Goal: Task Accomplishment & Management: Manage account settings

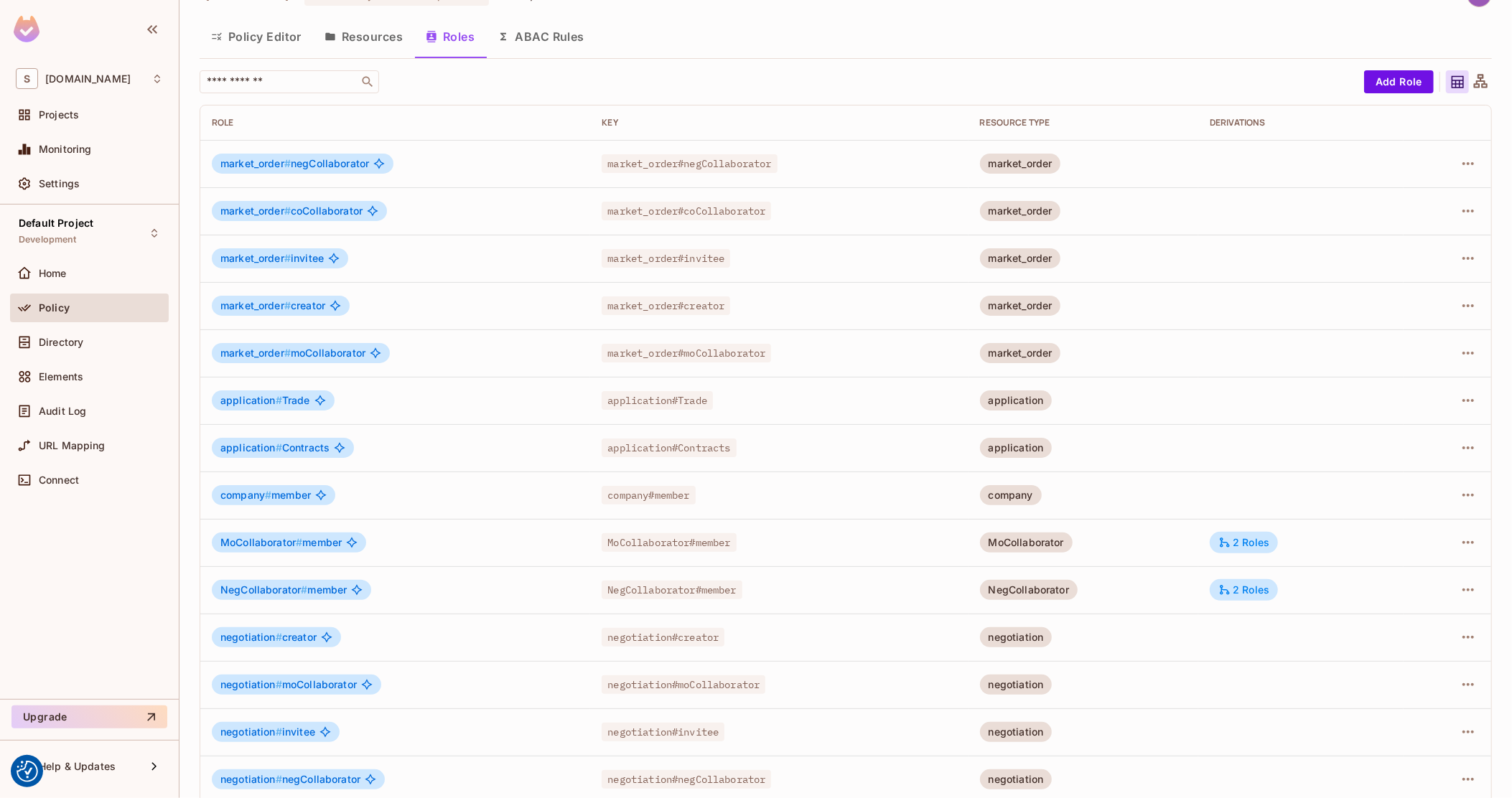
scroll to position [50, 0]
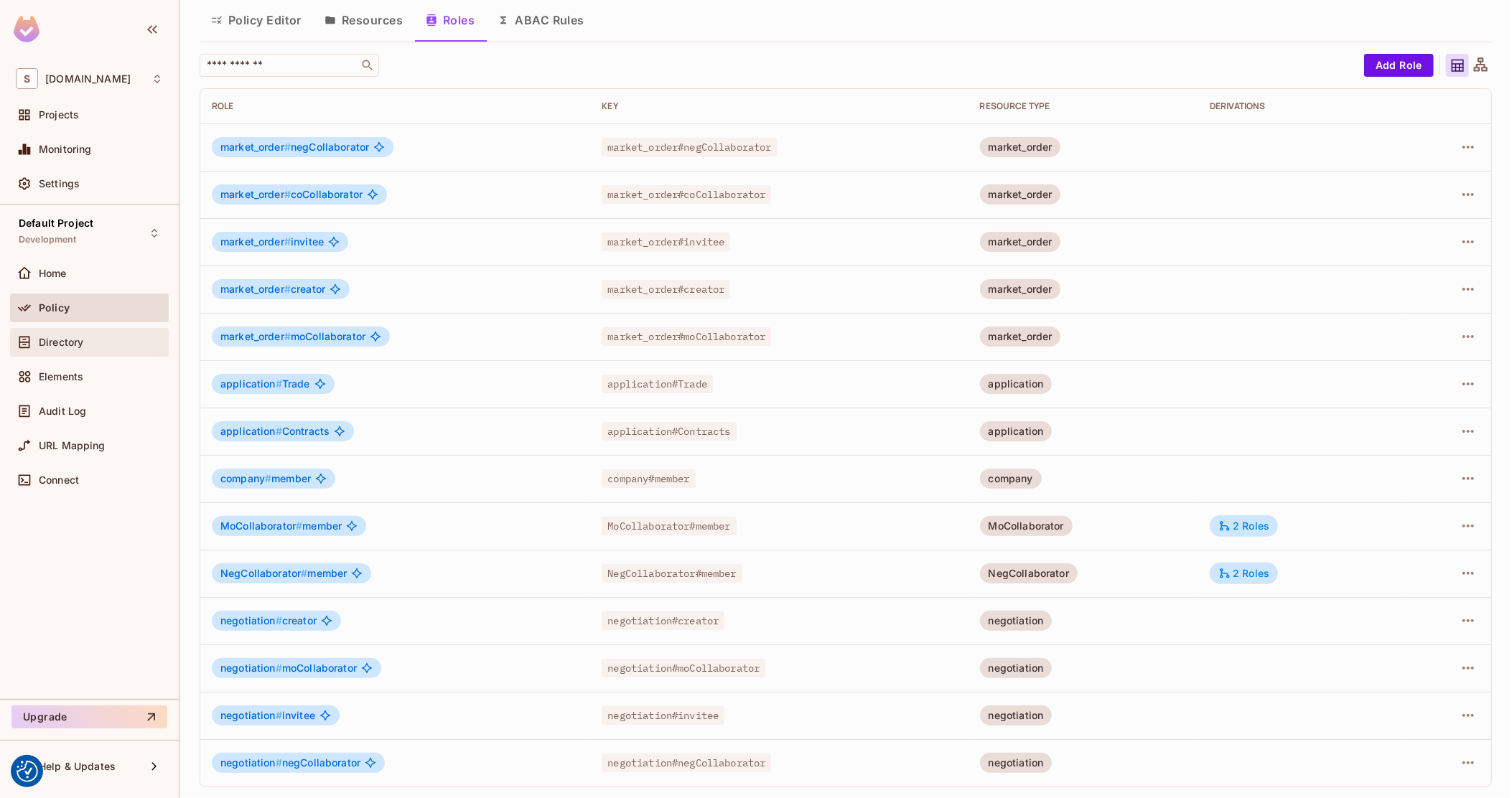
click at [106, 328] on div "Directory" at bounding box center [89, 342] width 159 height 28
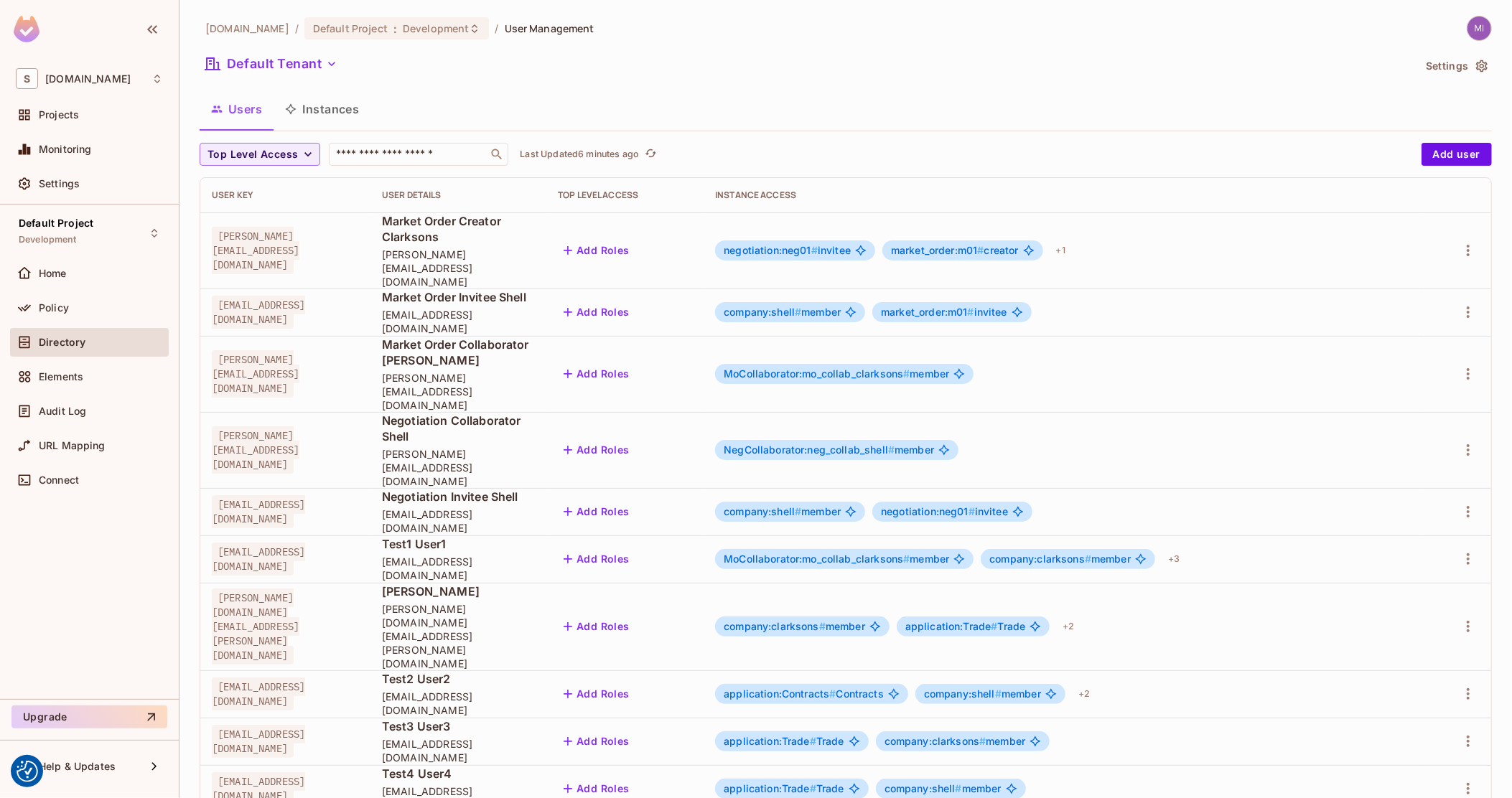
click at [333, 104] on button "Instances" at bounding box center [322, 109] width 97 height 36
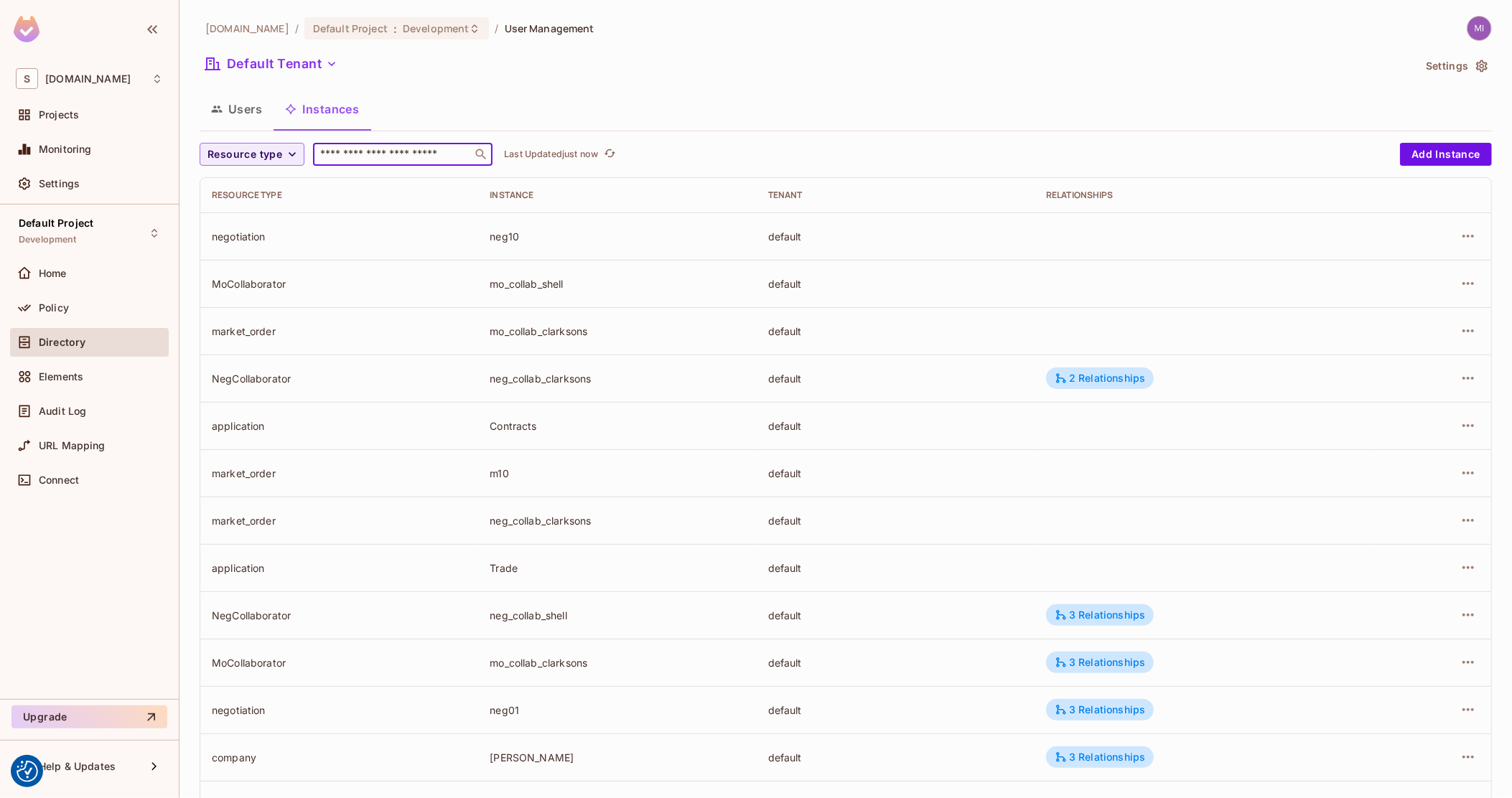
click at [352, 154] on input "text" at bounding box center [393, 155] width 151 height 15
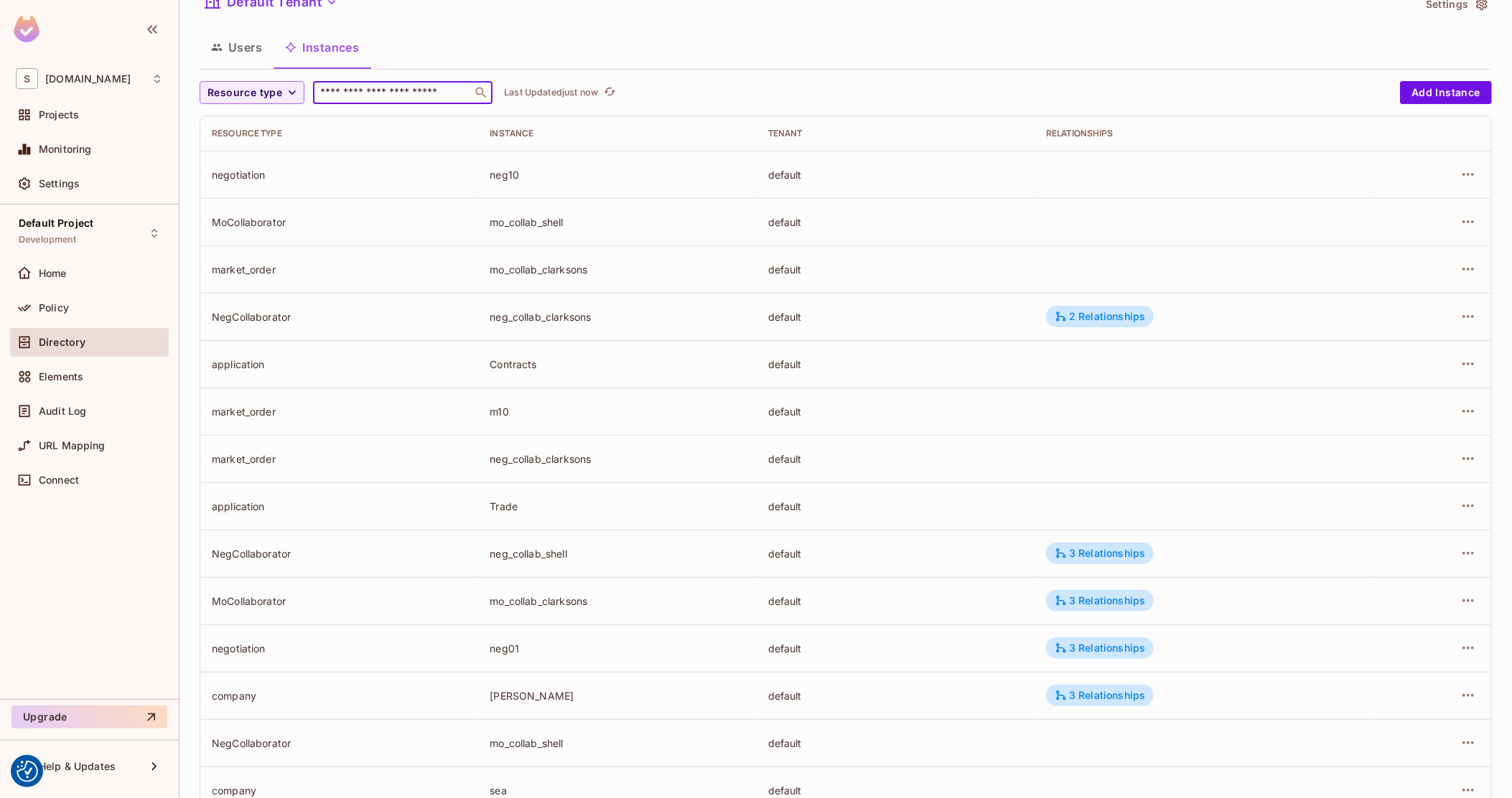
scroll to position [180, 0]
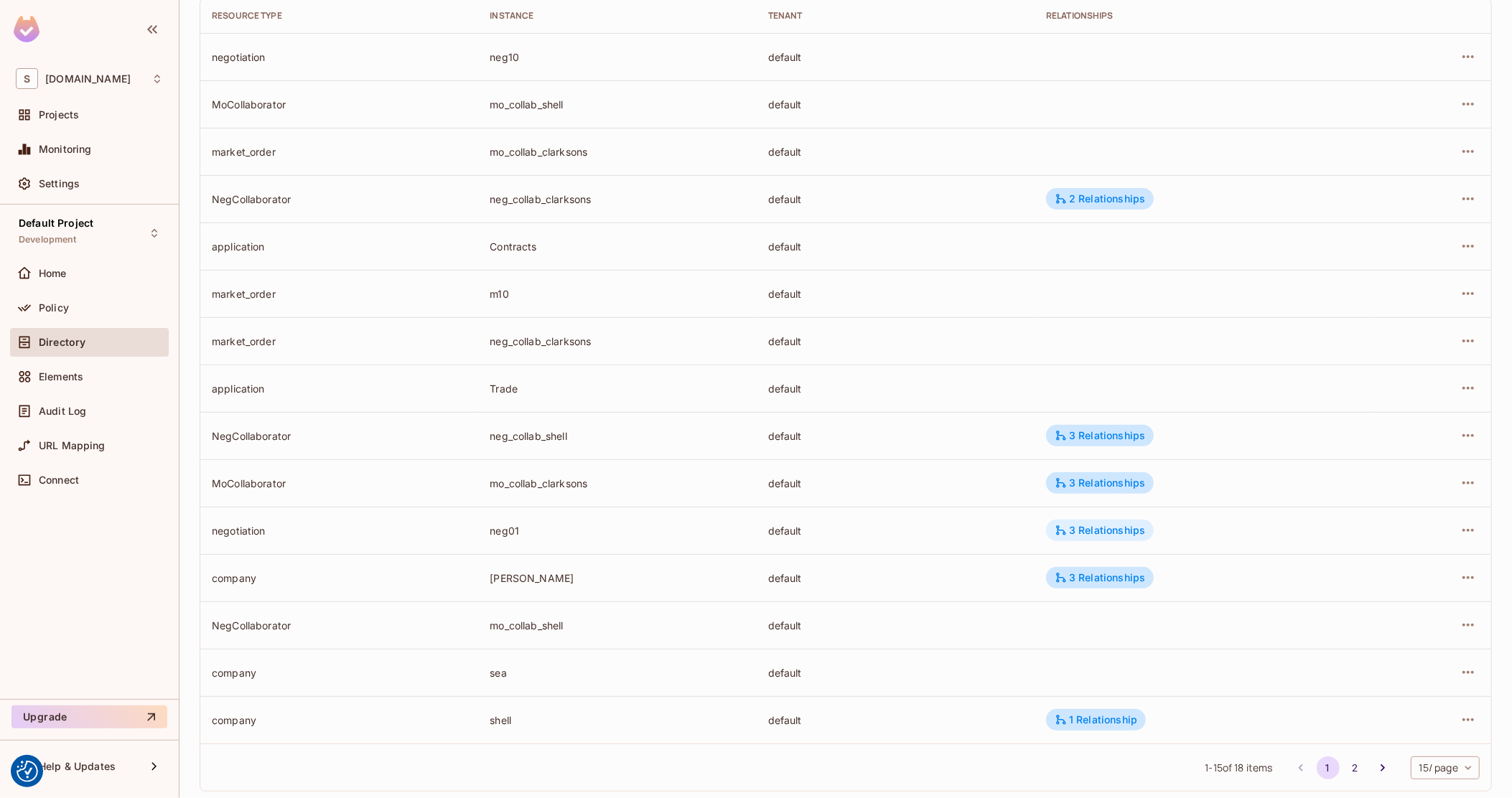
click at [1103, 527] on div "3 Relationships" at bounding box center [1100, 531] width 91 height 13
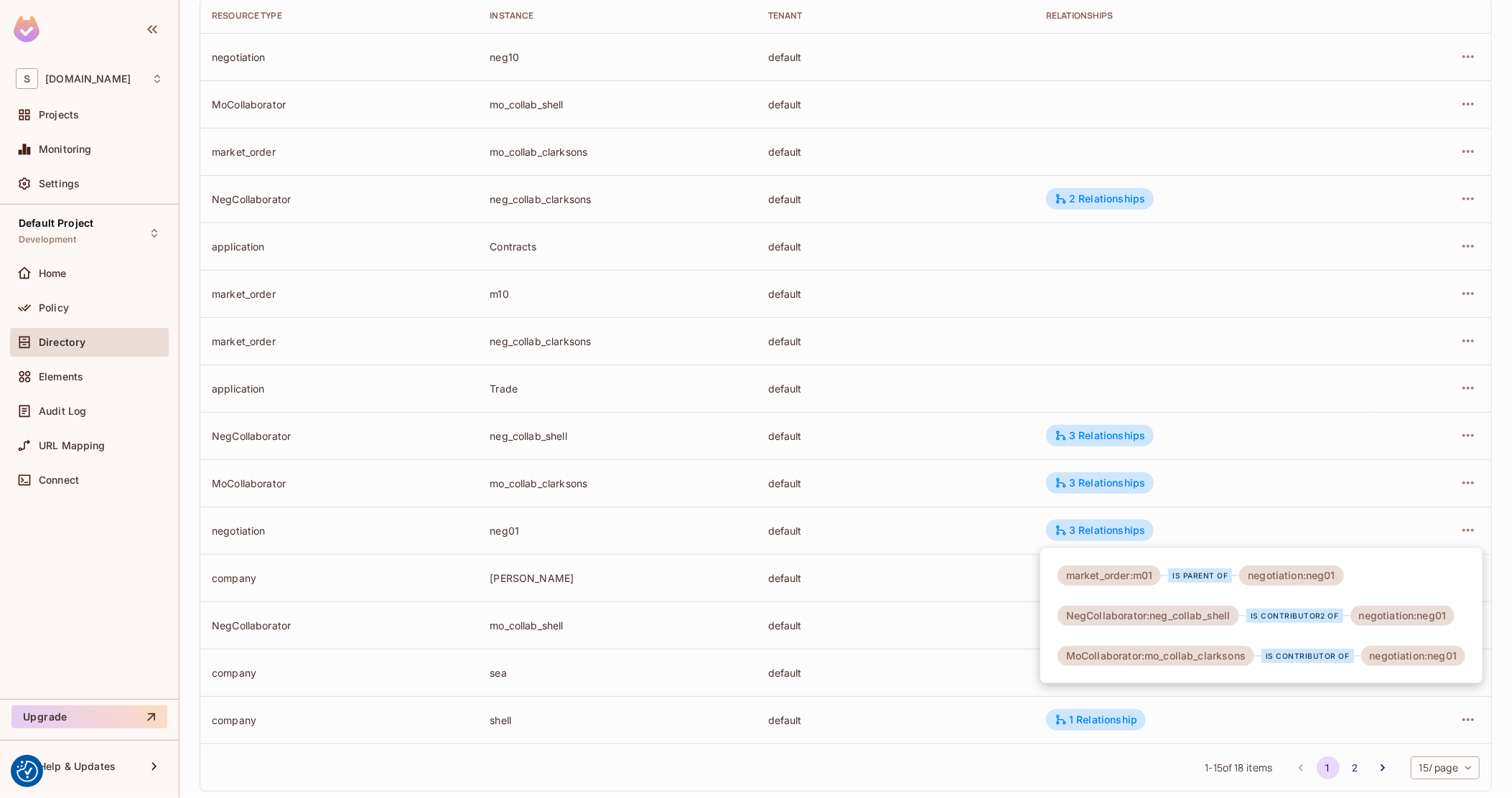
click at [808, 543] on div at bounding box center [756, 399] width 1512 height 798
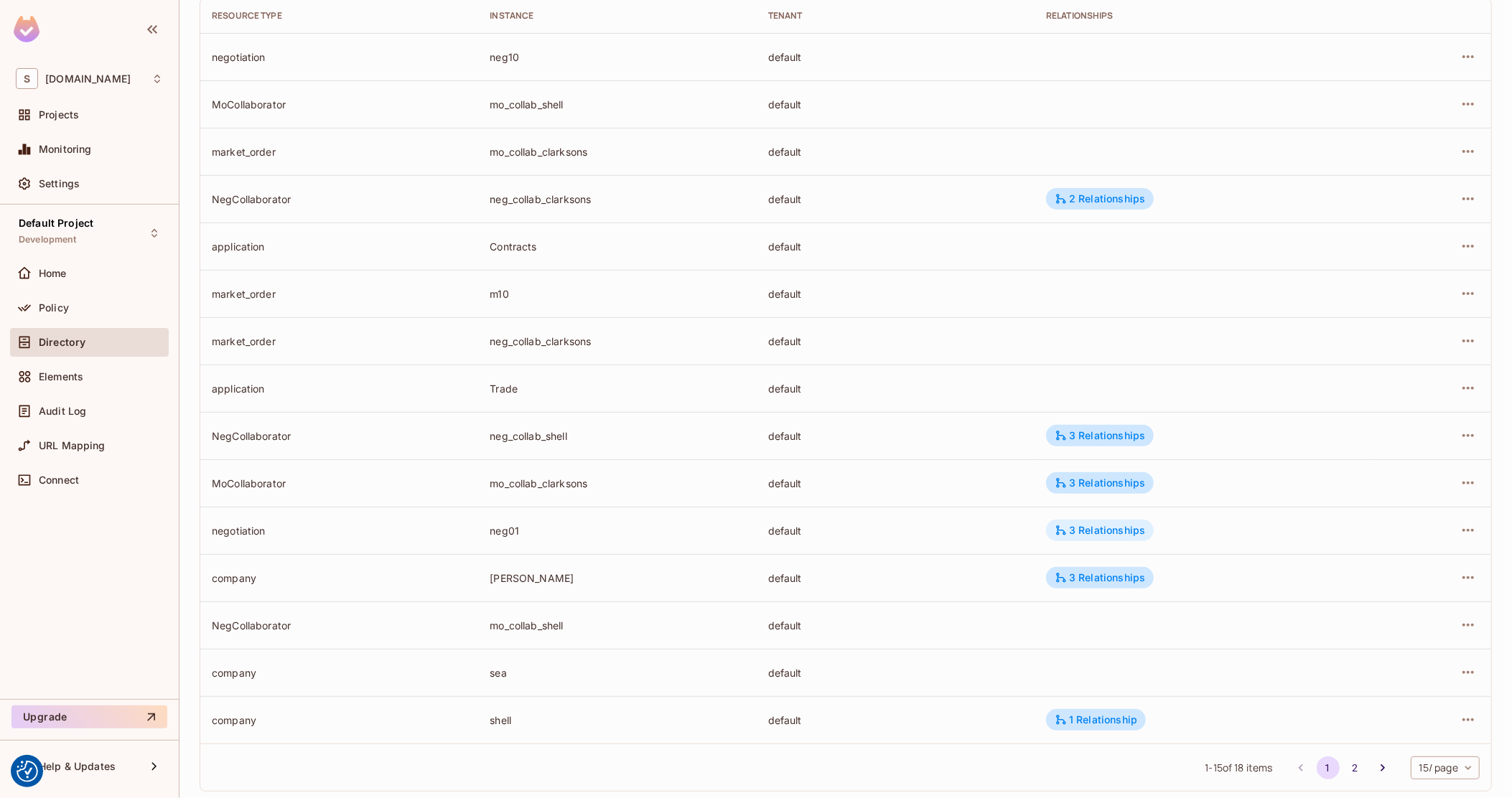
click at [1095, 531] on div "3 Relationships" at bounding box center [1100, 531] width 91 height 13
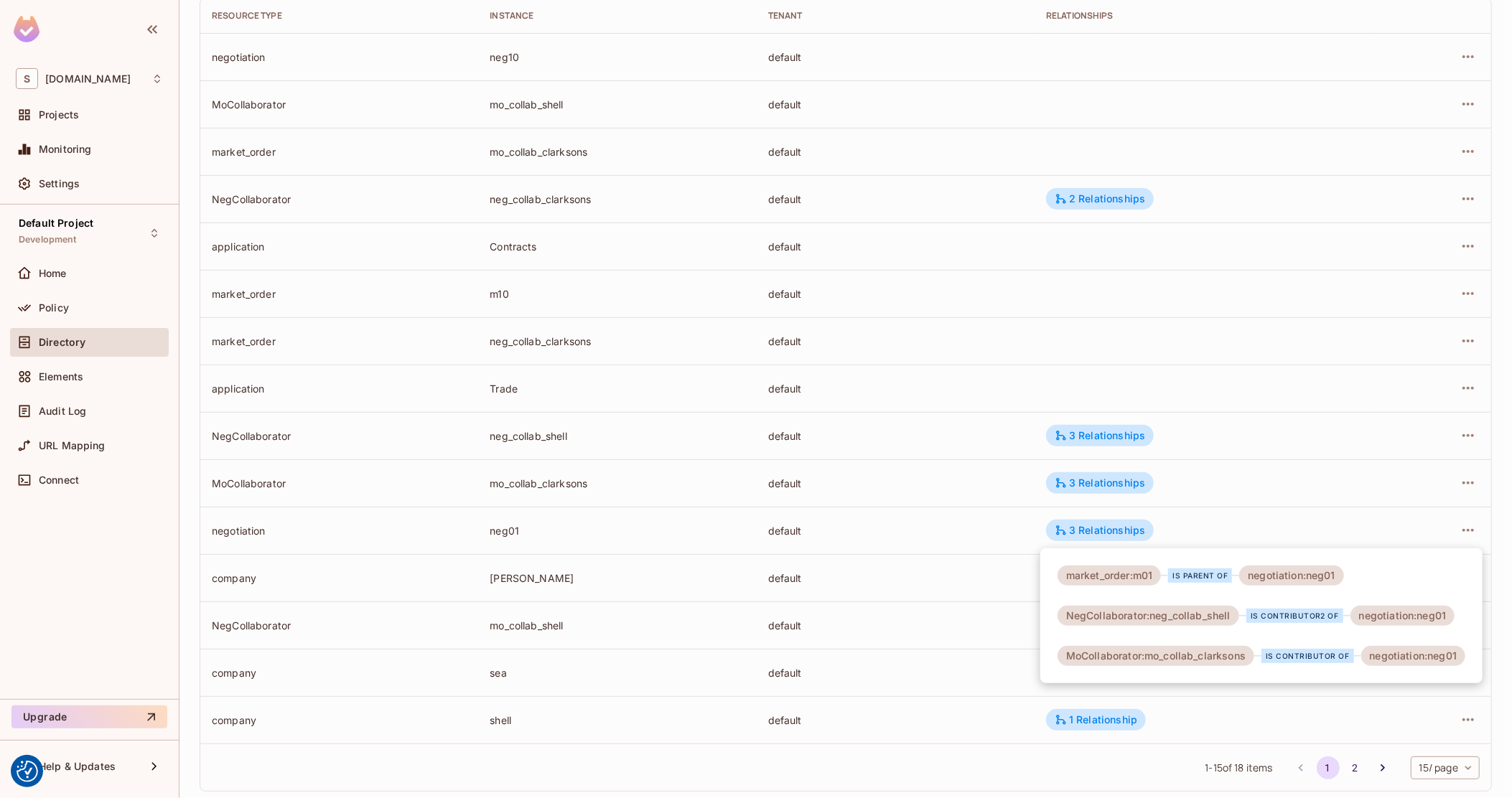
click at [915, 552] on div at bounding box center [756, 399] width 1512 height 798
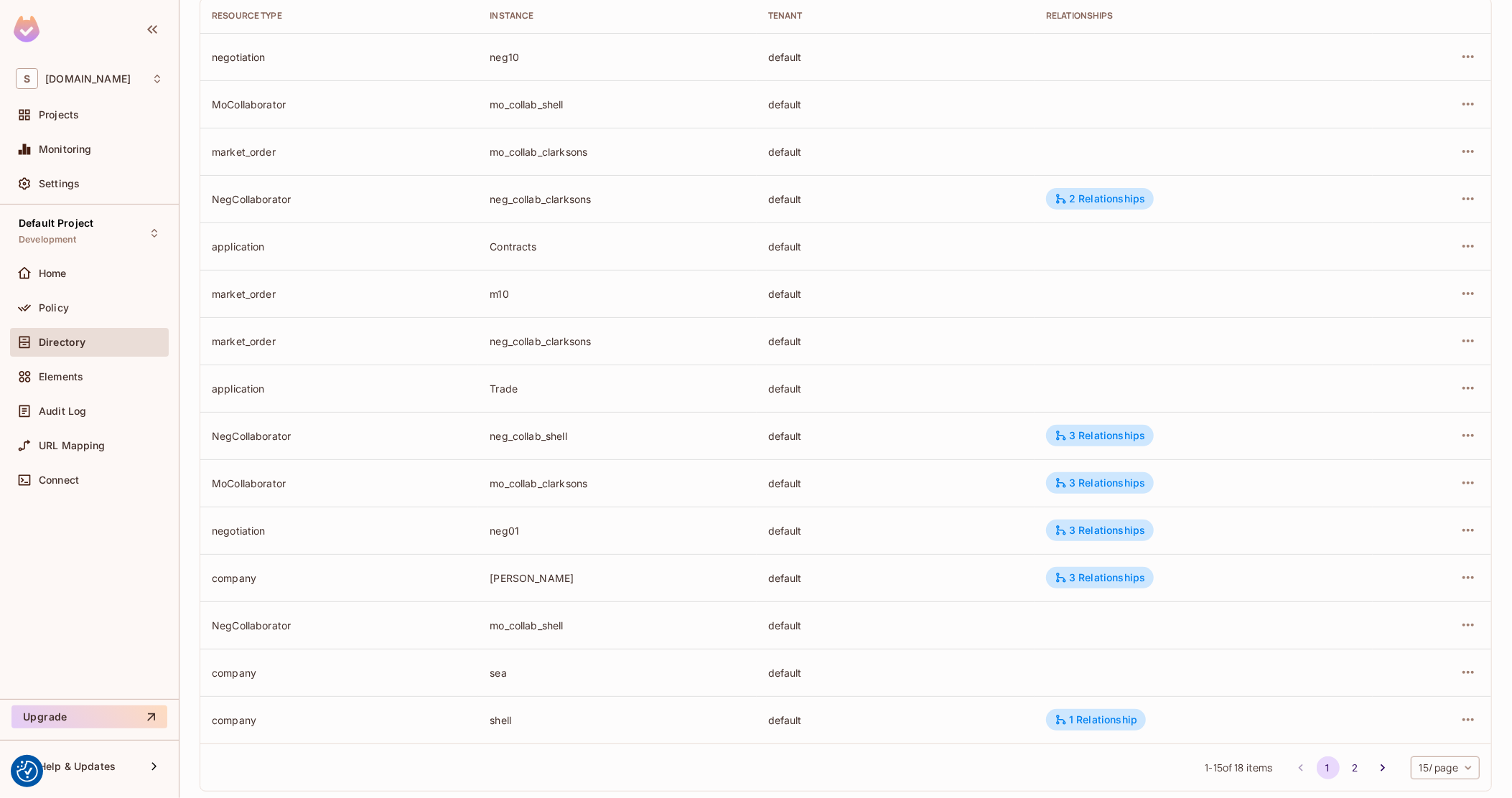
click at [1110, 563] on td "3 Relationships" at bounding box center [1204, 578] width 338 height 48
click at [1111, 576] on div "3 Relationships" at bounding box center [1100, 578] width 91 height 13
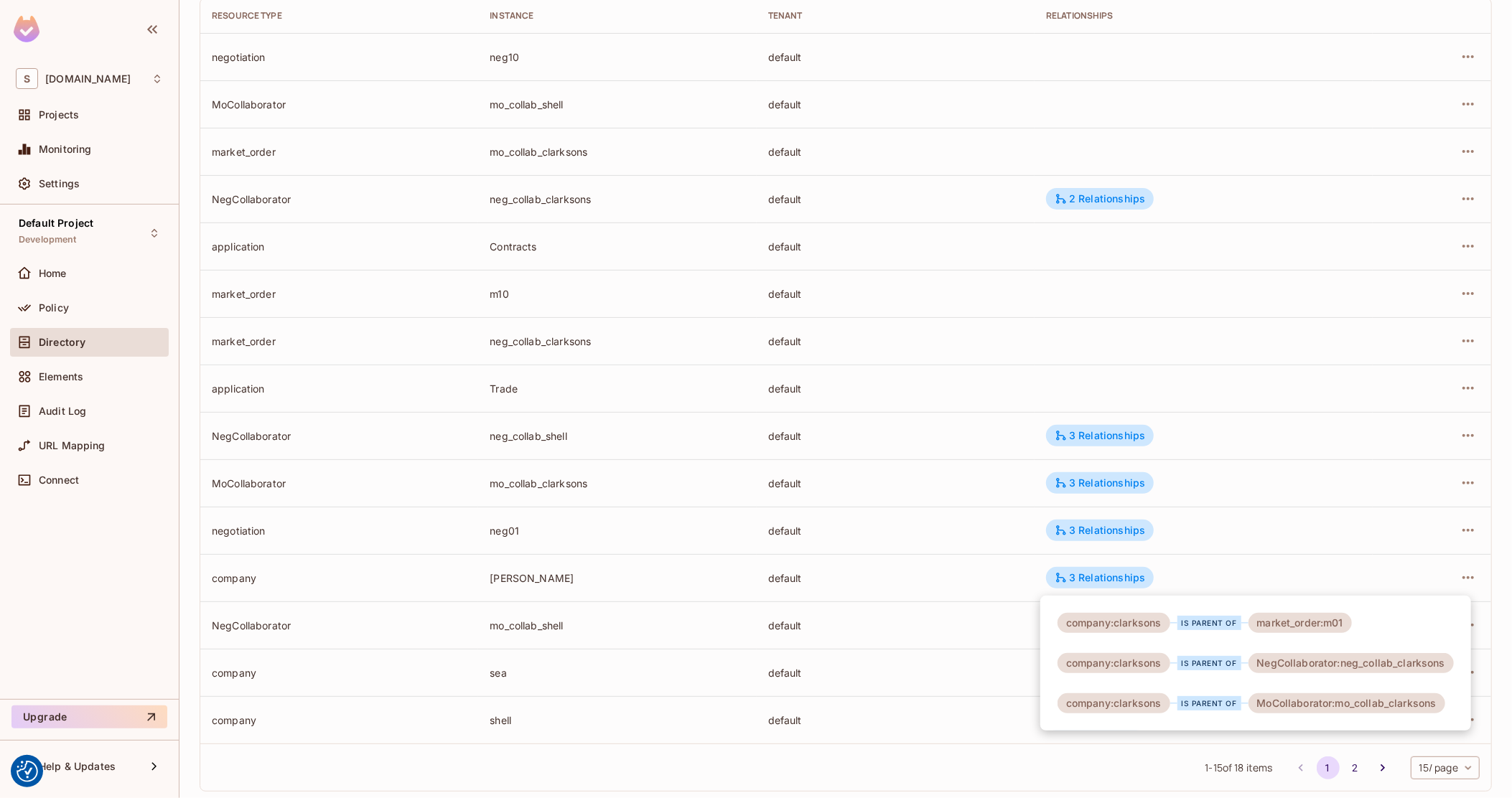
click at [1179, 564] on div at bounding box center [756, 399] width 1512 height 798
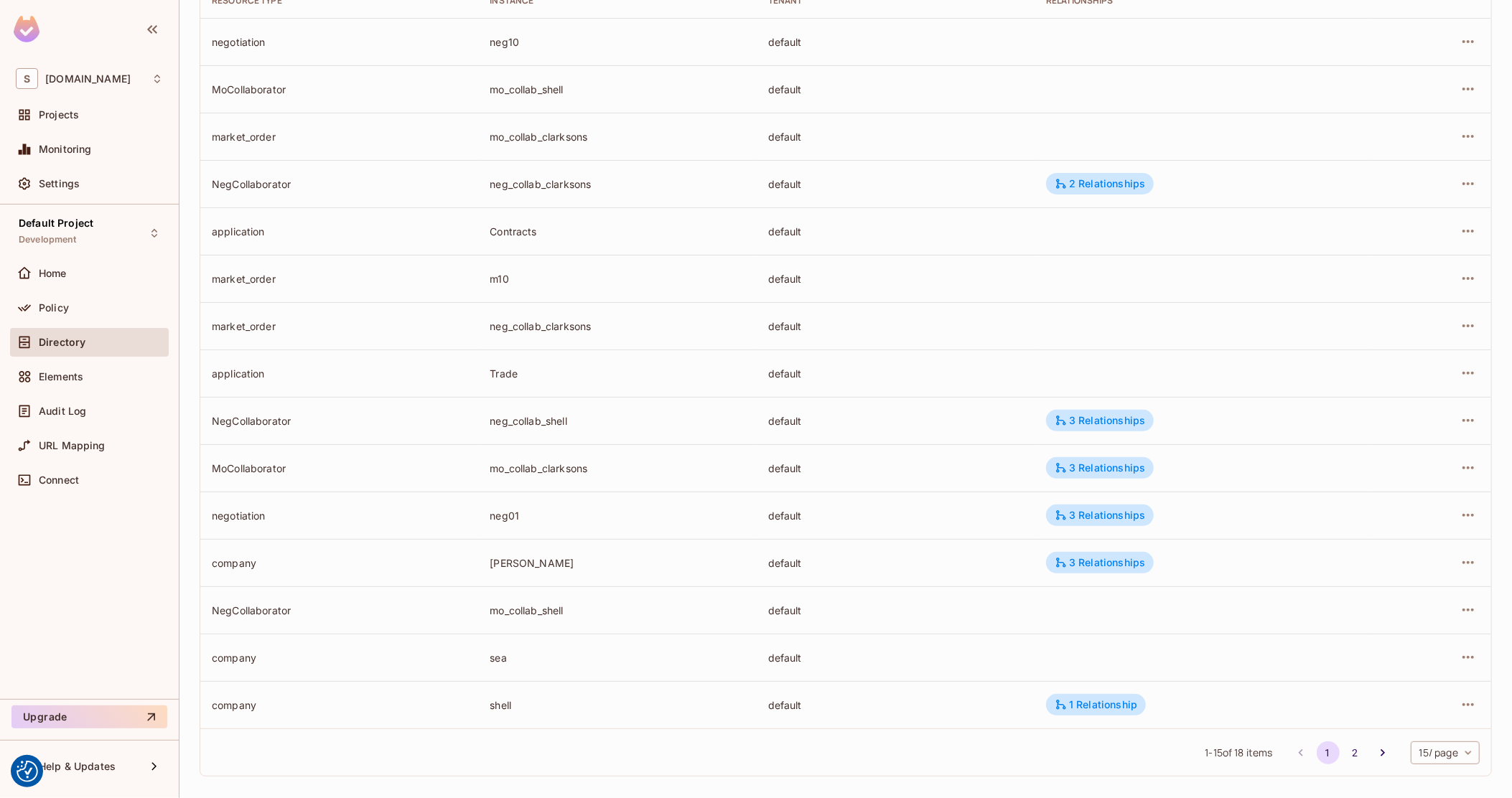
scroll to position [203, 0]
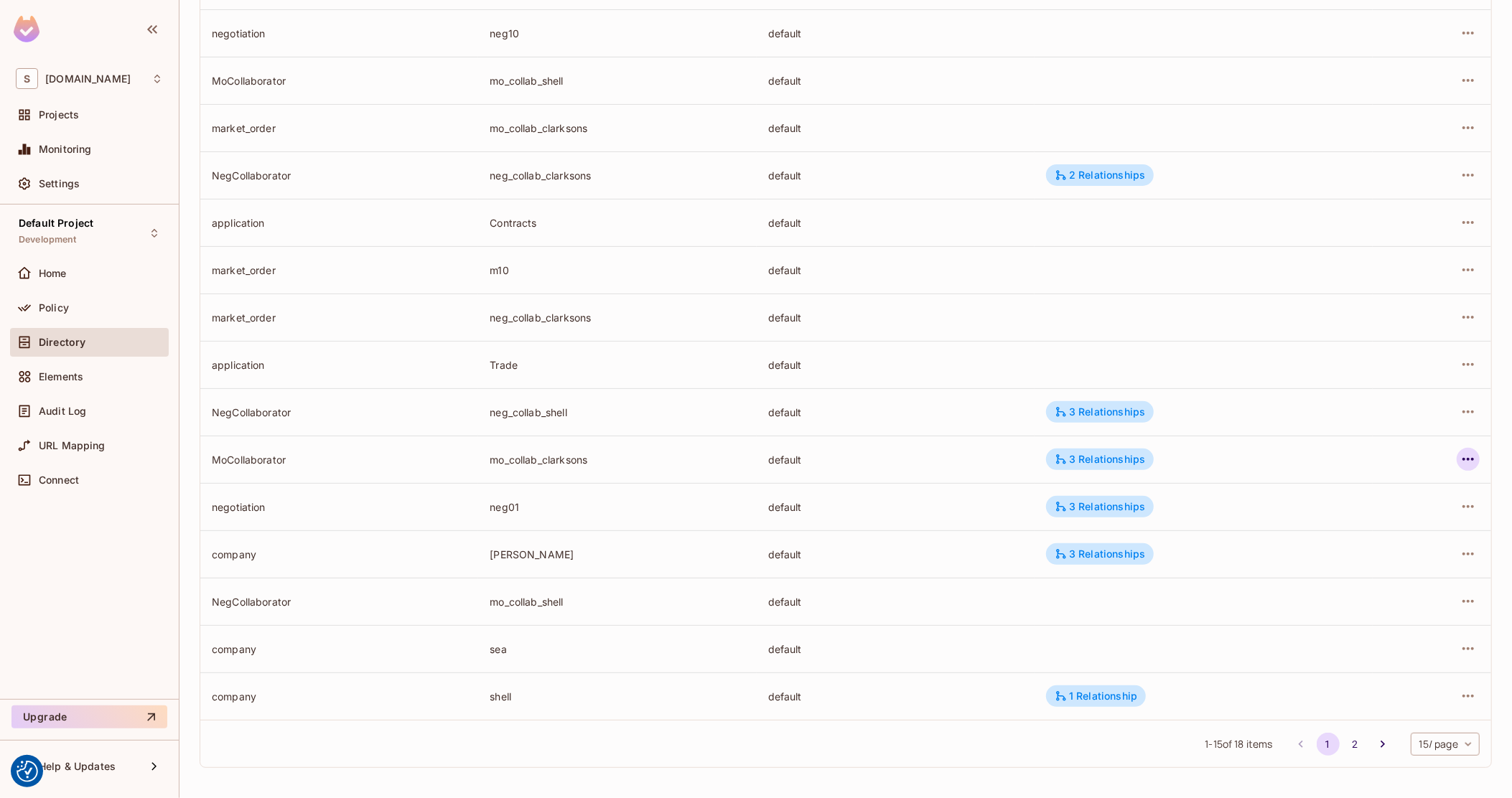
click at [1459, 462] on icon "button" at bounding box center [1467, 459] width 17 height 17
click at [1391, 491] on div "Edit Resource Instance" at bounding box center [1370, 492] width 112 height 15
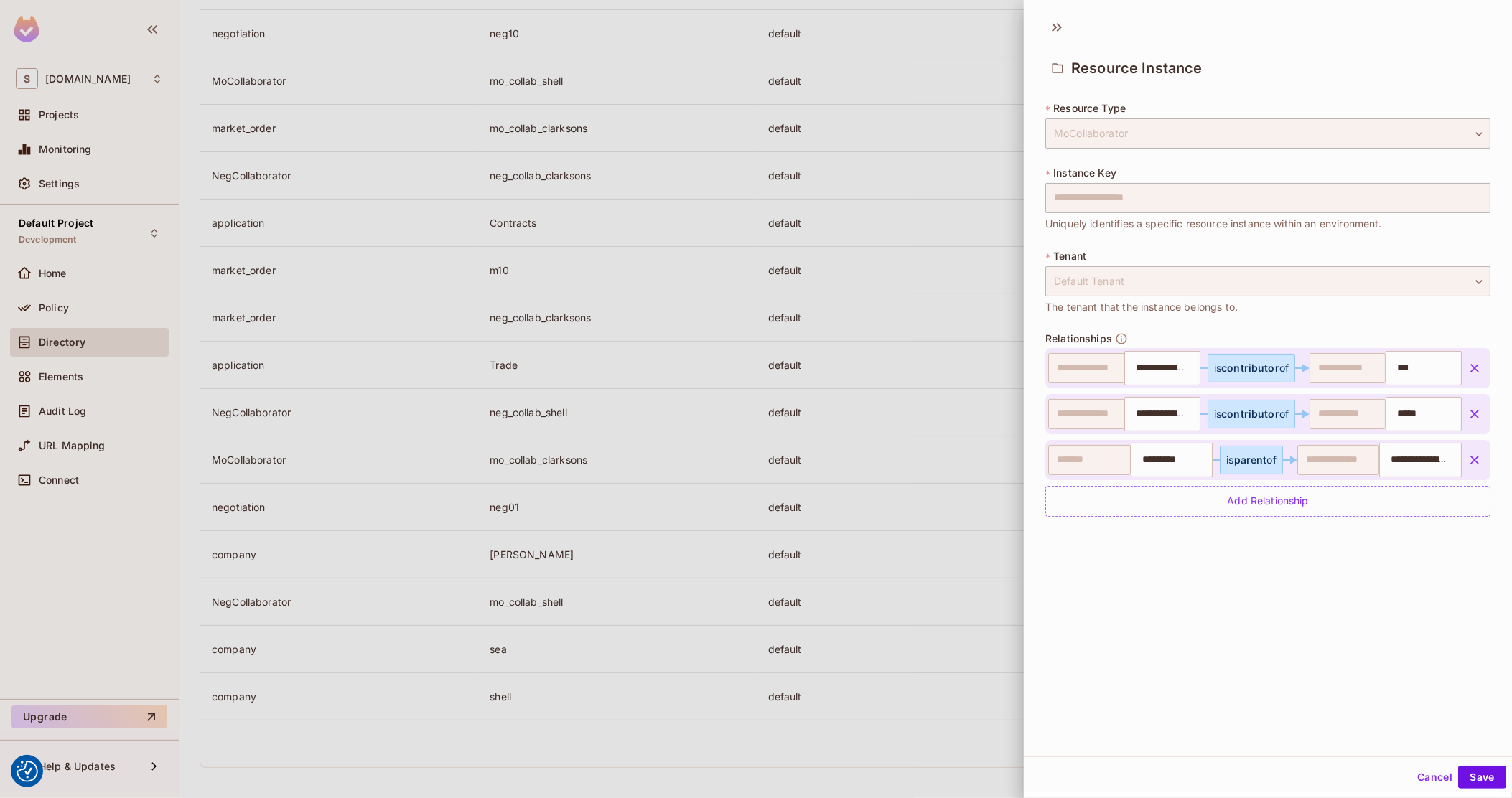
click at [836, 543] on div at bounding box center [756, 399] width 1512 height 798
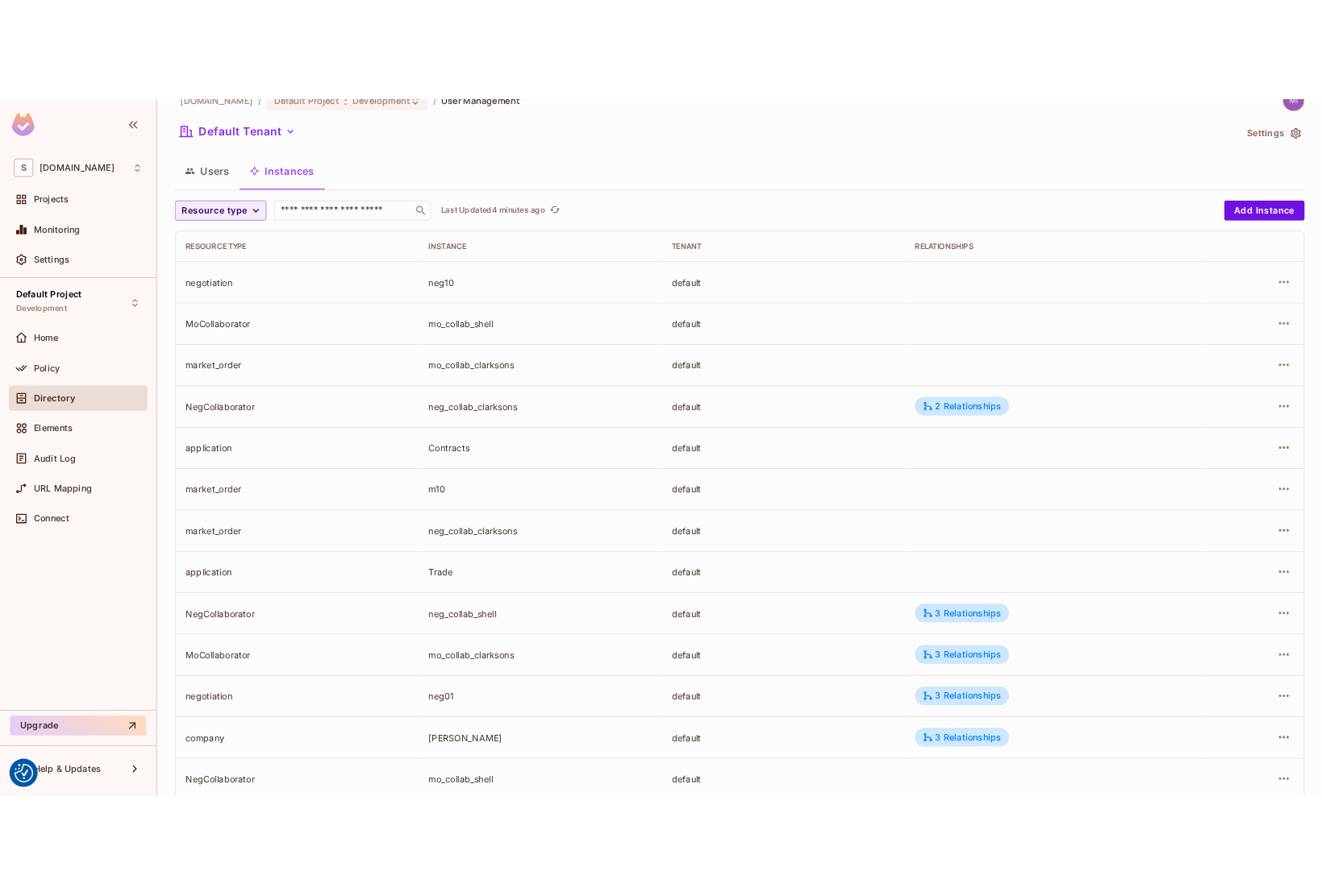
scroll to position [0, 0]
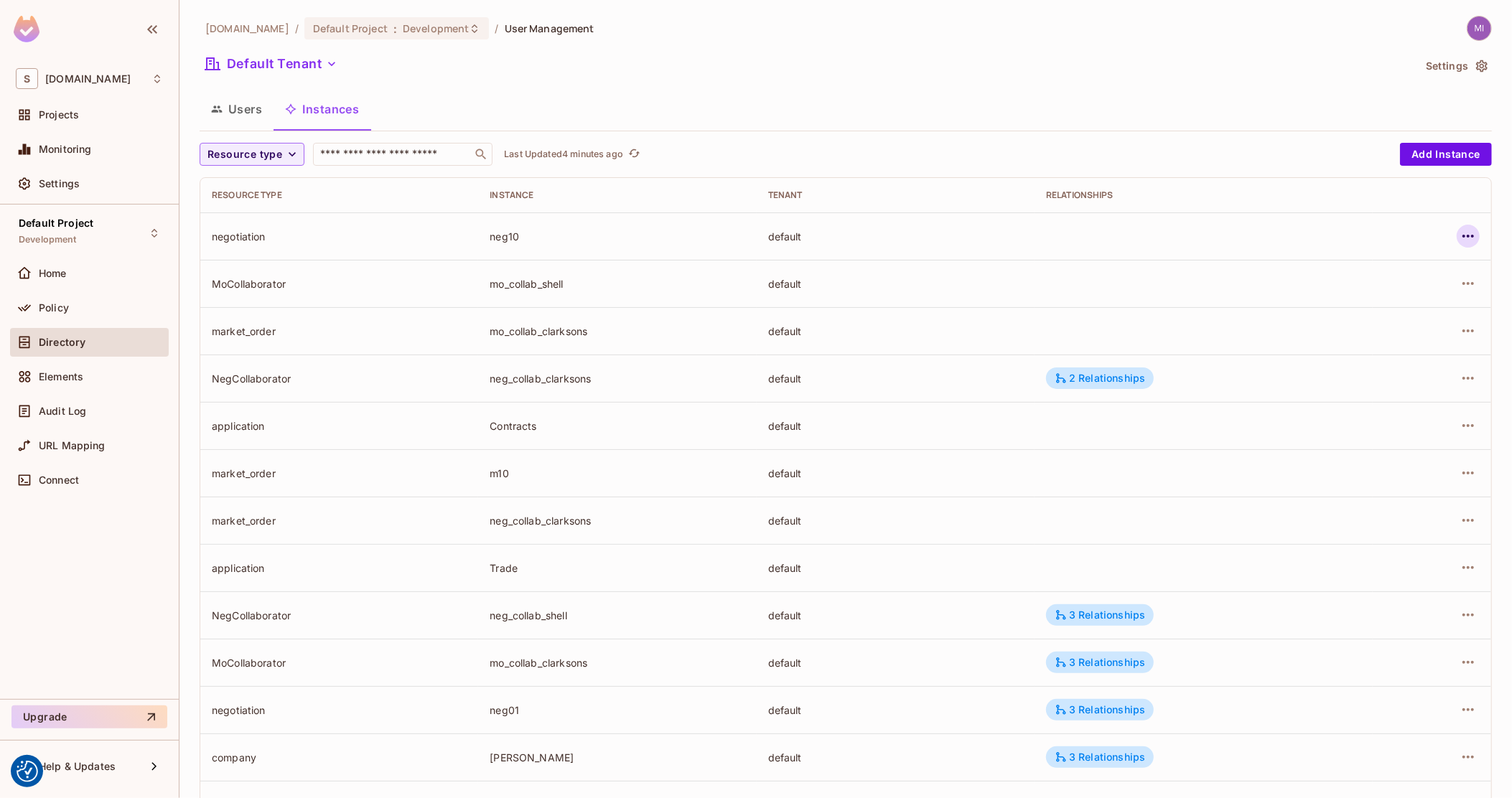
click at [1459, 240] on icon "button" at bounding box center [1467, 236] width 17 height 17
click at [1348, 271] on div "Edit Resource Instance" at bounding box center [1370, 270] width 112 height 15
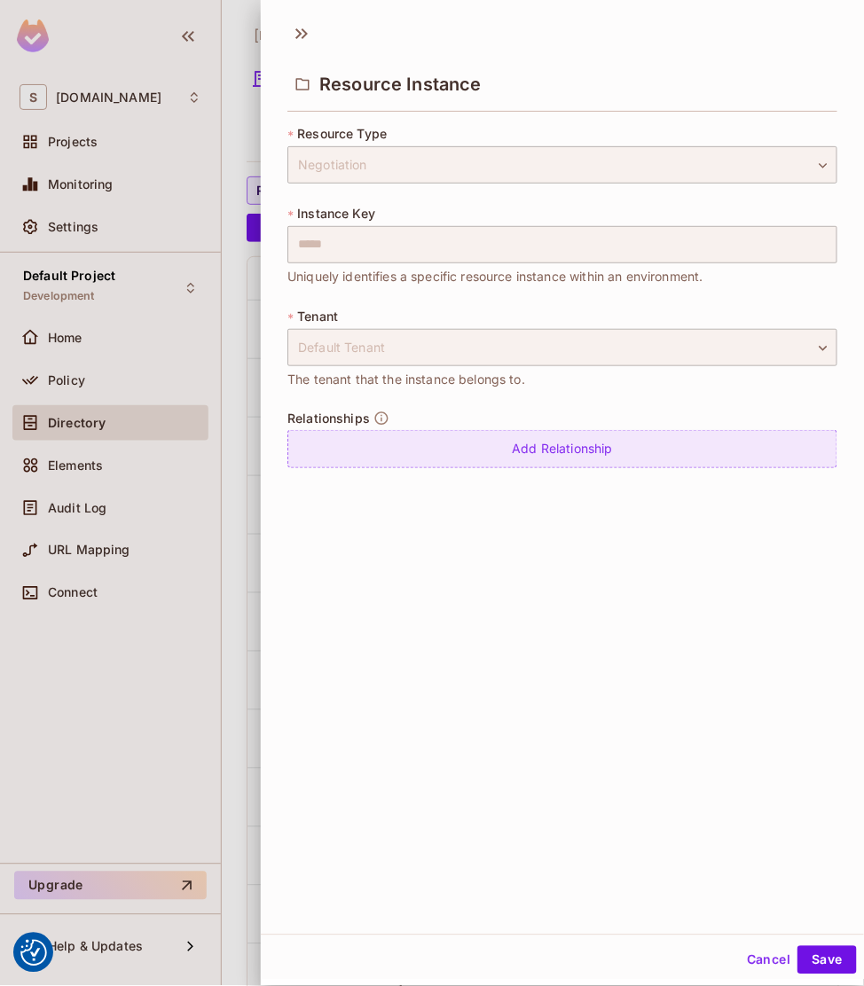
click at [678, 440] on div "Add Relationship" at bounding box center [562, 449] width 550 height 38
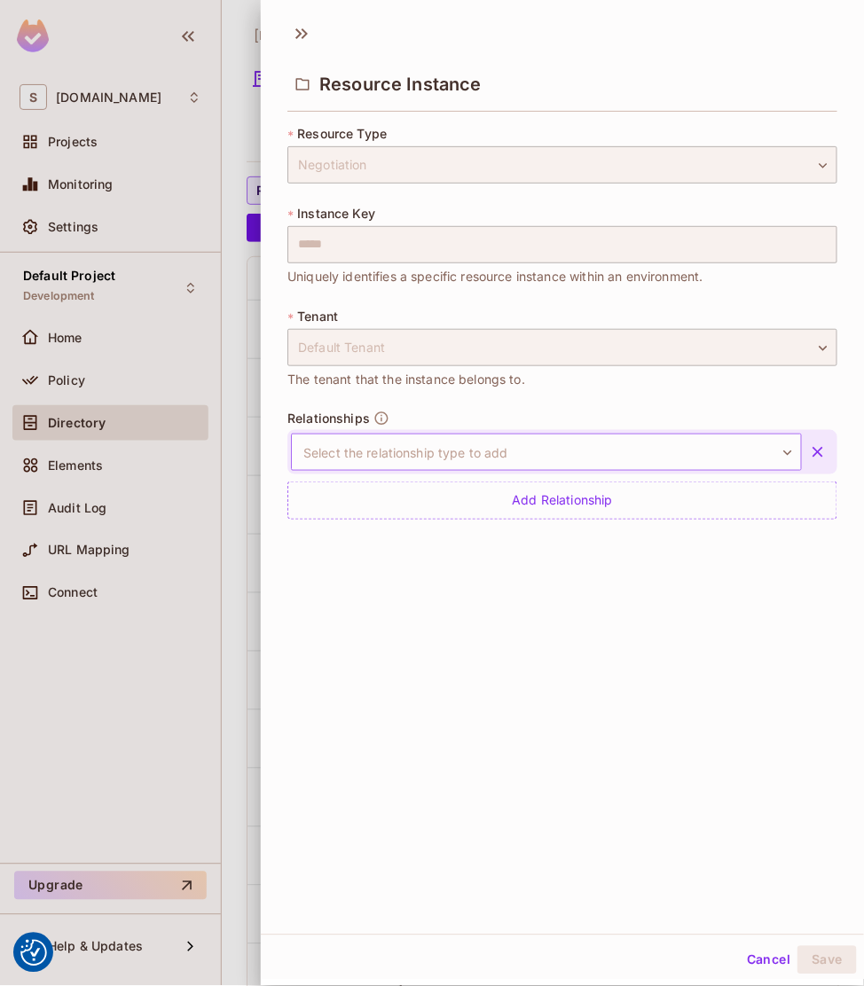
click at [711, 456] on body "We use cookies to enhance your browsing experience, serve personalized ads or c…" at bounding box center [432, 493] width 864 height 986
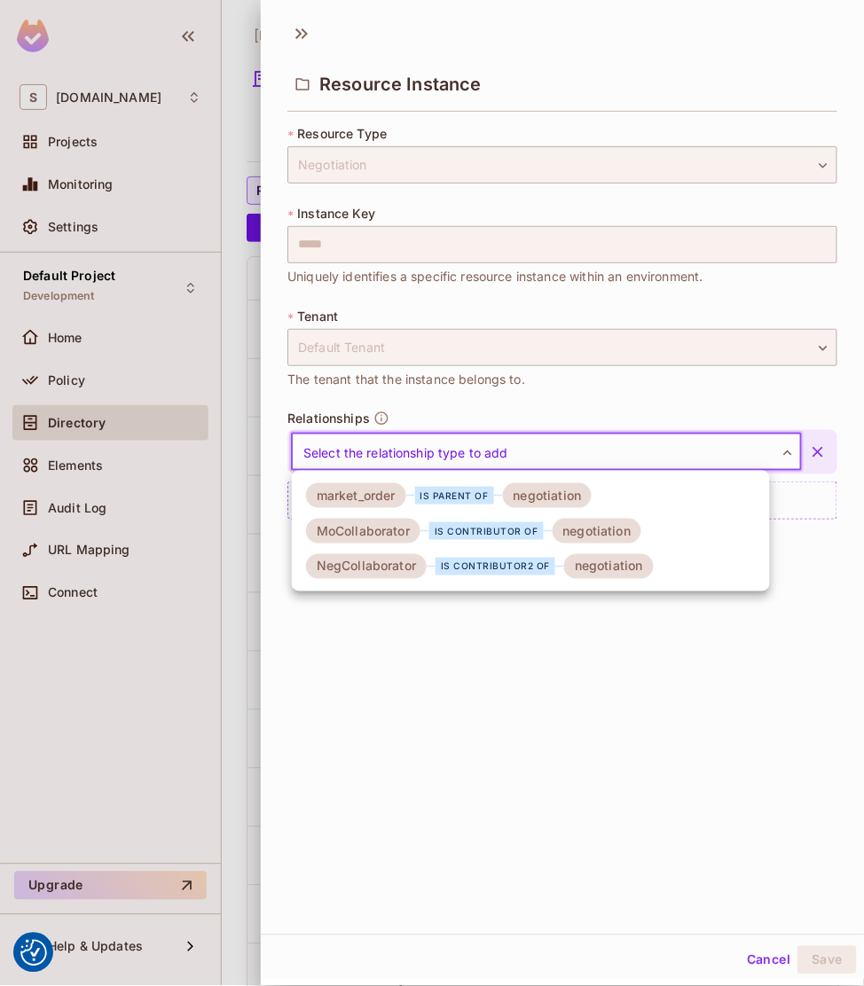
click at [515, 494] on div "negotiation" at bounding box center [548, 495] width 90 height 25
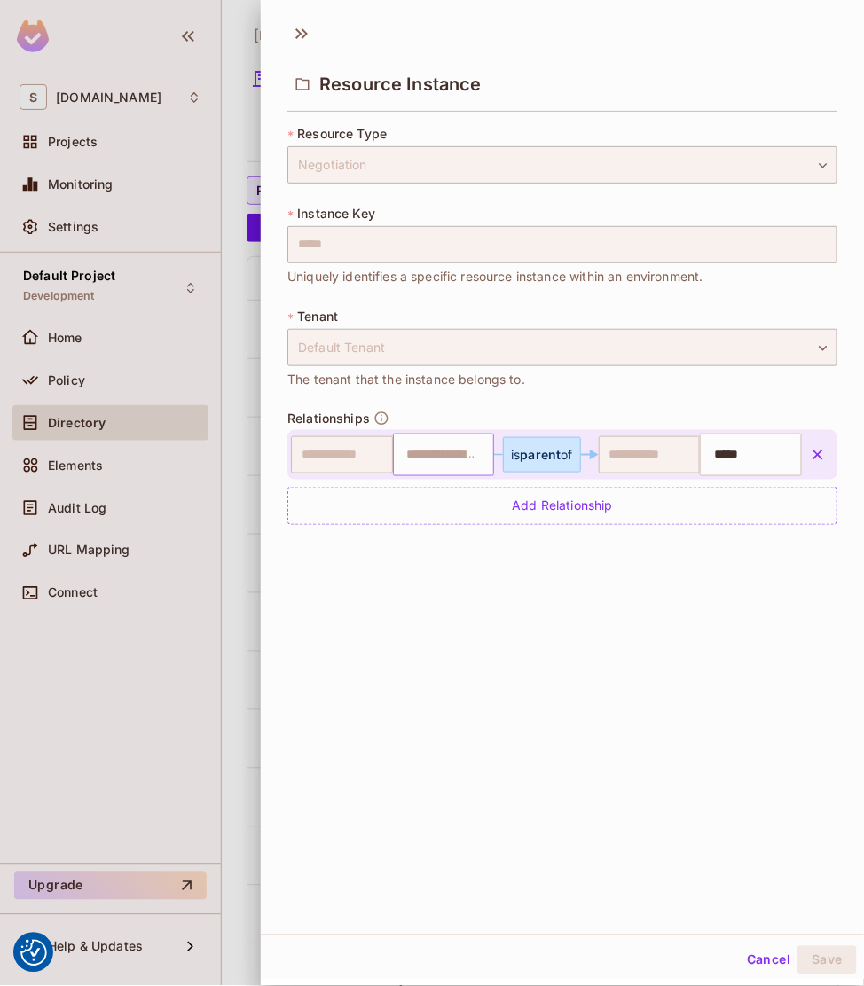
click at [441, 457] on input "text" at bounding box center [442, 454] width 90 height 35
click at [159, 252] on div at bounding box center [432, 493] width 864 height 986
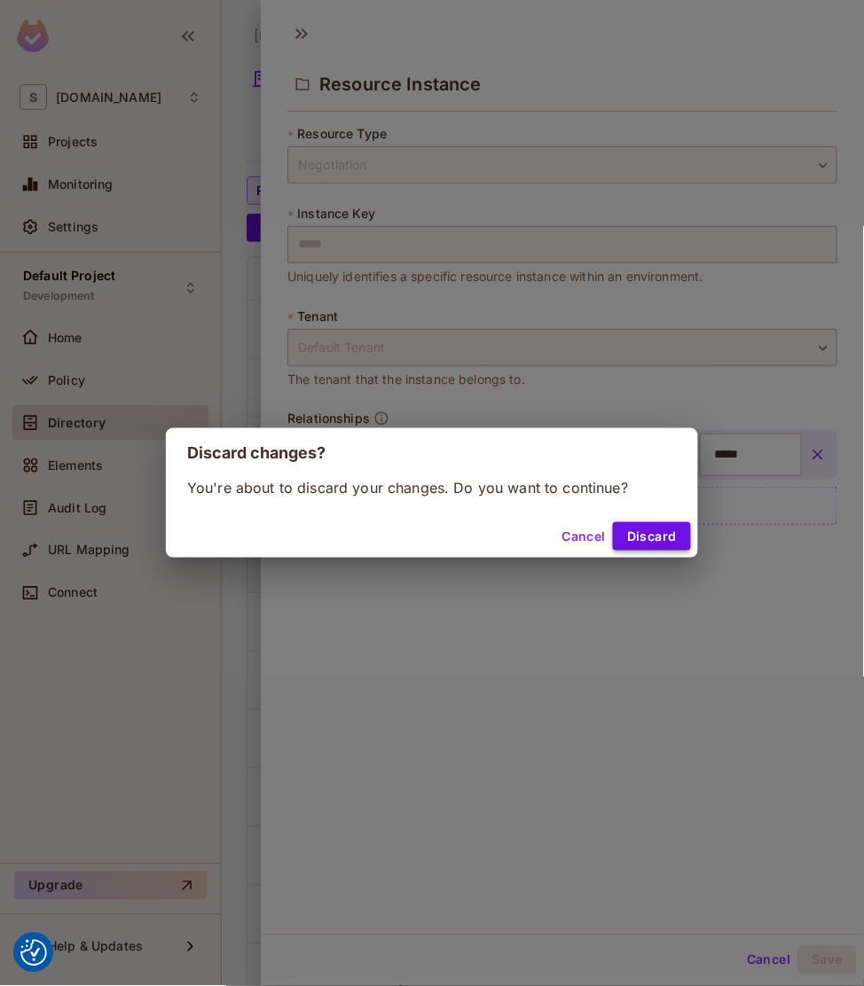
click at [676, 527] on button "Discard" at bounding box center [652, 536] width 78 height 28
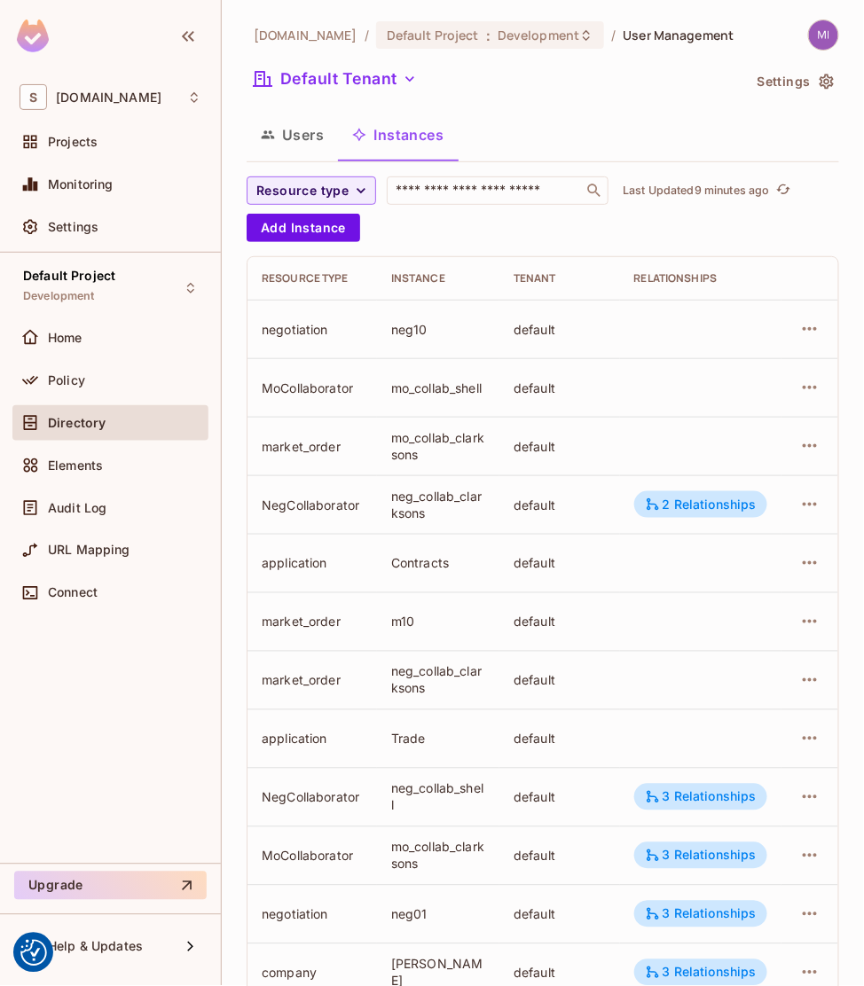
click at [284, 117] on button "Users" at bounding box center [292, 135] width 91 height 44
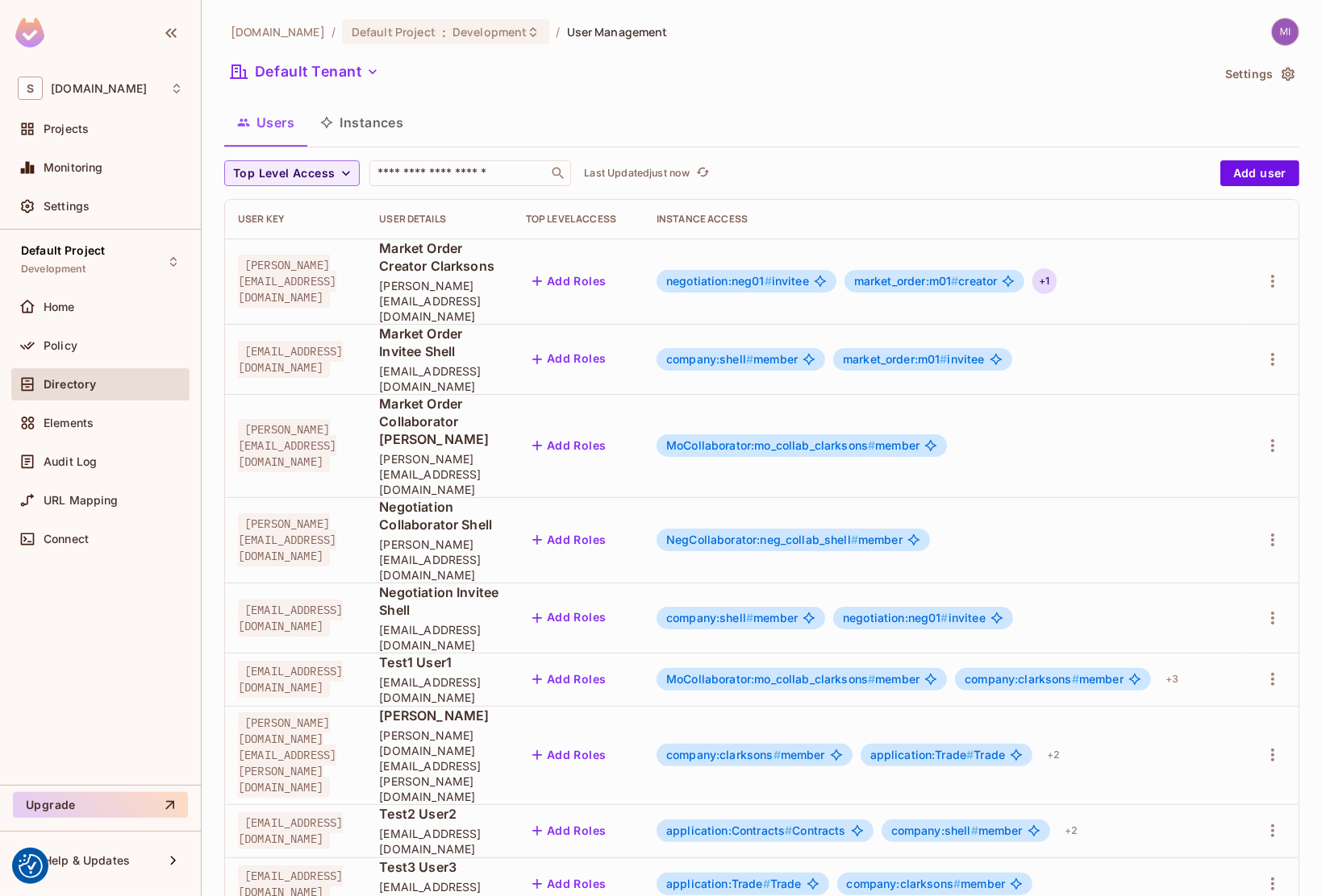
click at [1056, 268] on div "+ 1" at bounding box center [1044, 281] width 24 height 25
click at [1232, 261] on div at bounding box center [661, 448] width 1322 height 896
click at [1056, 268] on div "+ 1" at bounding box center [1044, 281] width 24 height 25
click at [881, 293] on div at bounding box center [661, 448] width 1322 height 896
click at [340, 123] on button "Instances" at bounding box center [362, 123] width 109 height 40
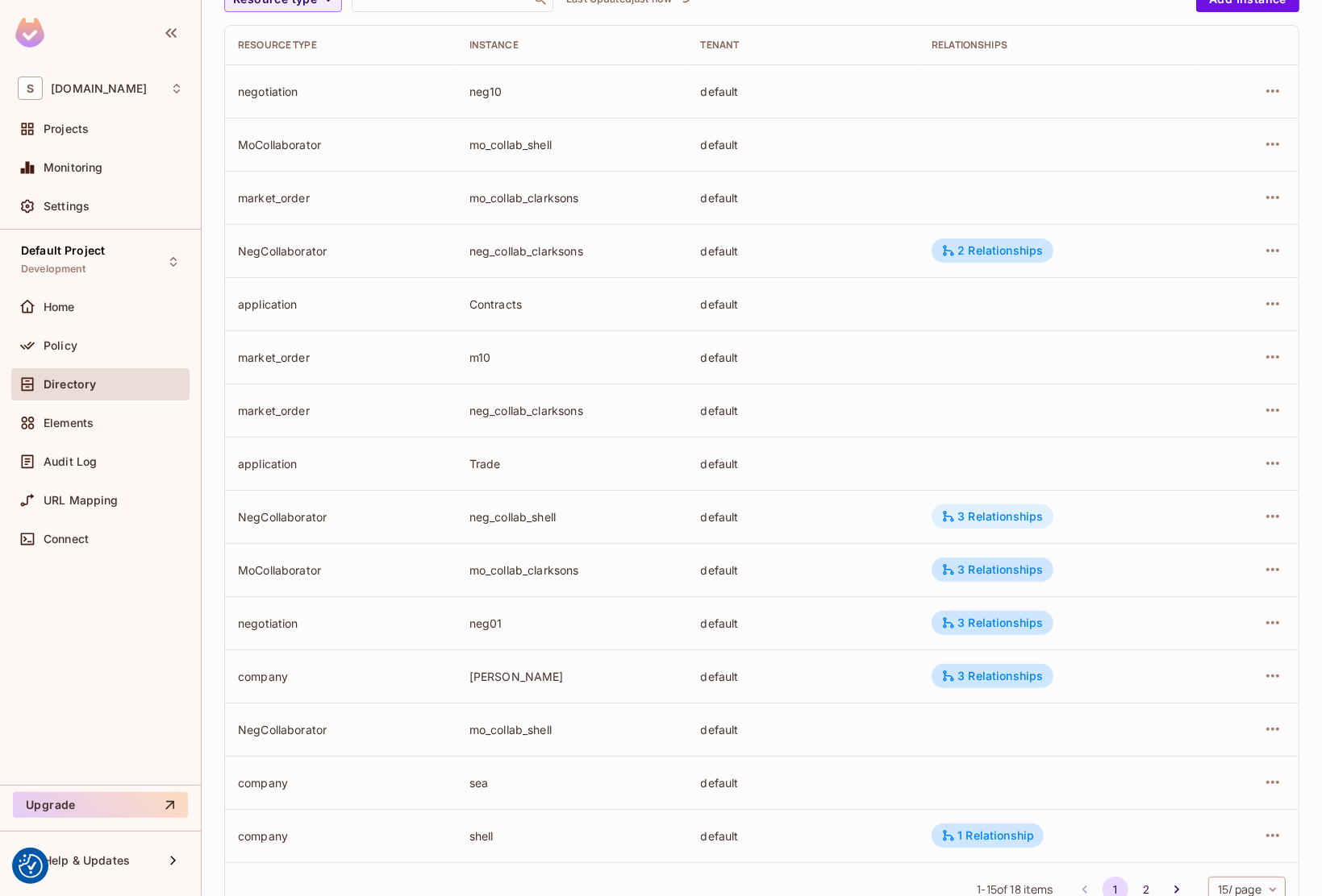
scroll to position [202, 0]
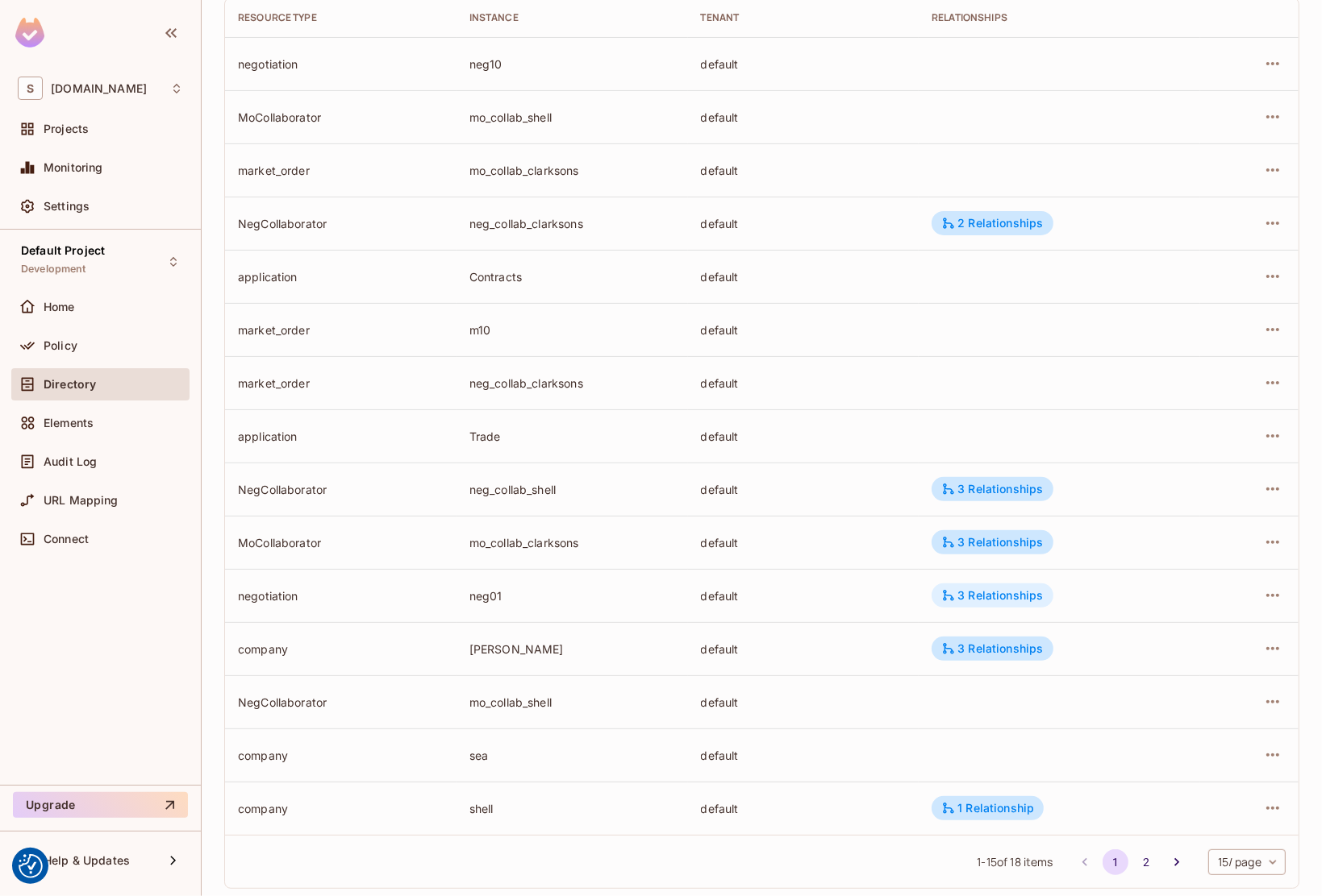
click at [987, 600] on div "3 Relationships" at bounding box center [992, 596] width 102 height 15
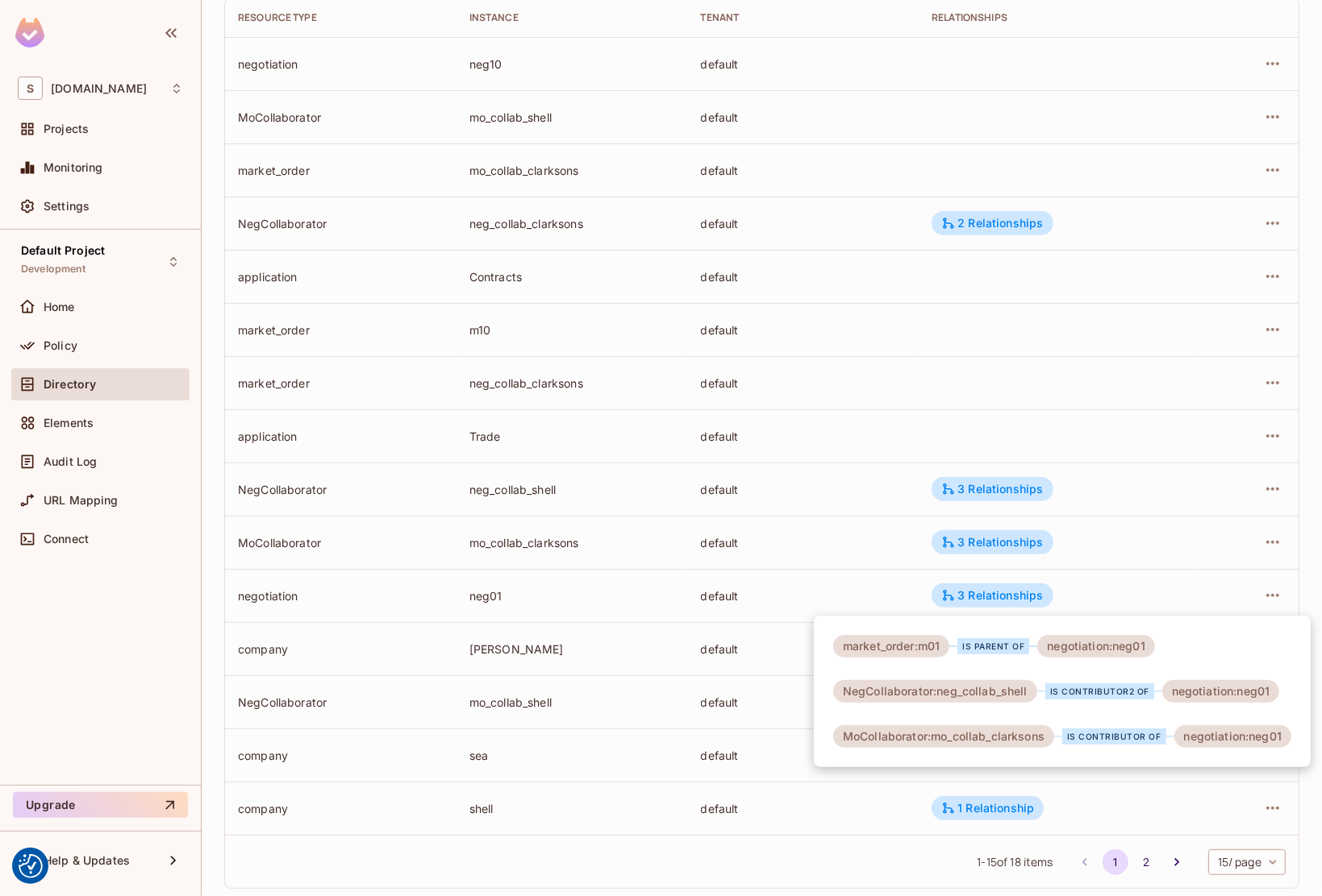
click at [1011, 424] on div at bounding box center [661, 448] width 1322 height 896
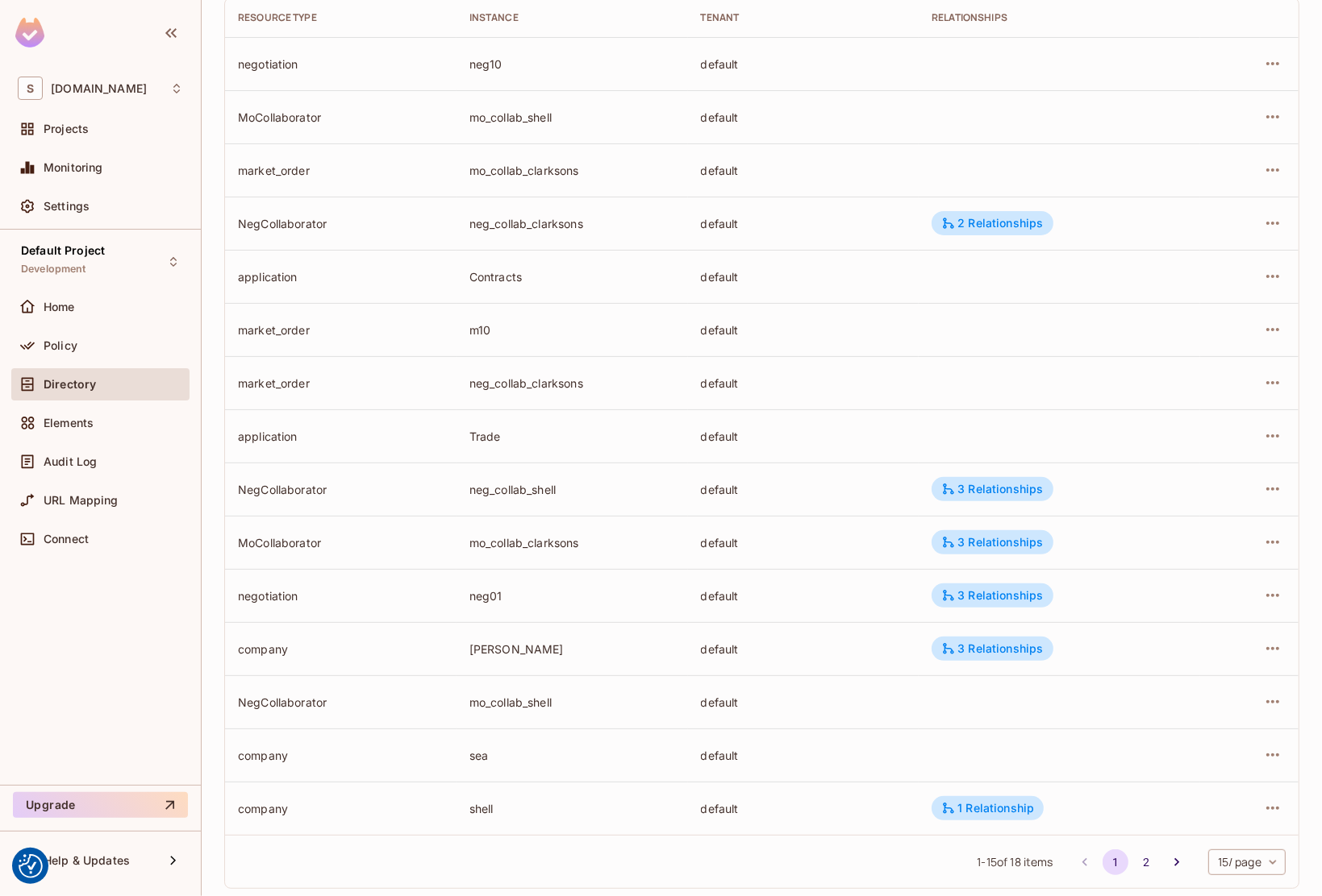
scroll to position [0, 0]
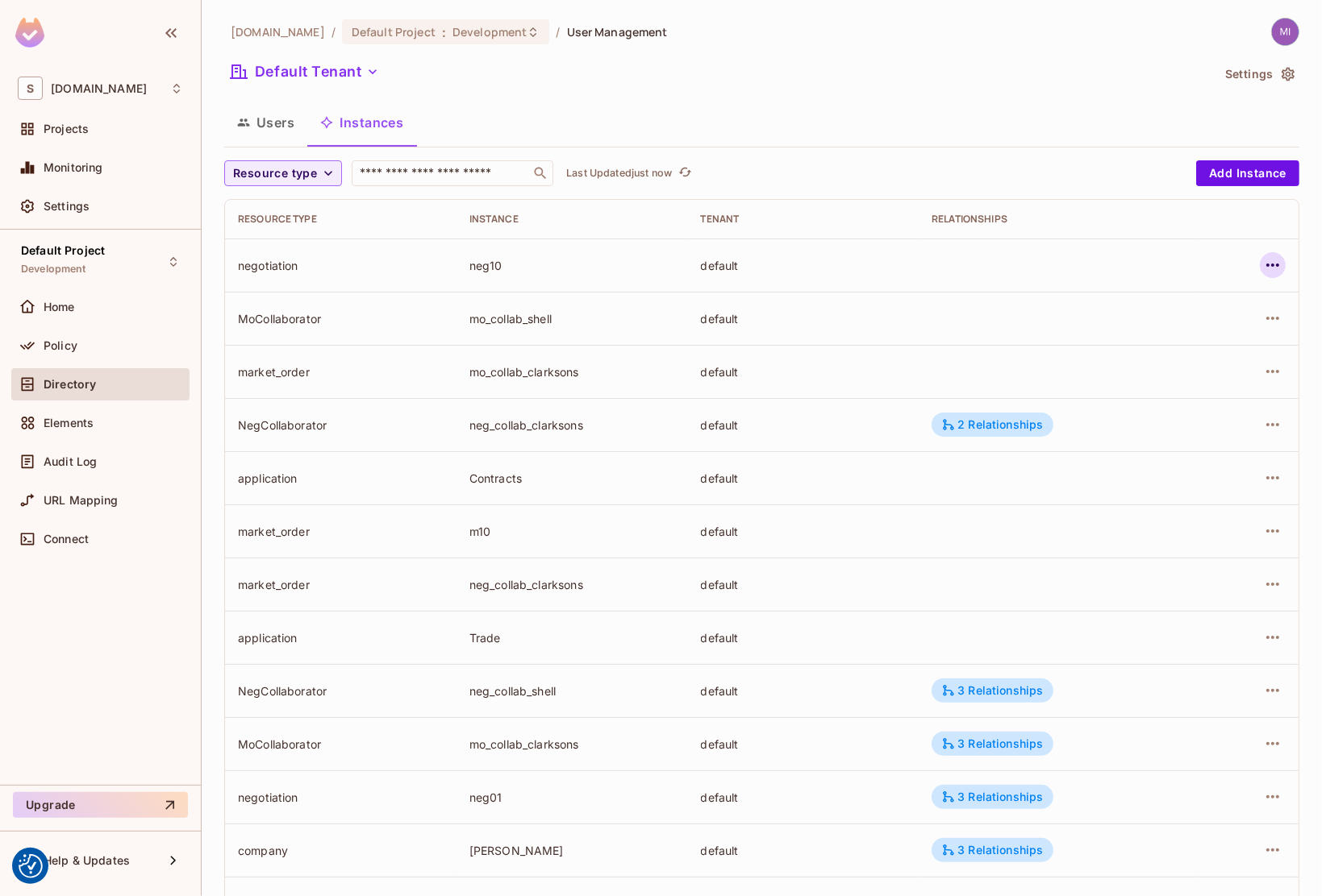
click at [1267, 265] on icon "button" at bounding box center [1273, 265] width 13 height 4
click at [1171, 299] on div "Edit Resource Instance" at bounding box center [1163, 303] width 125 height 16
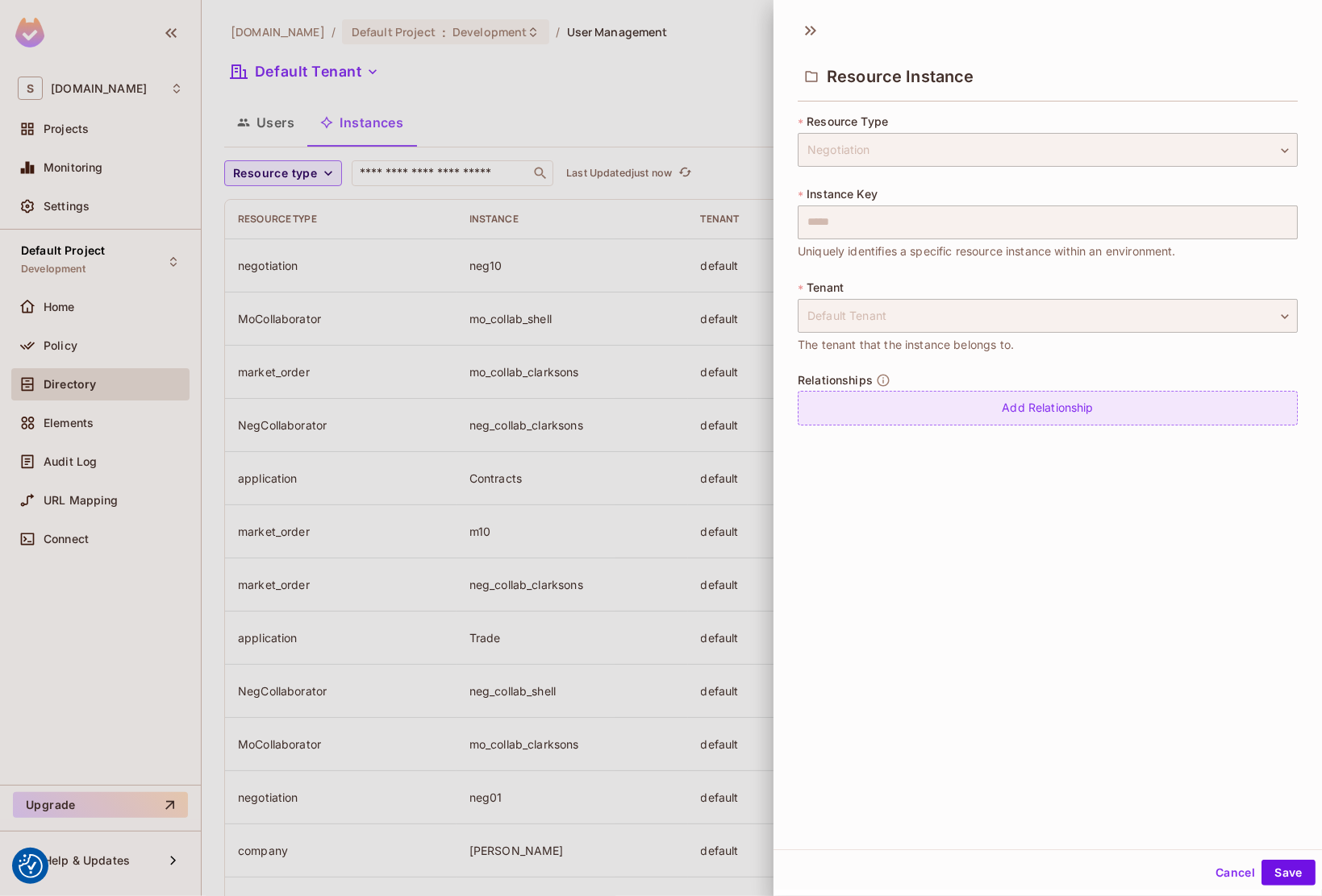
click at [1047, 403] on div "Add Relationship" at bounding box center [1047, 408] width 500 height 35
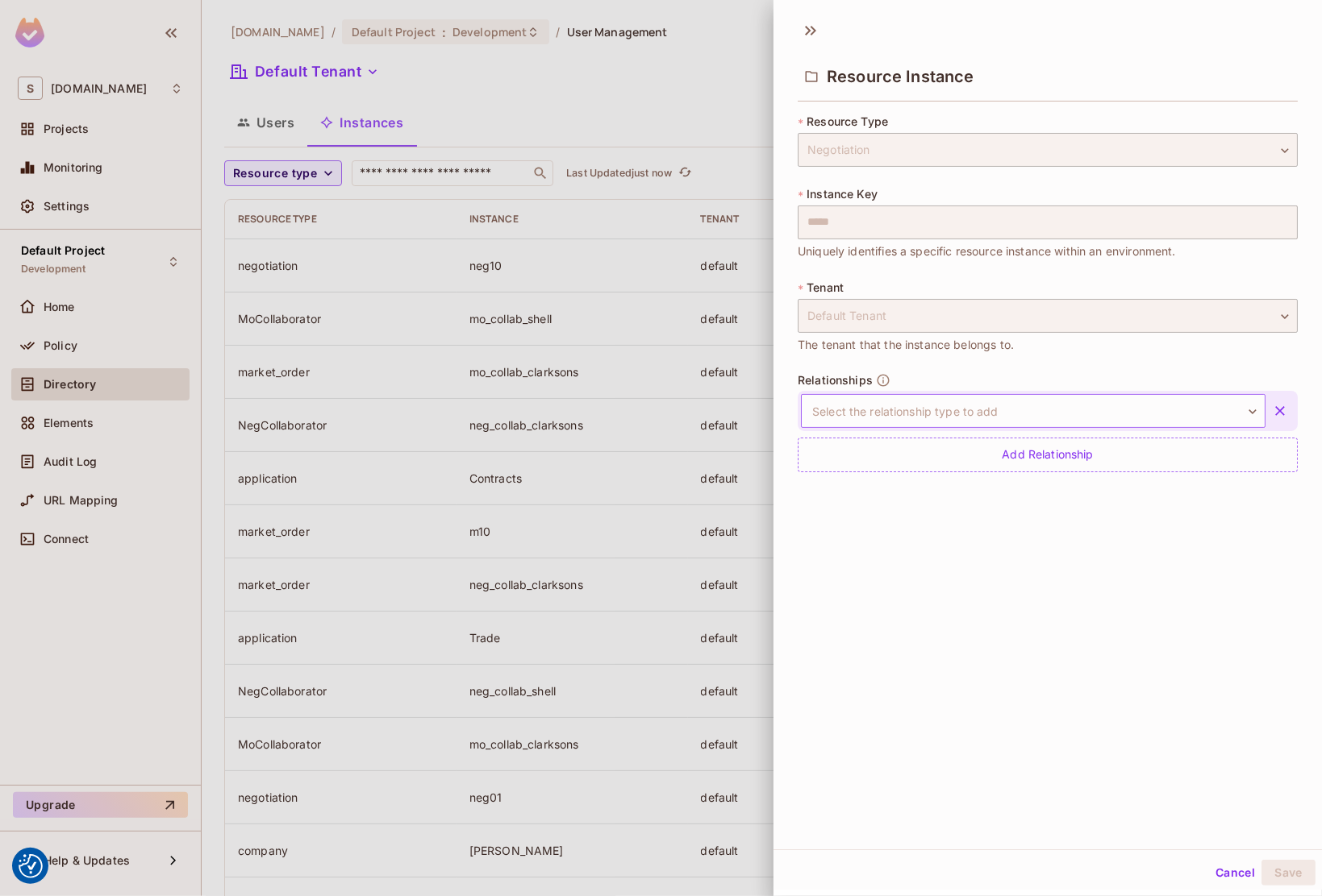
click at [1044, 407] on body "We use cookies to enhance your browsing experience, serve personalized ads or c…" at bounding box center [661, 448] width 1322 height 896
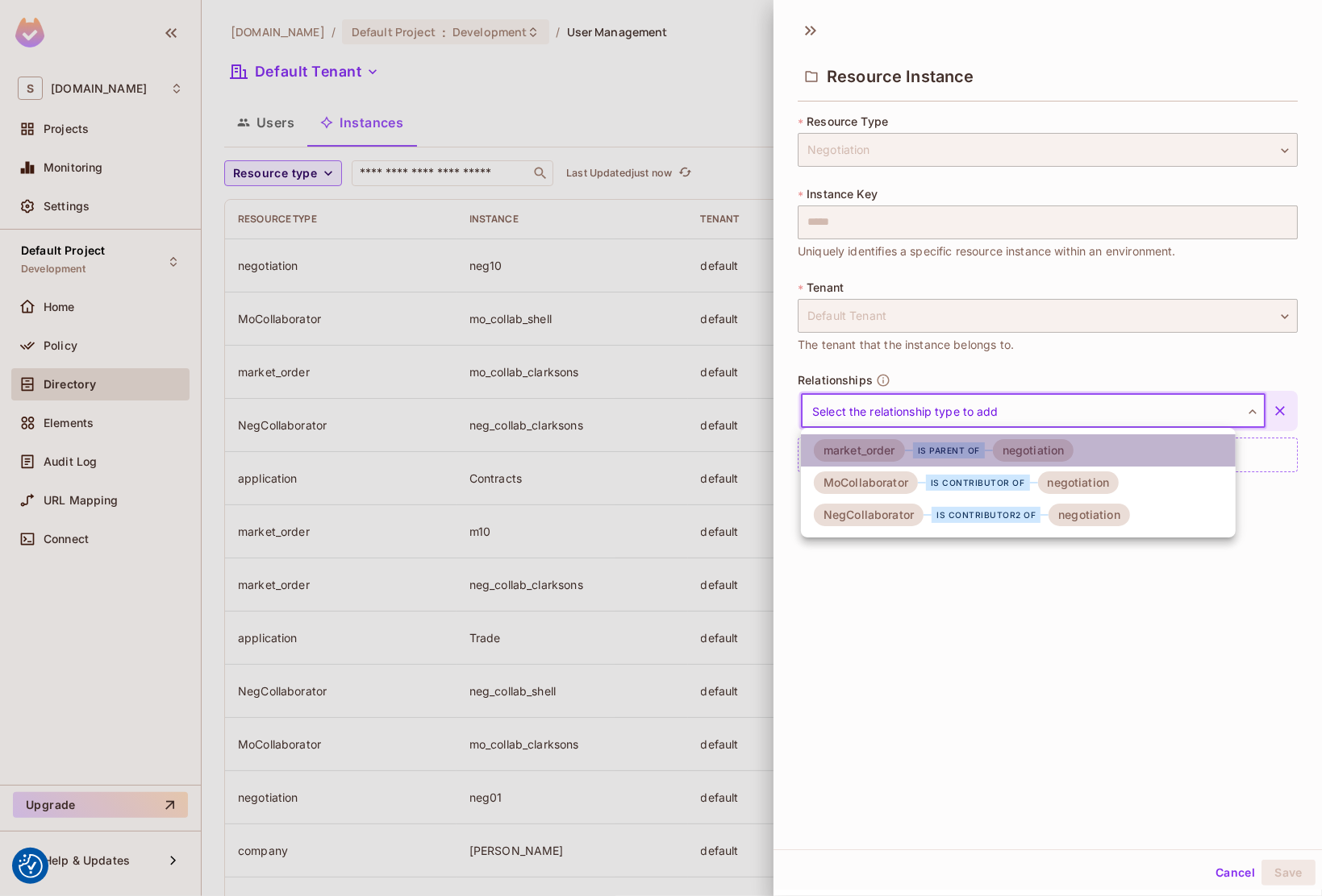
click at [997, 451] on div "negotiation" at bounding box center [1034, 450] width 82 height 23
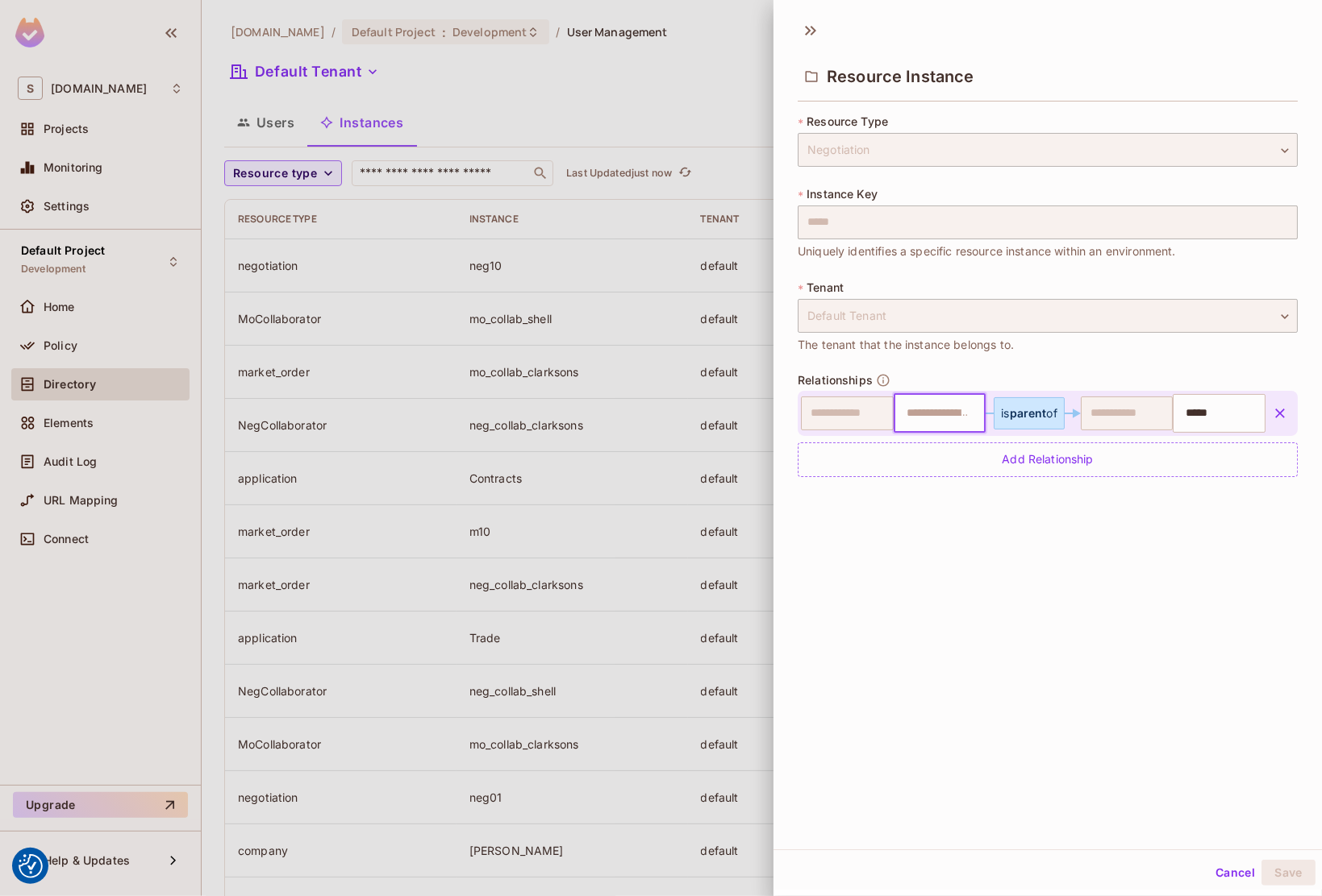
click at [939, 418] on input "text" at bounding box center [937, 413] width 82 height 32
type input "***"
click at [1021, 537] on div "**********" at bounding box center [1047, 430] width 548 height 839
click at [1280, 866] on button "Save" at bounding box center [1287, 873] width 54 height 25
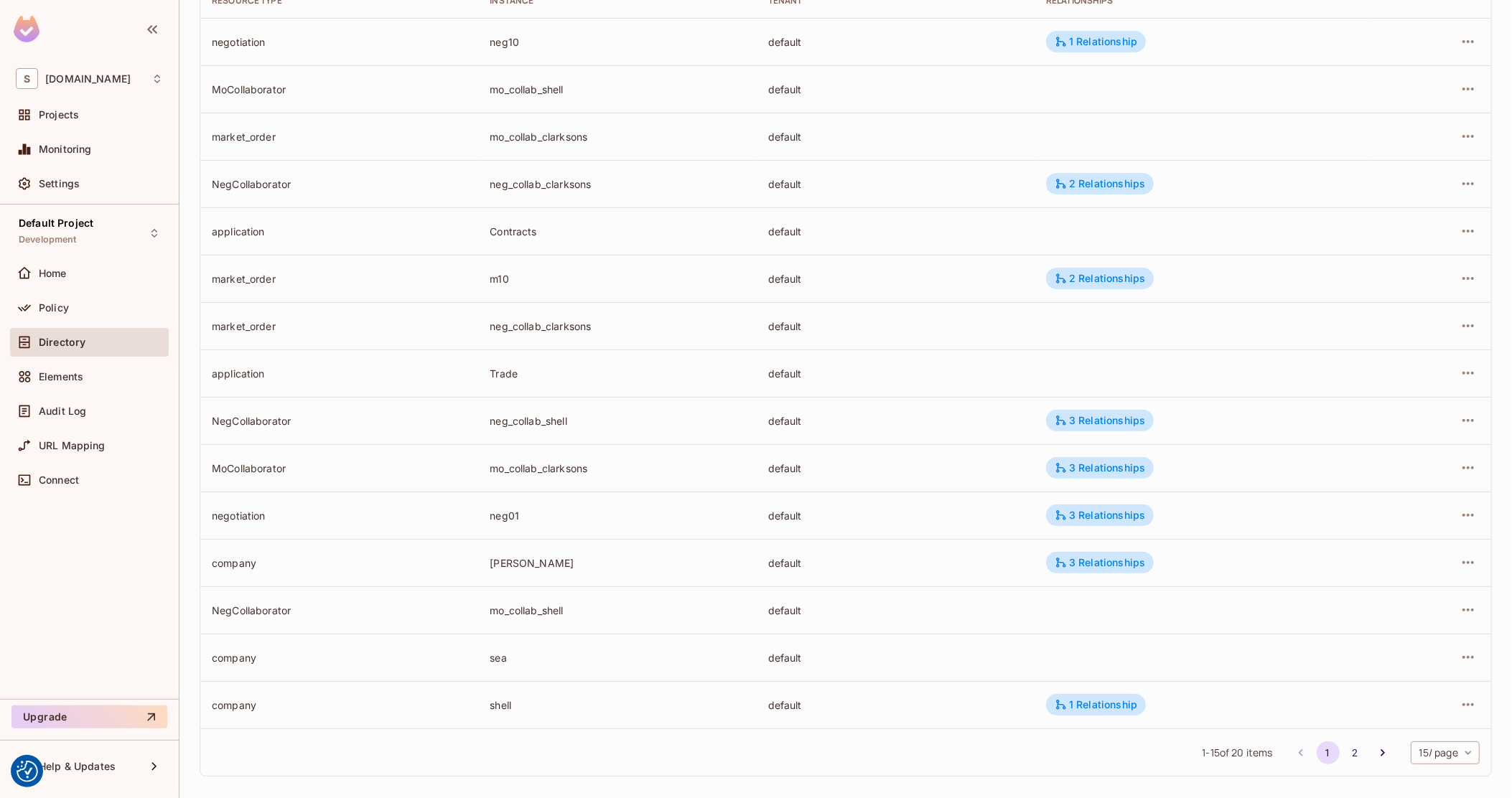
scroll to position [203, 0]
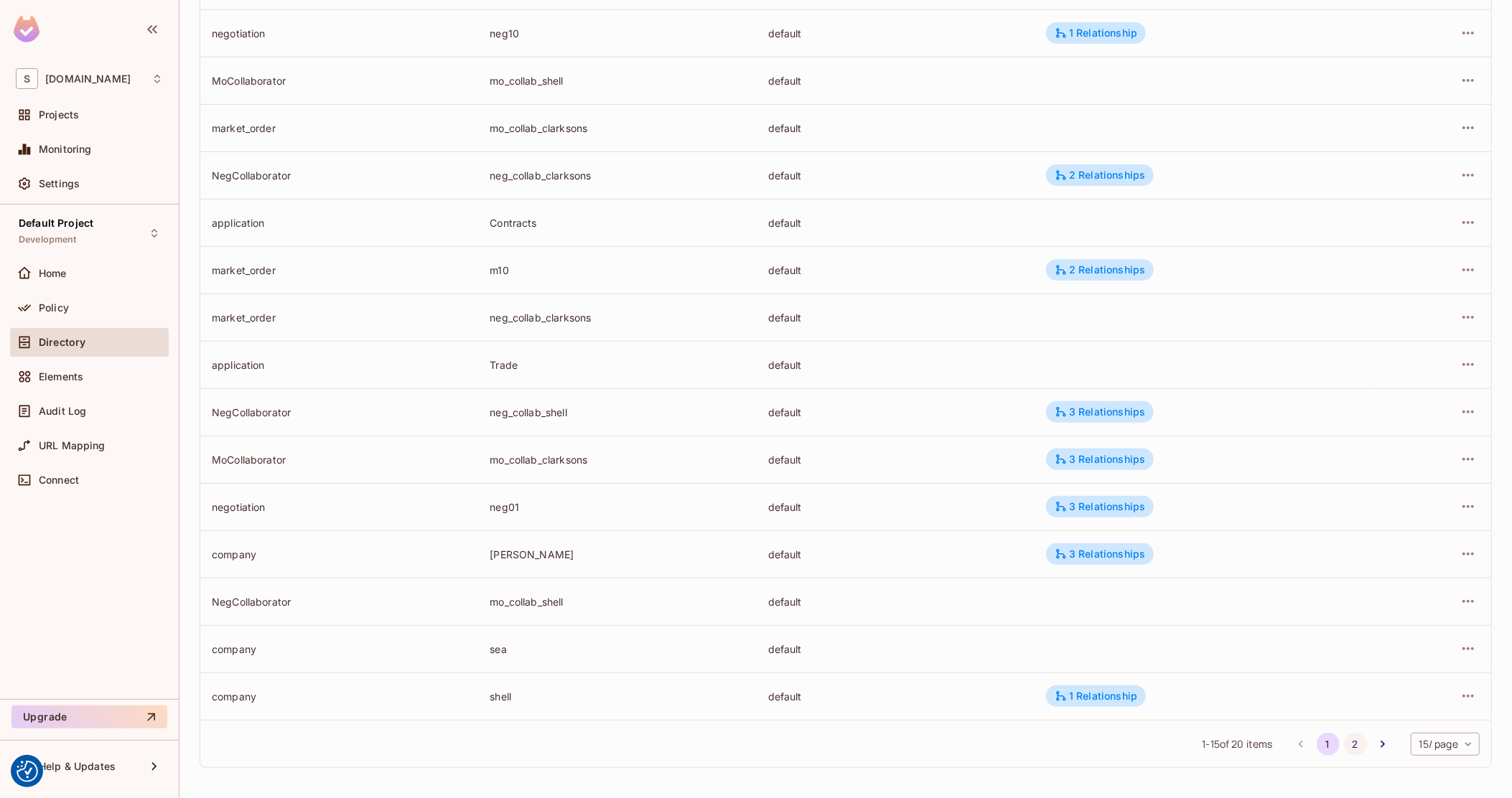
click at [1344, 745] on button "2" at bounding box center [1356, 745] width 23 height 23
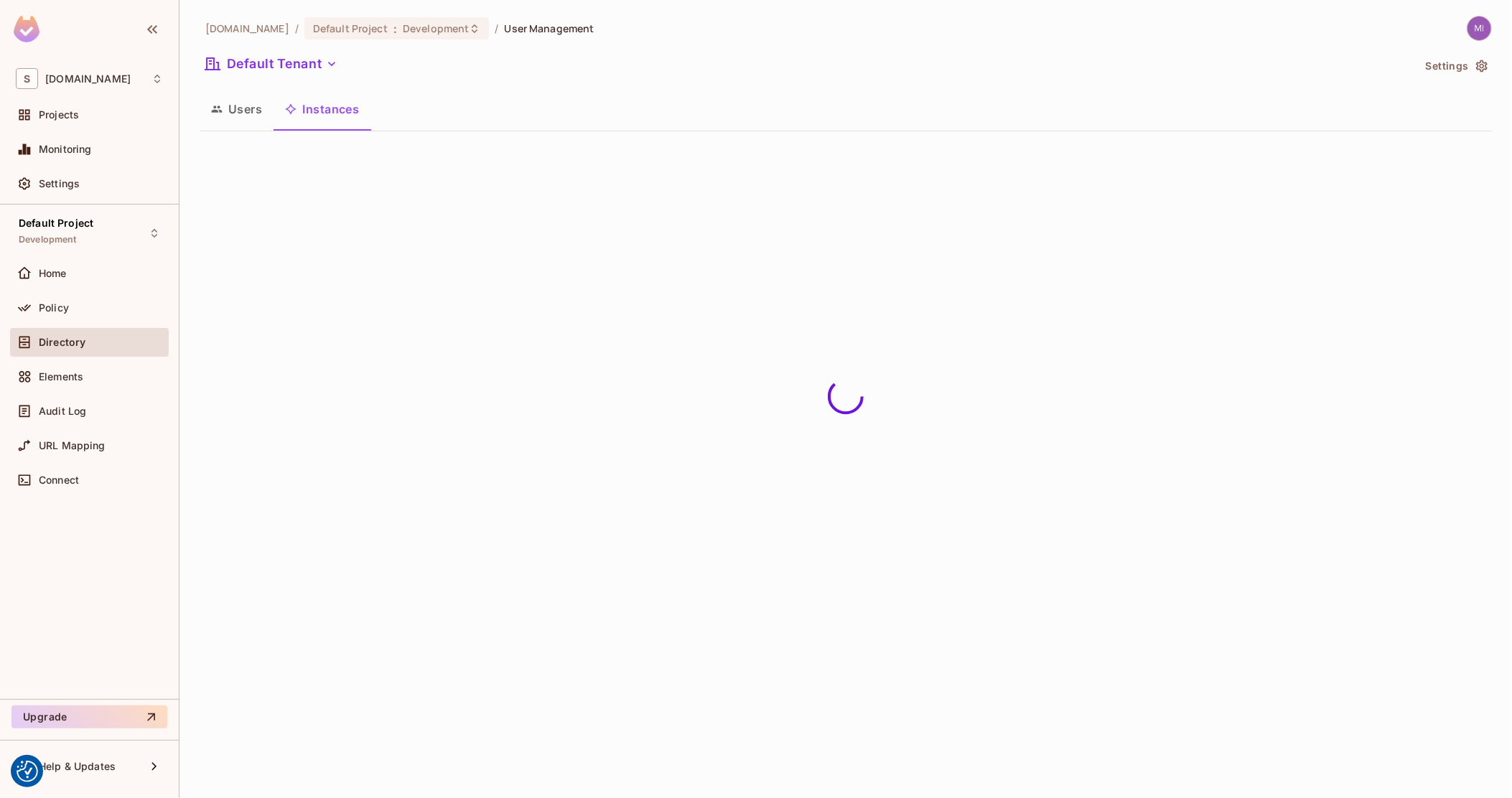
scroll to position [0, 0]
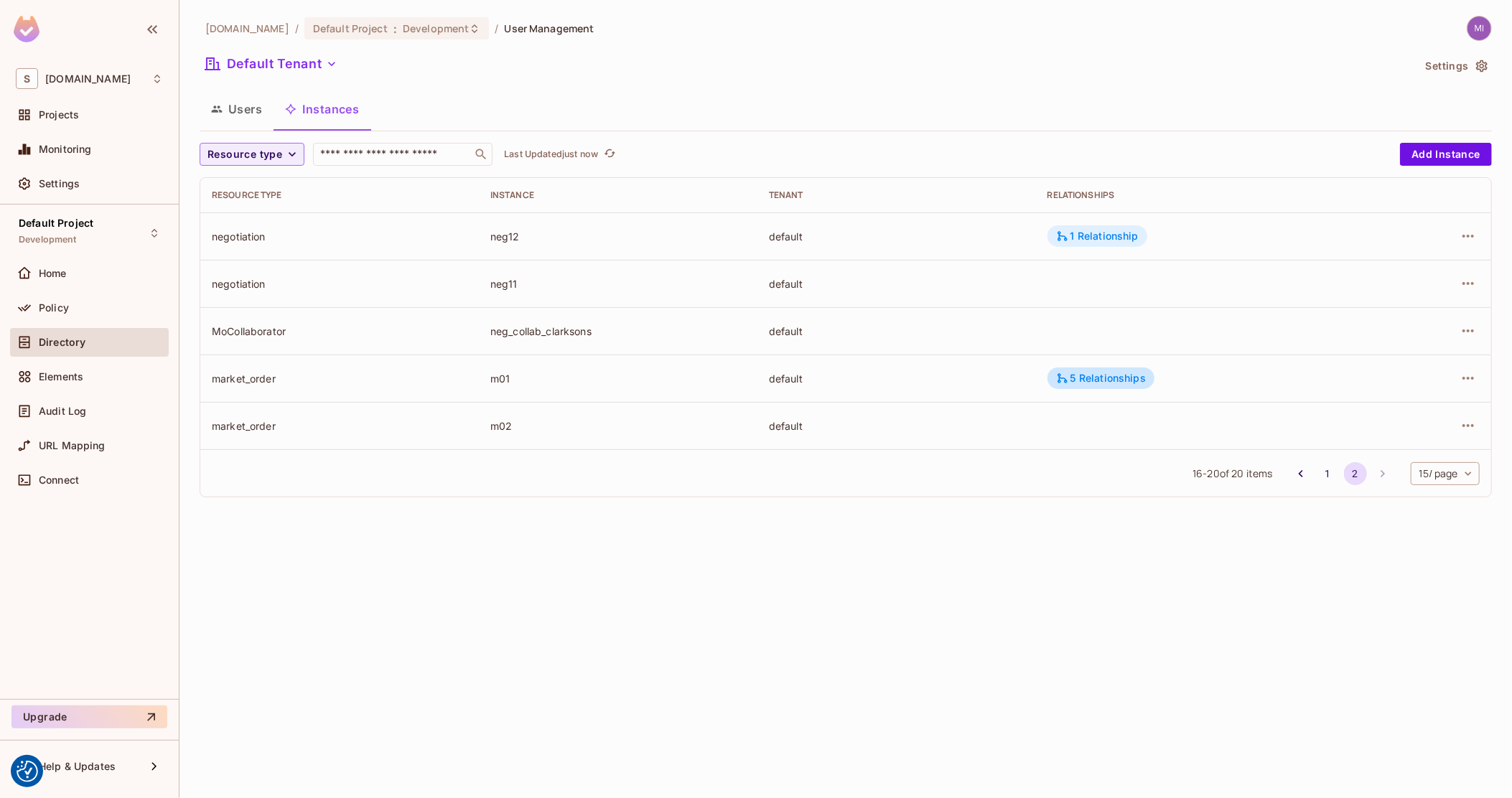
click at [1136, 234] on div "1 Relationship" at bounding box center [1098, 236] width 83 height 13
click at [983, 307] on div at bounding box center [756, 399] width 1512 height 798
click at [1325, 478] on button "1" at bounding box center [1328, 473] width 23 height 23
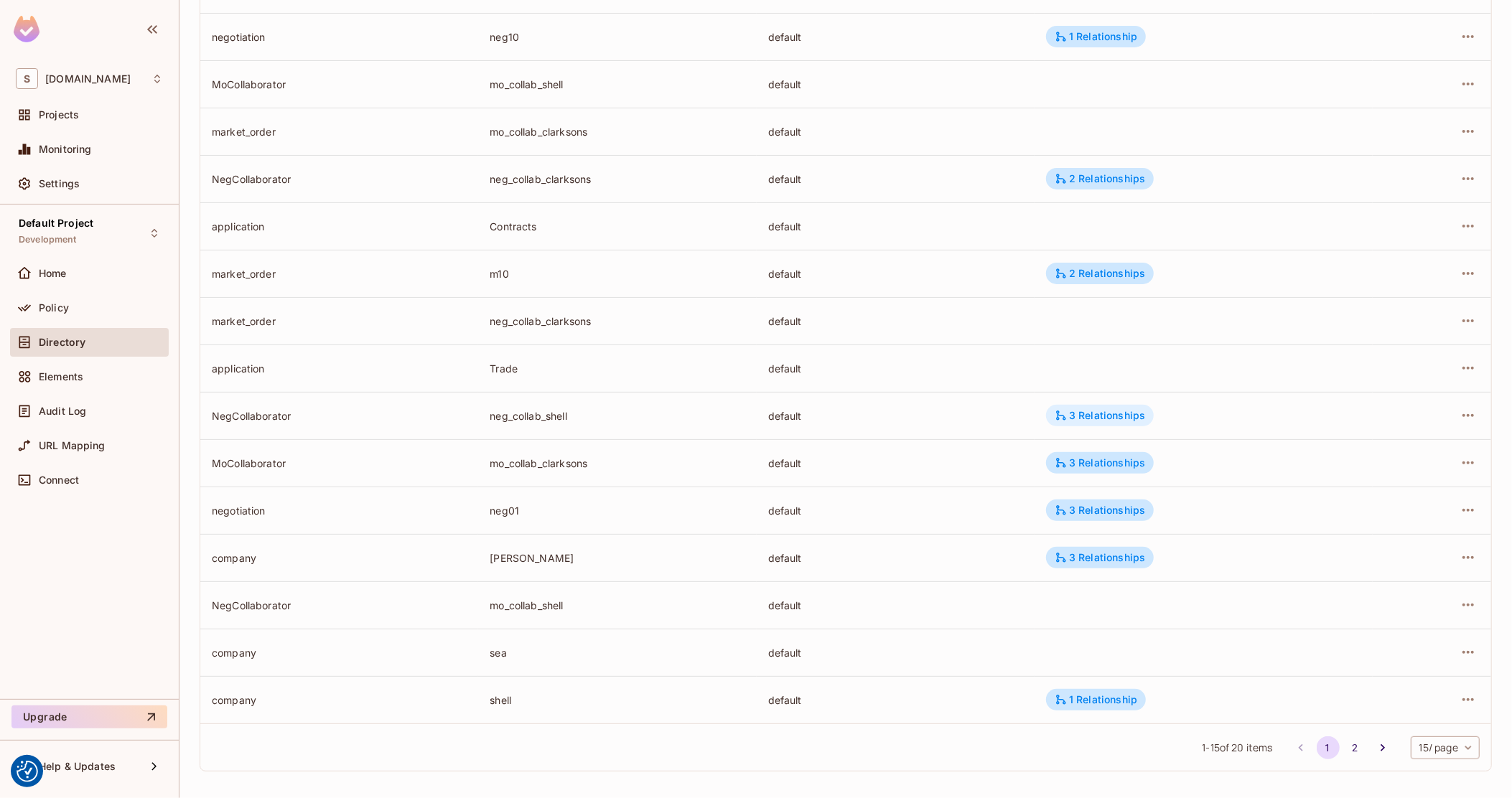
scroll to position [203, 0]
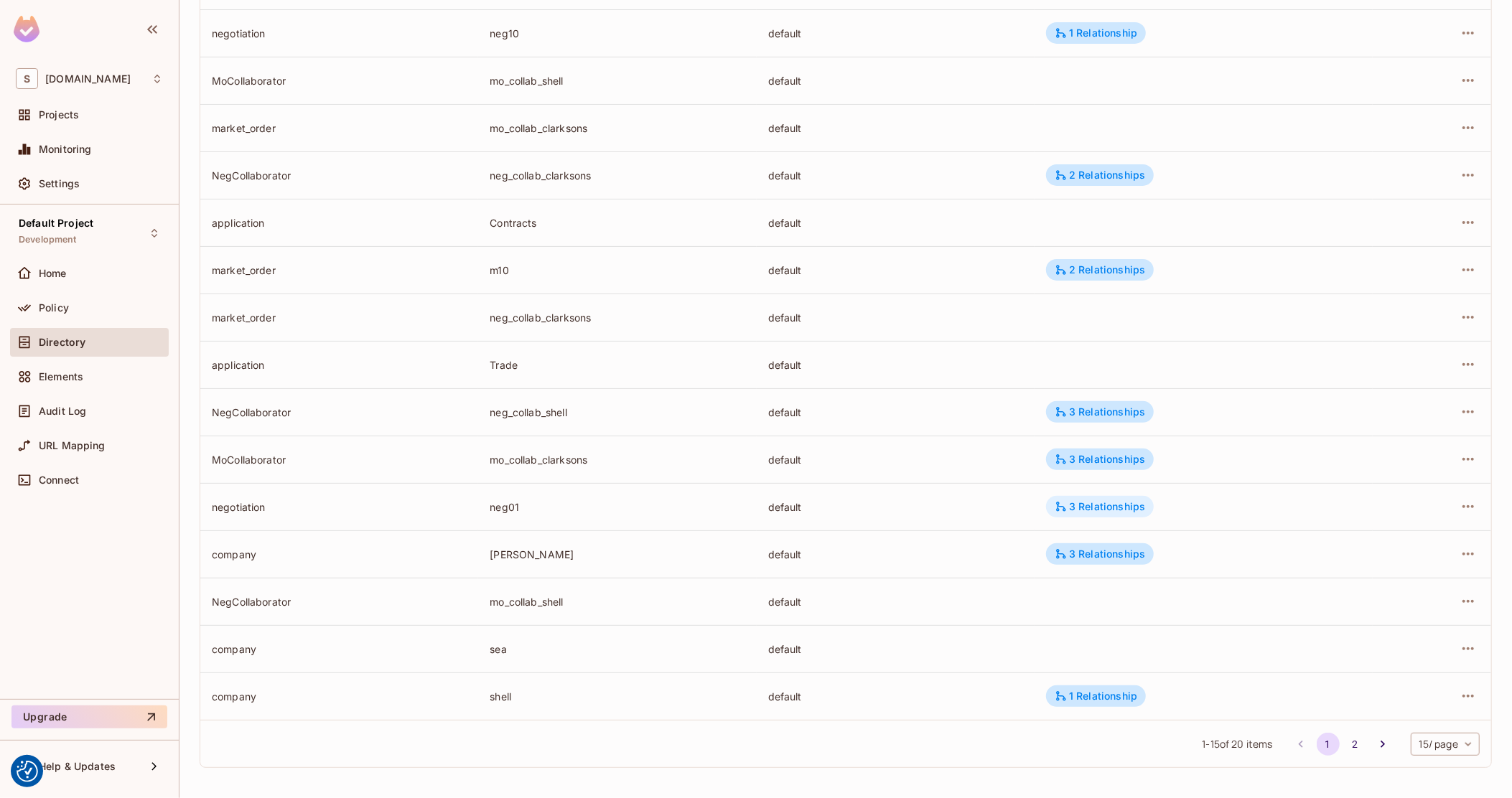
click at [1092, 504] on div "3 Relationships" at bounding box center [1100, 507] width 91 height 13
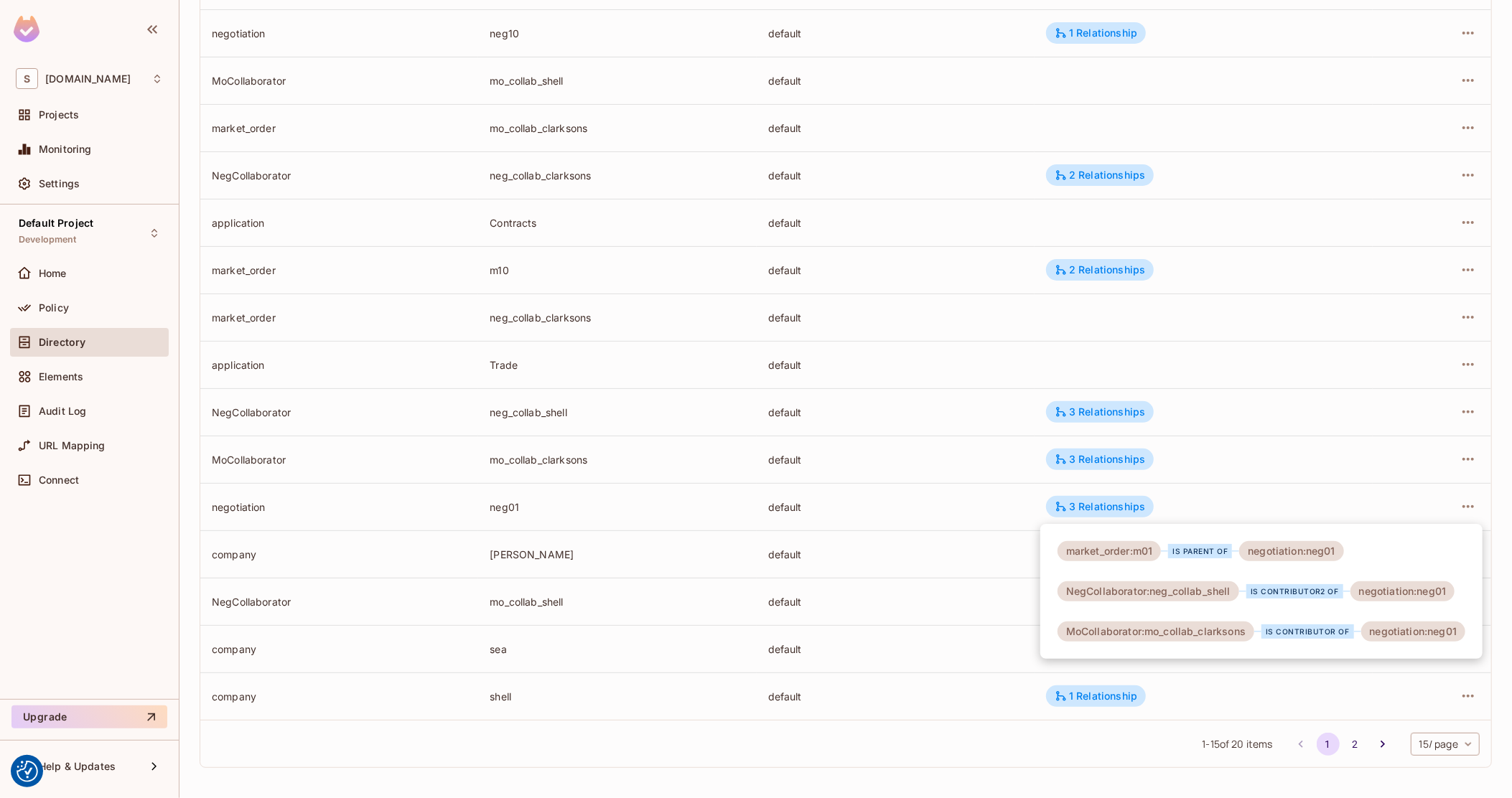
click at [994, 500] on div at bounding box center [756, 399] width 1512 height 798
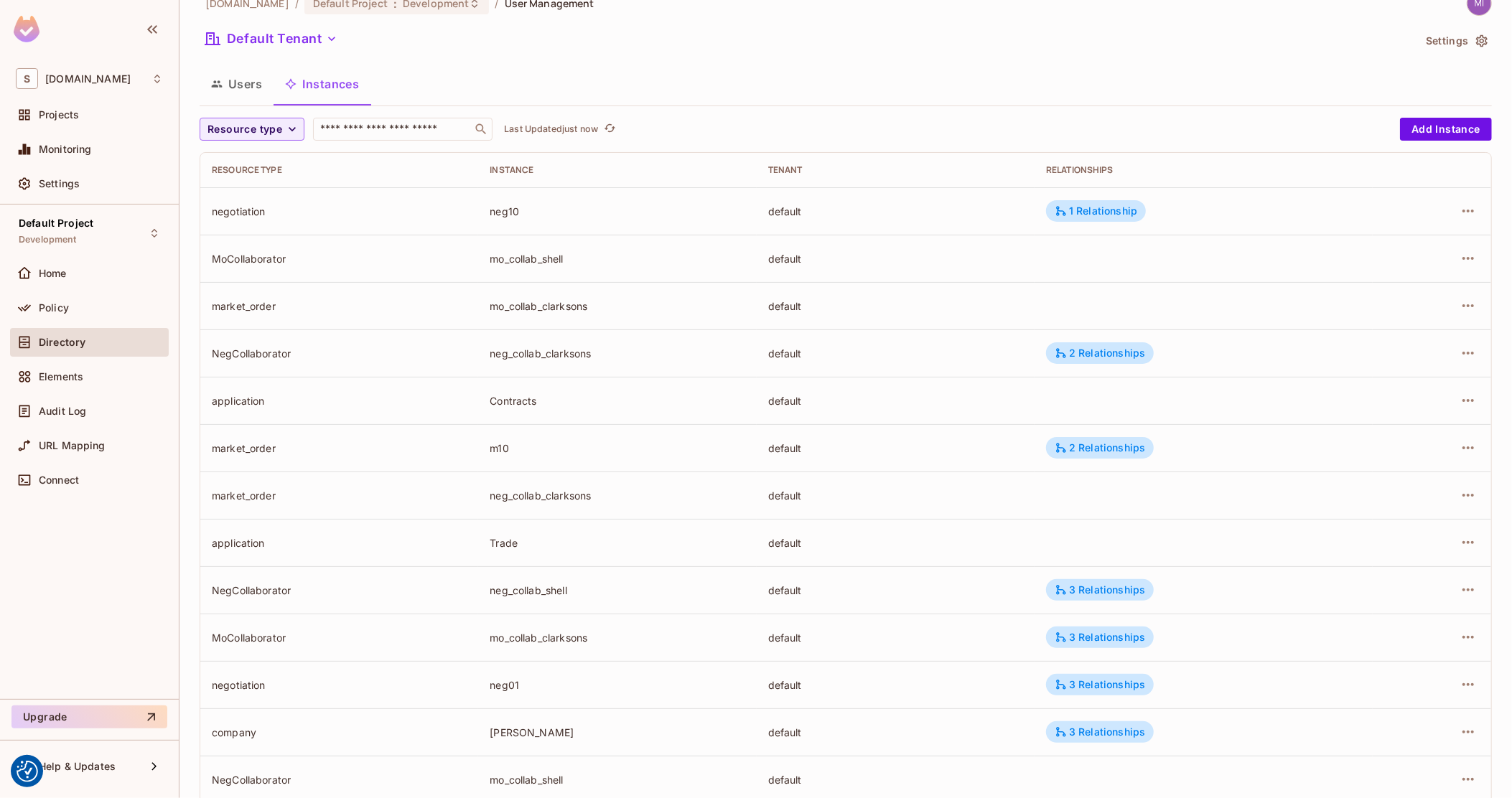
scroll to position [23, 0]
click at [626, 448] on div "m10" at bounding box center [617, 449] width 255 height 14
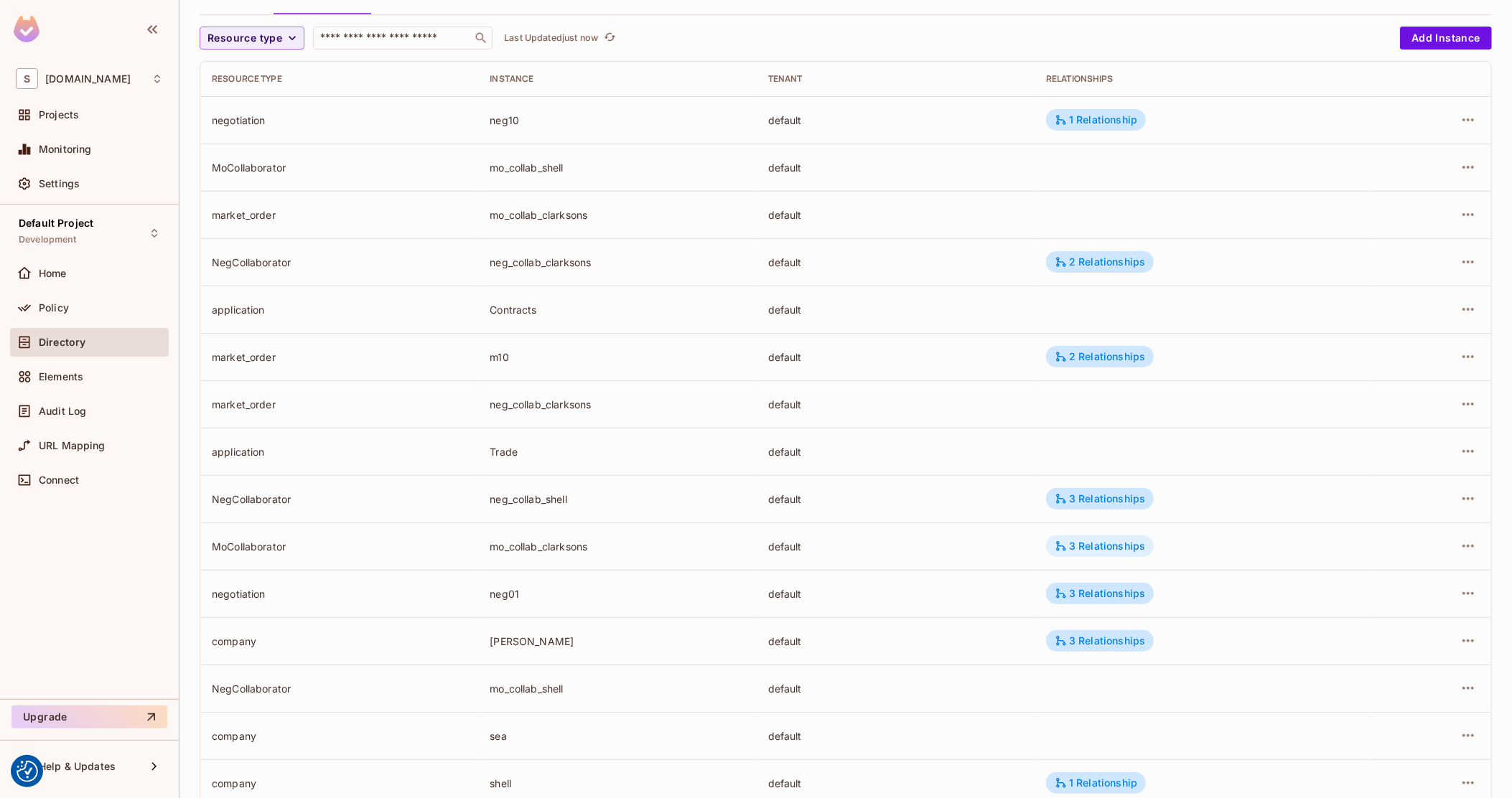
scroll to position [203, 0]
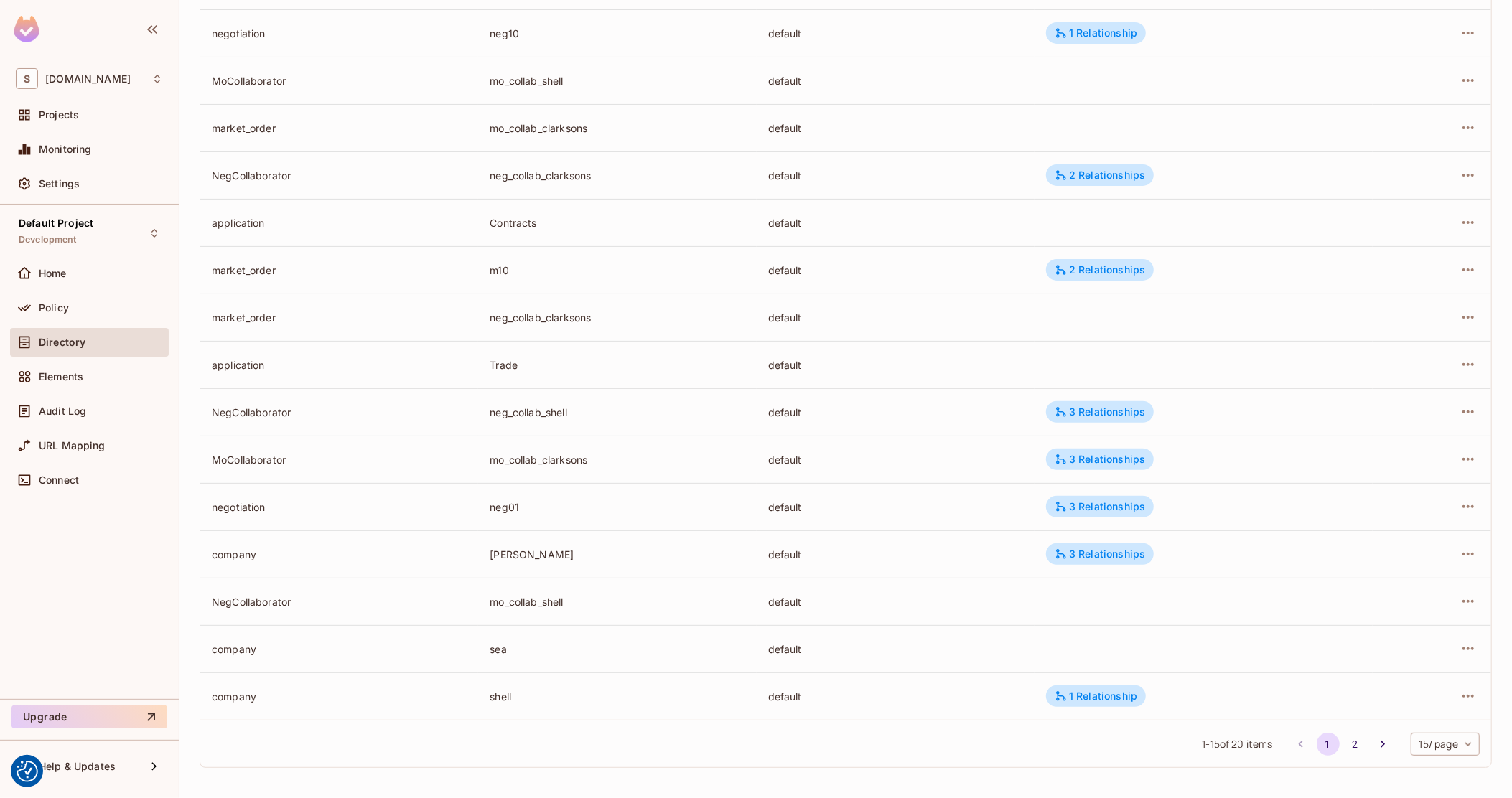
click at [1424, 740] on body "We use cookies to enhance your browsing experience, serve personalized ads or c…" at bounding box center [756, 399] width 1512 height 798
click at [1425, 764] on li "100 / page" at bounding box center [1430, 766] width 72 height 30
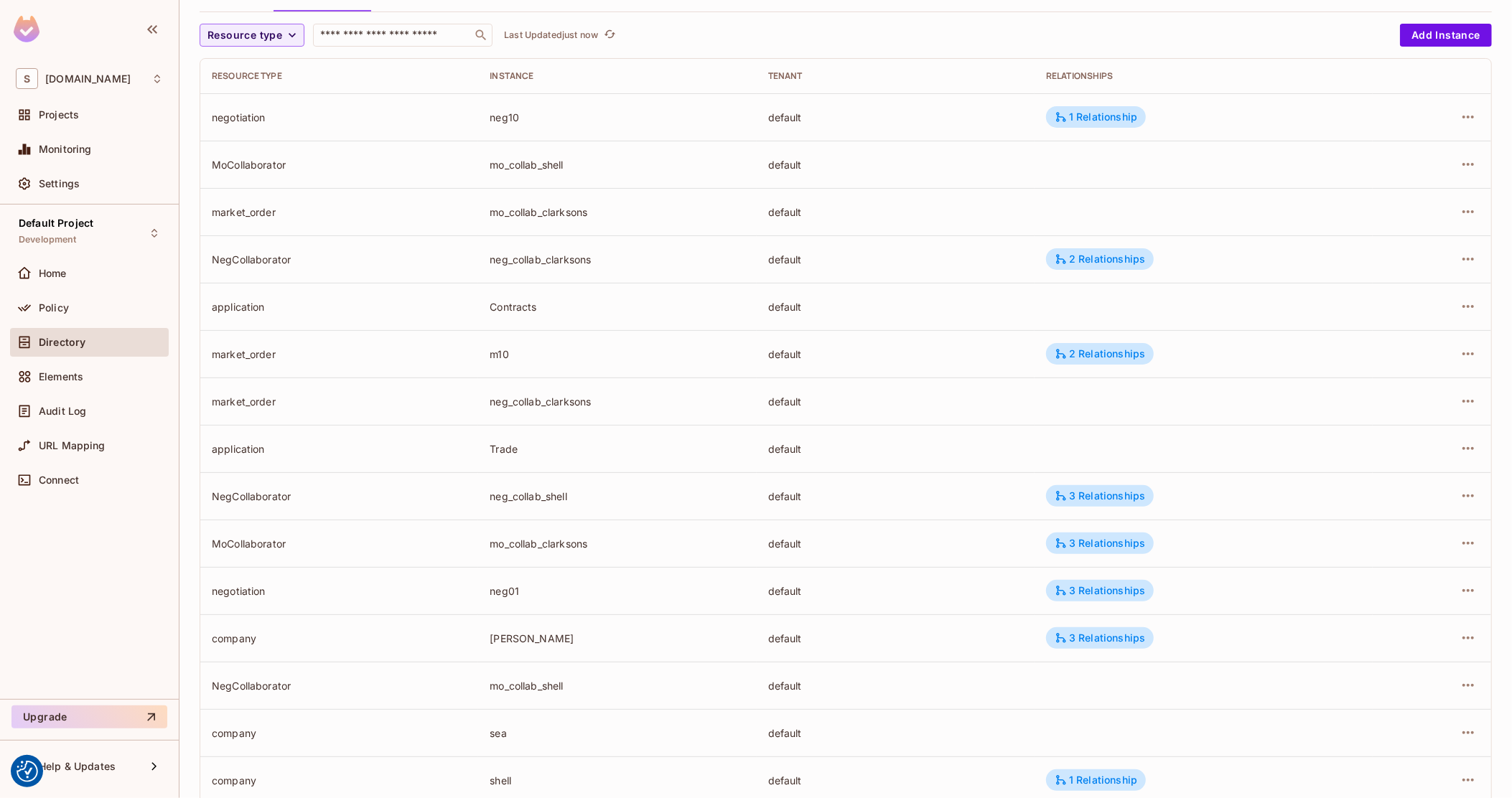
scroll to position [441, 0]
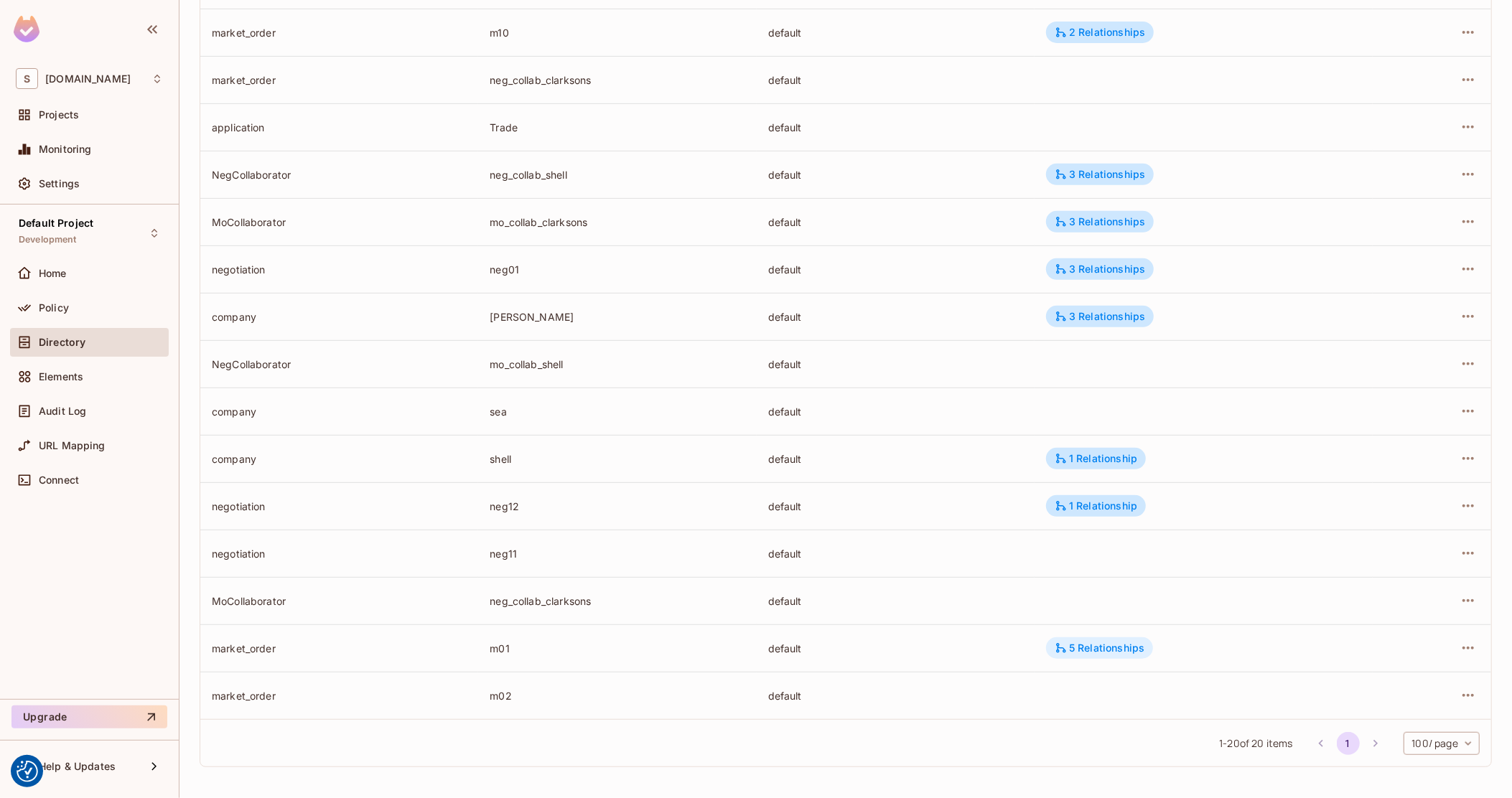
click at [1108, 650] on div "5 Relationships" at bounding box center [1099, 648] width 90 height 13
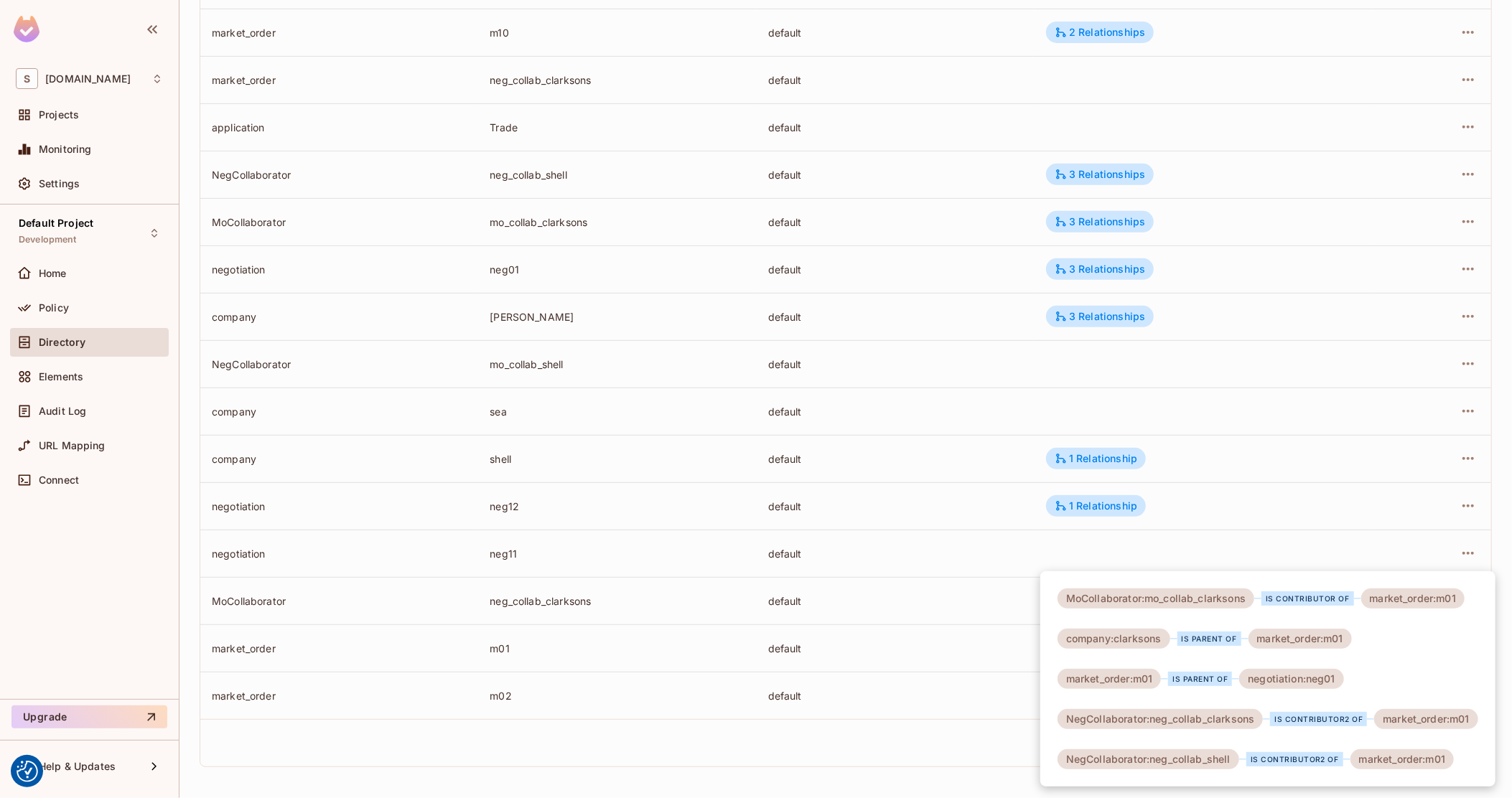
click at [665, 586] on div at bounding box center [756, 399] width 1512 height 798
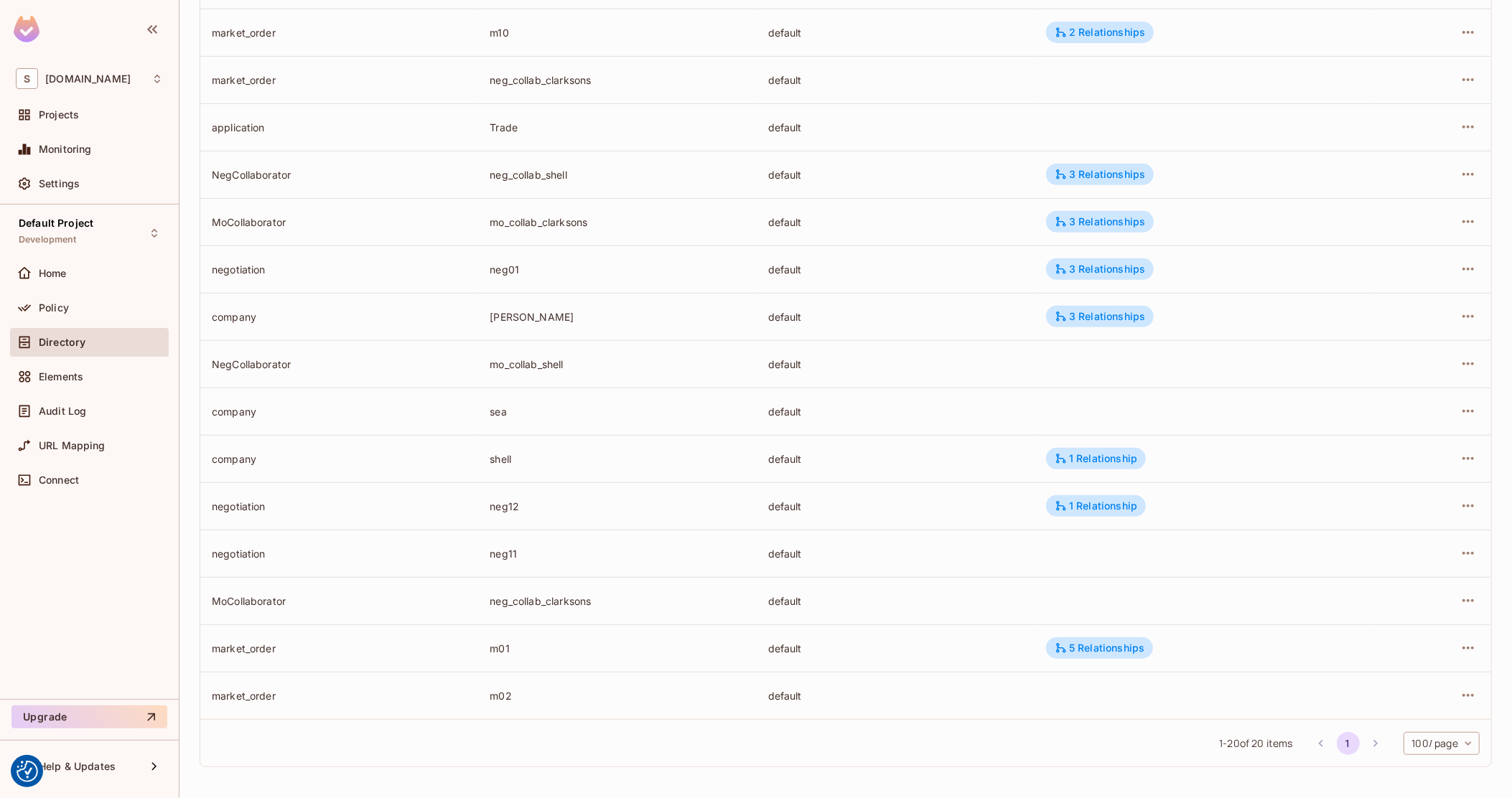
scroll to position [0, 0]
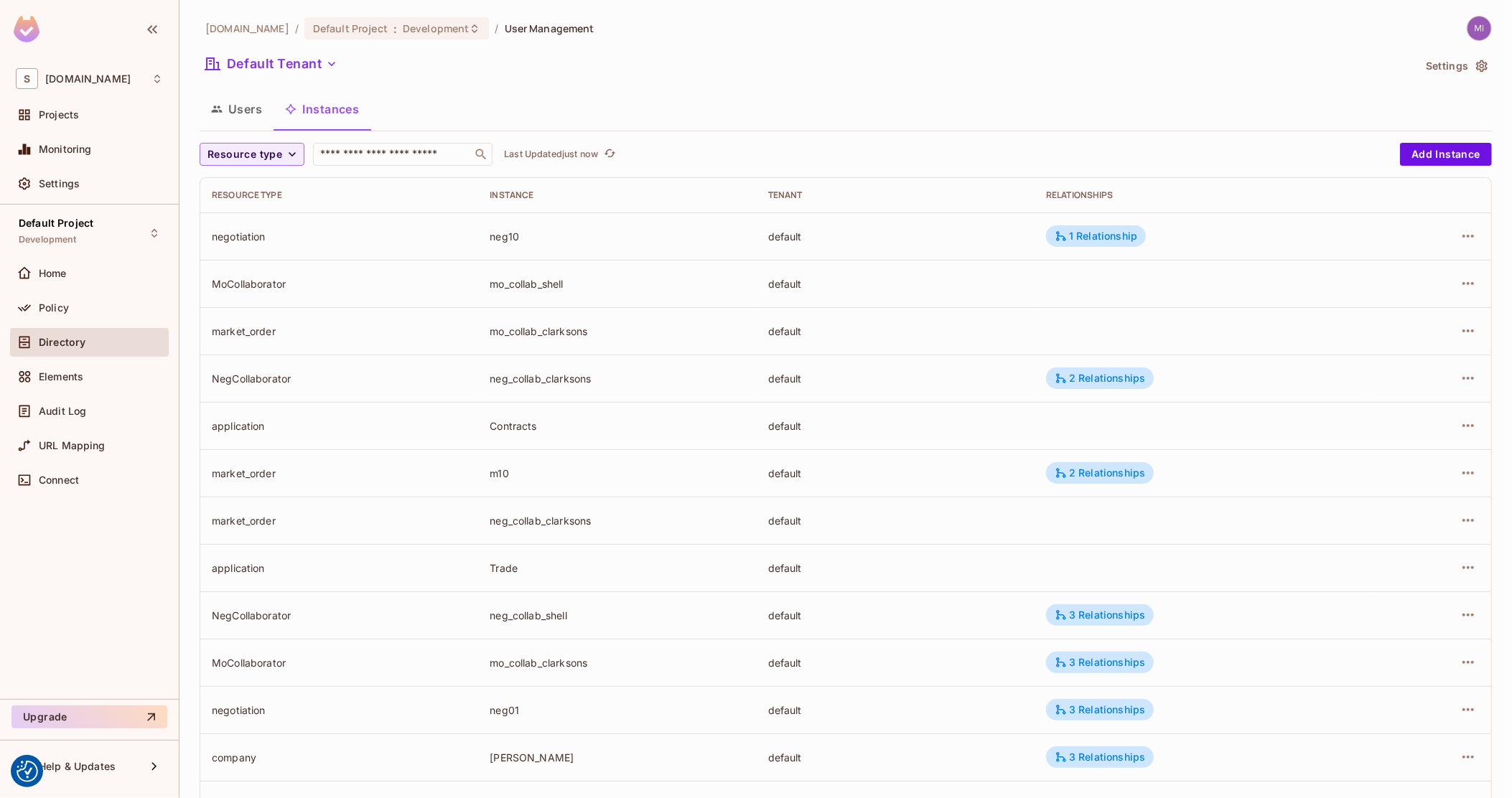
click at [224, 111] on button "Users" at bounding box center [236, 109] width 74 height 36
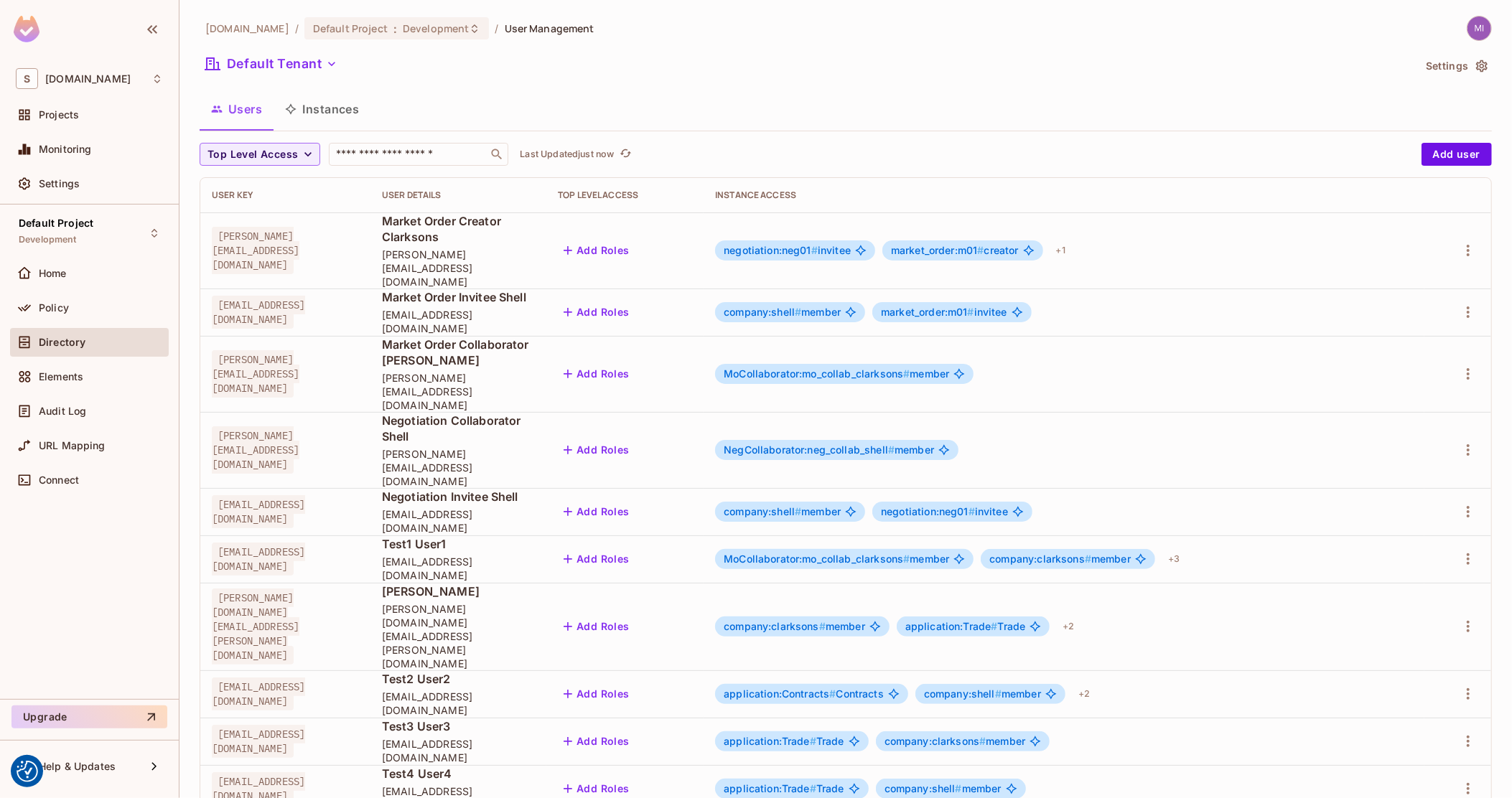
click at [328, 110] on button "Instances" at bounding box center [322, 109] width 97 height 36
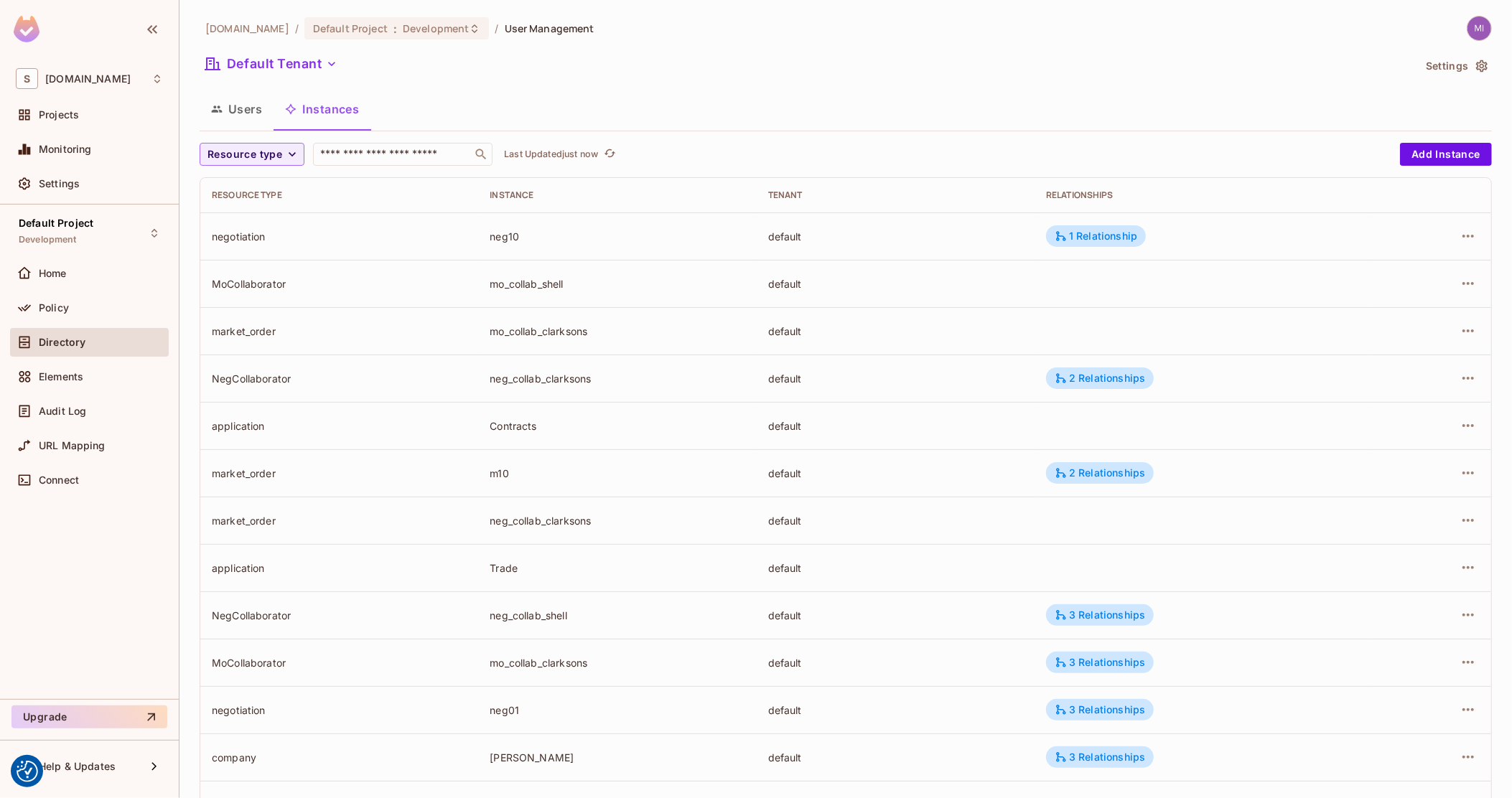
click at [653, 236] on div "neg10" at bounding box center [617, 236] width 255 height 14
click at [1457, 245] on button "button" at bounding box center [1468, 236] width 23 height 23
click at [1365, 326] on div "Delete Resource Instance" at bounding box center [1376, 333] width 124 height 15
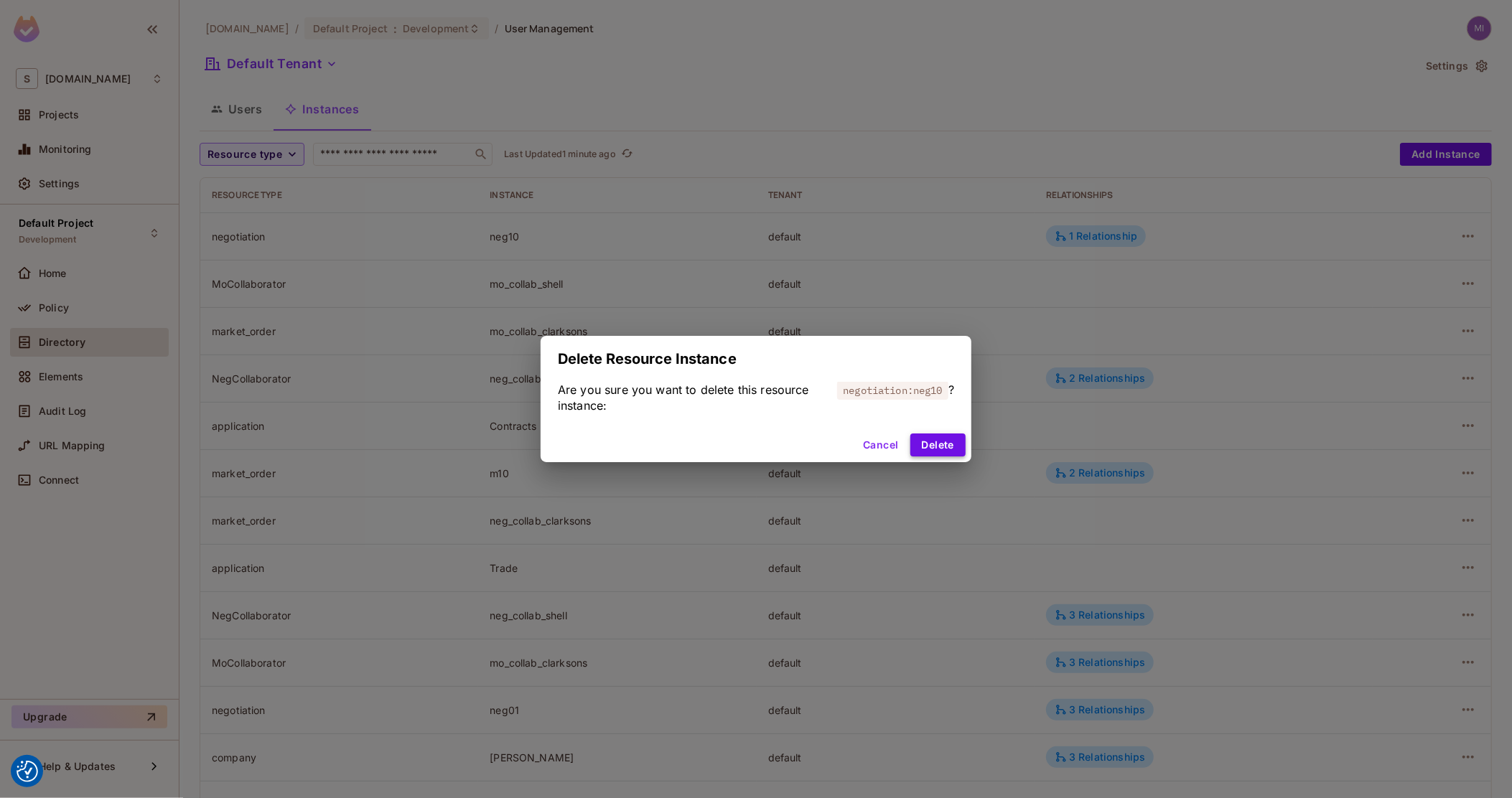
click at [952, 440] on button "Delete" at bounding box center [938, 445] width 55 height 23
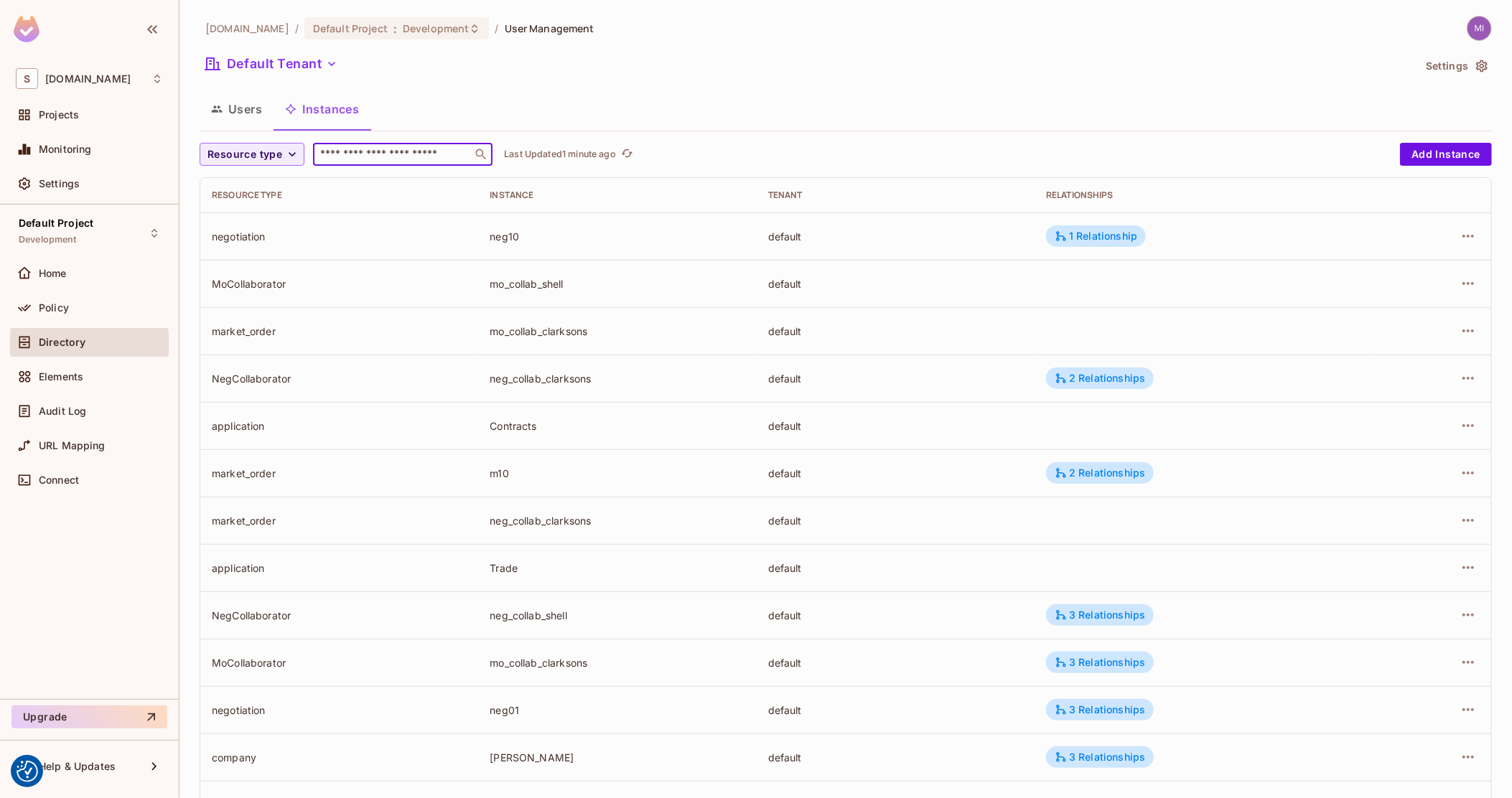
click at [356, 159] on input "text" at bounding box center [393, 155] width 151 height 15
type input "***"
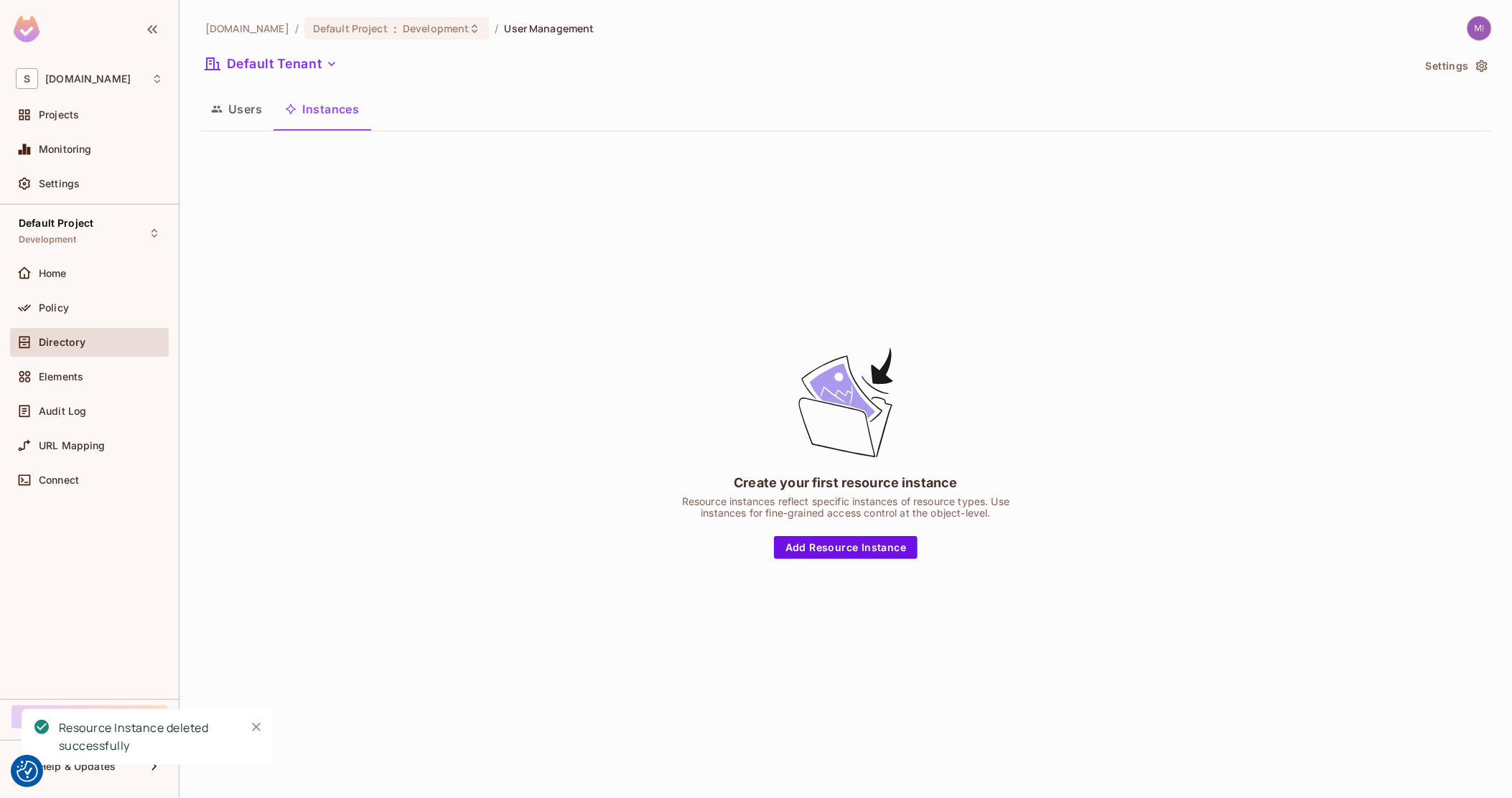
click at [308, 104] on button "Instances" at bounding box center [322, 109] width 97 height 36
click at [240, 111] on button "Users" at bounding box center [236, 109] width 74 height 36
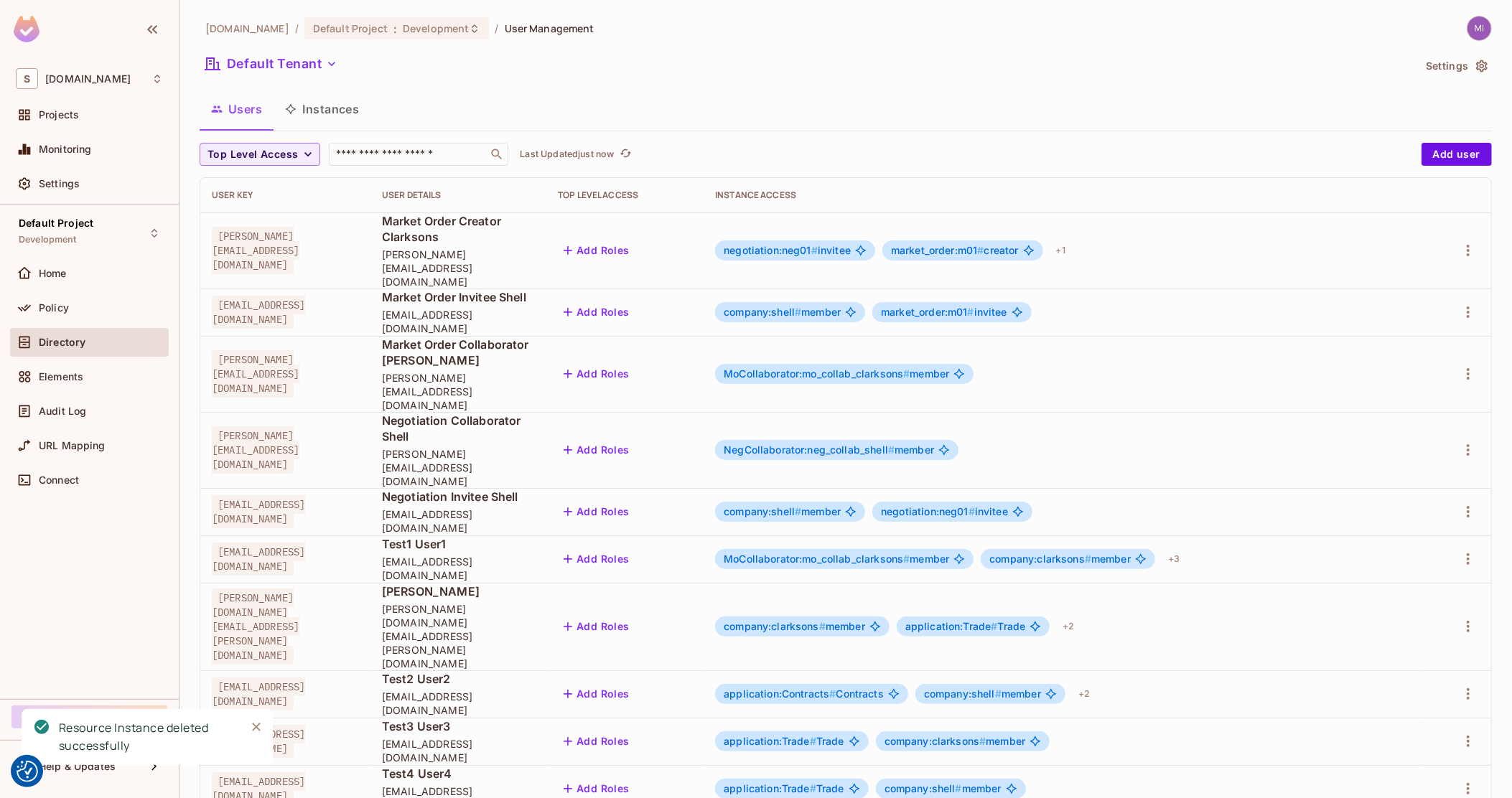
click at [320, 114] on button "Instances" at bounding box center [322, 109] width 97 height 36
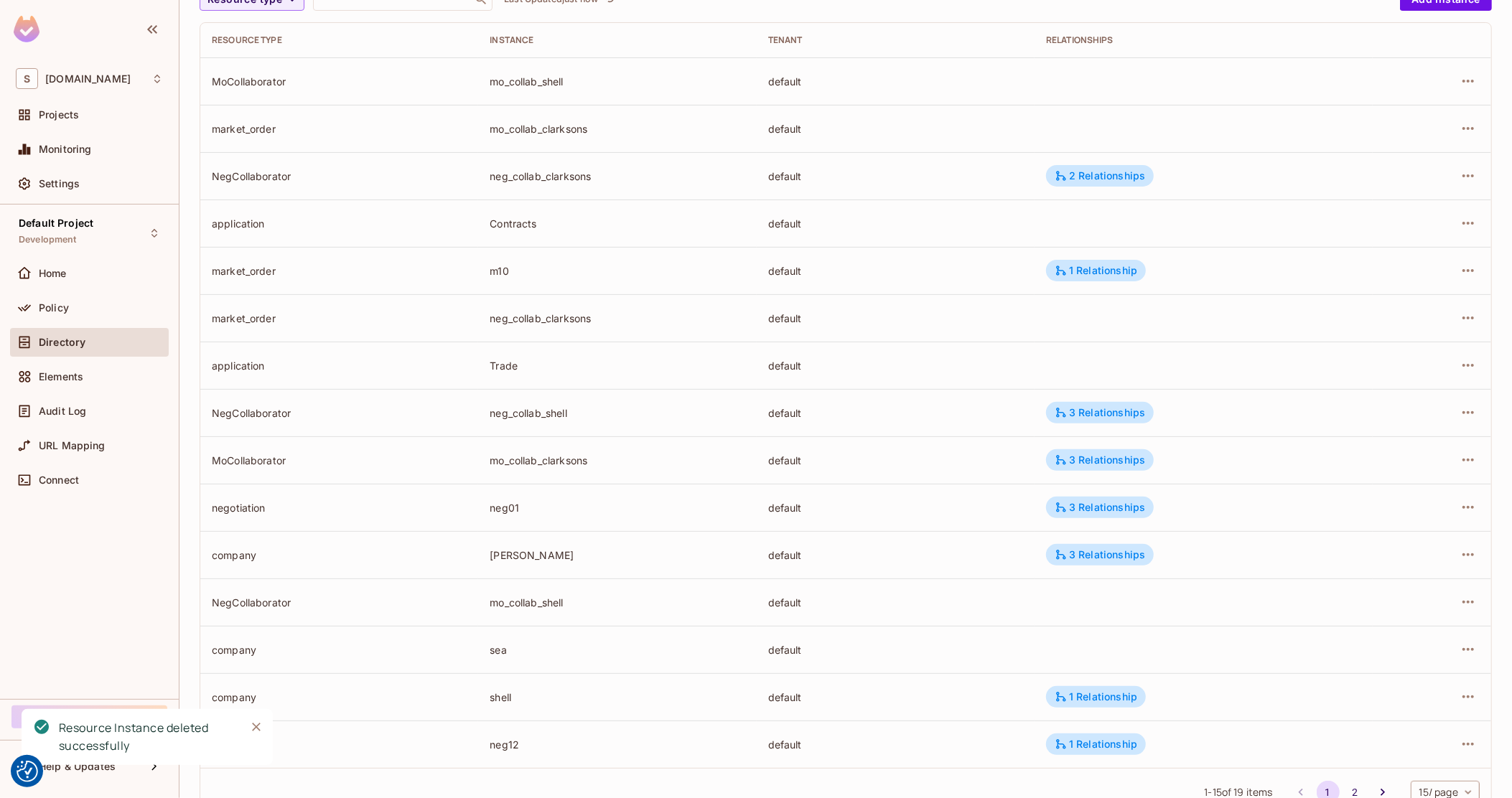
scroll to position [203, 0]
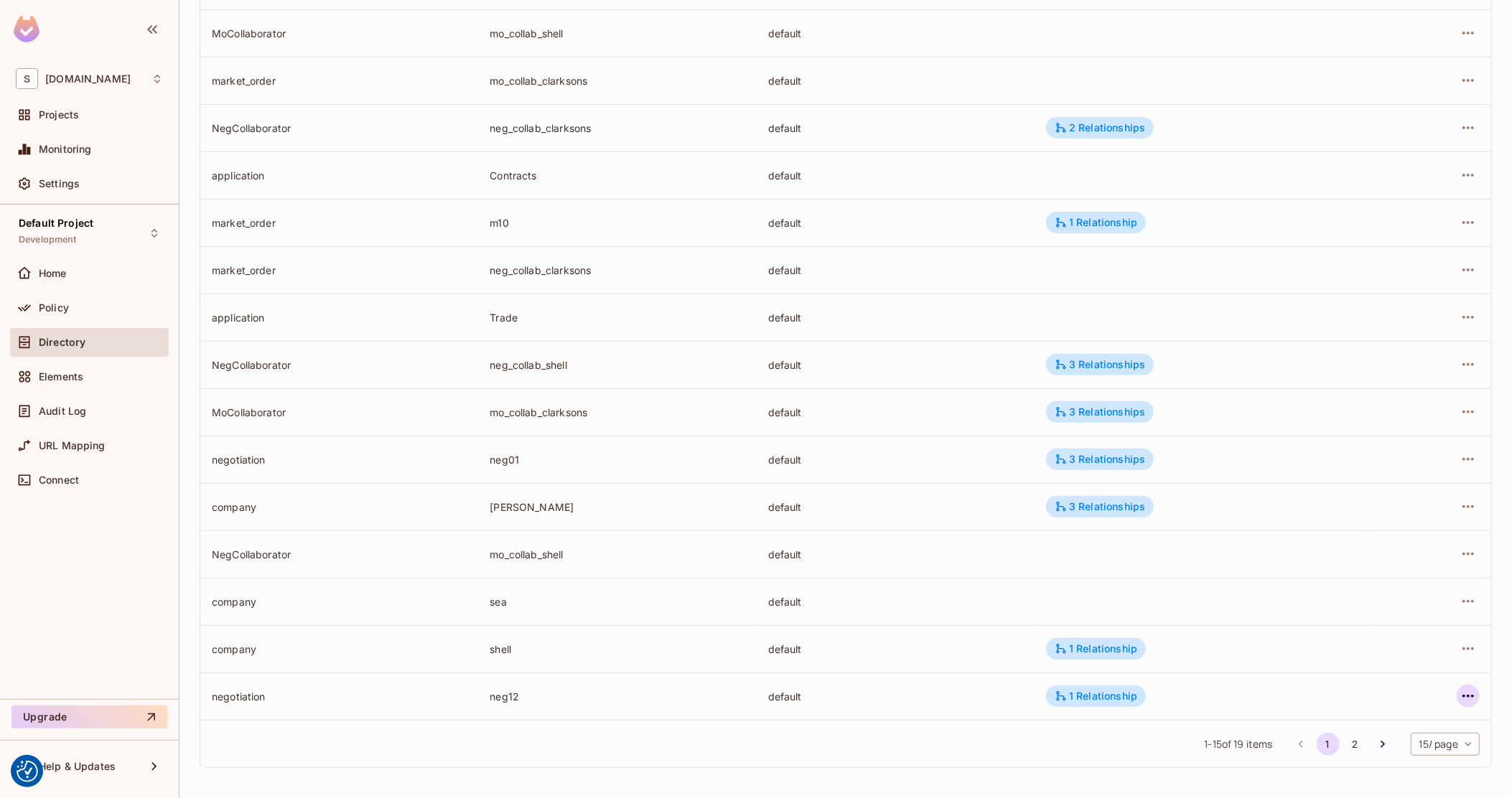
click at [1459, 694] on icon "button" at bounding box center [1467, 696] width 17 height 17
click at [1357, 766] on div "Delete Resource Instance" at bounding box center [1376, 766] width 124 height 15
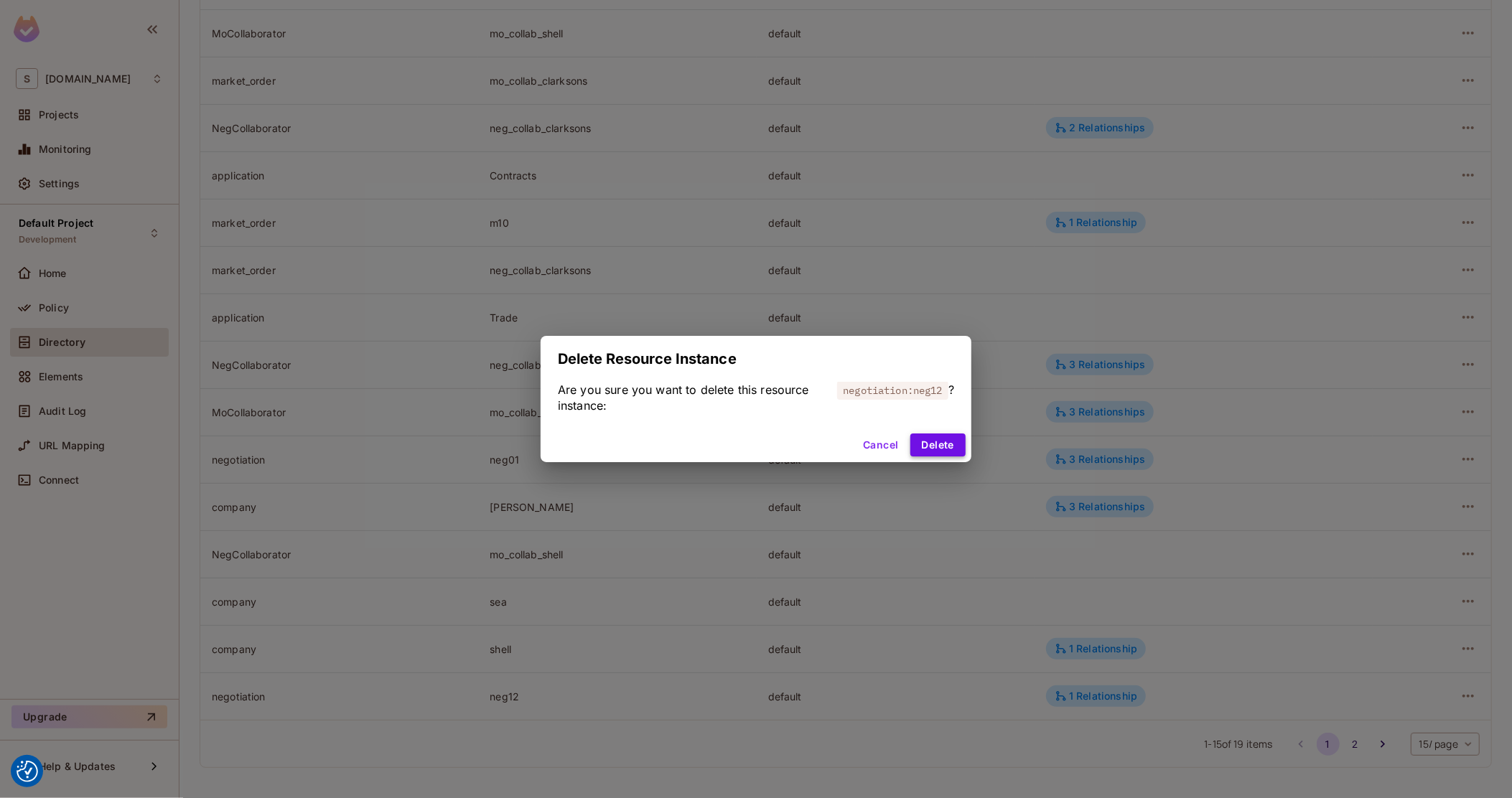
click at [950, 444] on button "Delete" at bounding box center [938, 445] width 55 height 23
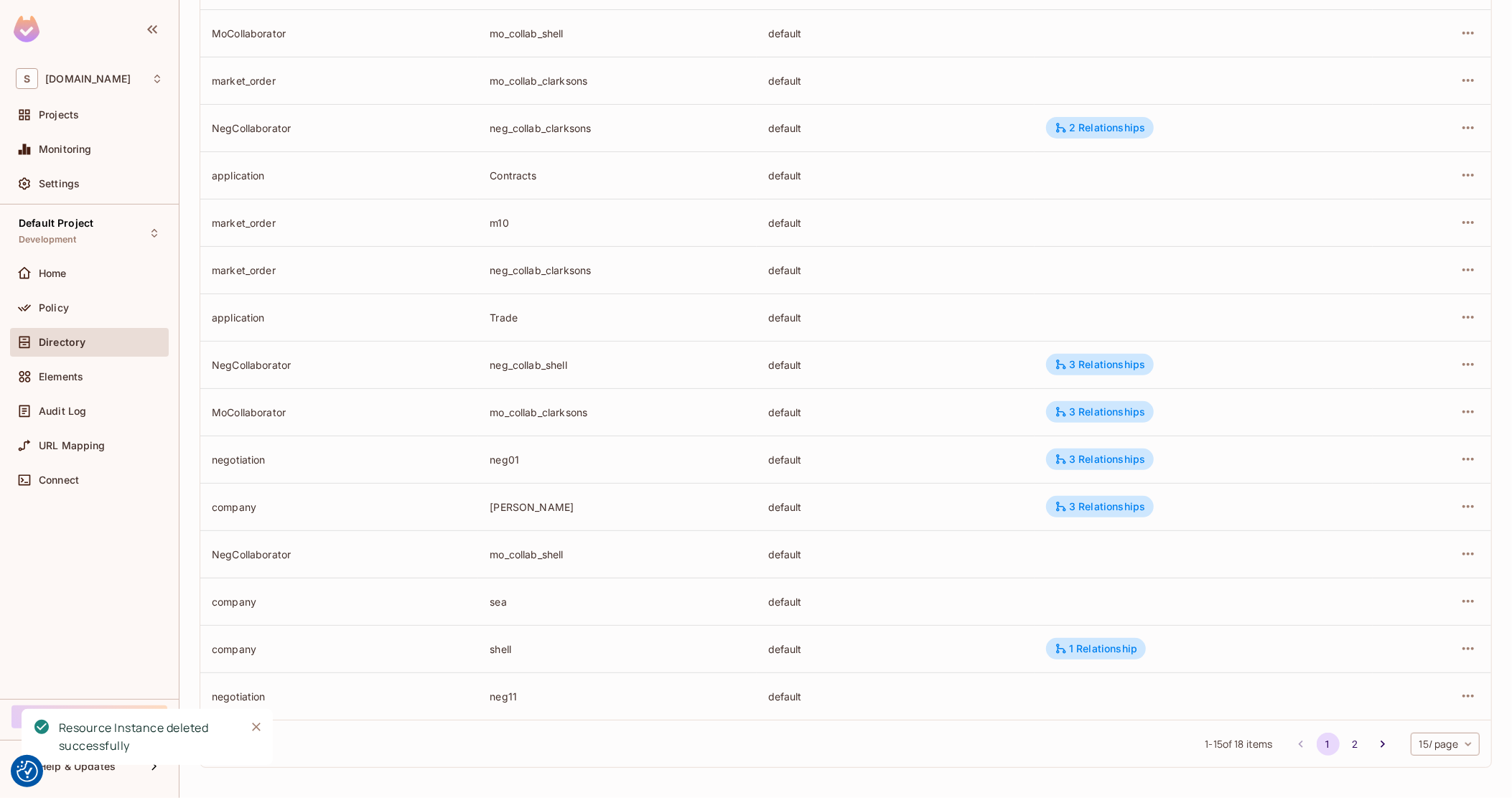
click at [1442, 700] on div at bounding box center [1432, 696] width 96 height 23
click at [1457, 702] on button "button" at bounding box center [1468, 696] width 23 height 23
click at [1360, 760] on div "Delete Resource Instance" at bounding box center [1376, 766] width 124 height 15
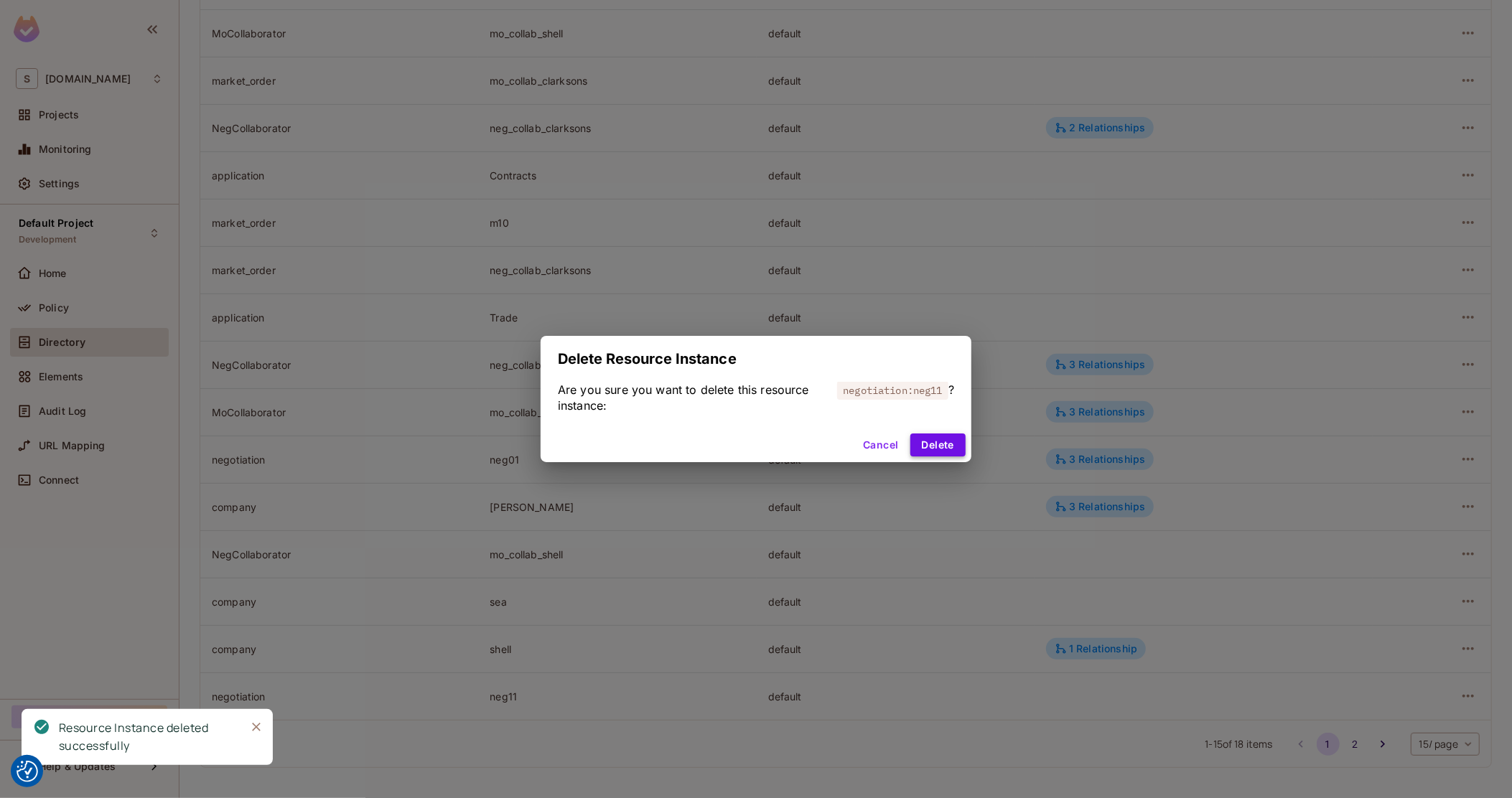
click at [945, 450] on button "Delete" at bounding box center [938, 445] width 55 height 23
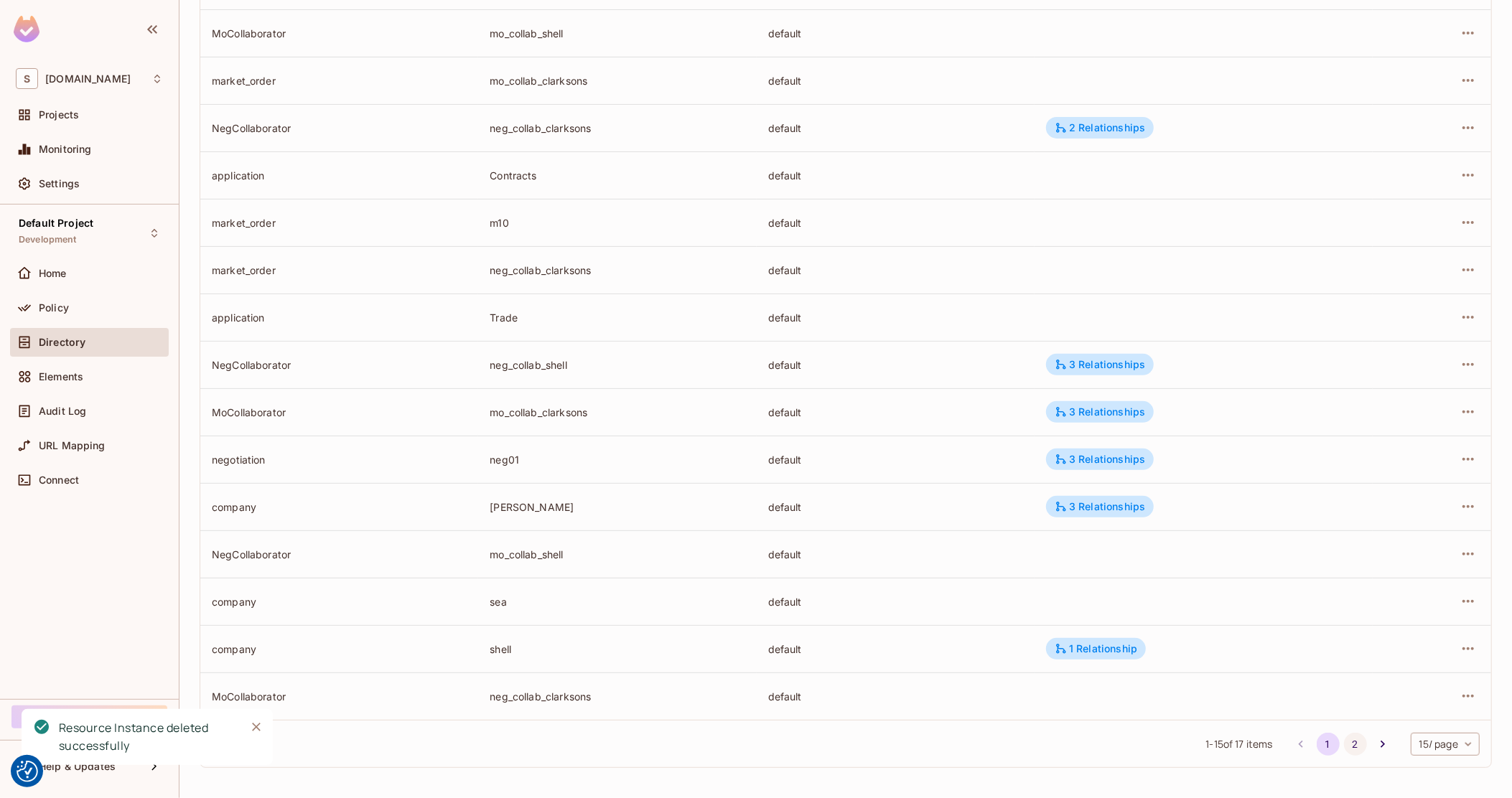
click at [1344, 738] on button "2" at bounding box center [1356, 745] width 23 height 23
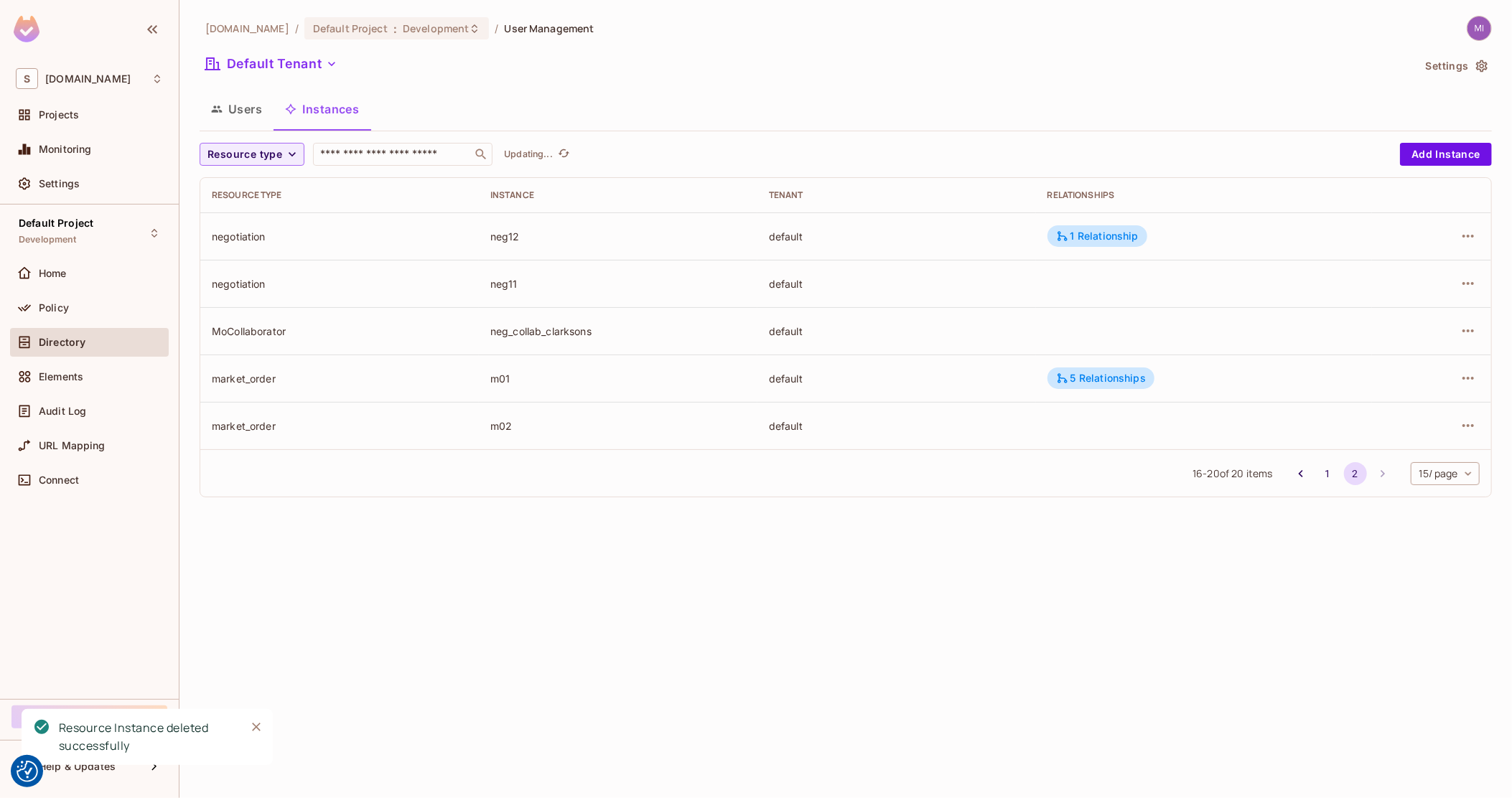
scroll to position [0, 0]
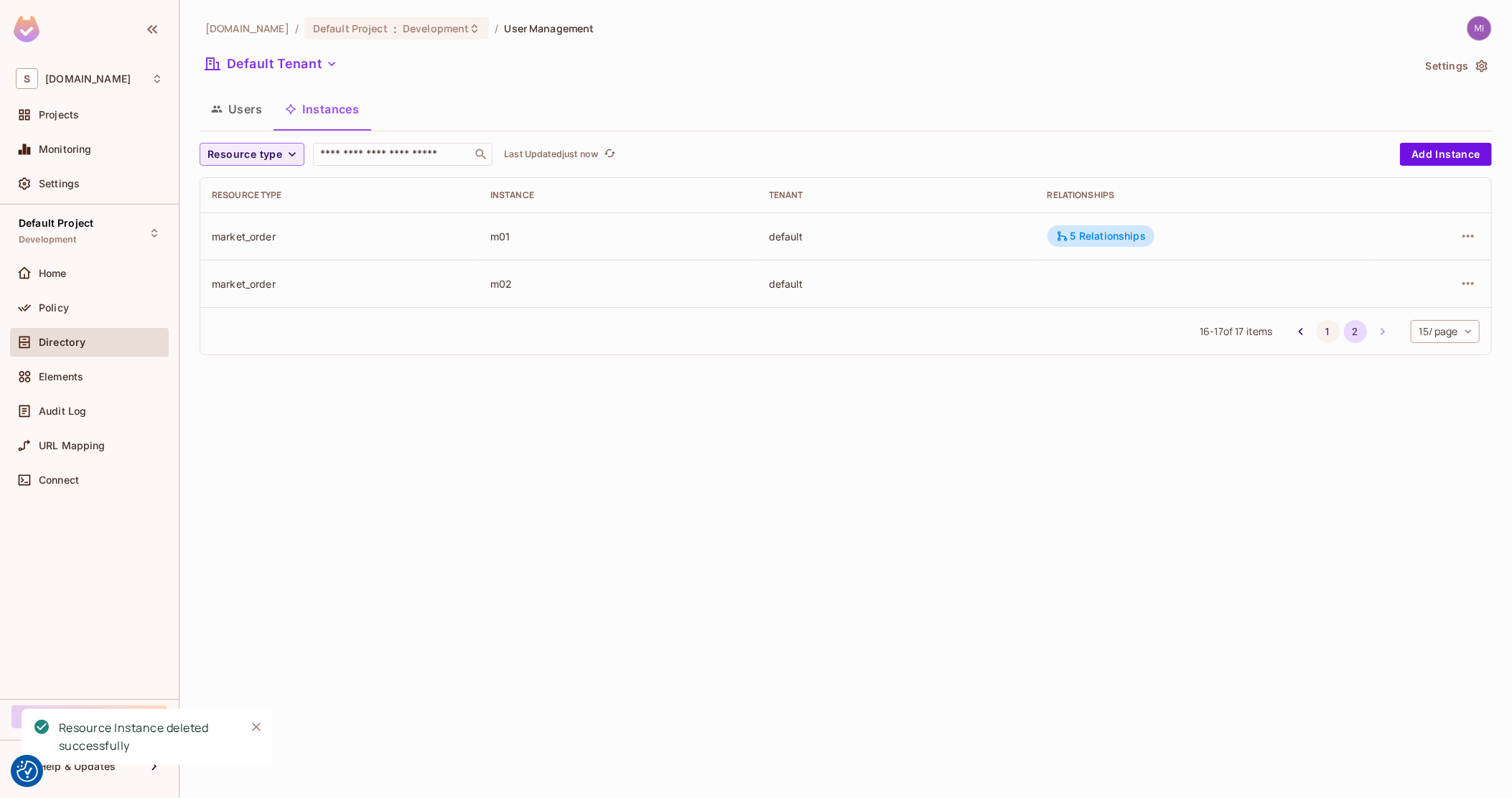
click at [1323, 340] on button "1" at bounding box center [1328, 332] width 23 height 23
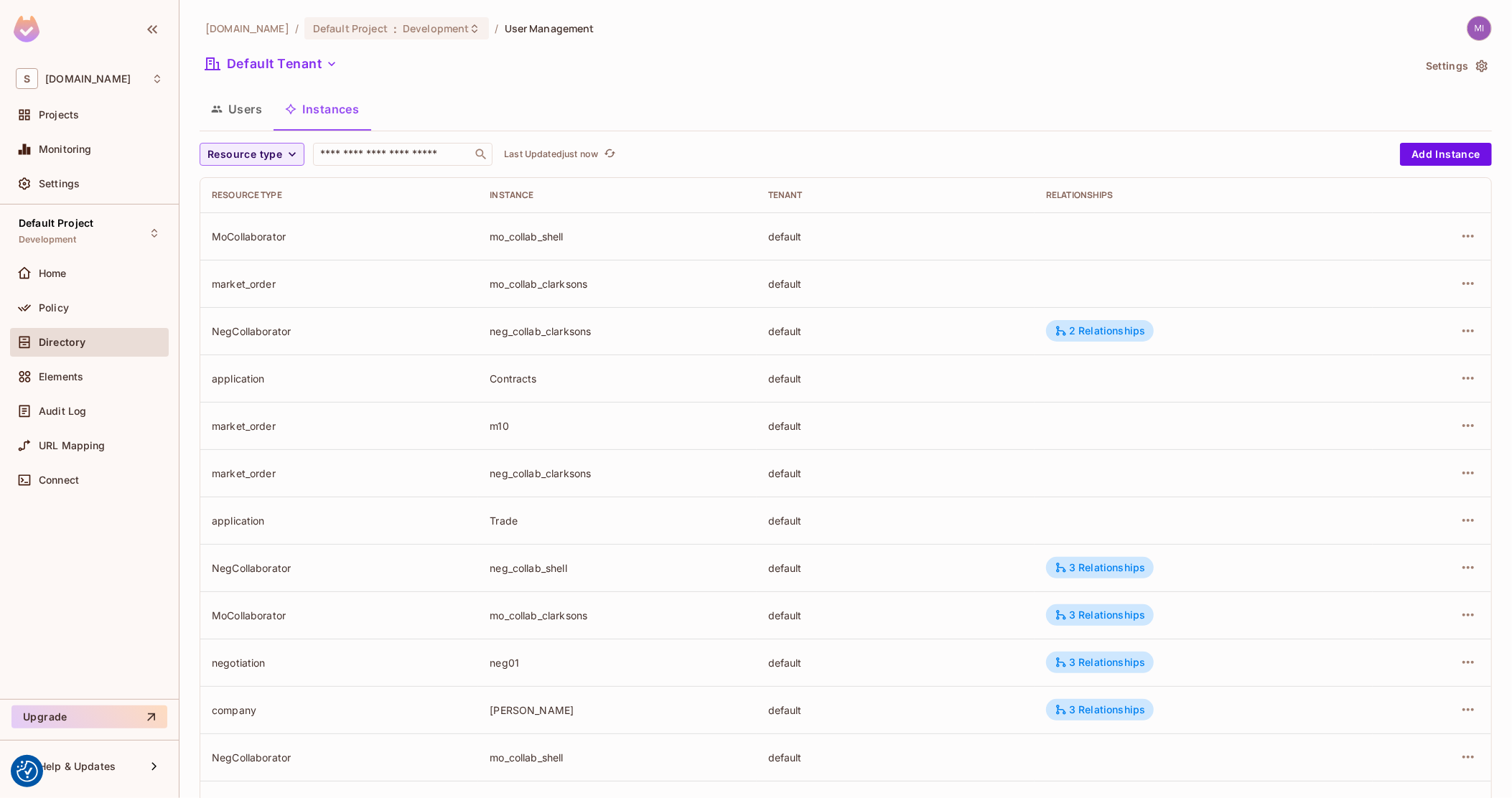
click at [248, 109] on button "Users" at bounding box center [236, 109] width 74 height 36
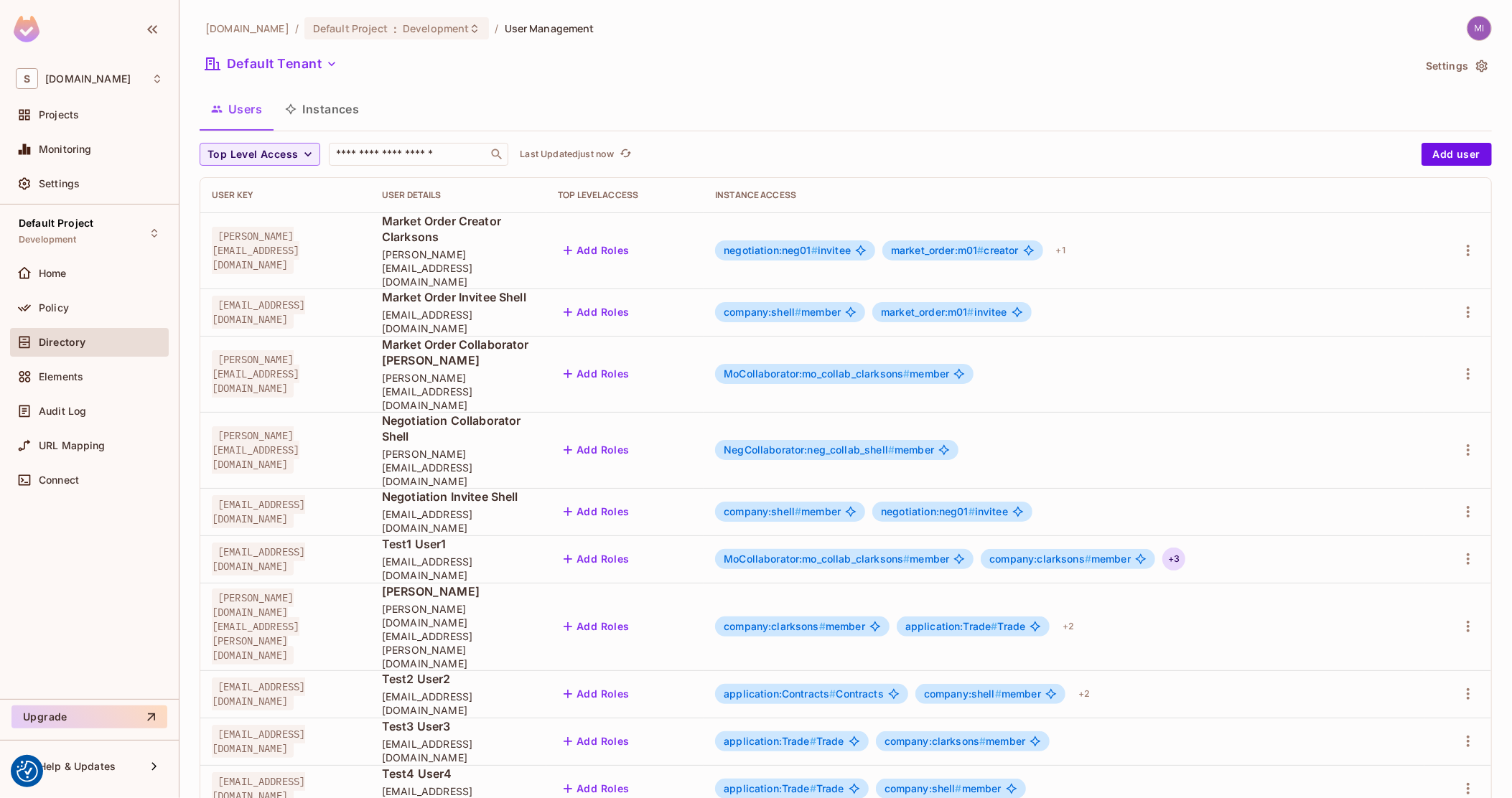
click at [1186, 548] on div "+ 3" at bounding box center [1174, 559] width 23 height 23
click at [945, 386] on div at bounding box center [756, 399] width 1512 height 798
click at [894, 444] on span "NegCollaborator:neg_collab_shell #" at bounding box center [809, 449] width 171 height 12
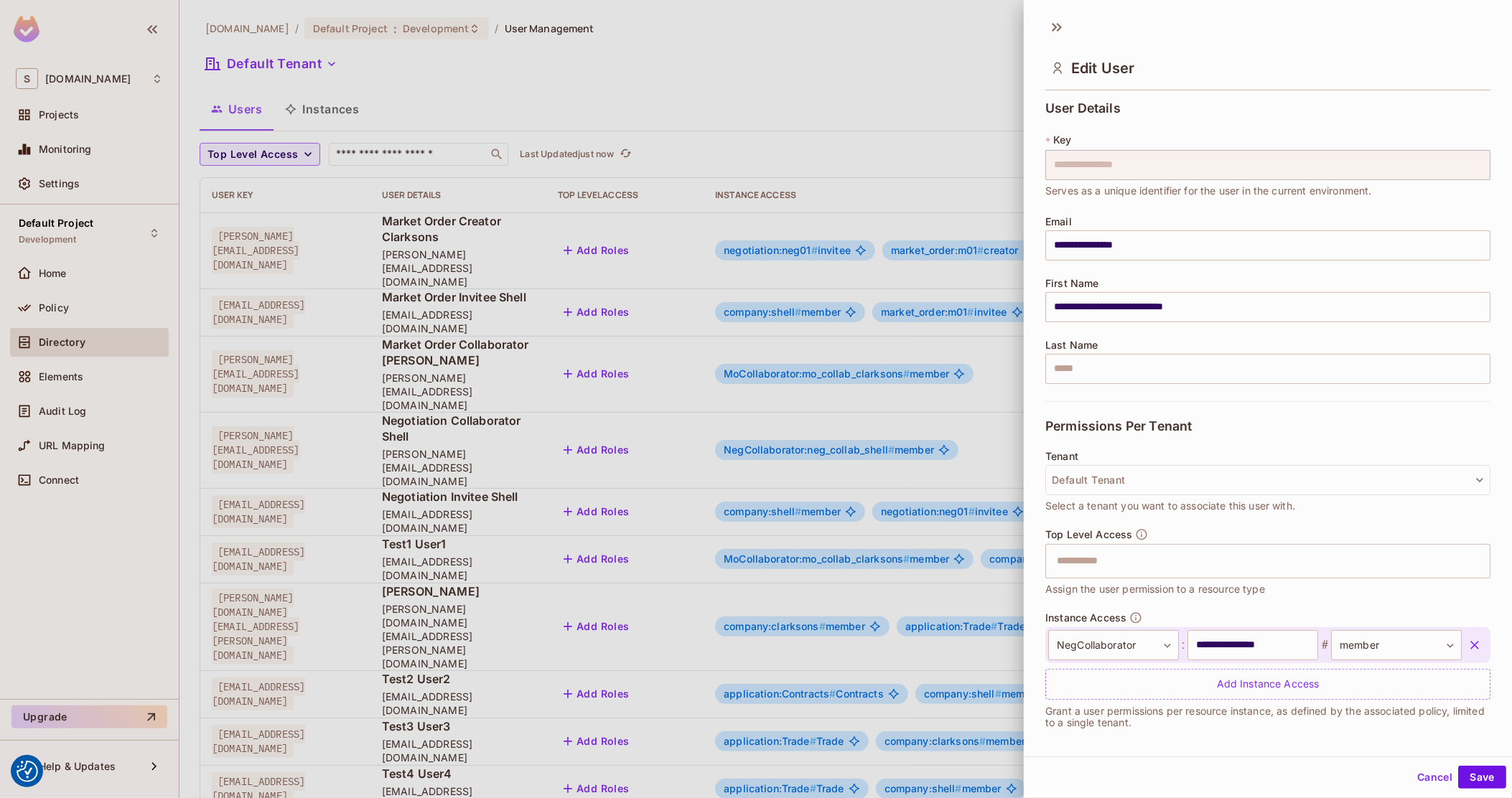
click at [967, 372] on div at bounding box center [756, 399] width 1512 height 798
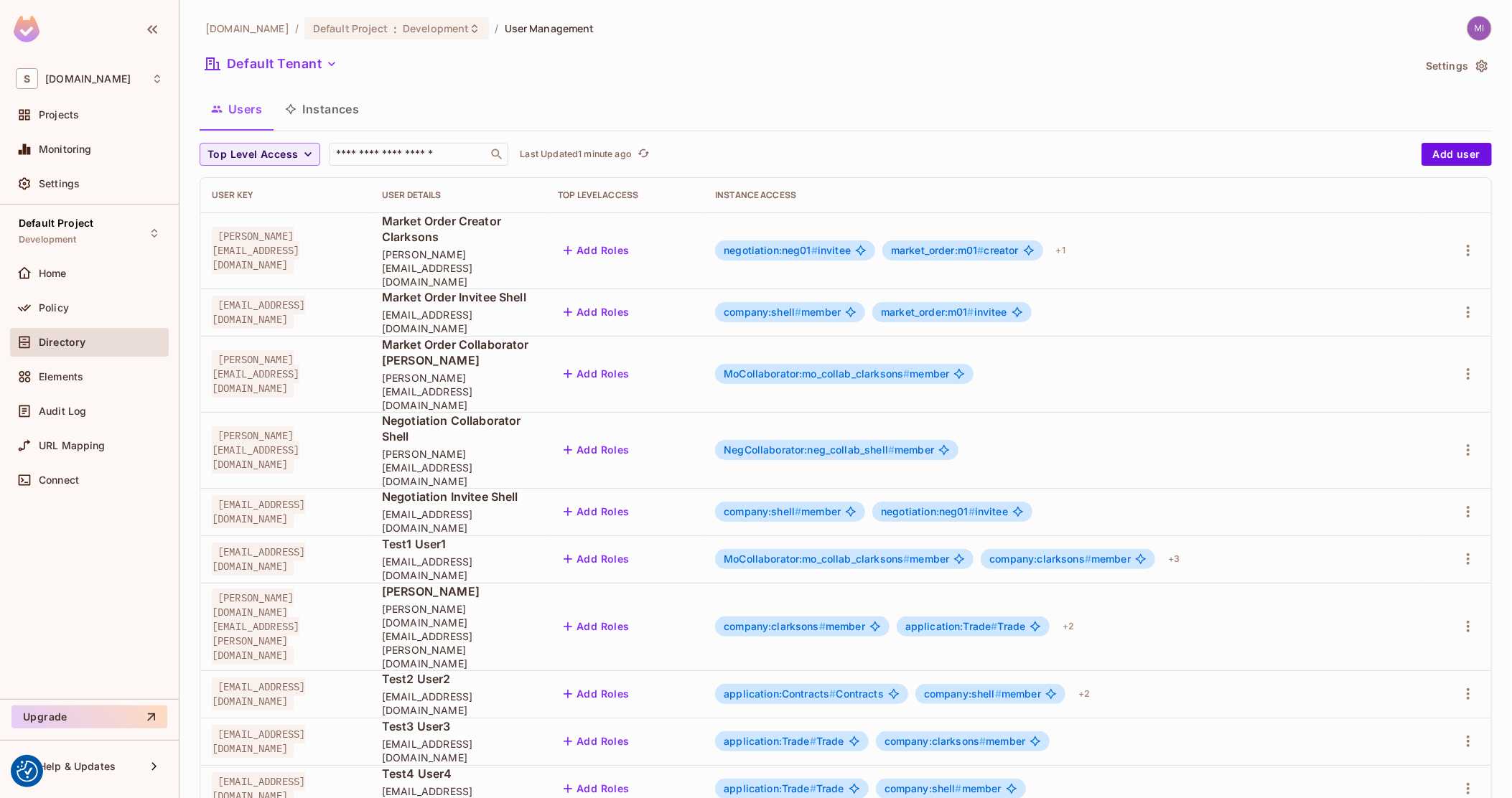
click at [335, 107] on button "Instances" at bounding box center [322, 109] width 97 height 36
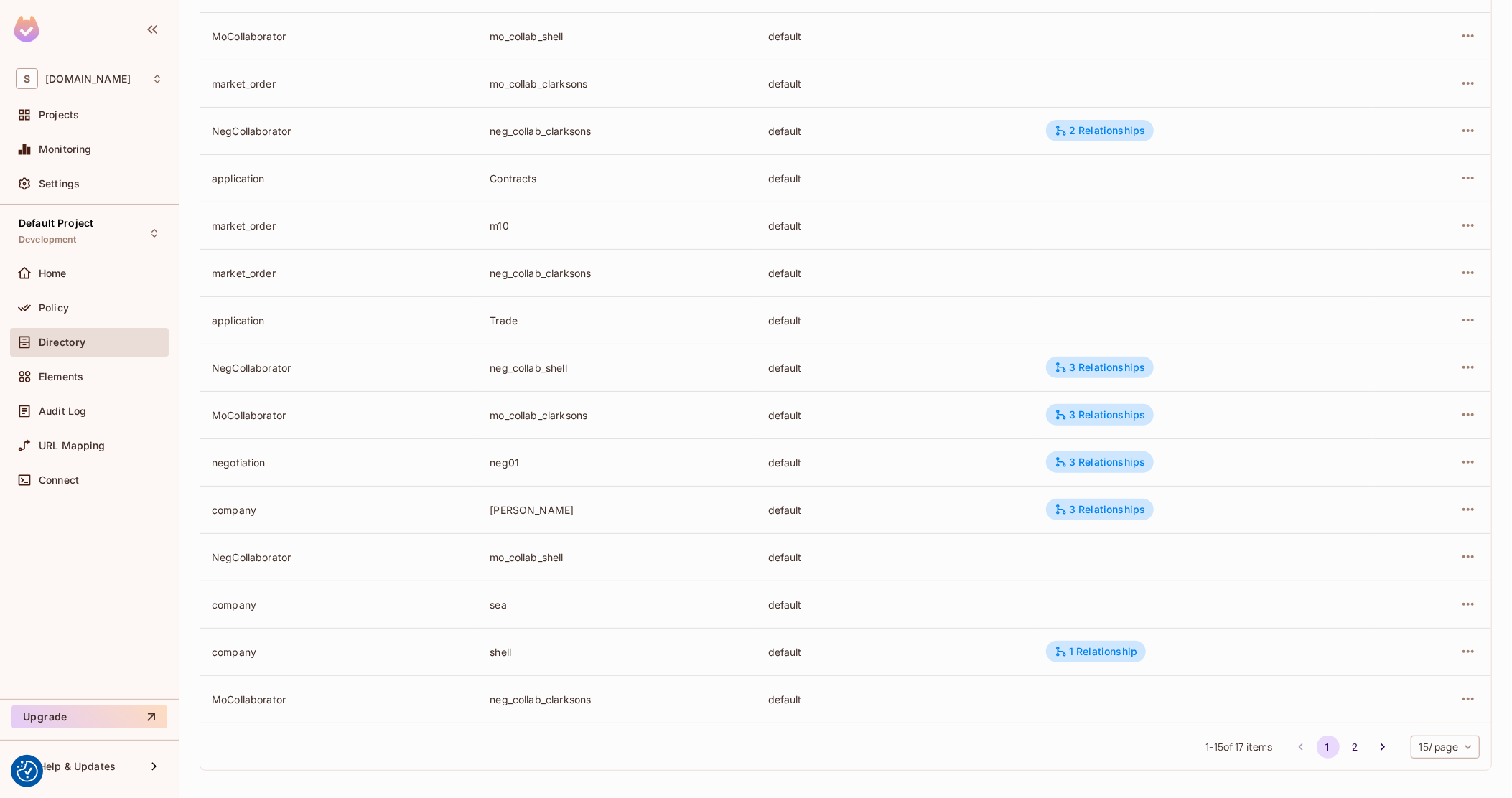
scroll to position [203, 0]
click at [1344, 745] on button "2" at bounding box center [1356, 745] width 23 height 23
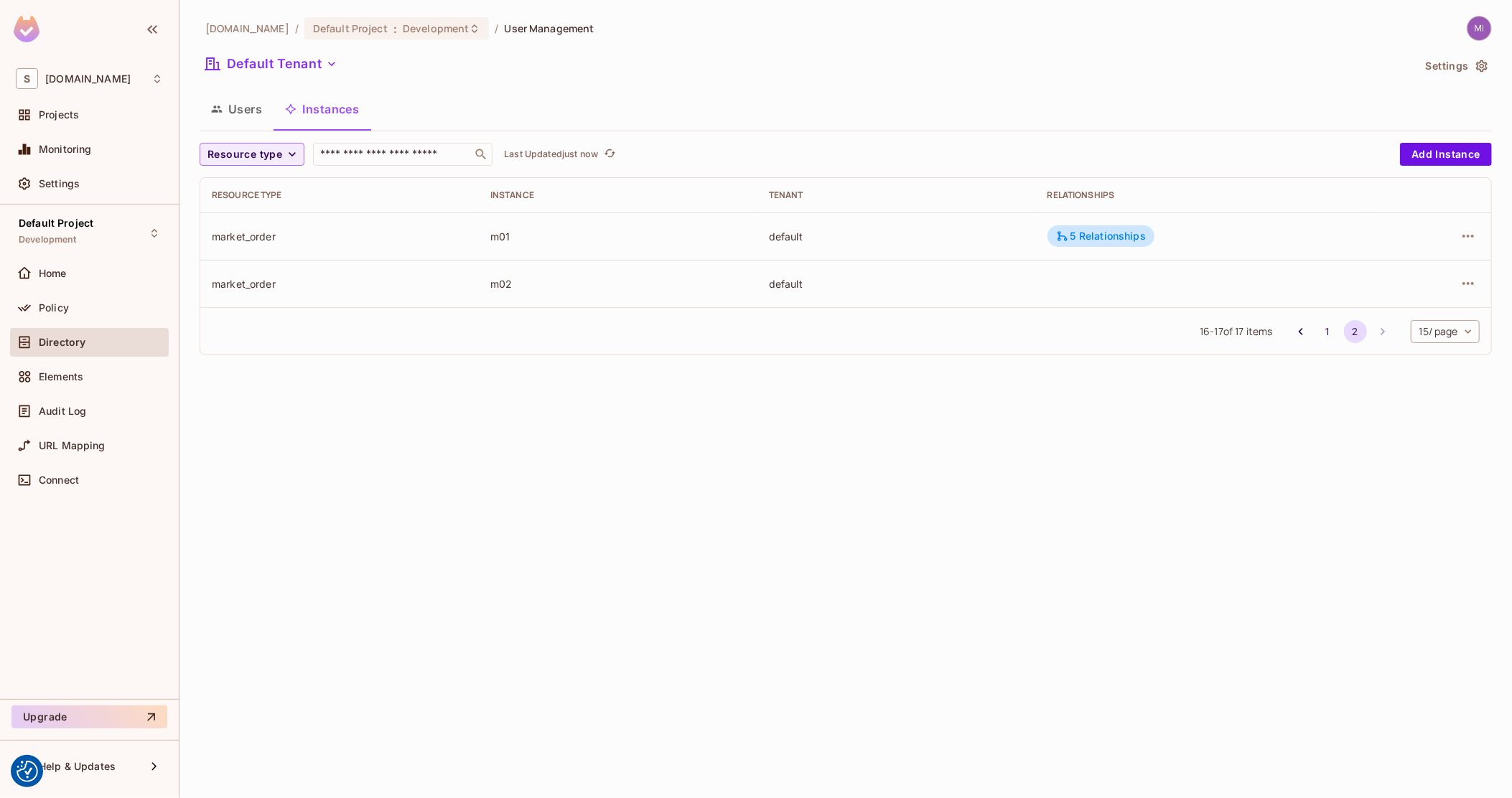
scroll to position [0, 0]
click at [1323, 334] on button "1" at bounding box center [1328, 332] width 23 height 23
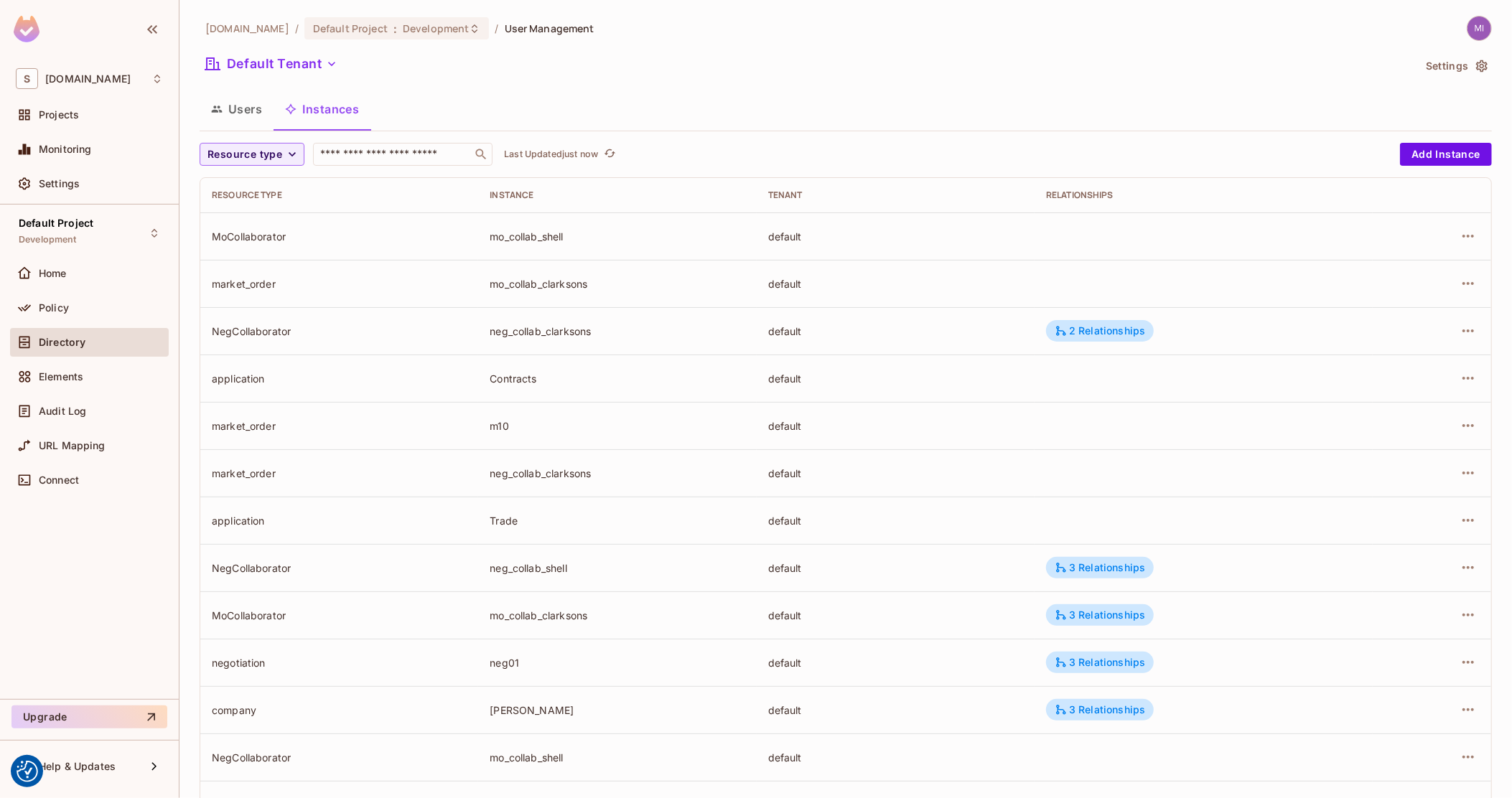
click at [557, 336] on div "neg_collab_clarksons" at bounding box center [617, 331] width 255 height 14
click at [1109, 351] on td "2 Relationships" at bounding box center [1204, 331] width 338 height 48
click at [1094, 351] on td "2 Relationships" at bounding box center [1204, 331] width 338 height 48
click at [1090, 339] on div "2 Relationships" at bounding box center [1099, 331] width 108 height 22
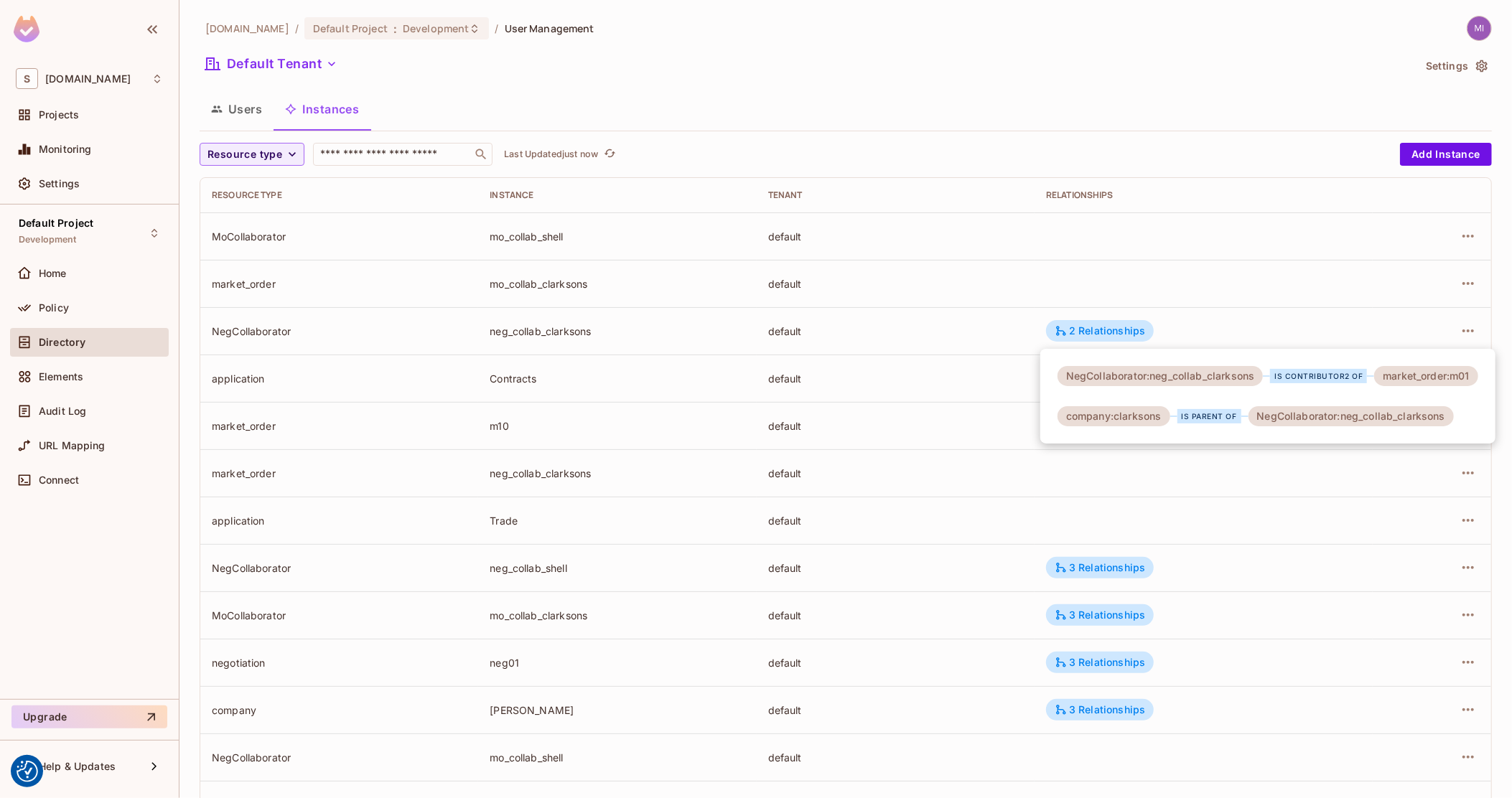
click at [851, 410] on div at bounding box center [756, 399] width 1512 height 798
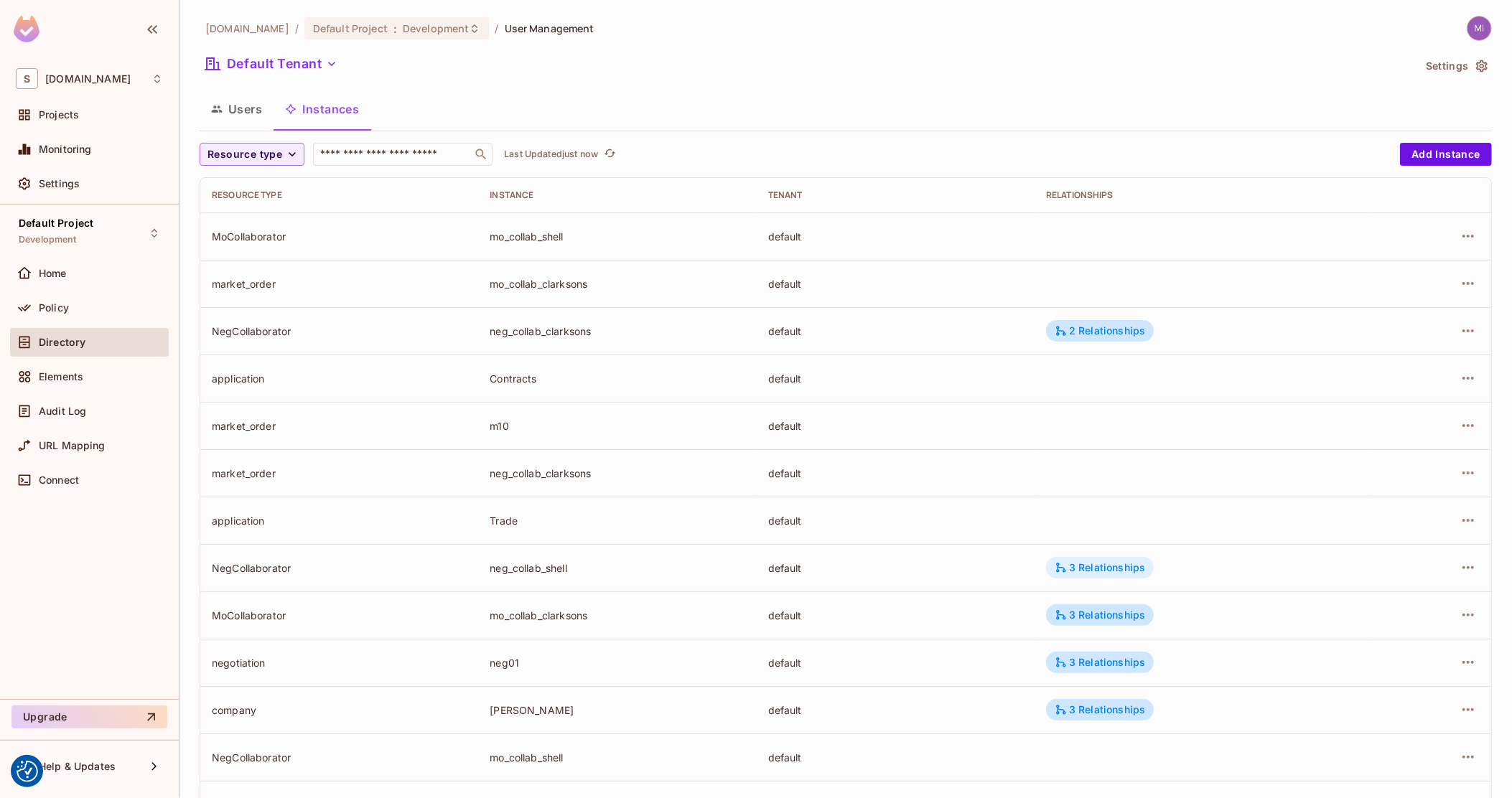
click at [1094, 567] on div "3 Relationships" at bounding box center [1100, 568] width 91 height 13
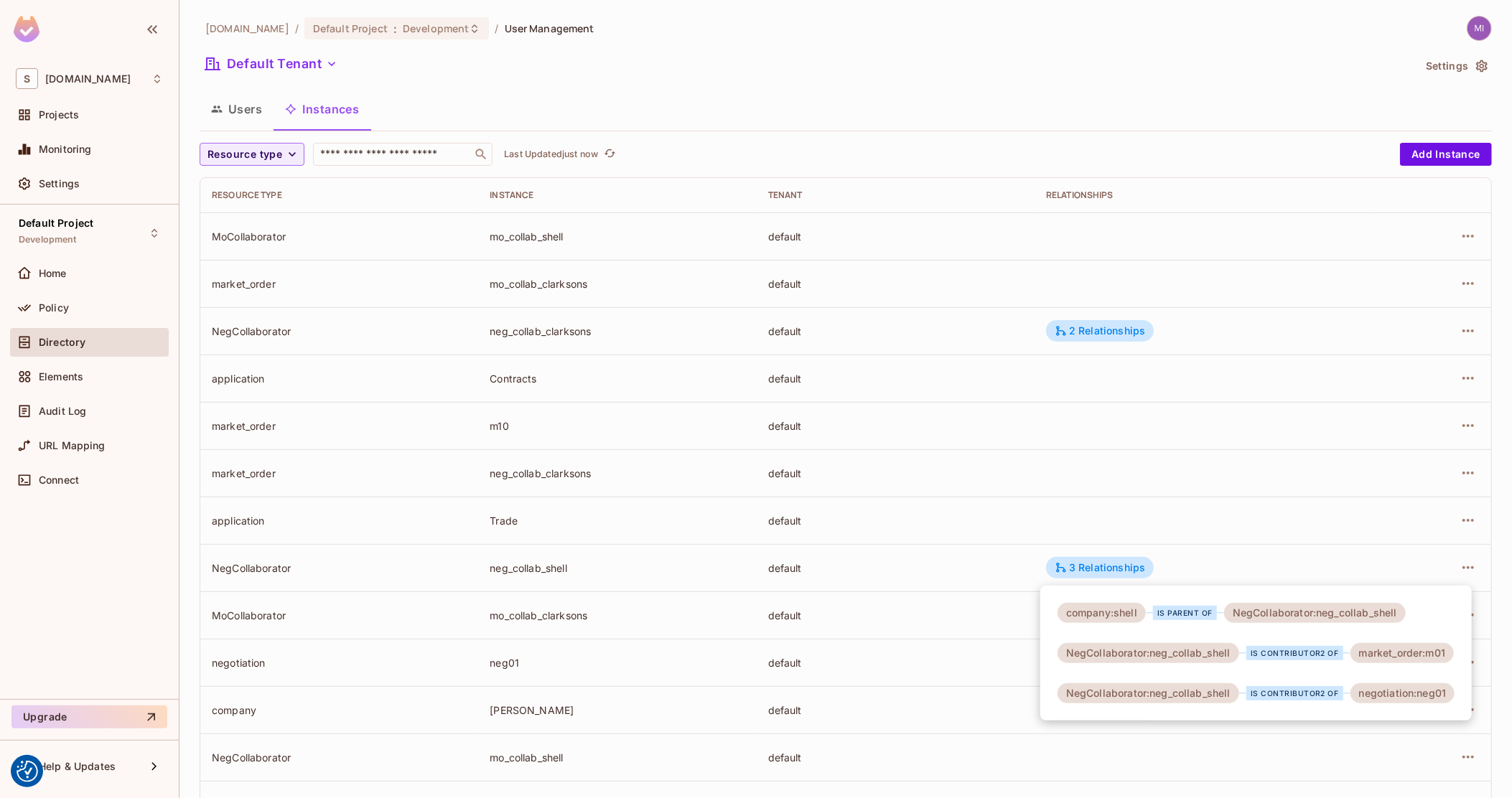
click at [869, 571] on div at bounding box center [756, 399] width 1512 height 798
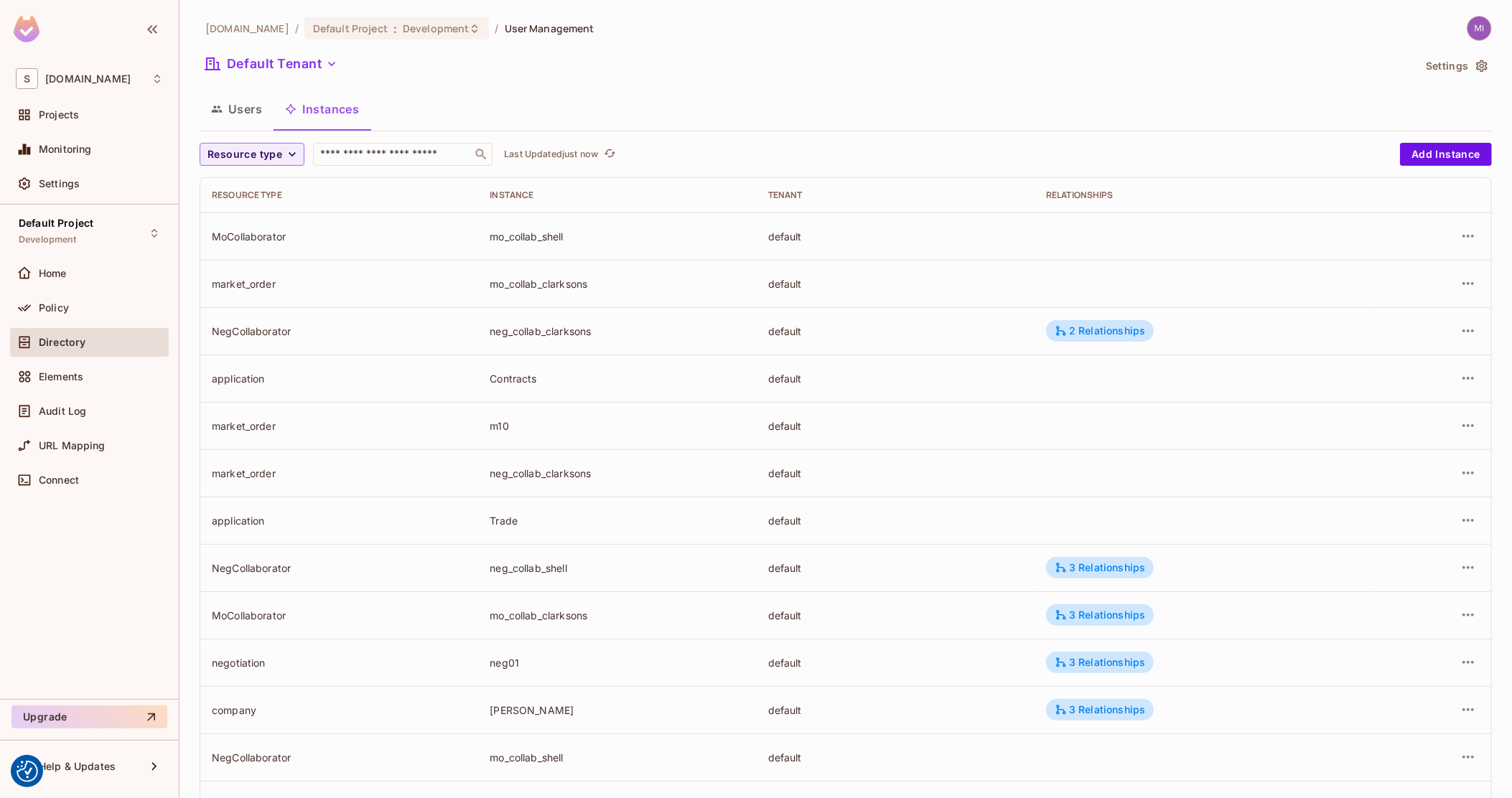
click at [244, 92] on button "Users" at bounding box center [236, 109] width 74 height 36
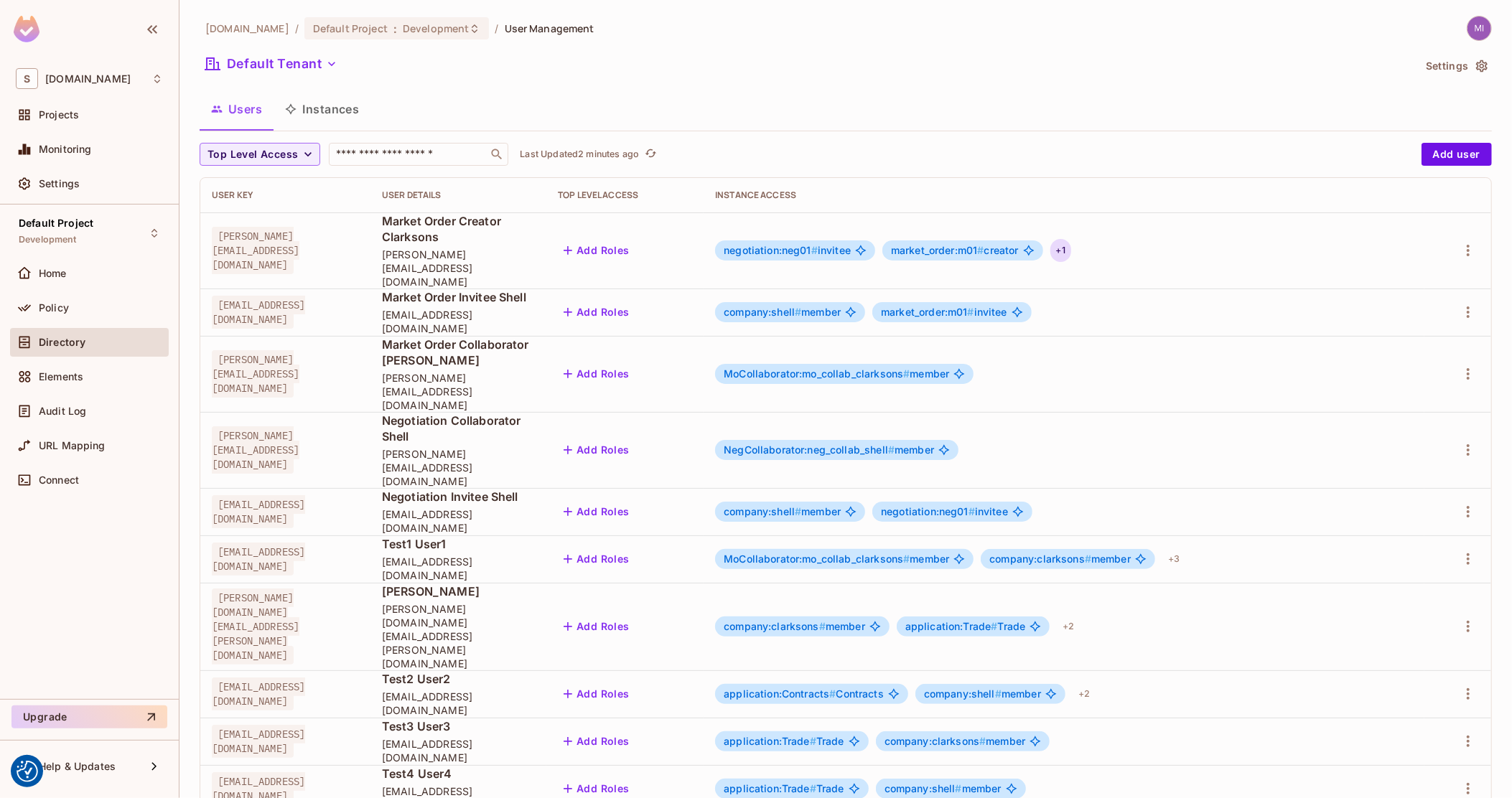
click at [1174, 244] on div "negotiation:neg01 # invitee market_order:m01 # creator + 1" at bounding box center [1064, 250] width 697 height 23
click at [1072, 239] on div "+ 1" at bounding box center [1061, 250] width 21 height 23
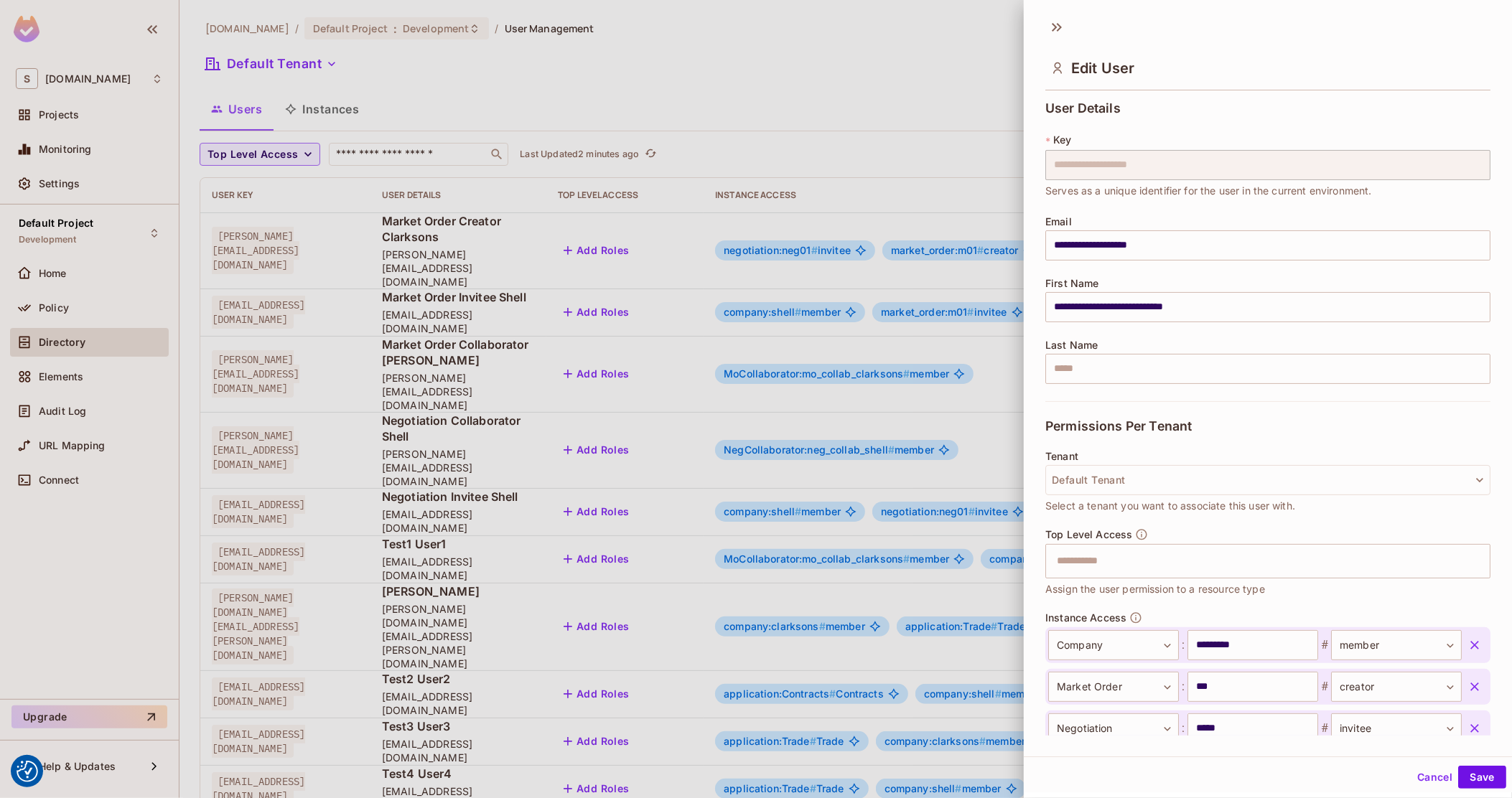
click at [509, 295] on div at bounding box center [756, 399] width 1512 height 798
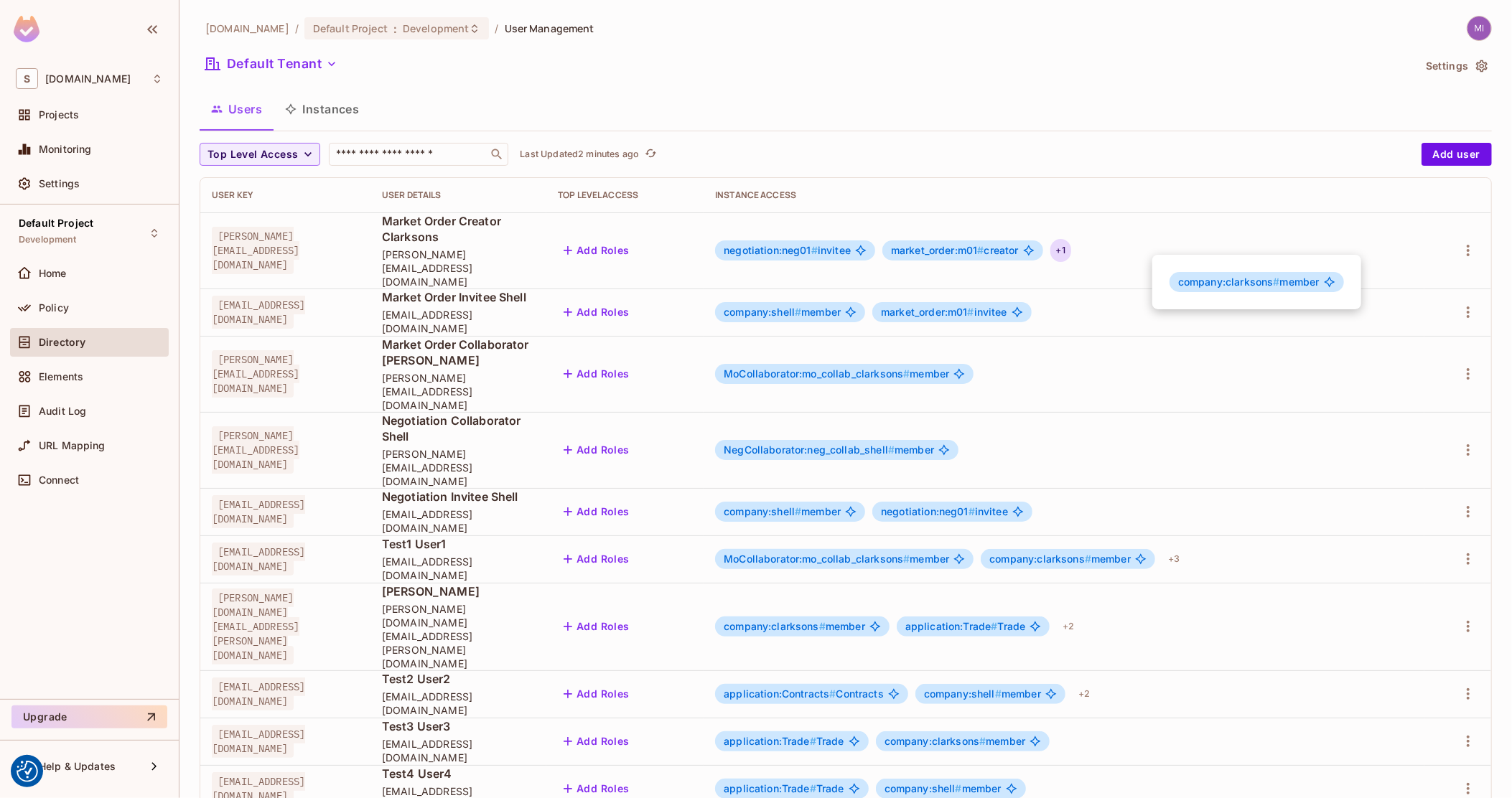
click at [342, 101] on div at bounding box center [756, 399] width 1512 height 798
click at [329, 109] on button "Instances" at bounding box center [322, 109] width 97 height 36
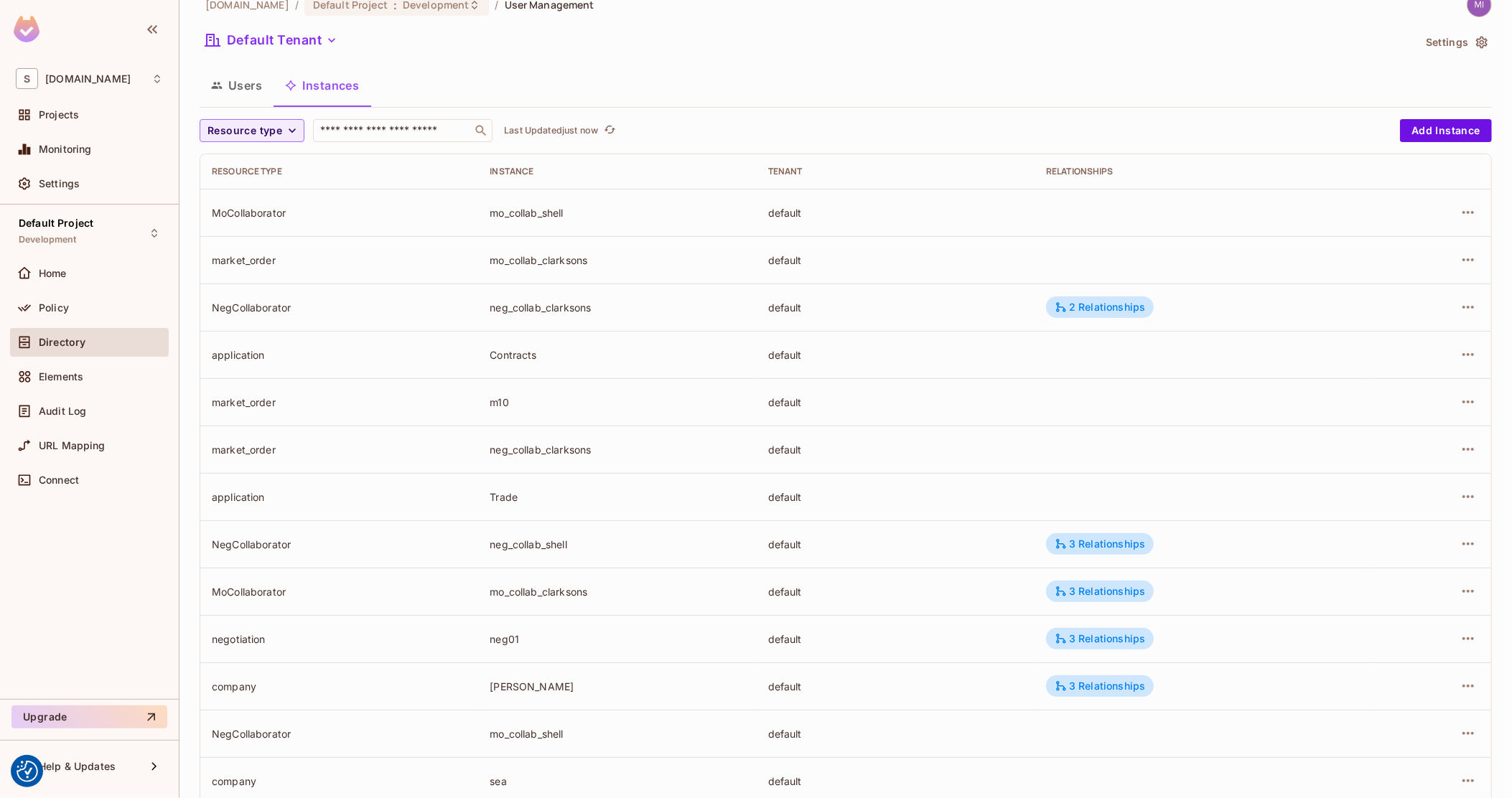
scroll to position [203, 0]
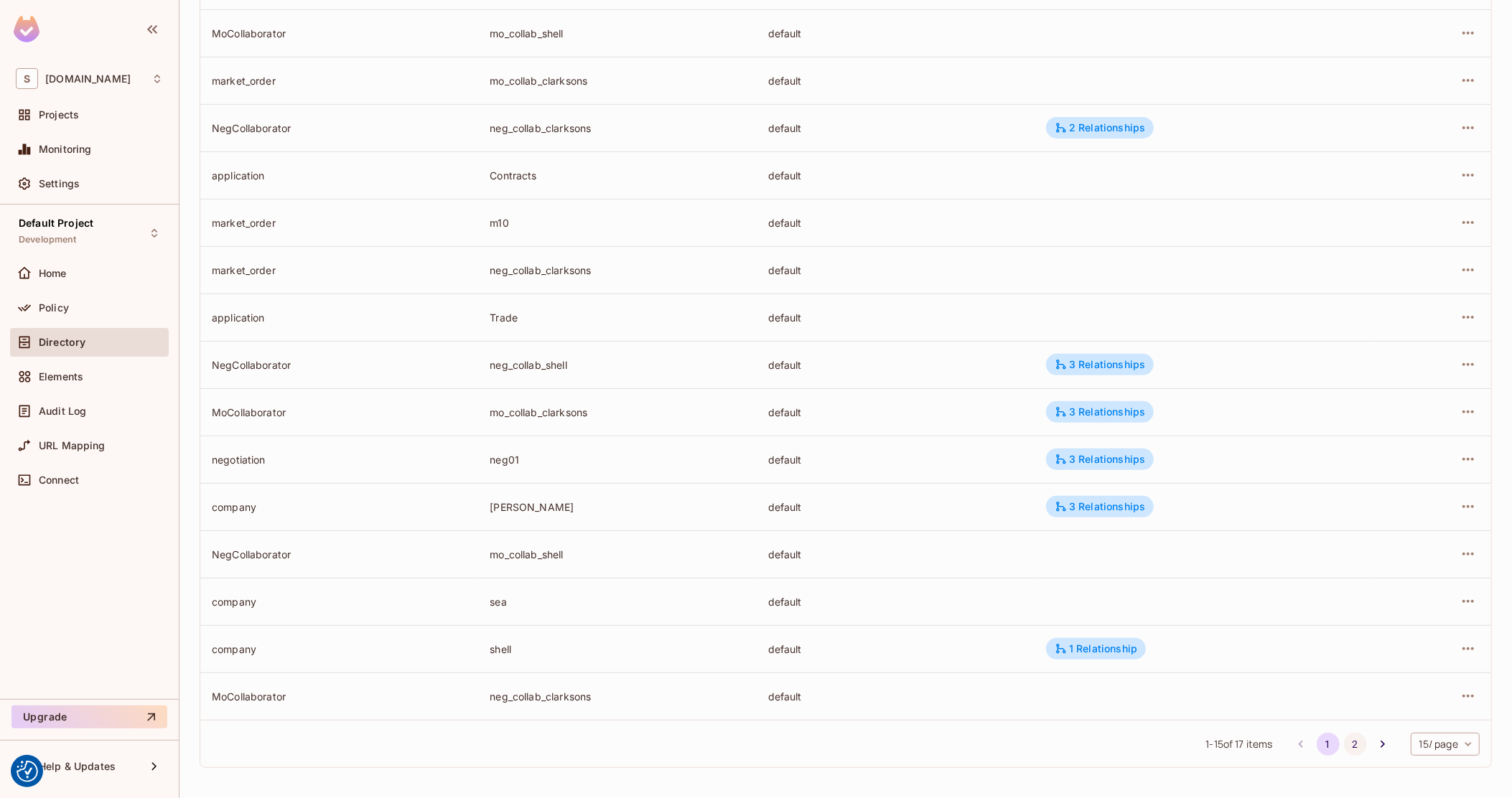
click at [1344, 746] on button "2" at bounding box center [1356, 745] width 23 height 23
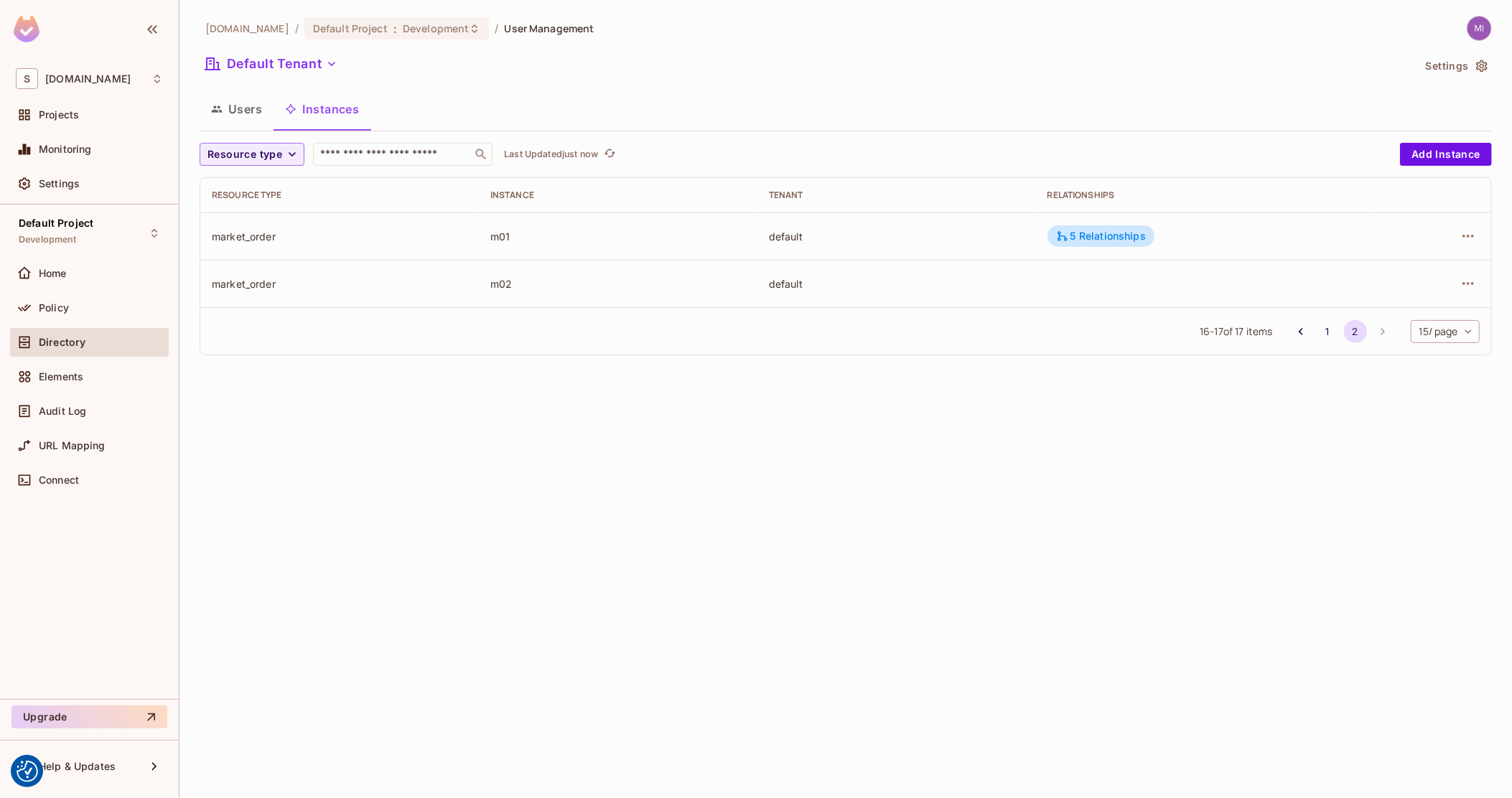
scroll to position [0, 0]
click at [1325, 332] on button "1" at bounding box center [1328, 332] width 23 height 23
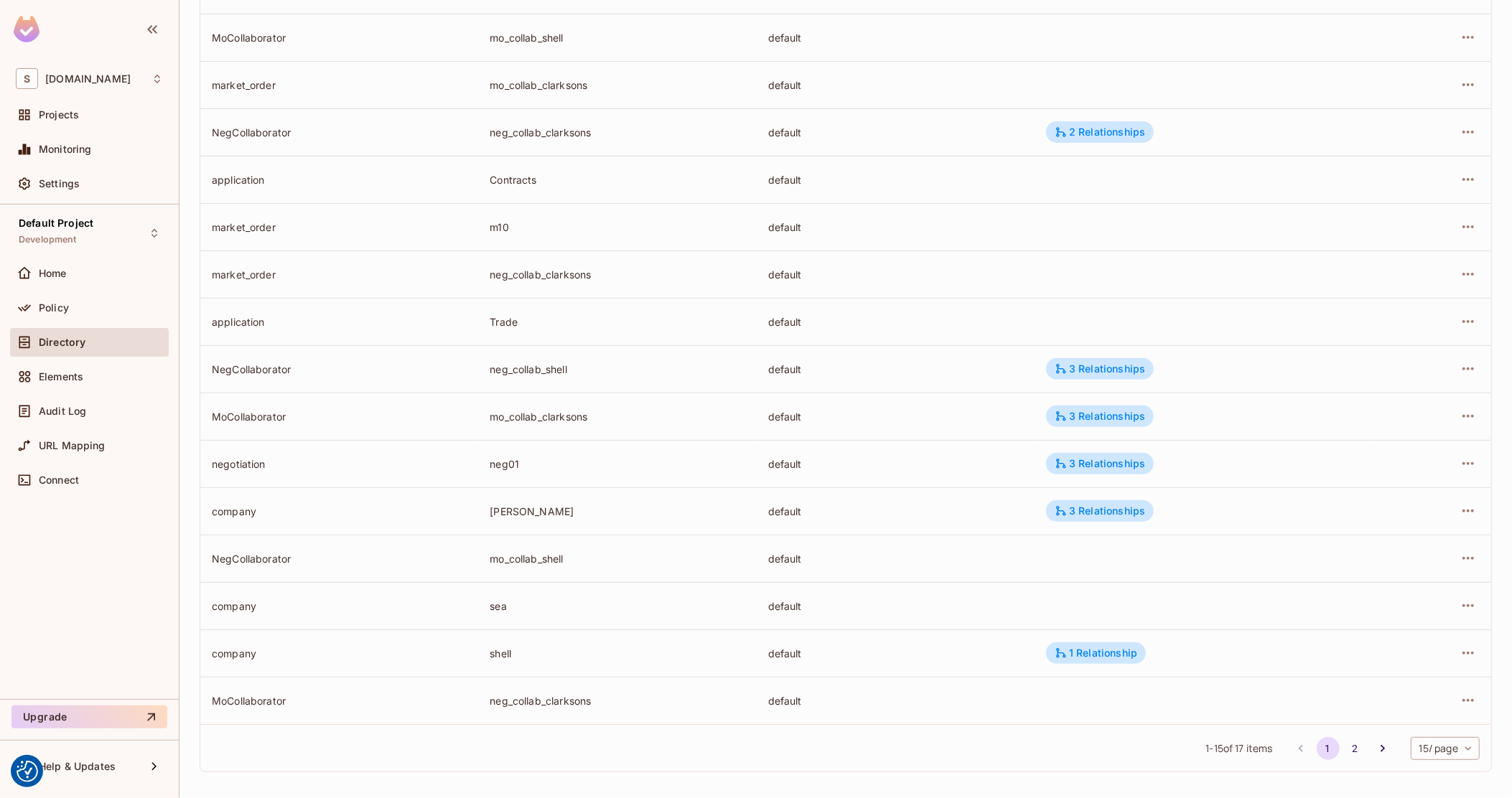
scroll to position [203, 0]
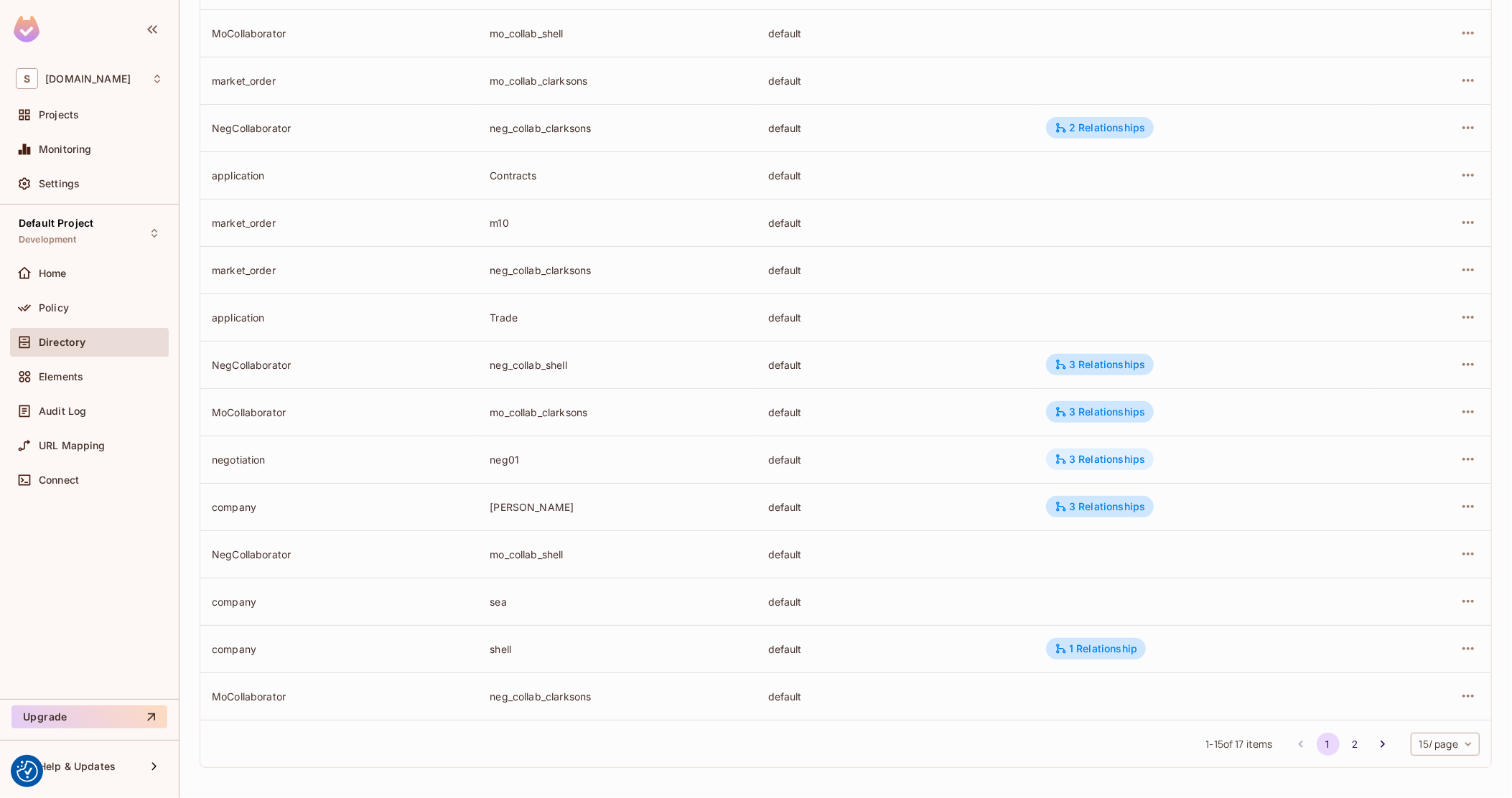
click at [1072, 453] on div "3 Relationships" at bounding box center [1100, 460] width 91 height 13
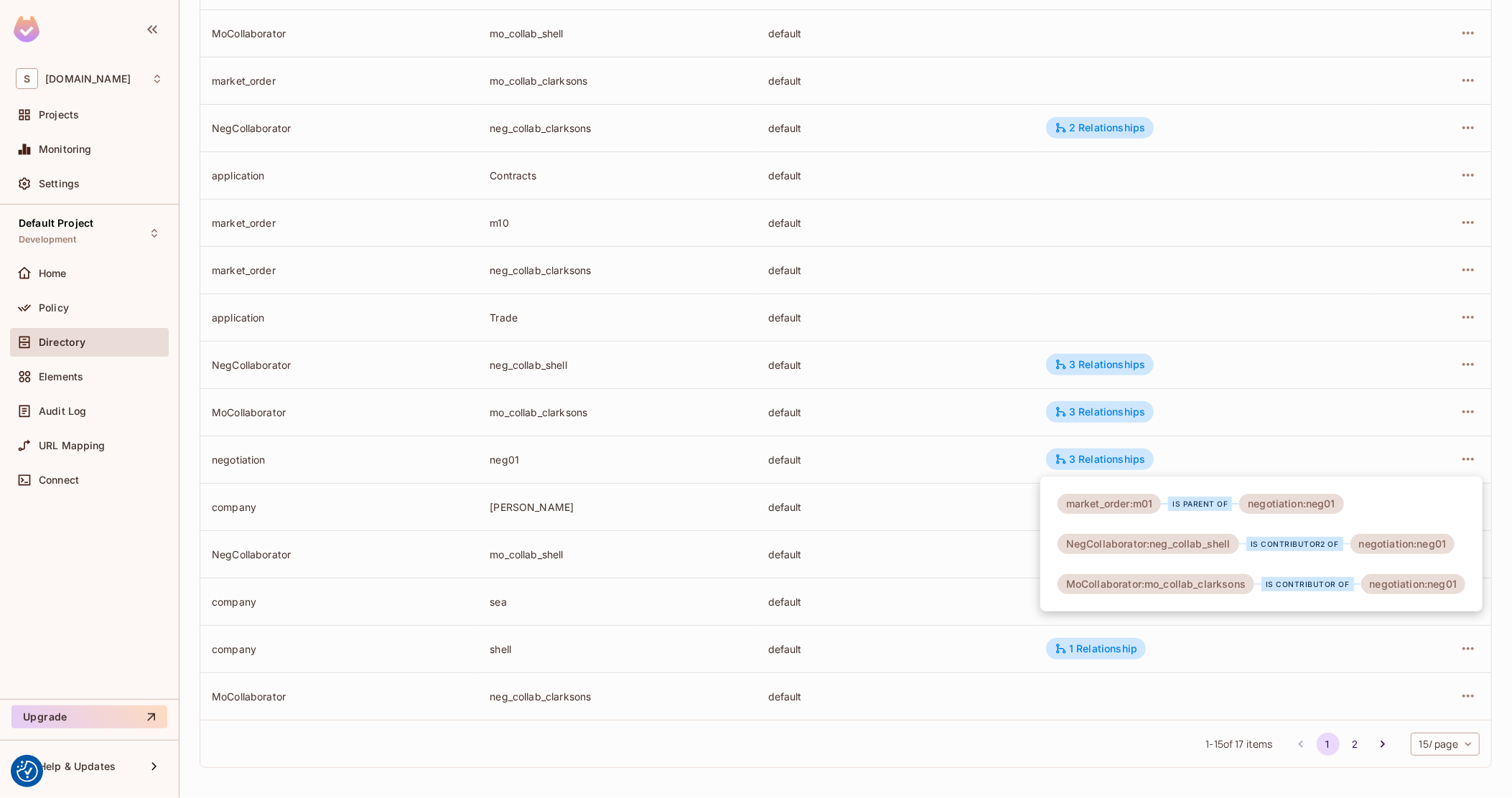
click at [860, 565] on div at bounding box center [756, 399] width 1512 height 798
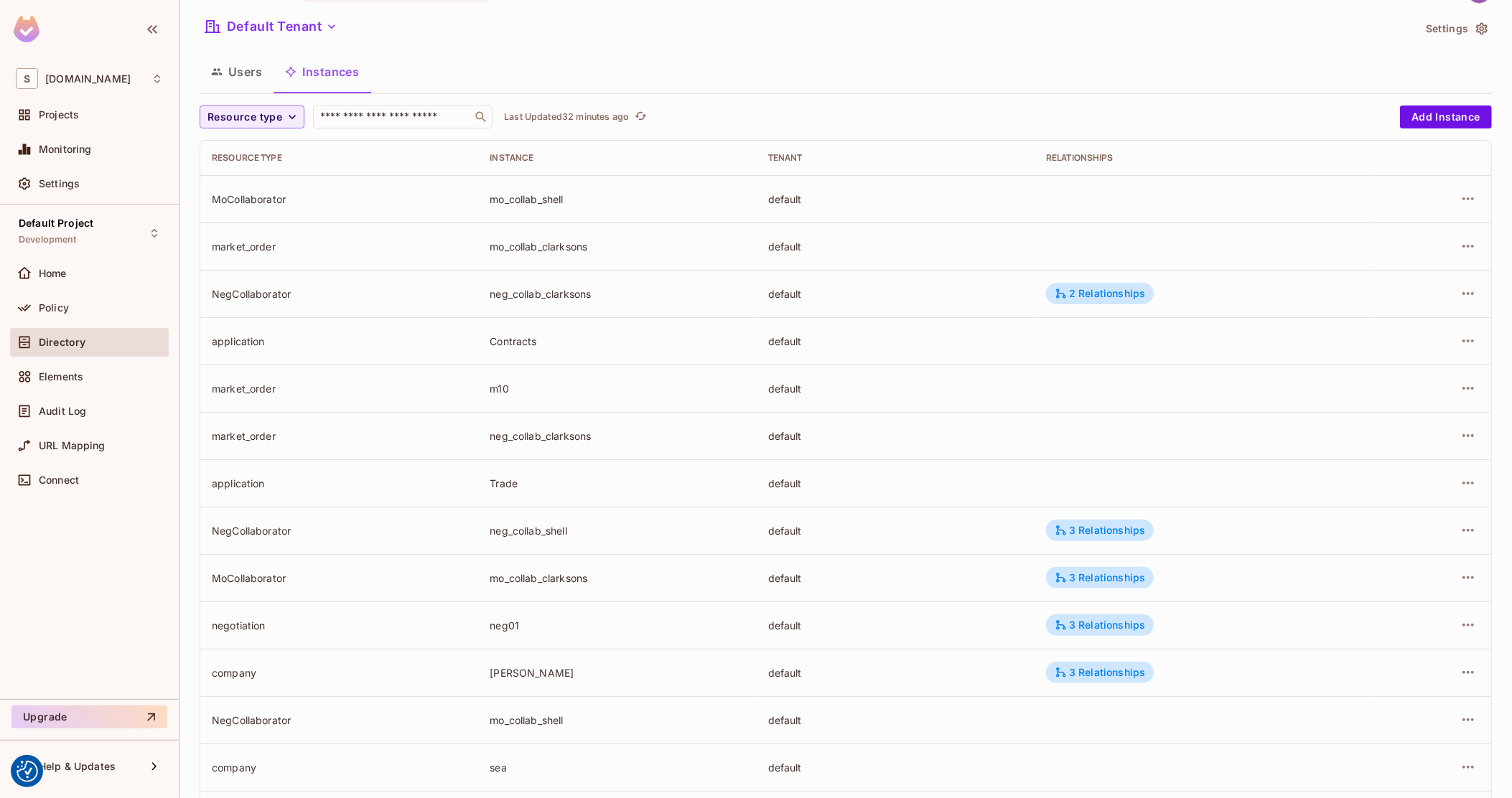
scroll to position [23, 0]
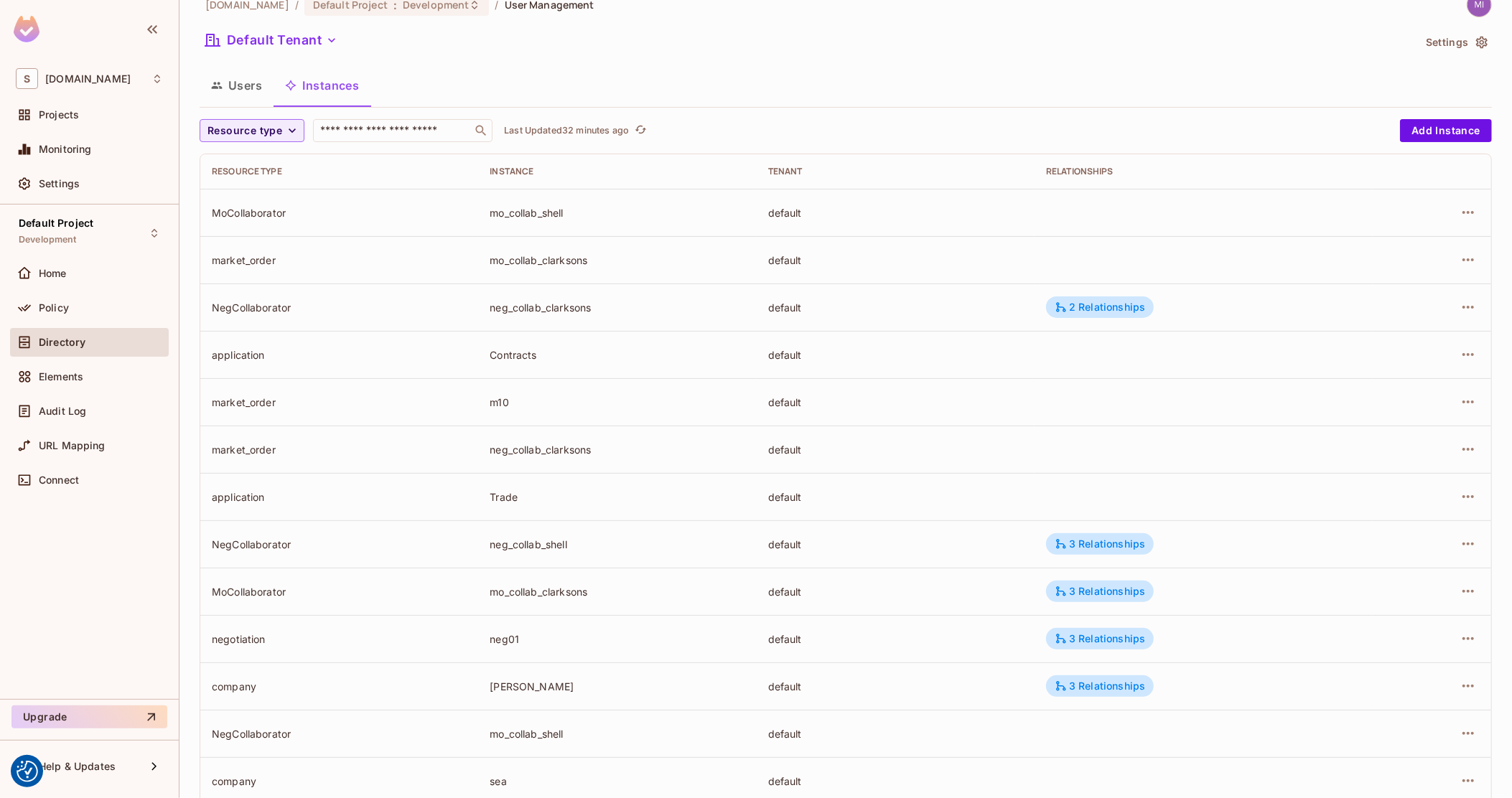
click at [256, 79] on button "Users" at bounding box center [236, 85] width 74 height 36
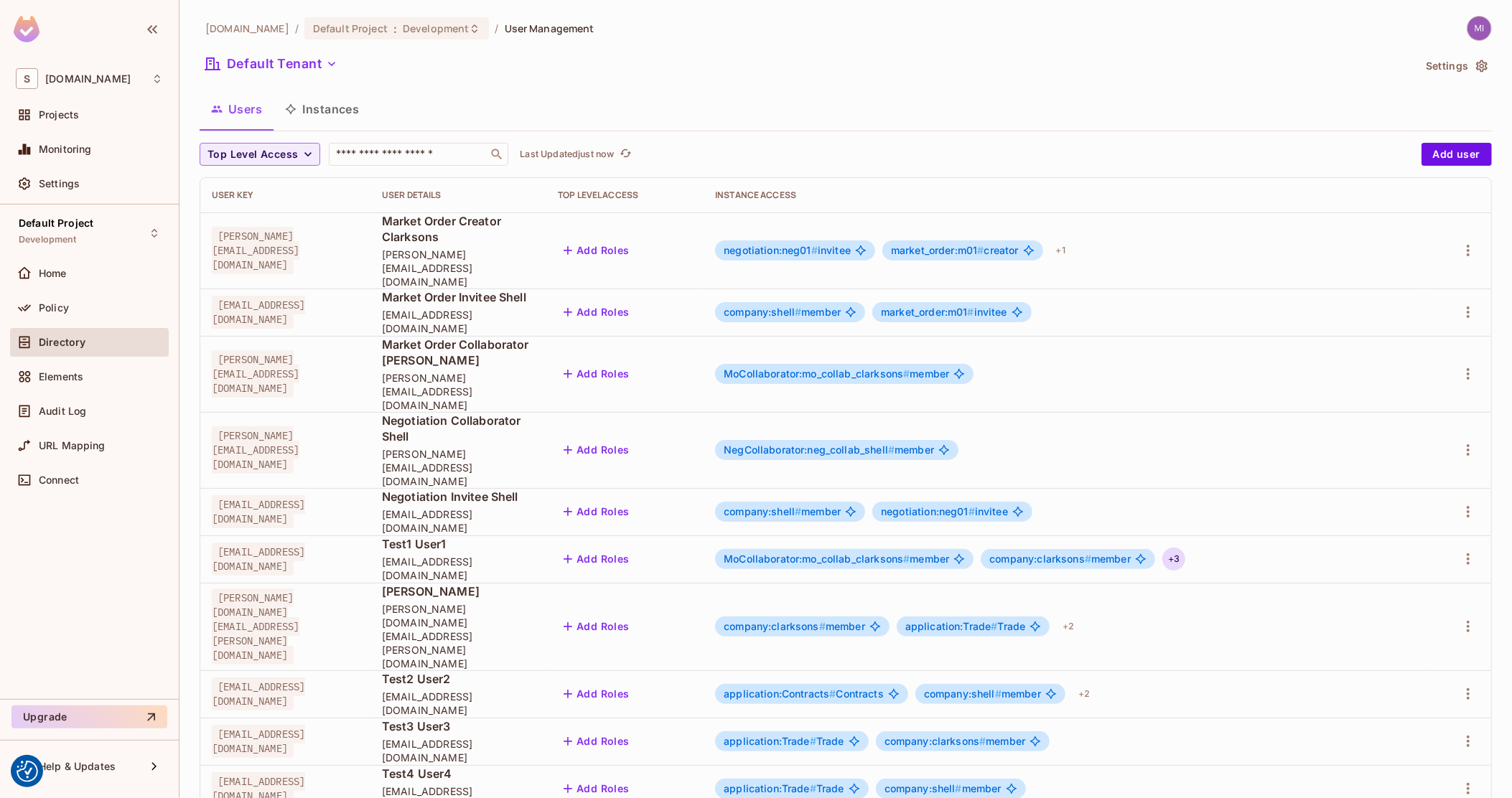
click at [1186, 548] on div "+ 3" at bounding box center [1174, 559] width 23 height 23
click at [1145, 312] on div at bounding box center [756, 399] width 1512 height 798
click at [324, 108] on button "Instances" at bounding box center [322, 109] width 97 height 36
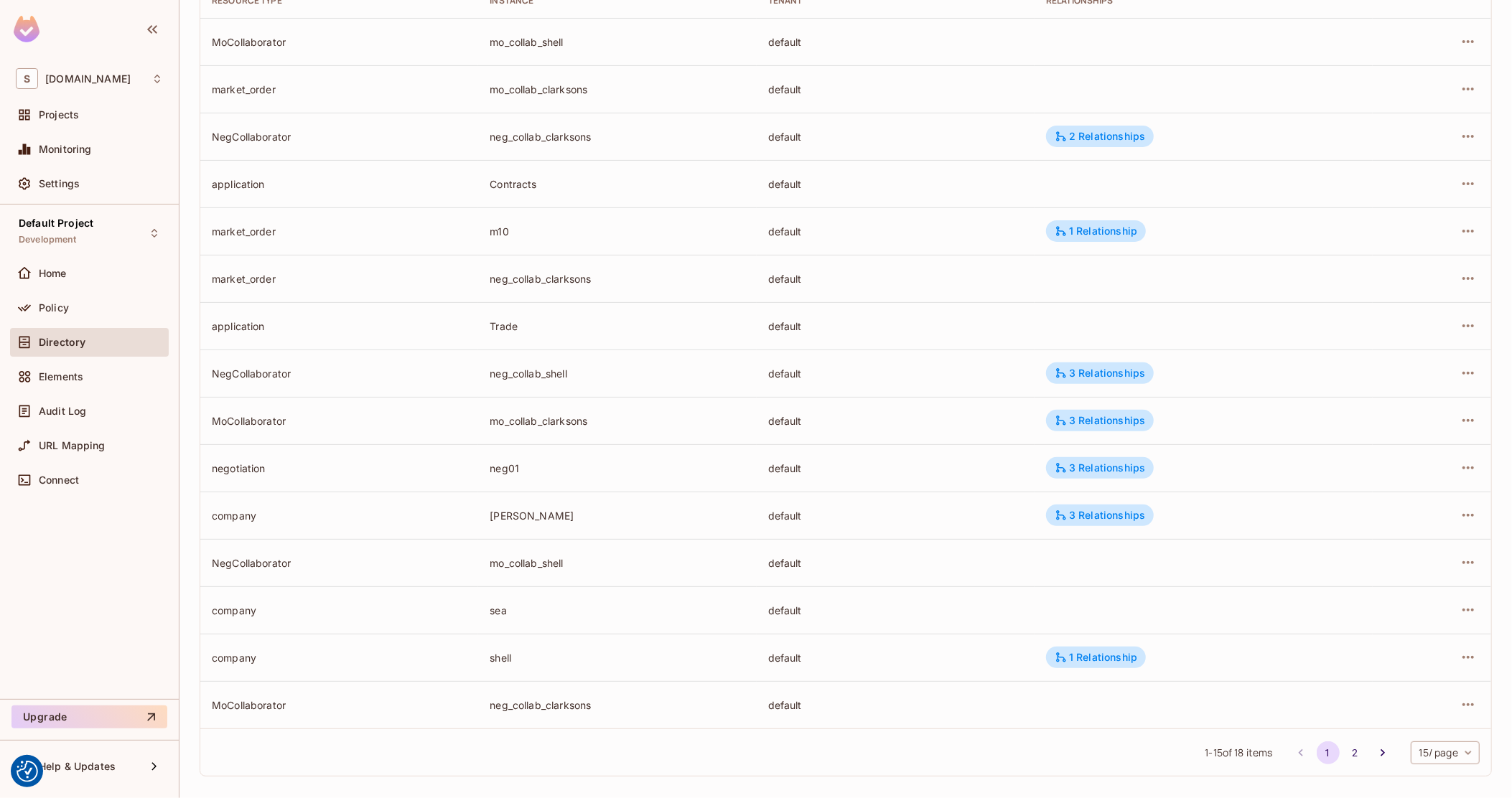
scroll to position [203, 0]
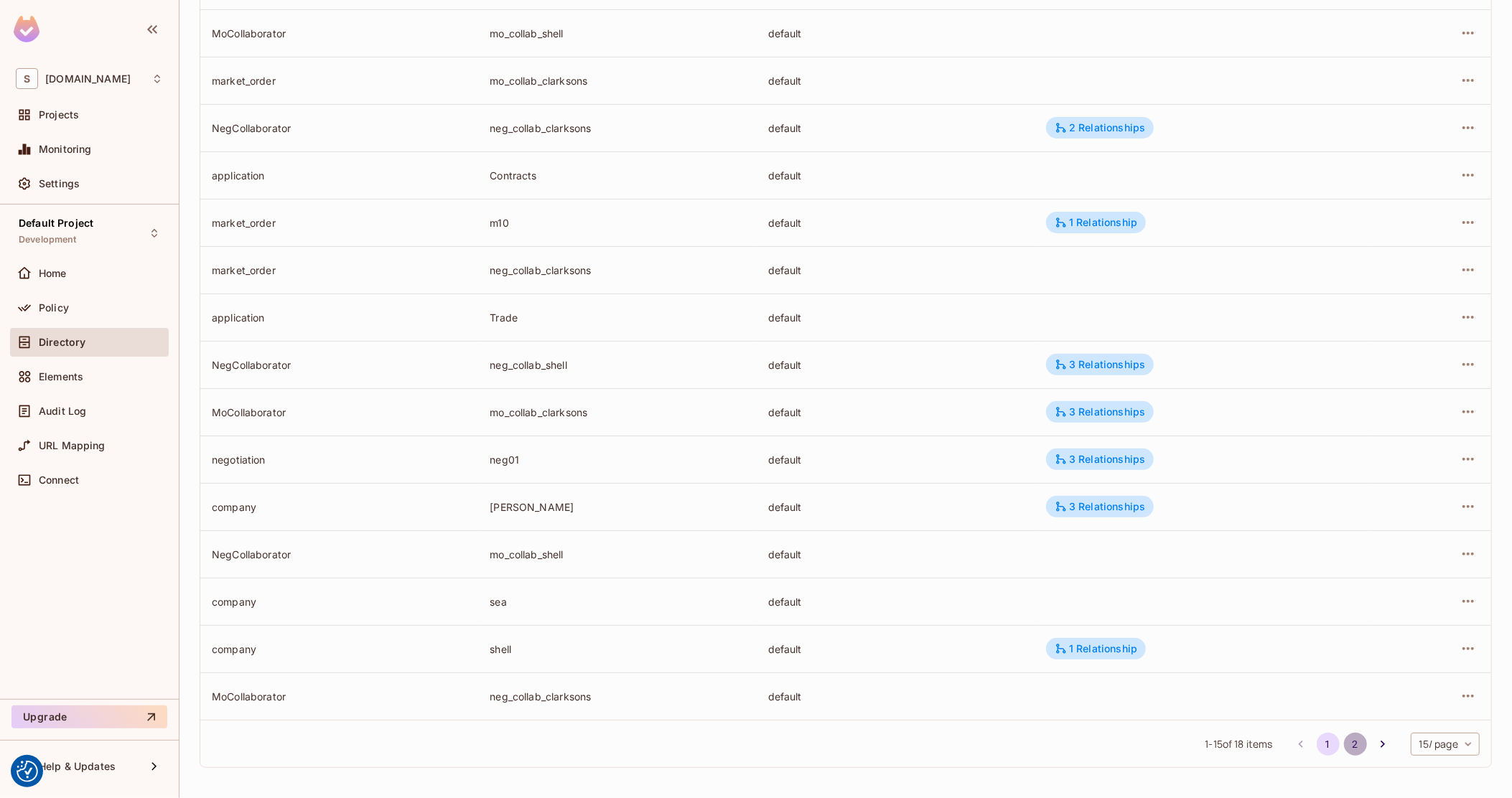
click at [1344, 743] on button "2" at bounding box center [1356, 745] width 23 height 23
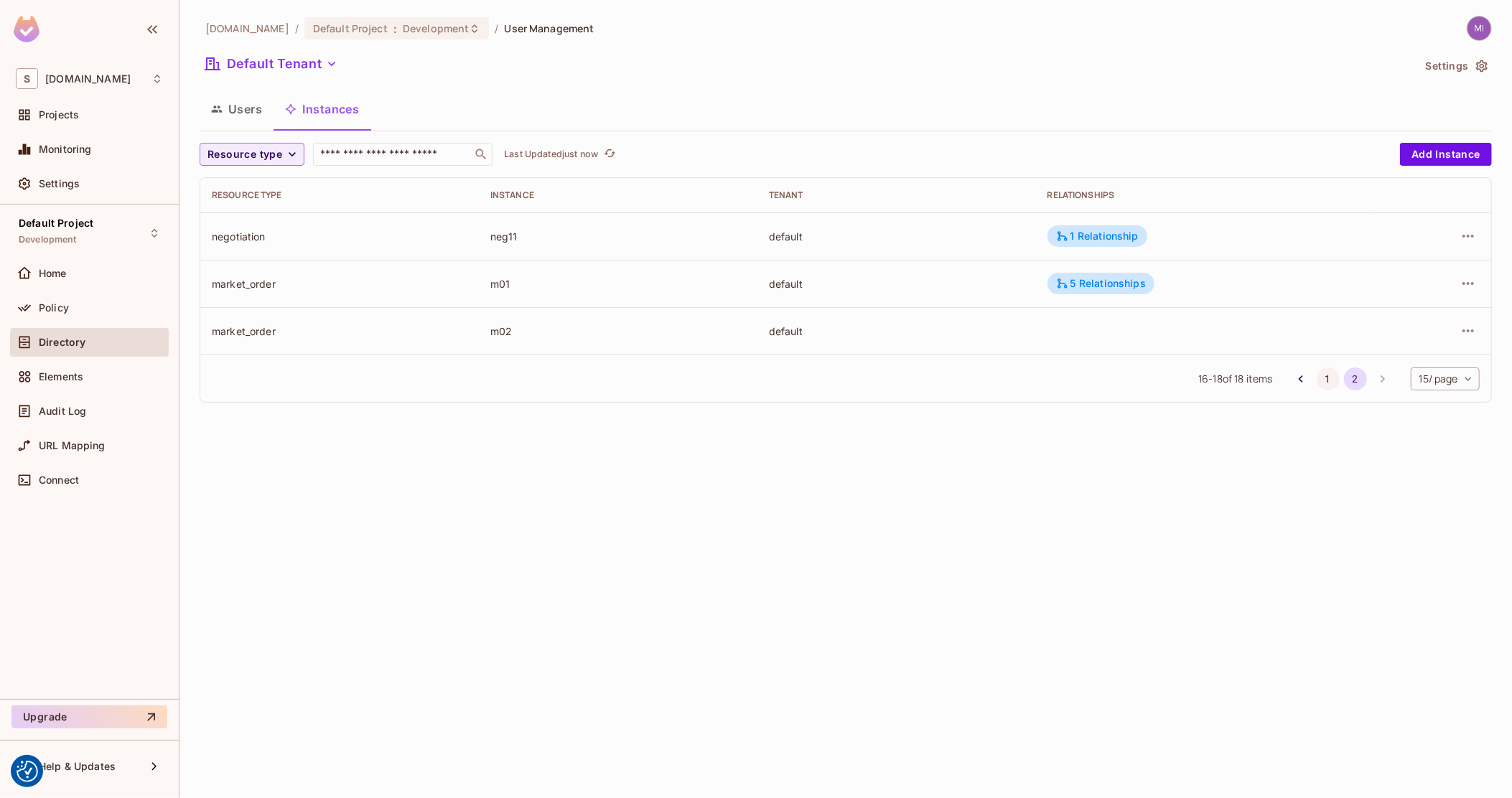
click at [1327, 371] on button "1" at bounding box center [1328, 379] width 23 height 23
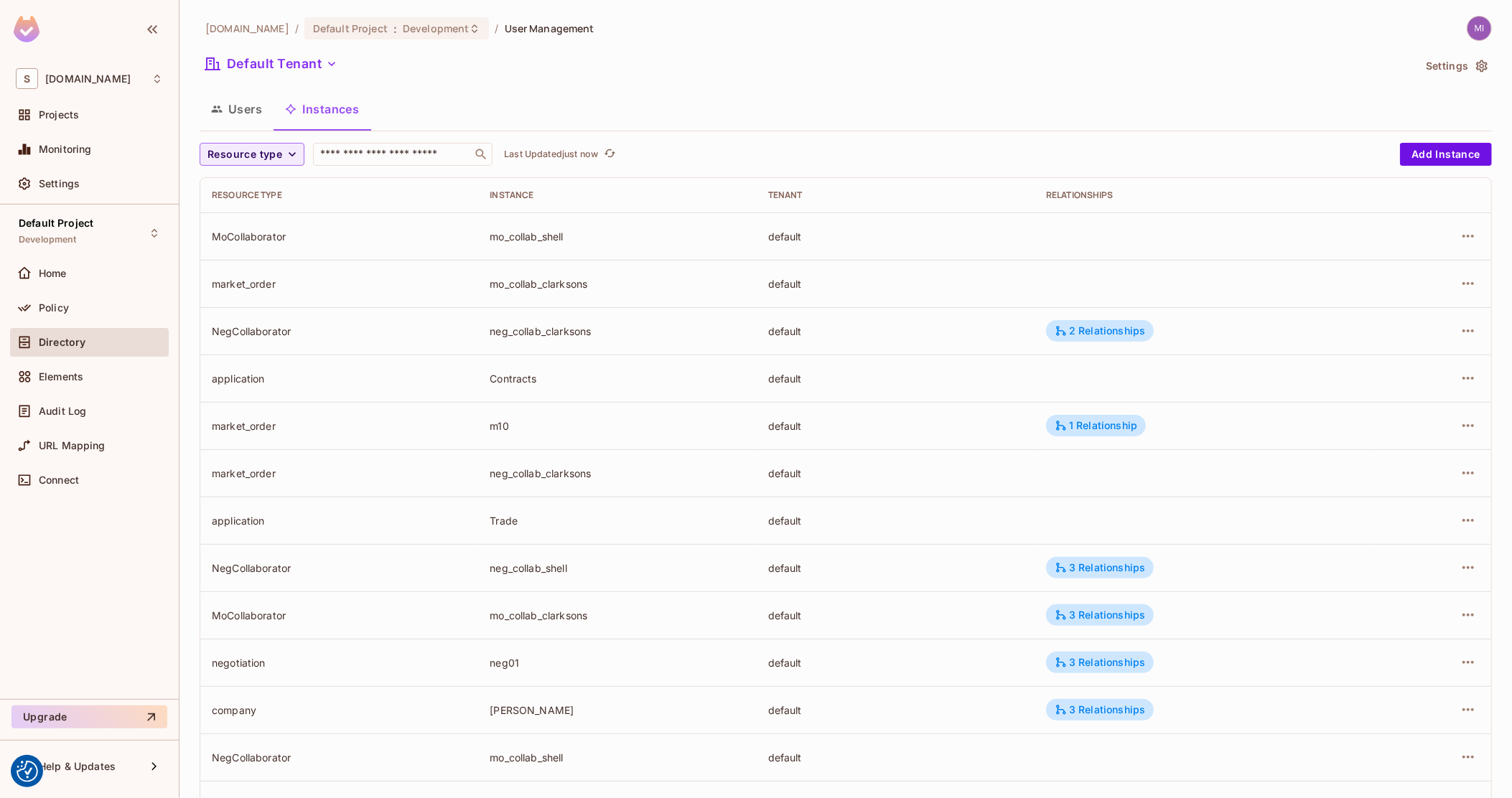
click at [251, 105] on button "Users" at bounding box center [236, 109] width 74 height 36
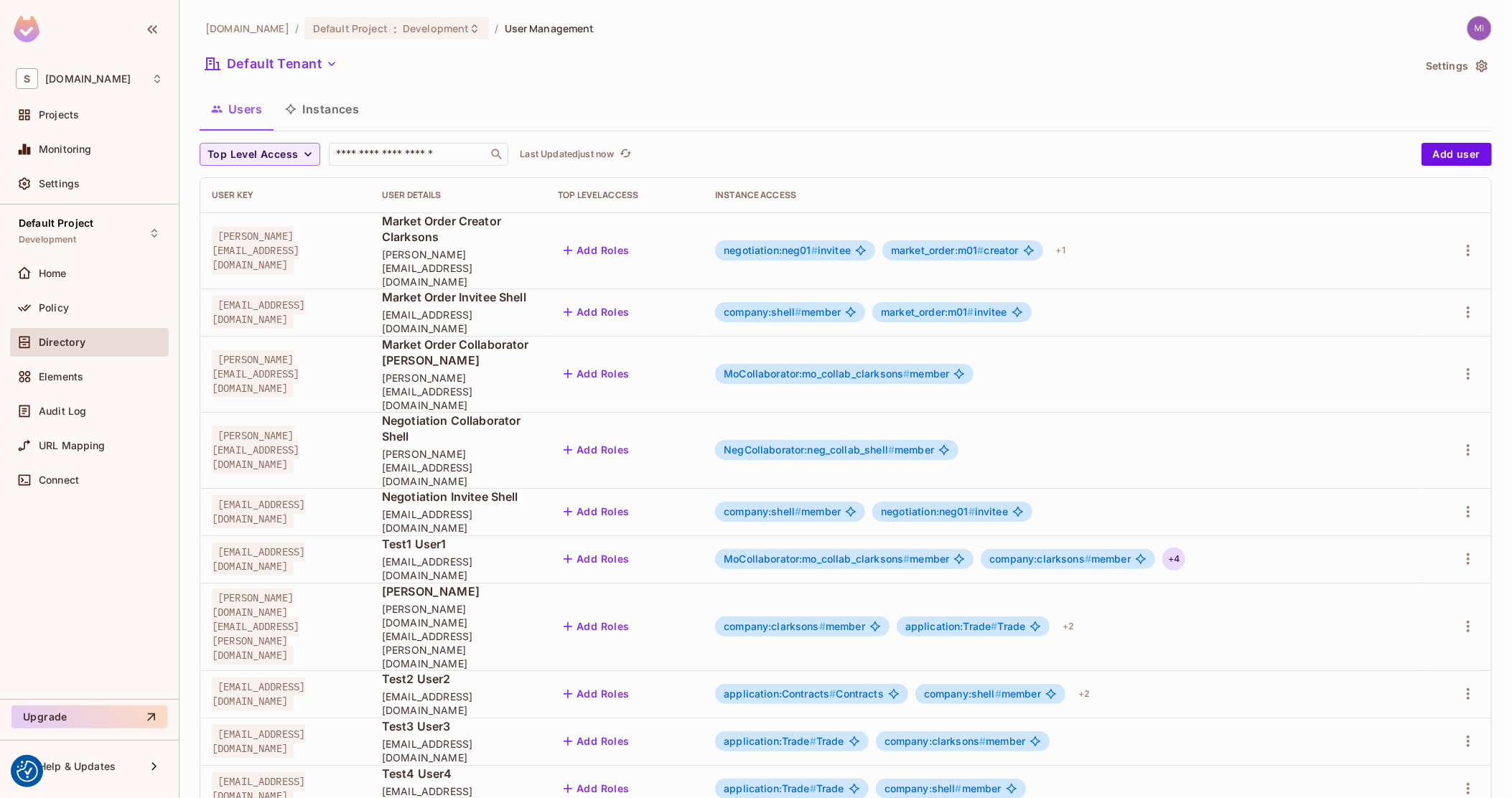
click at [1186, 548] on div "+ 4" at bounding box center [1174, 559] width 23 height 23
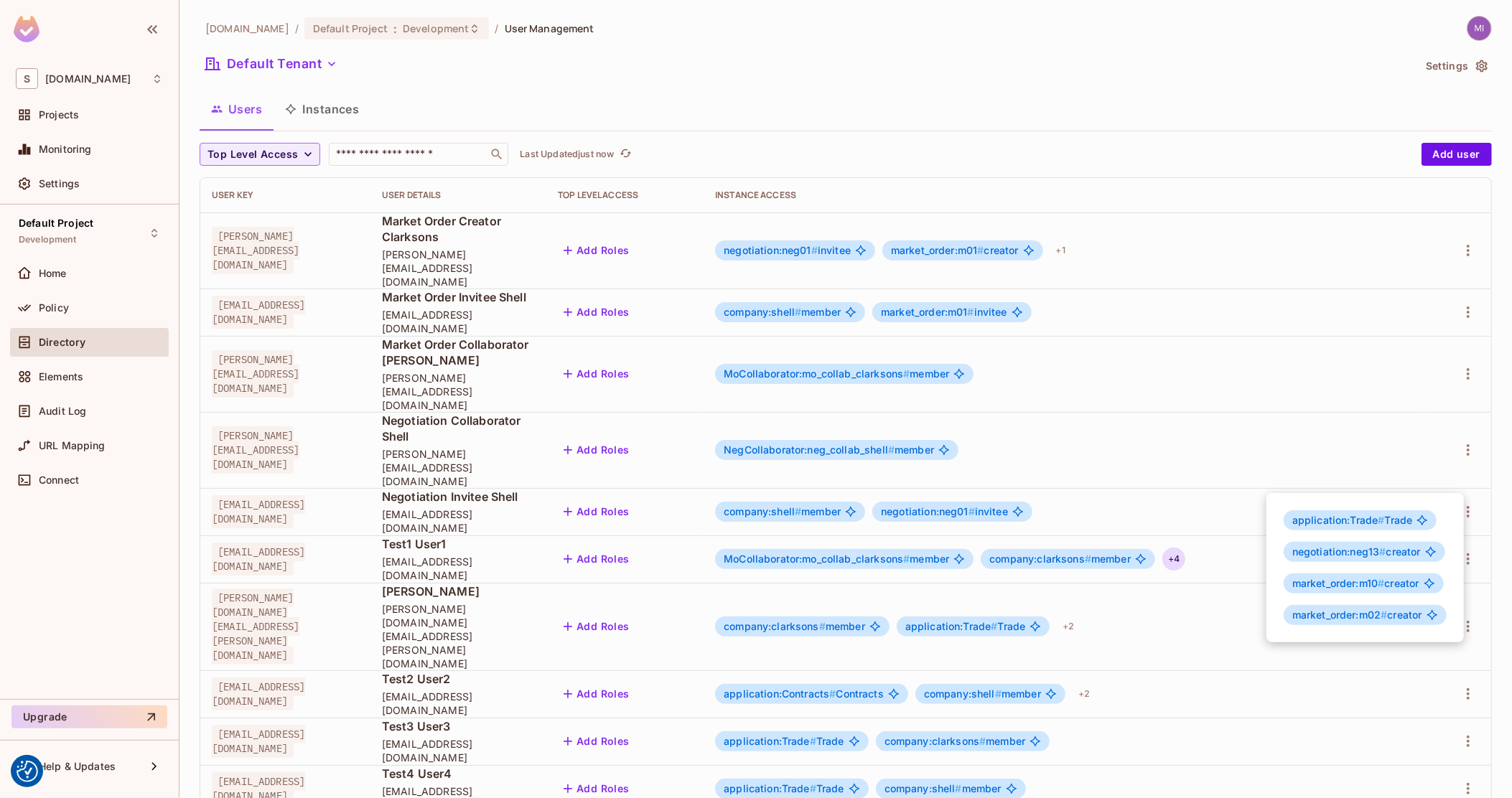
click at [1329, 393] on div at bounding box center [756, 399] width 1512 height 798
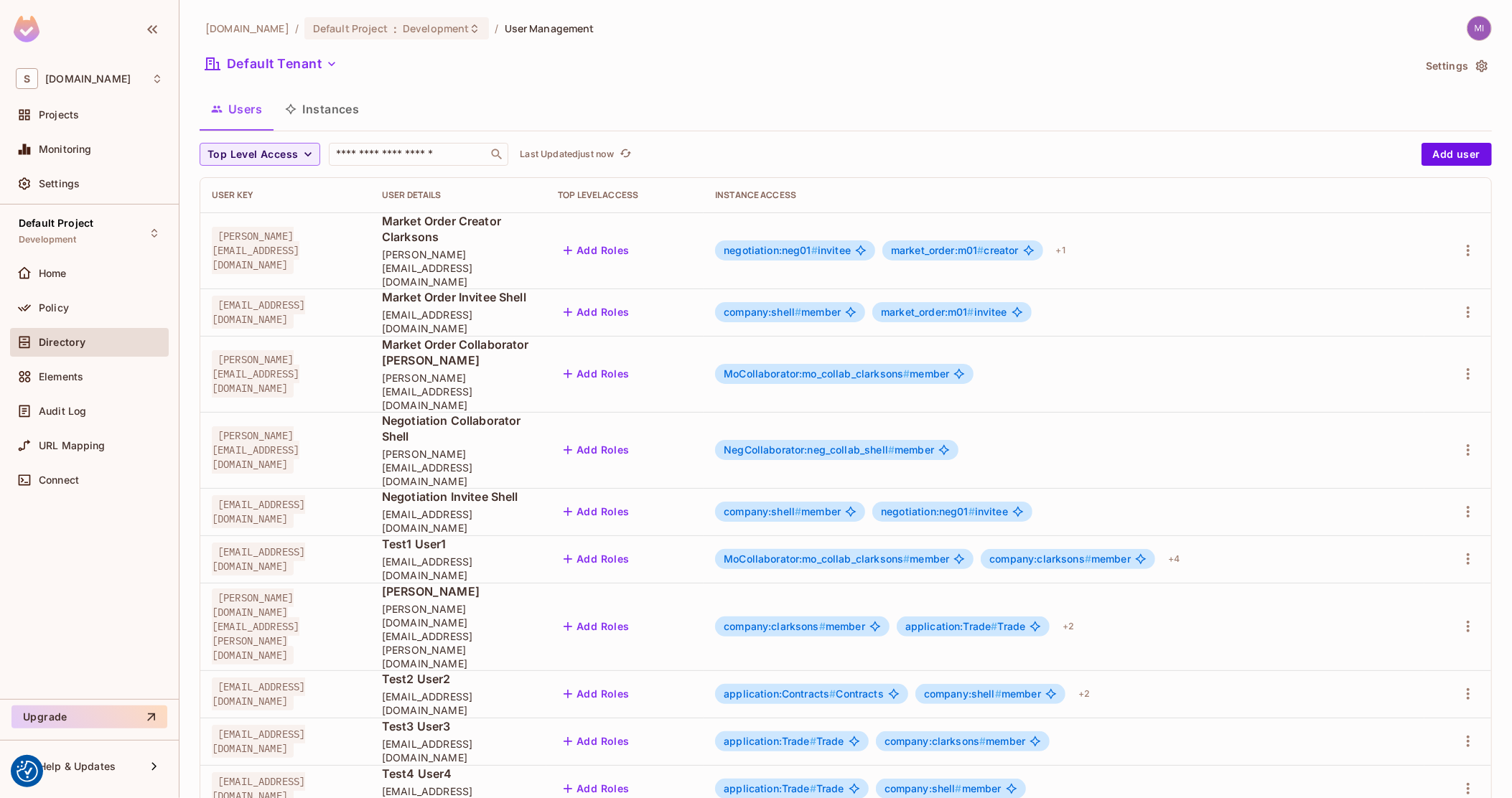
click at [1265, 548] on div "MoCollaborator:mo_collab_clarksons # member company:[PERSON_NAME] # member + 4" at bounding box center [1064, 559] width 697 height 23
click at [1186, 548] on div "+ 4" at bounding box center [1174, 559] width 23 height 23
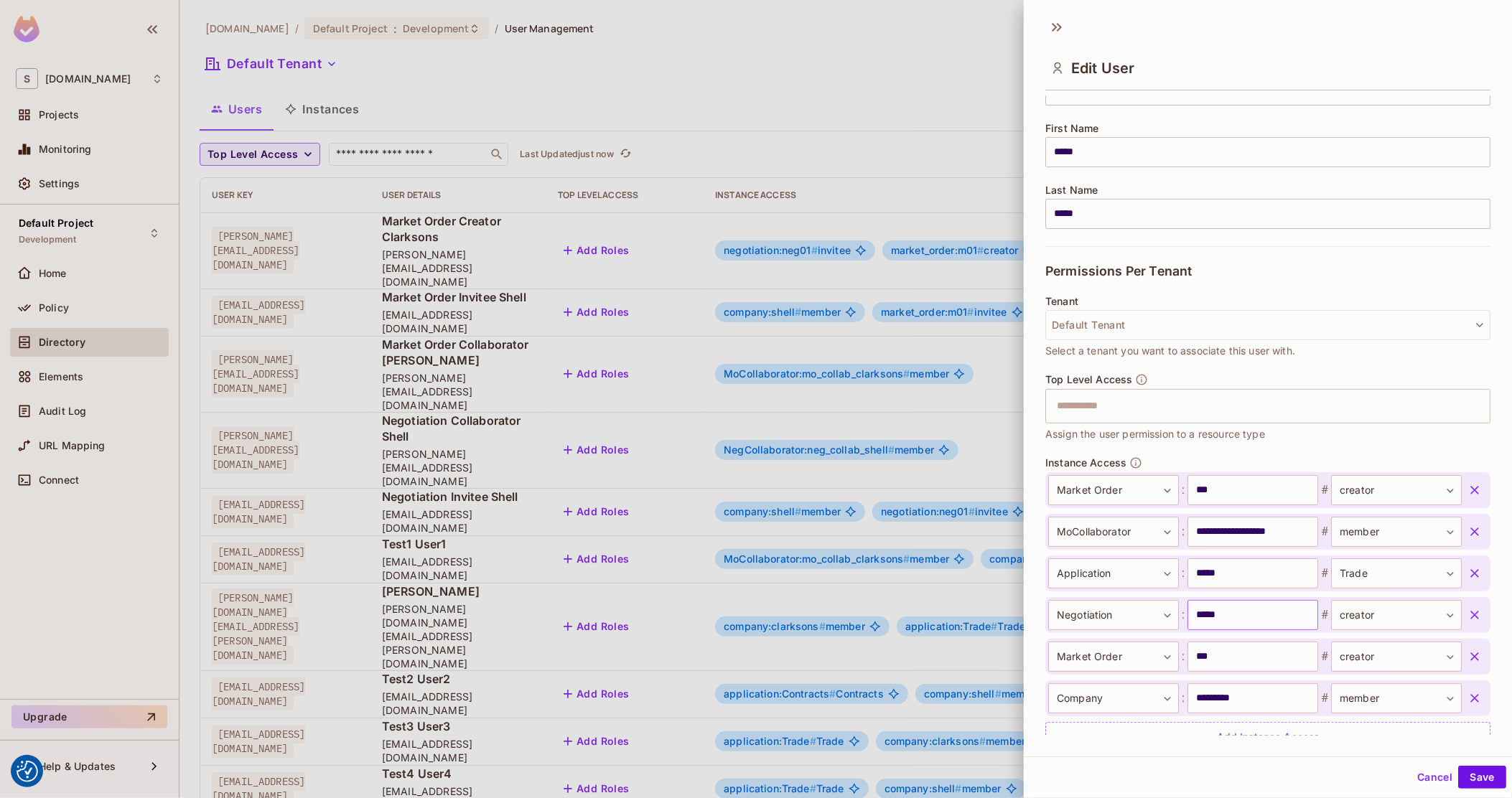
scroll to position [214, 0]
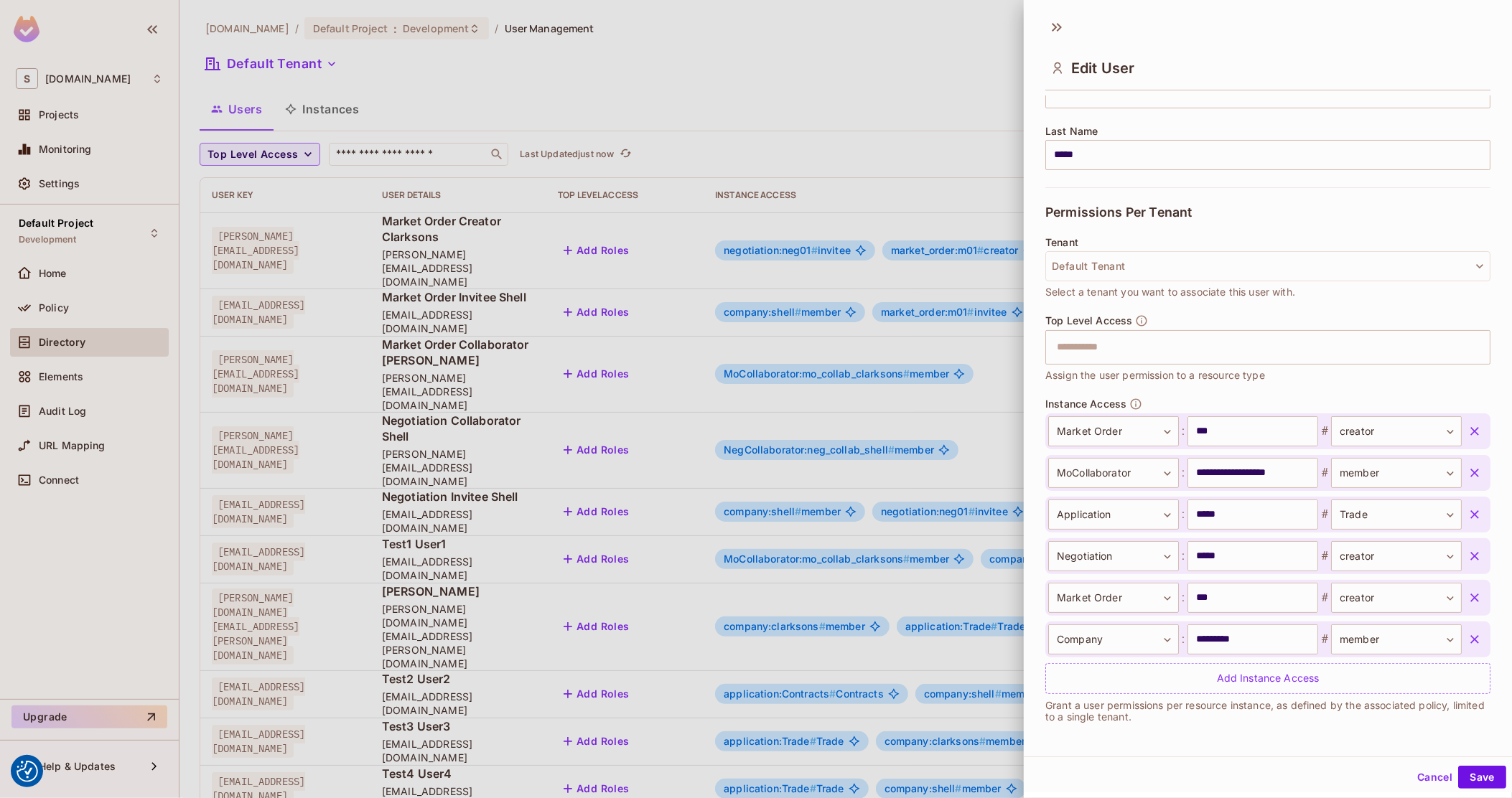
click at [766, 556] on div at bounding box center [756, 399] width 1512 height 798
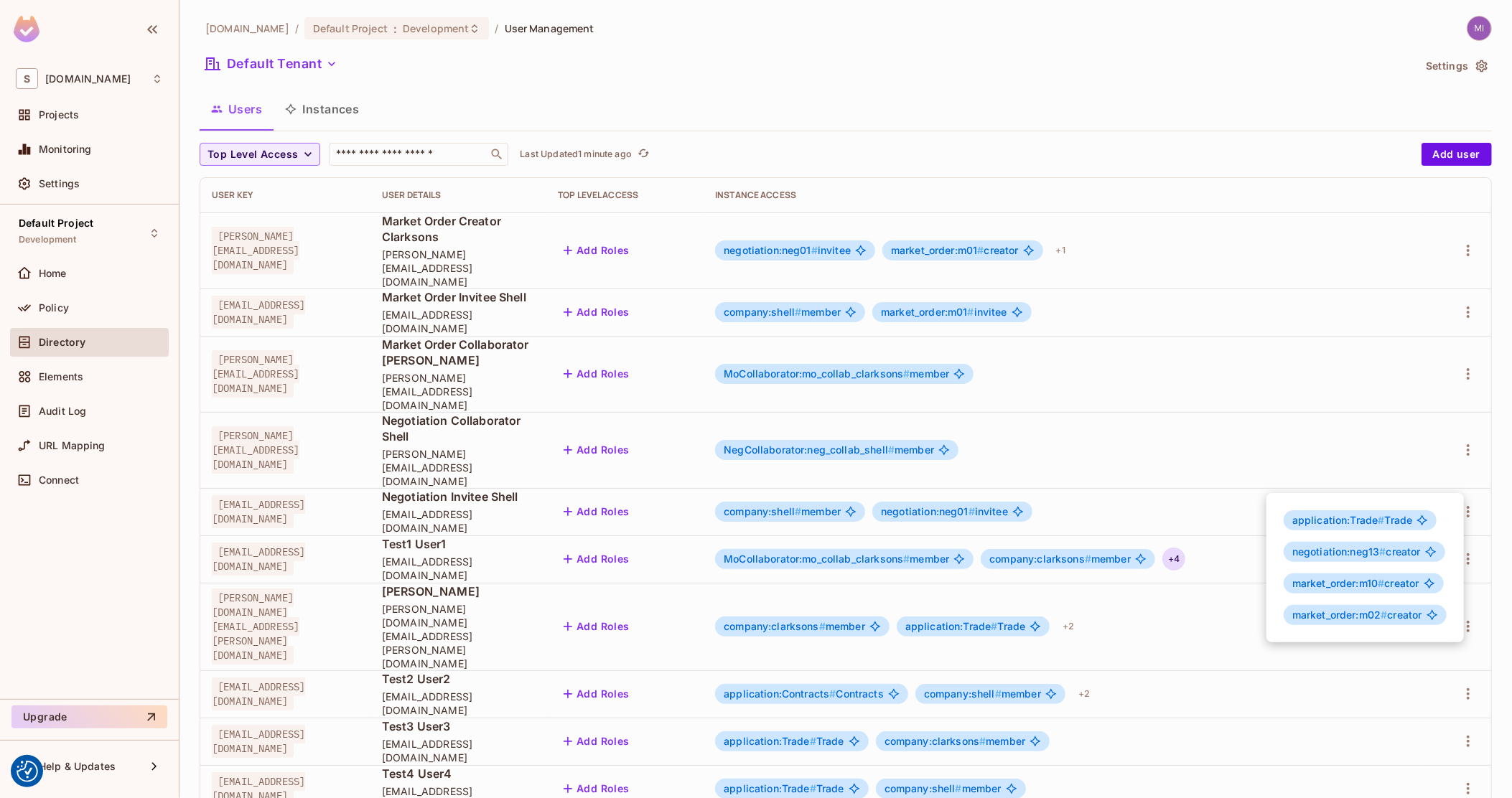
click at [76, 313] on div at bounding box center [756, 399] width 1512 height 798
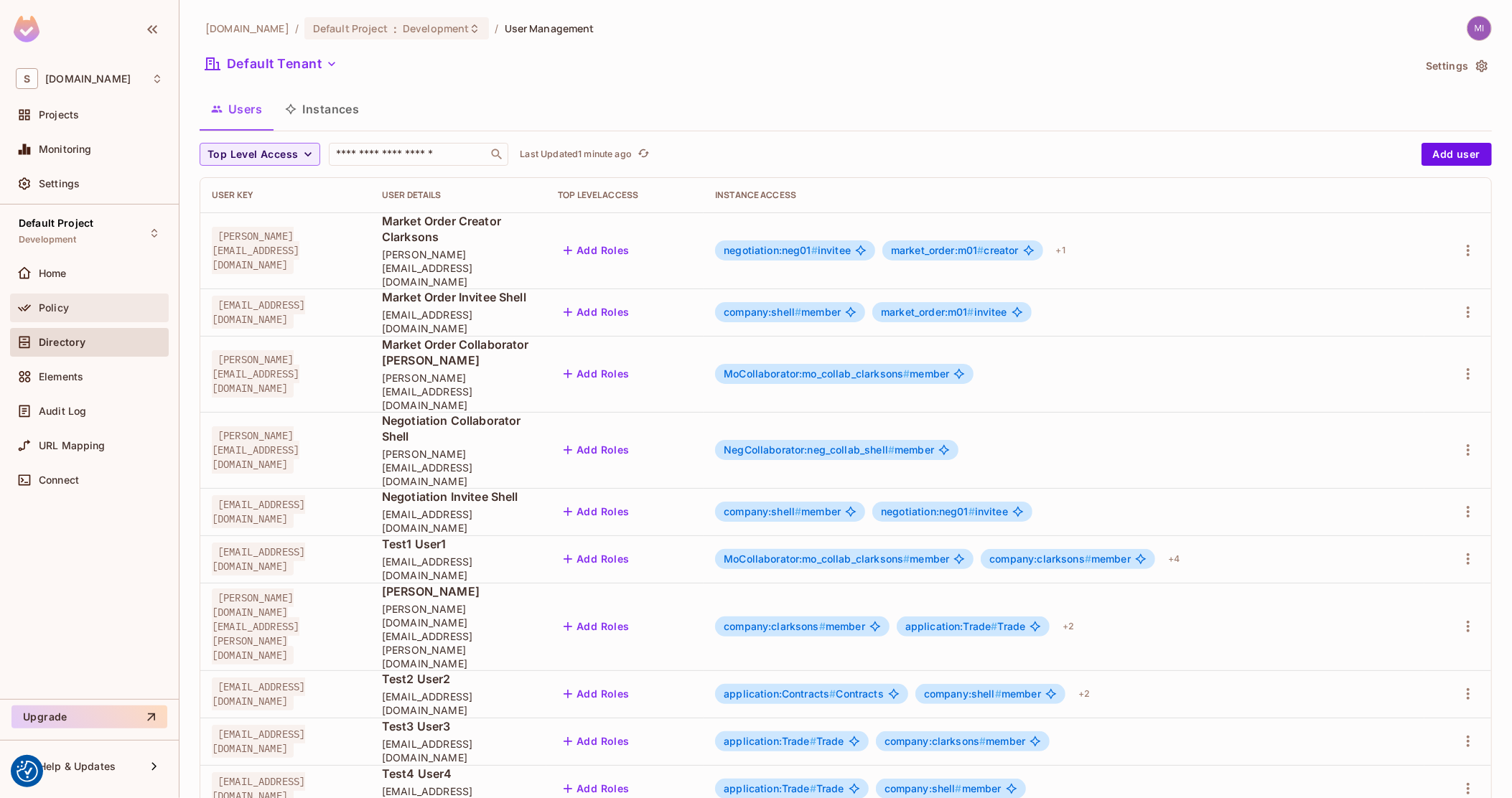
click at [71, 313] on div "Policy" at bounding box center [90, 308] width 147 height 17
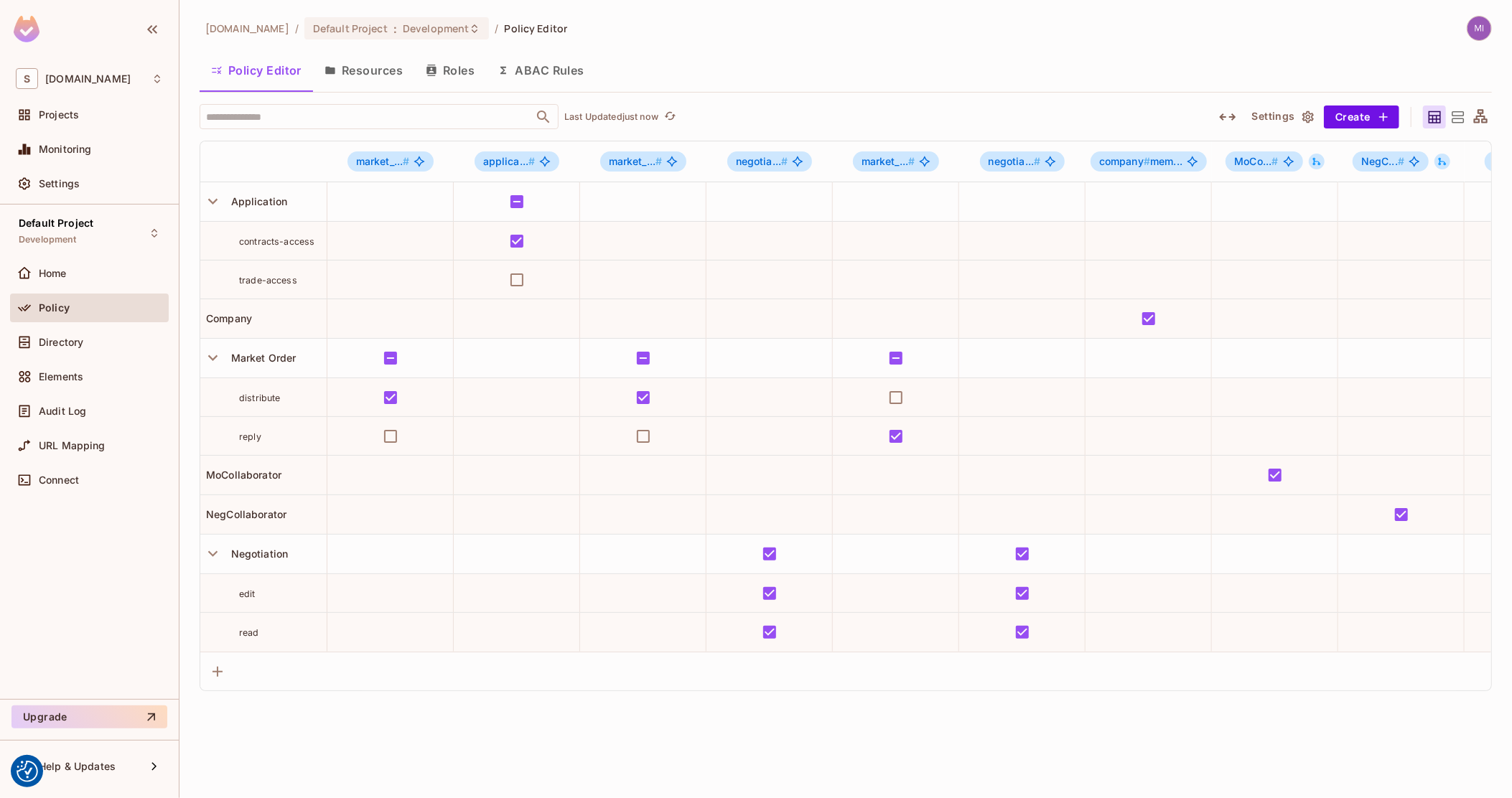
click at [1235, 112] on icon "button" at bounding box center [1227, 117] width 17 height 17
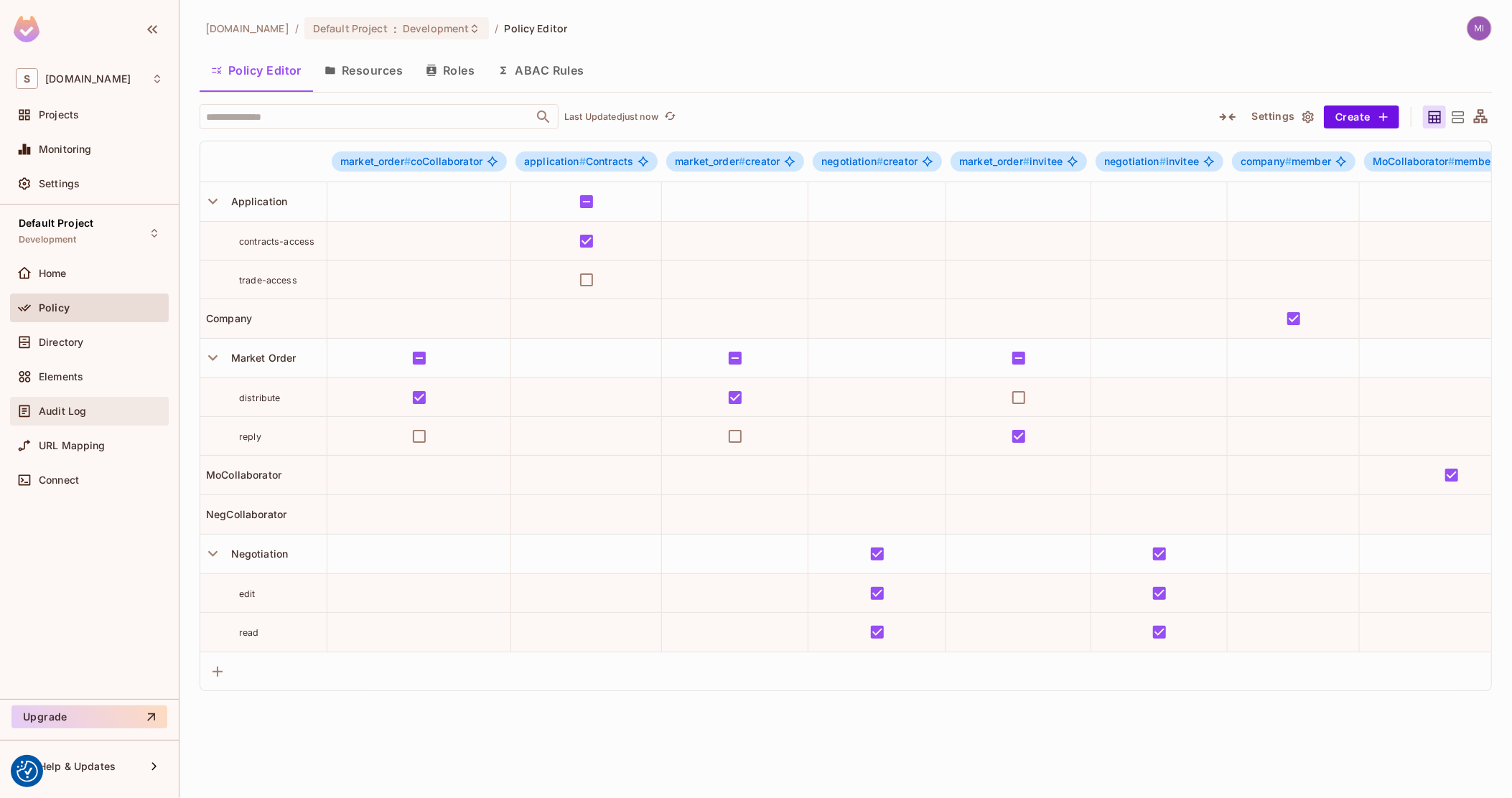
click at [62, 410] on span "Audit Log" at bounding box center [62, 411] width 48 height 11
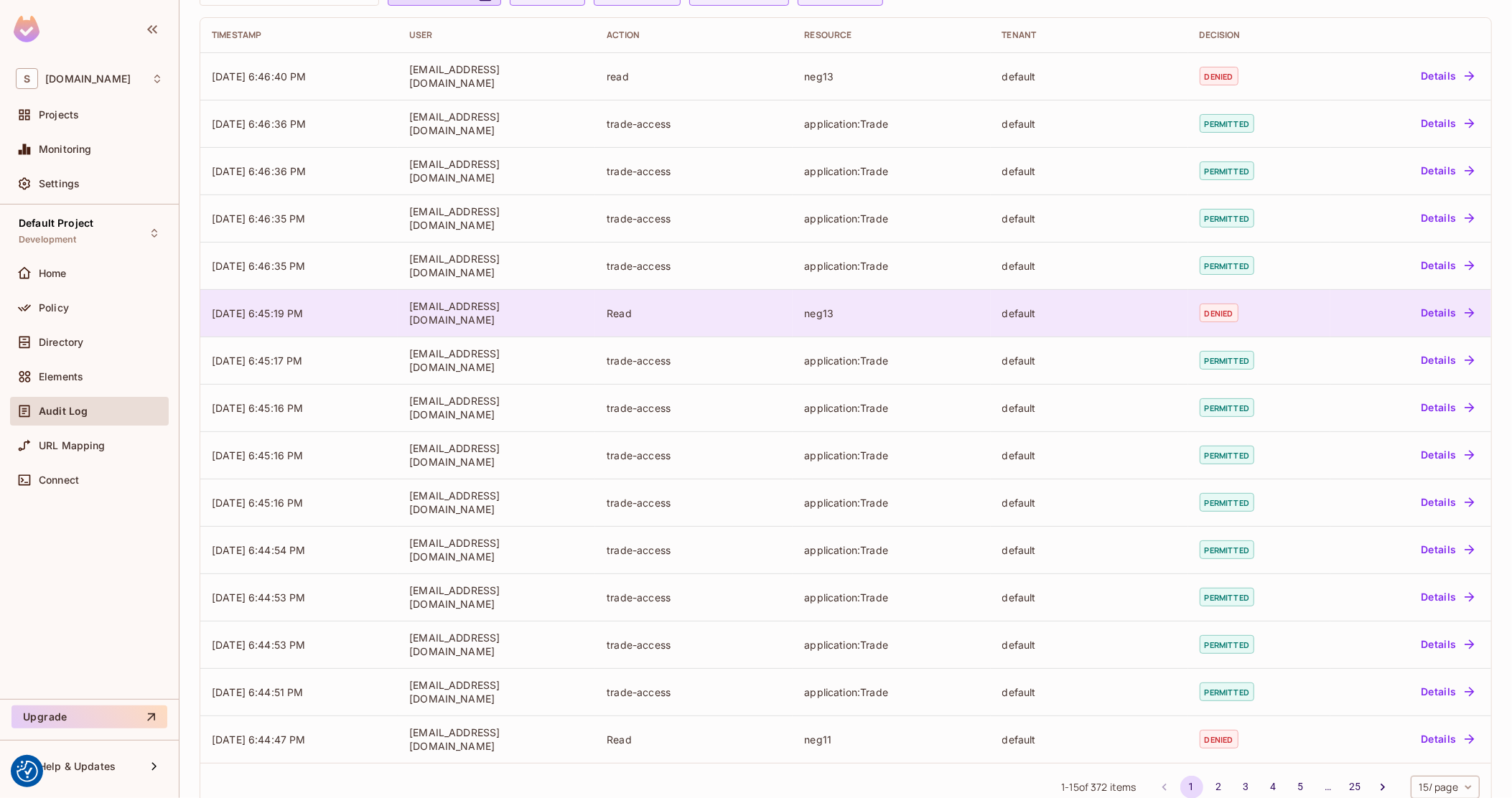
scroll to position [147, 0]
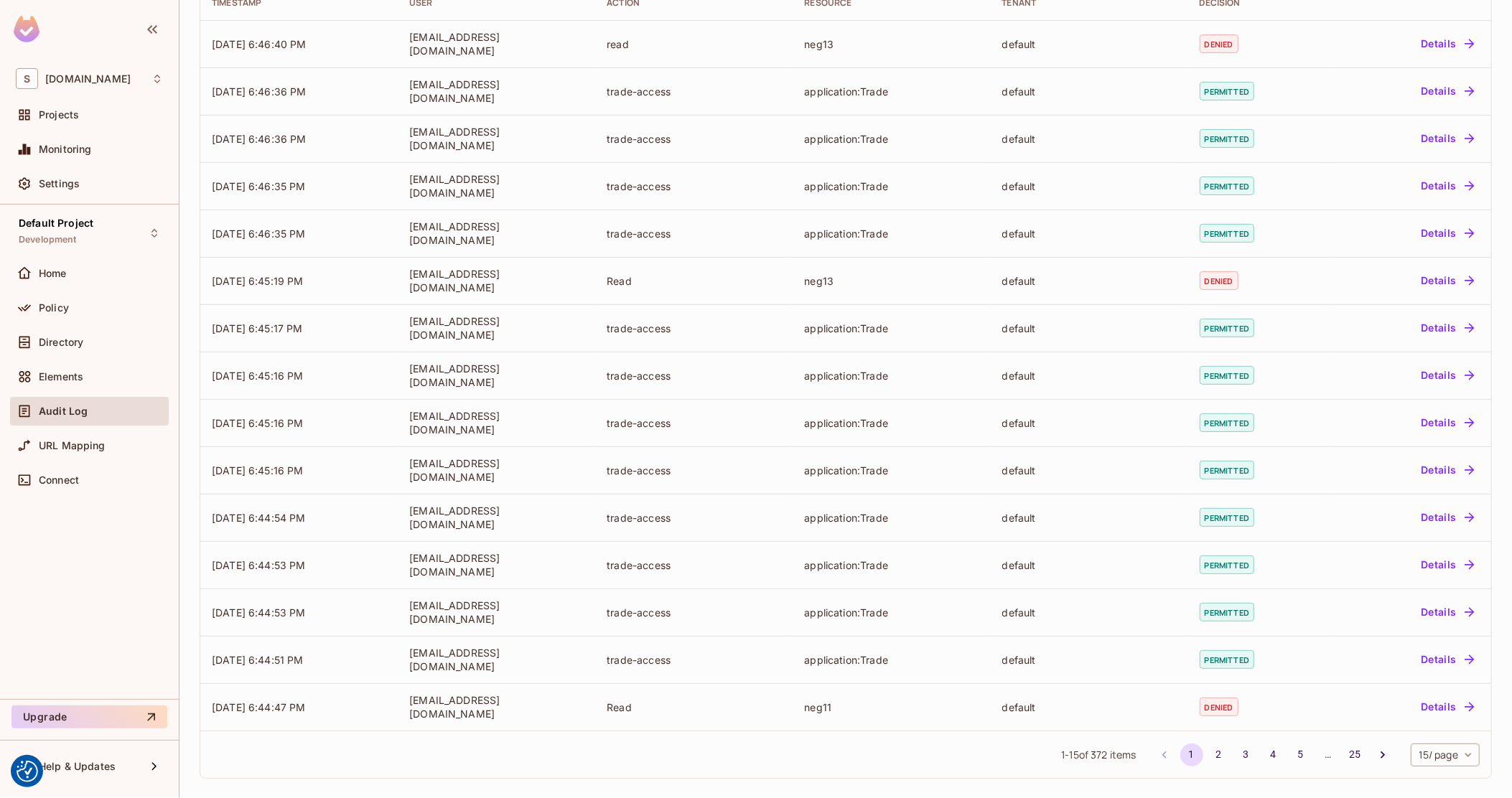
click at [1342, 756] on li "25" at bounding box center [1356, 755] width 28 height 23
click at [1344, 756] on button "25" at bounding box center [1356, 755] width 23 height 23
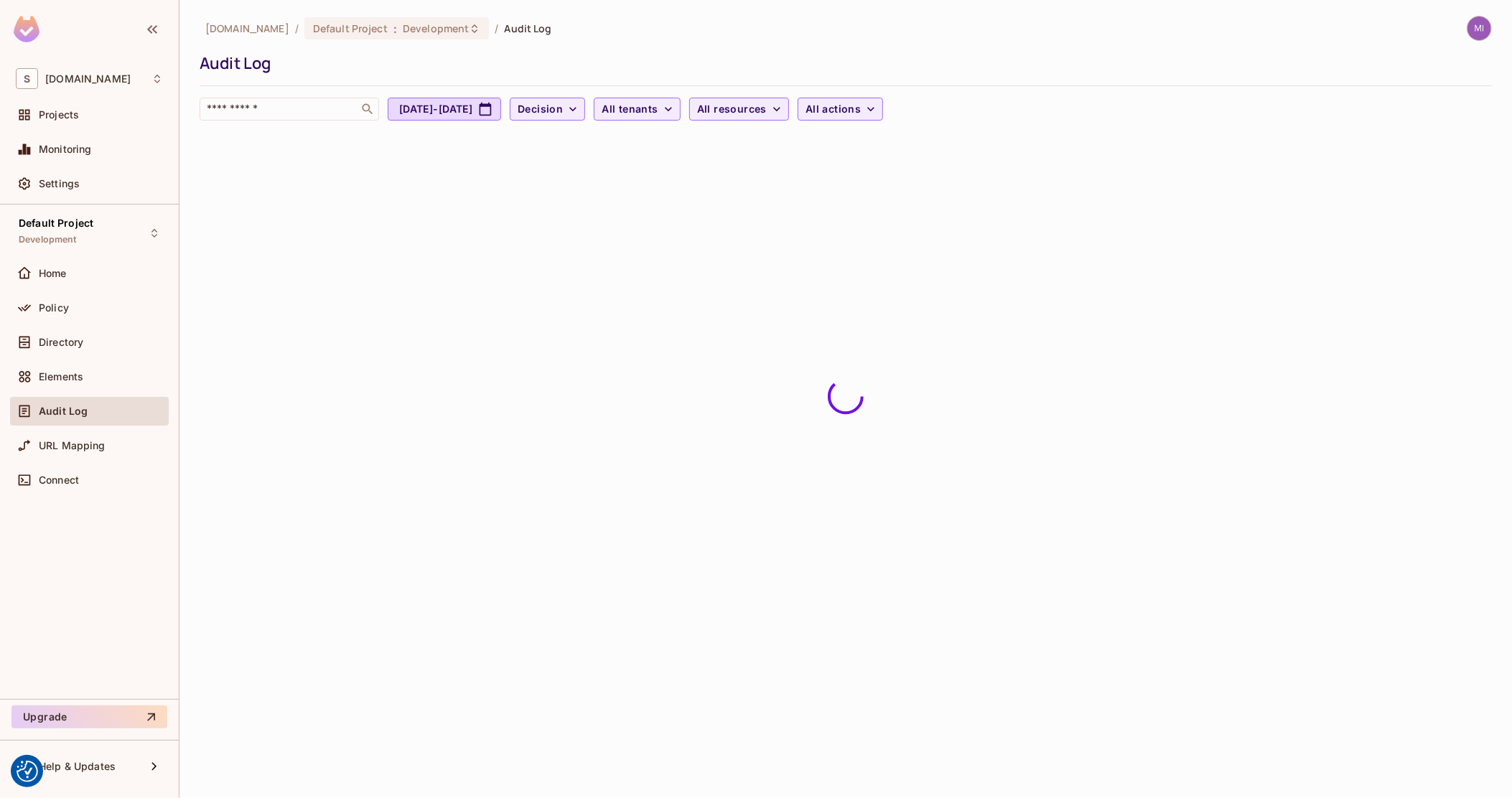
scroll to position [0, 0]
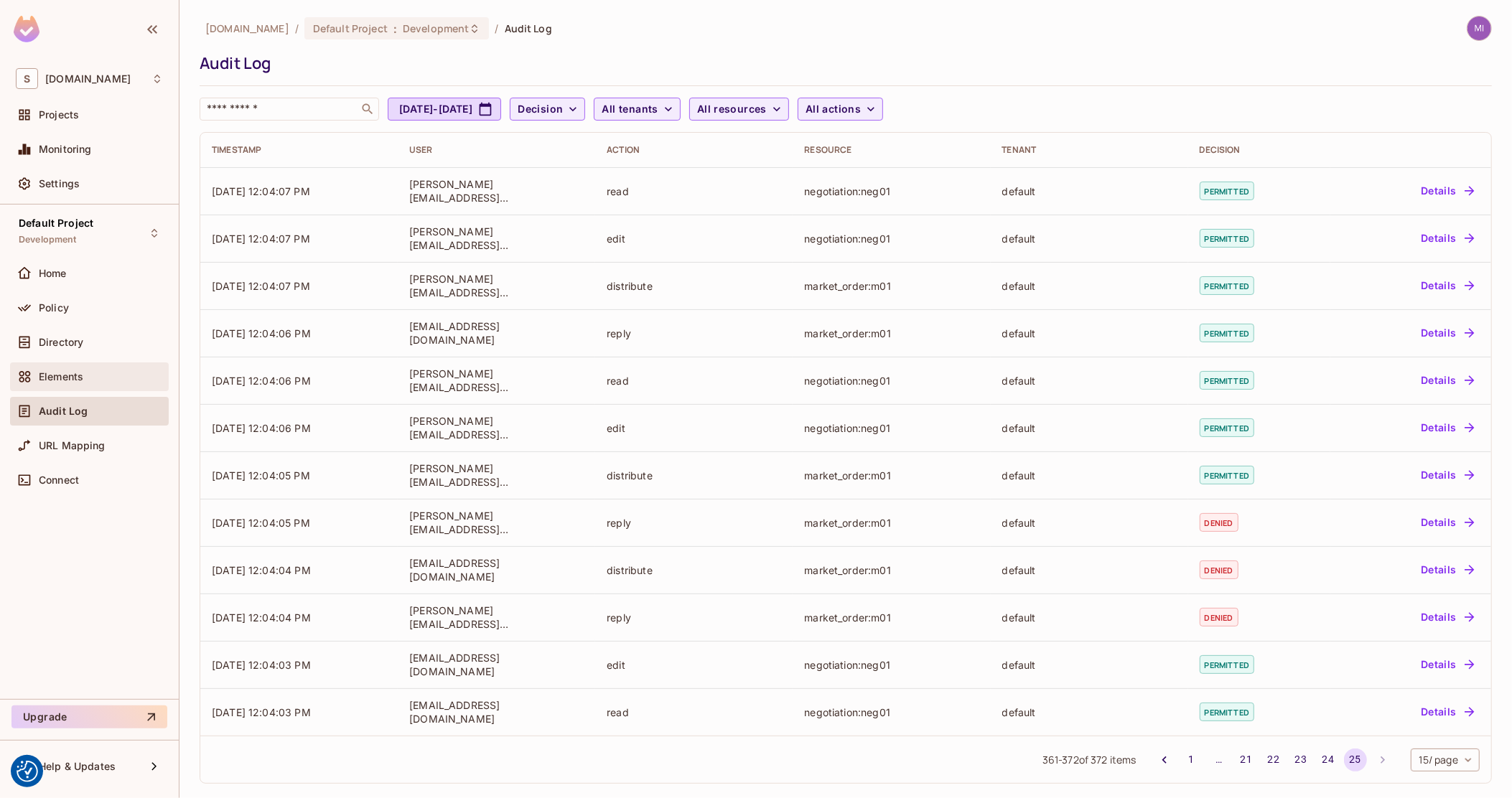
click at [62, 371] on span "Elements" at bounding box center [61, 377] width 45 height 11
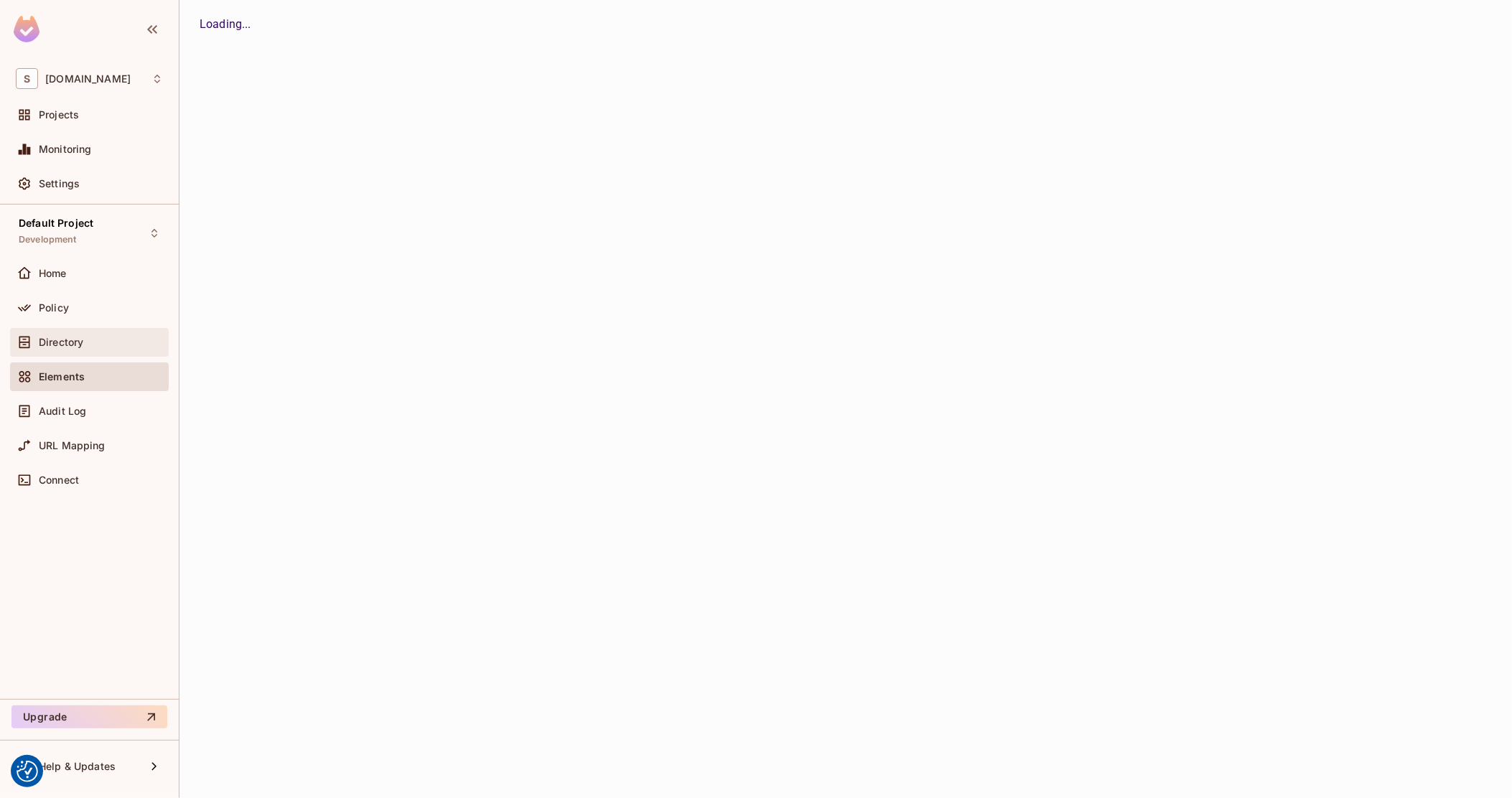
click at [72, 348] on div "Directory" at bounding box center [90, 342] width 147 height 17
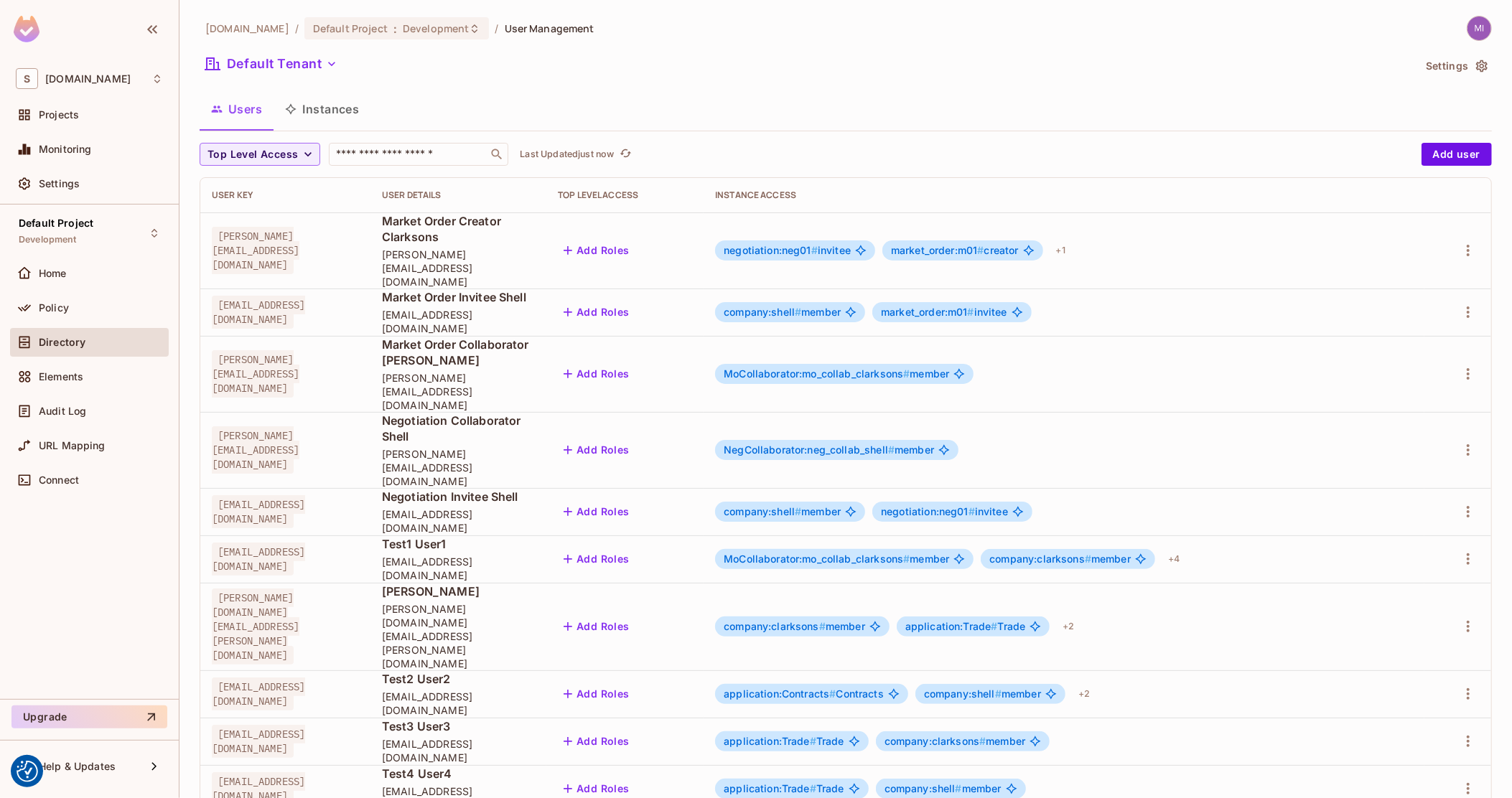
click at [307, 114] on button "Instances" at bounding box center [322, 109] width 97 height 36
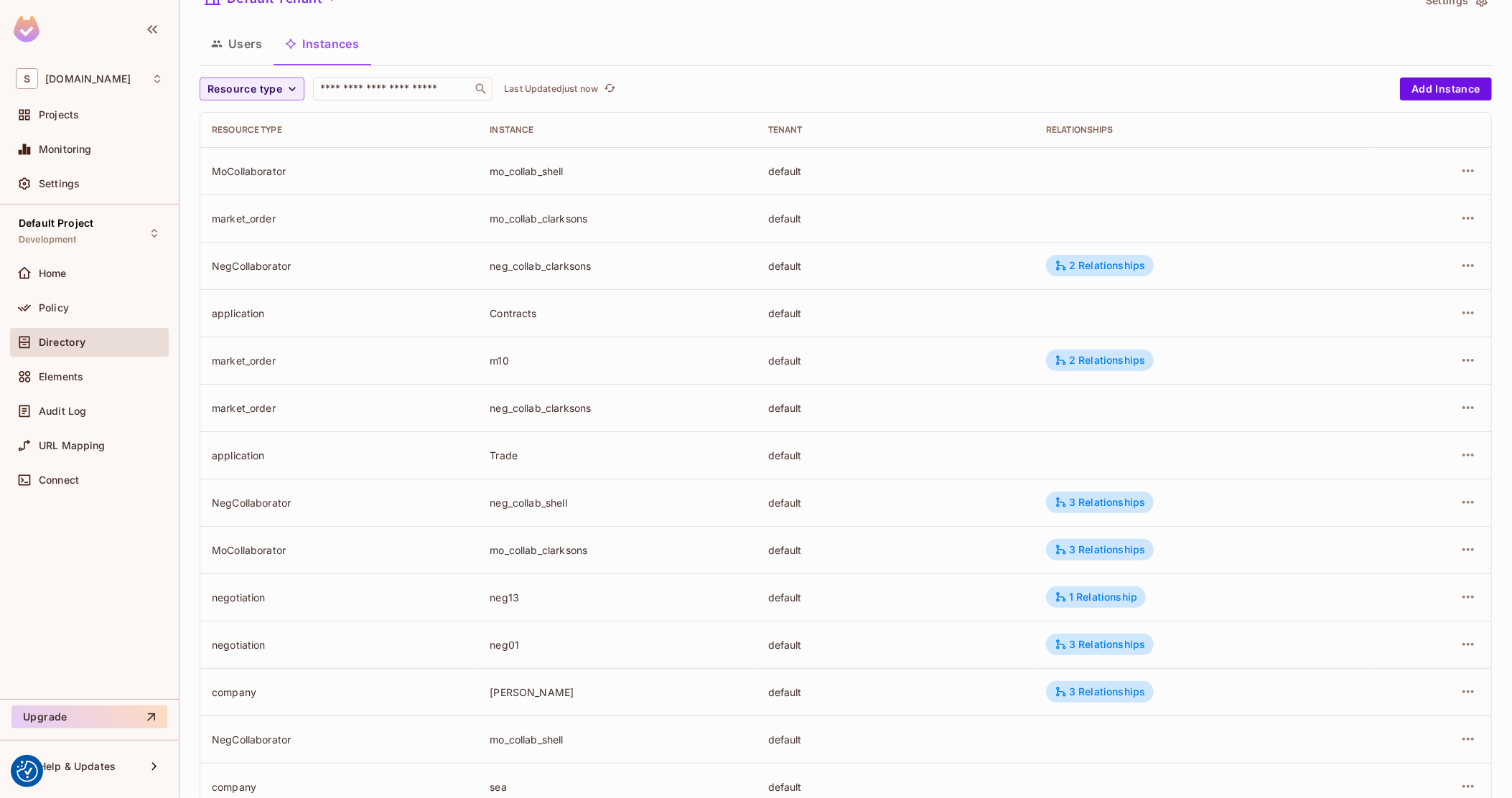
scroll to position [203, 0]
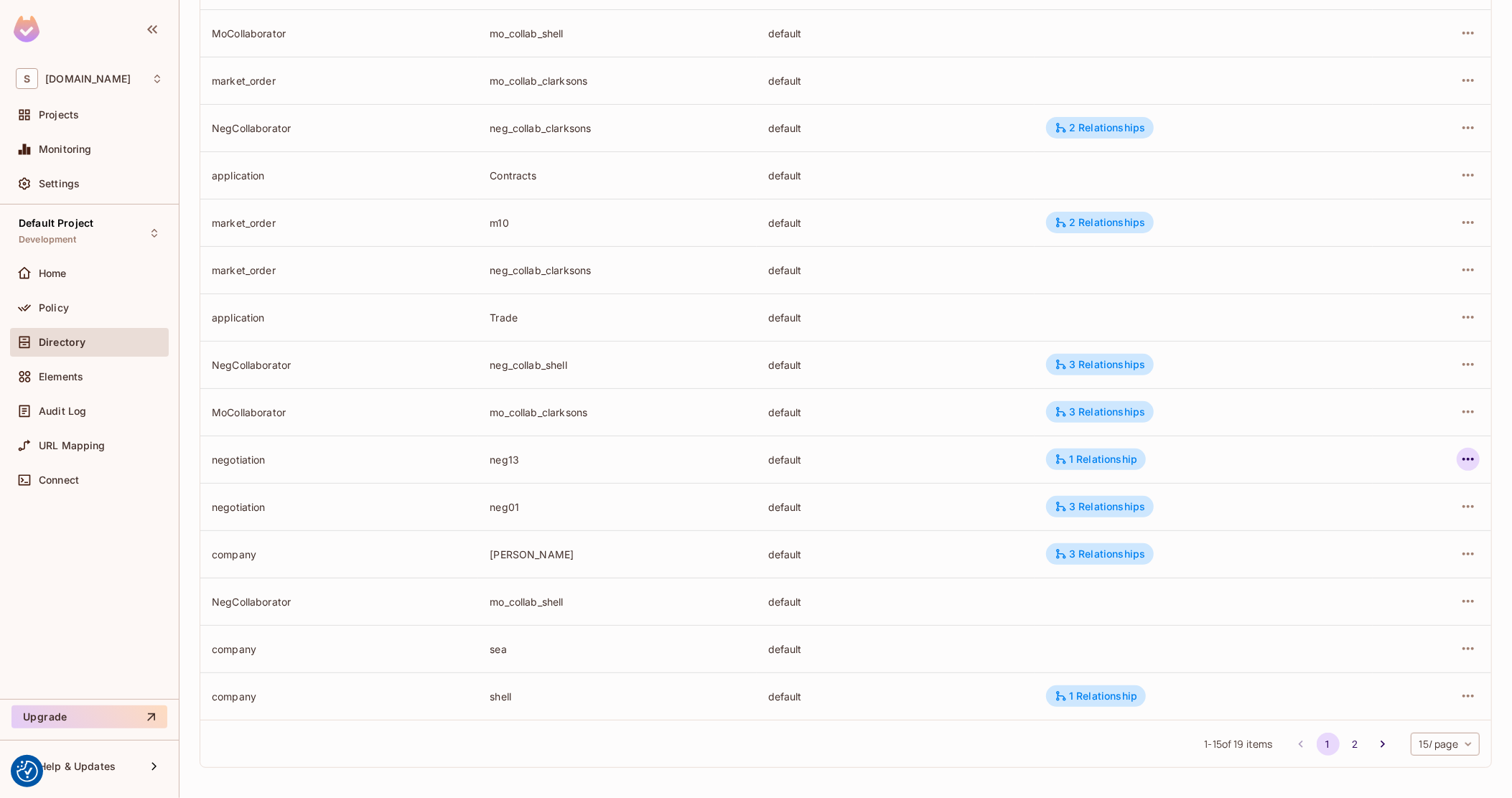
click at [1459, 457] on icon "button" at bounding box center [1467, 459] width 17 height 17
click at [1390, 553] on div "Delete Resource Instance" at bounding box center [1376, 555] width 124 height 15
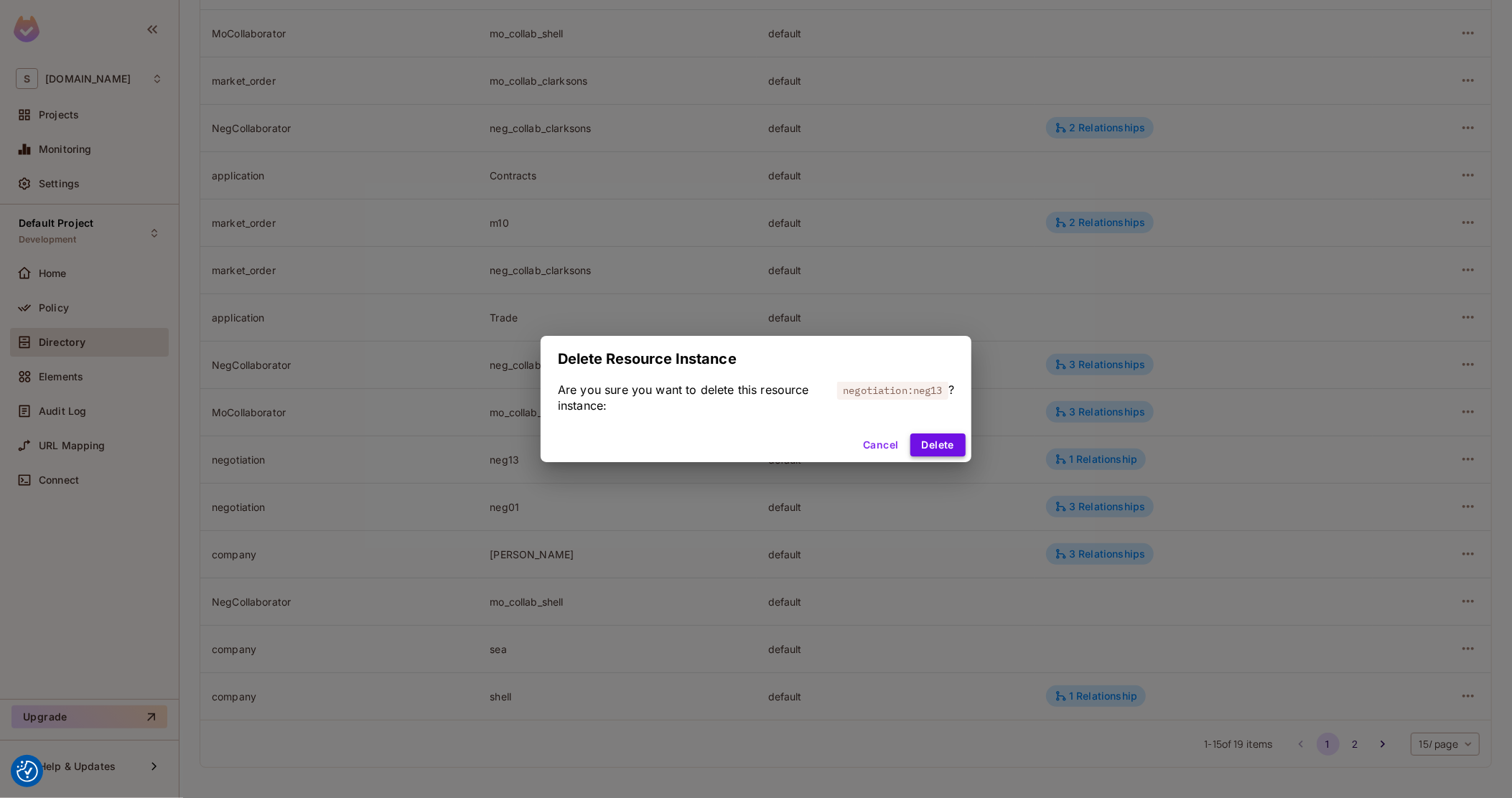
click at [949, 440] on button "Delete" at bounding box center [938, 445] width 55 height 23
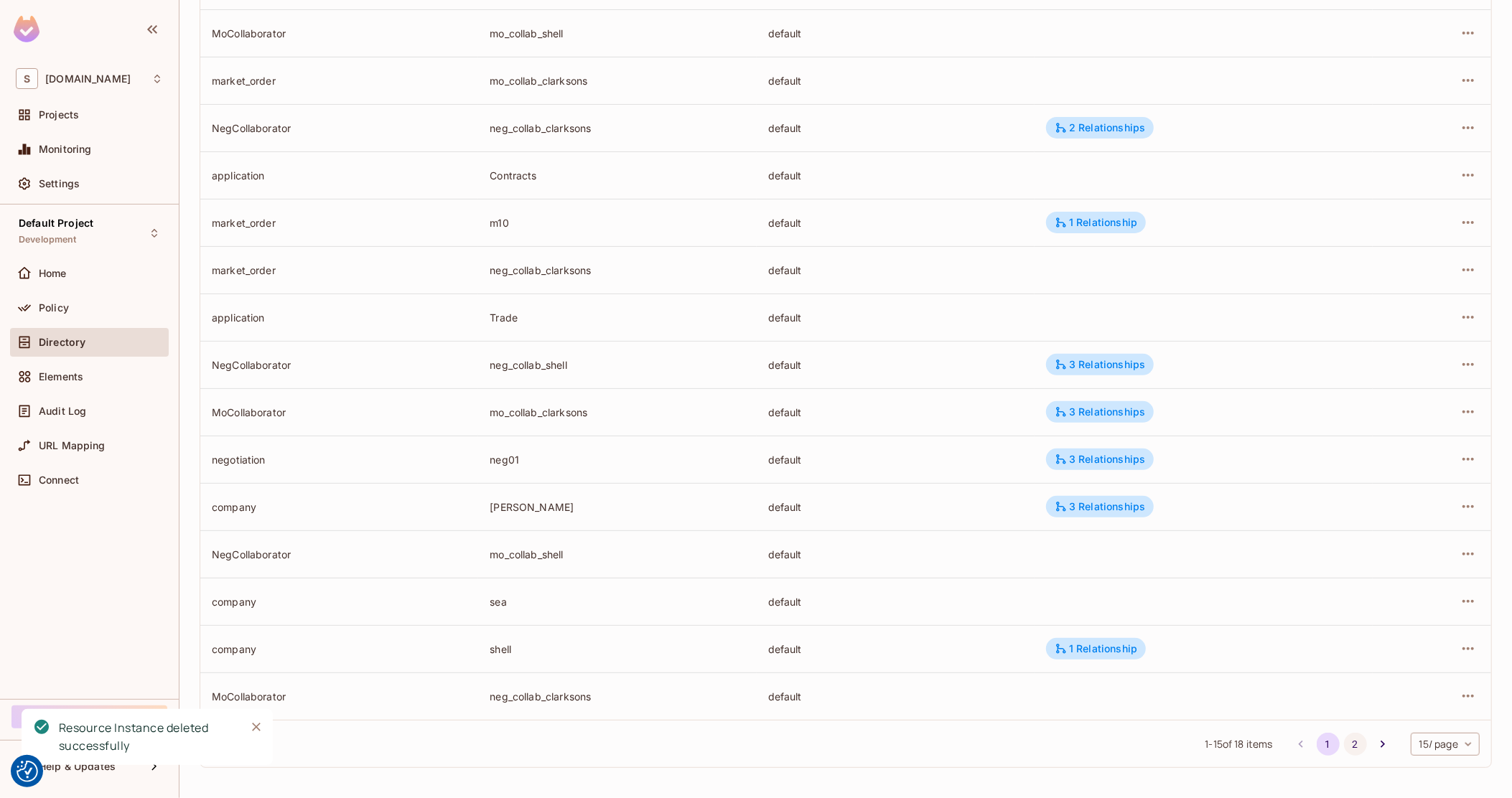
click at [1344, 743] on button "2" at bounding box center [1356, 745] width 23 height 23
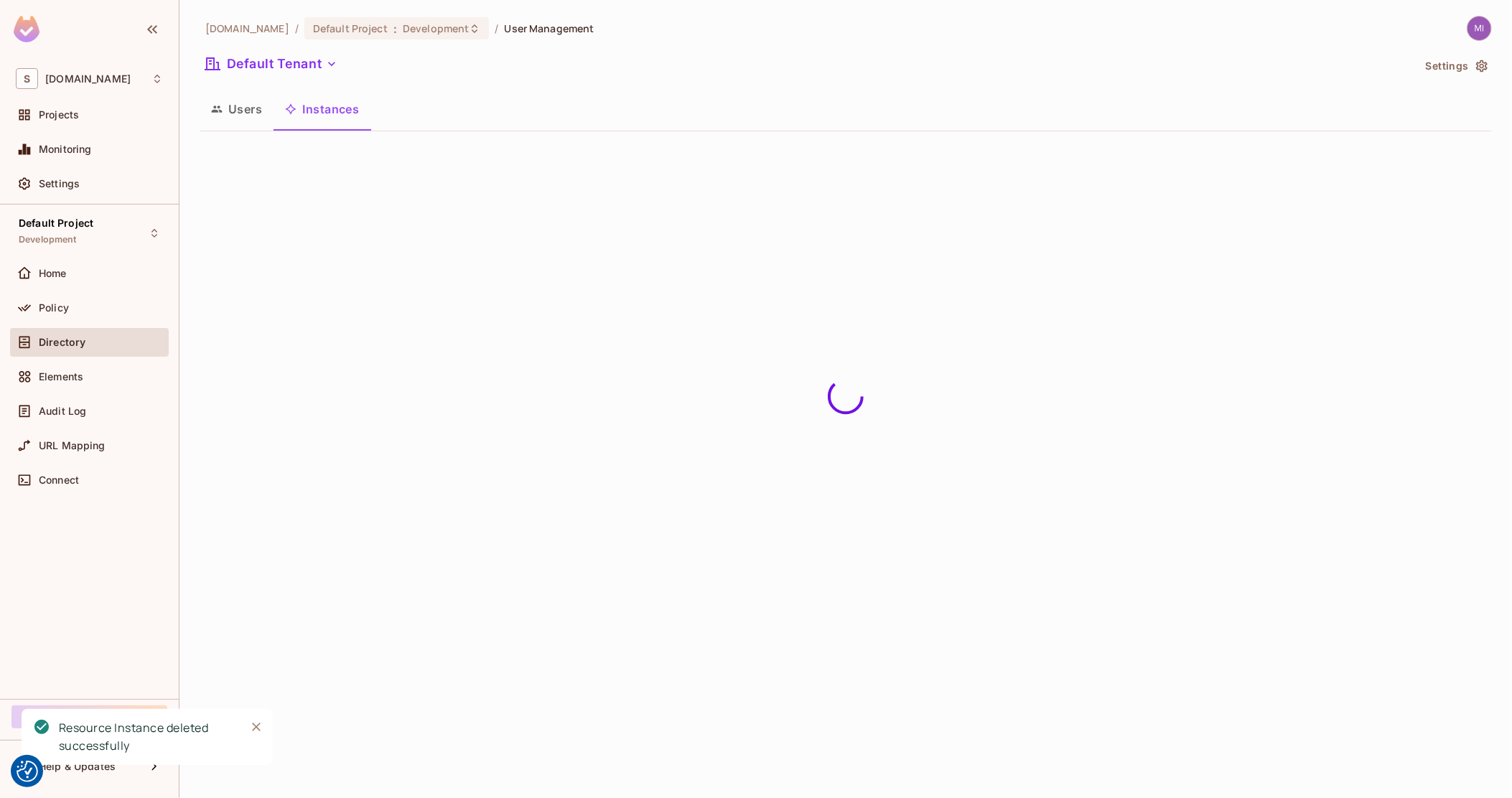
scroll to position [0, 0]
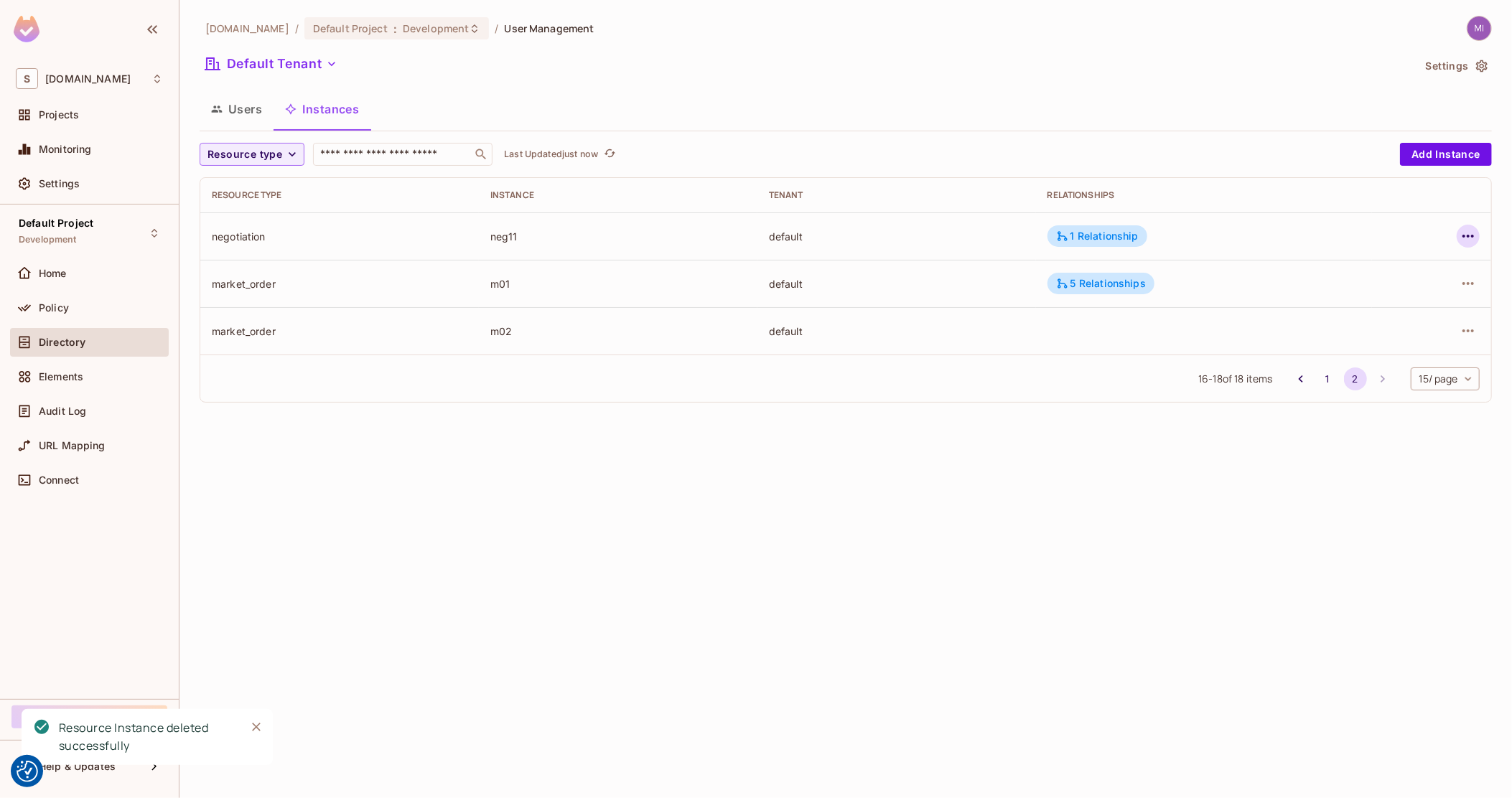
click at [1477, 232] on icon "button" at bounding box center [1467, 236] width 17 height 17
click at [1369, 326] on div "Delete Resource Instance" at bounding box center [1389, 333] width 124 height 15
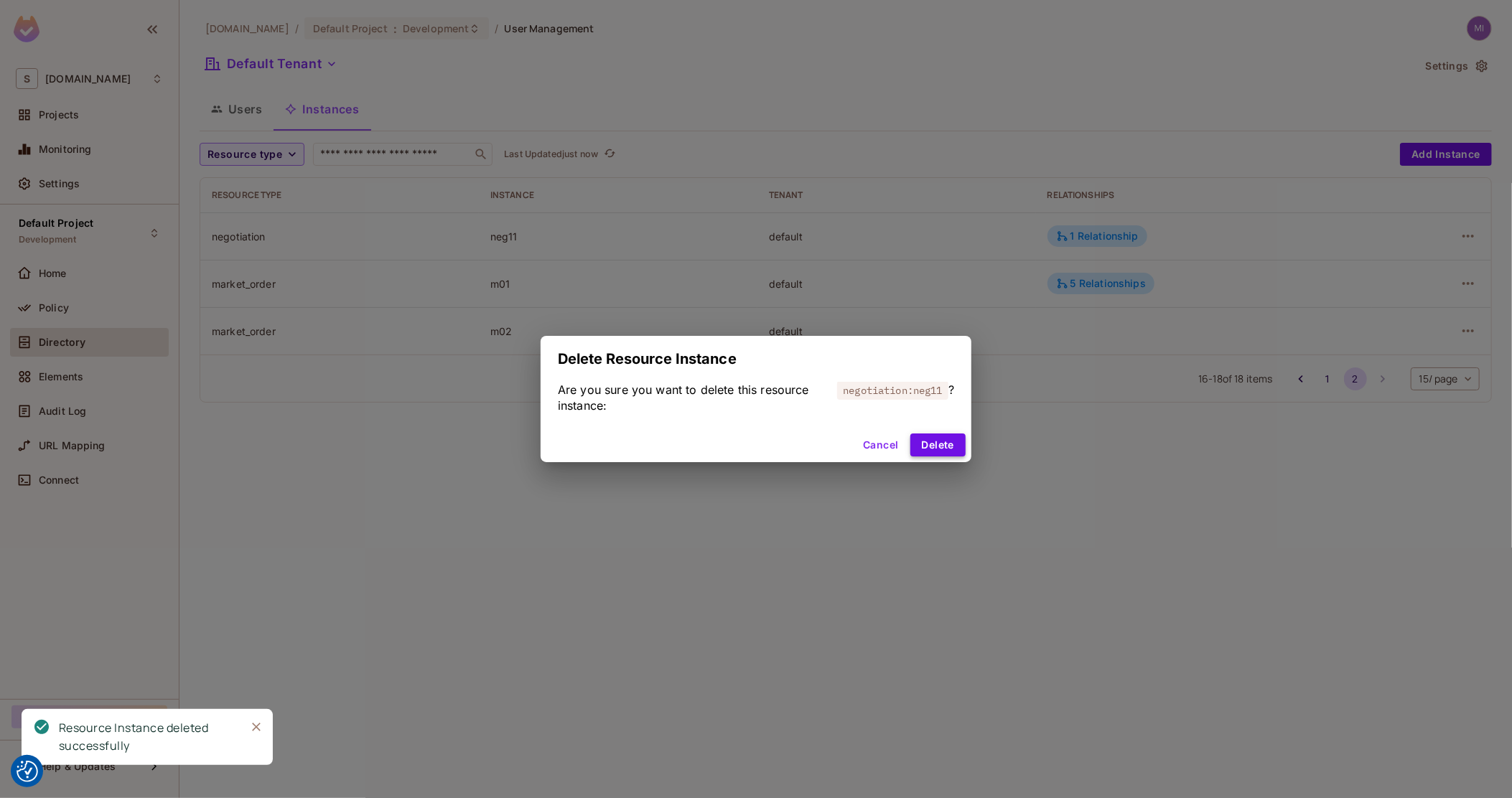
click at [953, 448] on button "Delete" at bounding box center [938, 445] width 55 height 23
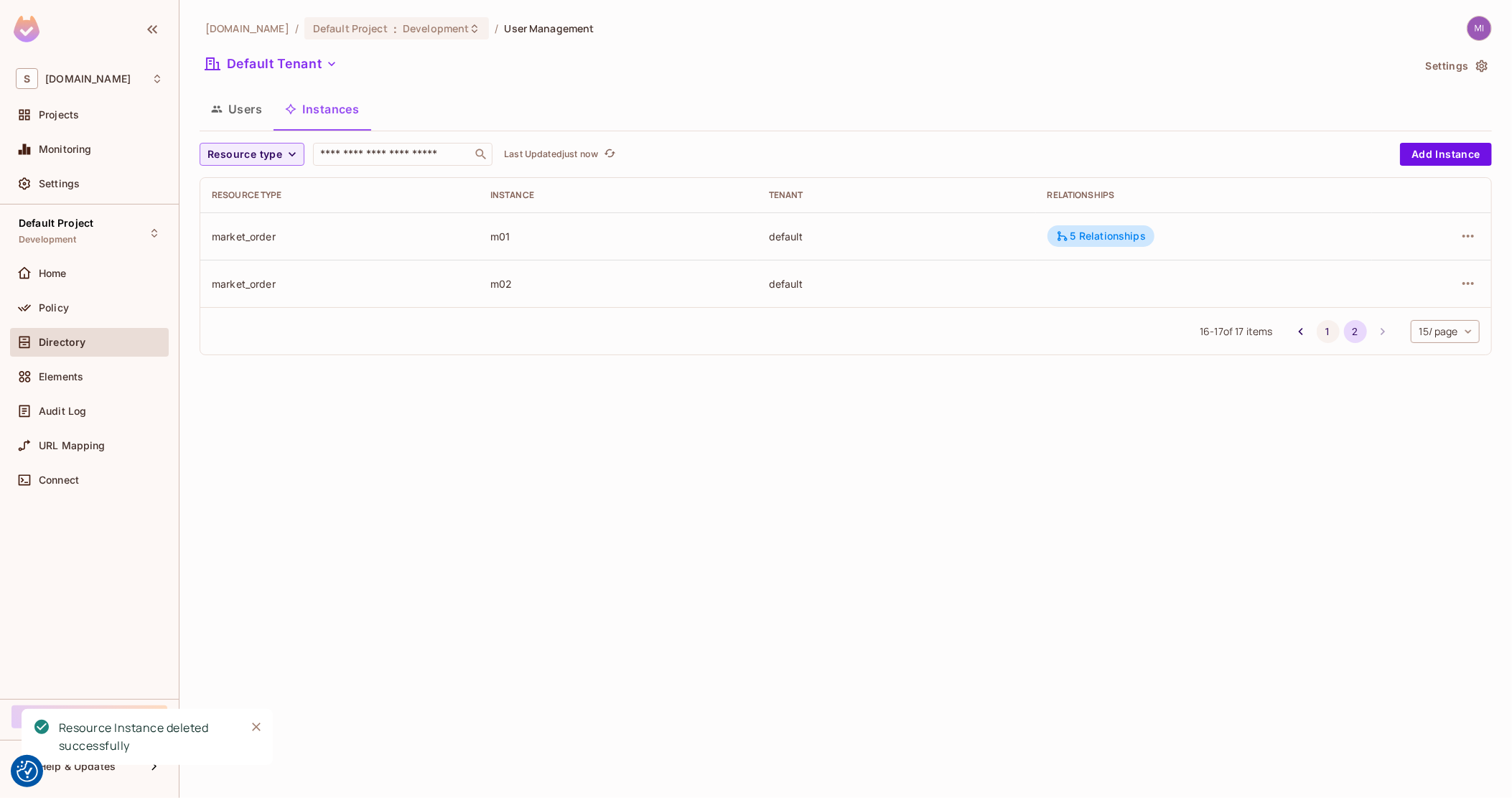
click at [1317, 331] on button "1" at bounding box center [1328, 332] width 23 height 23
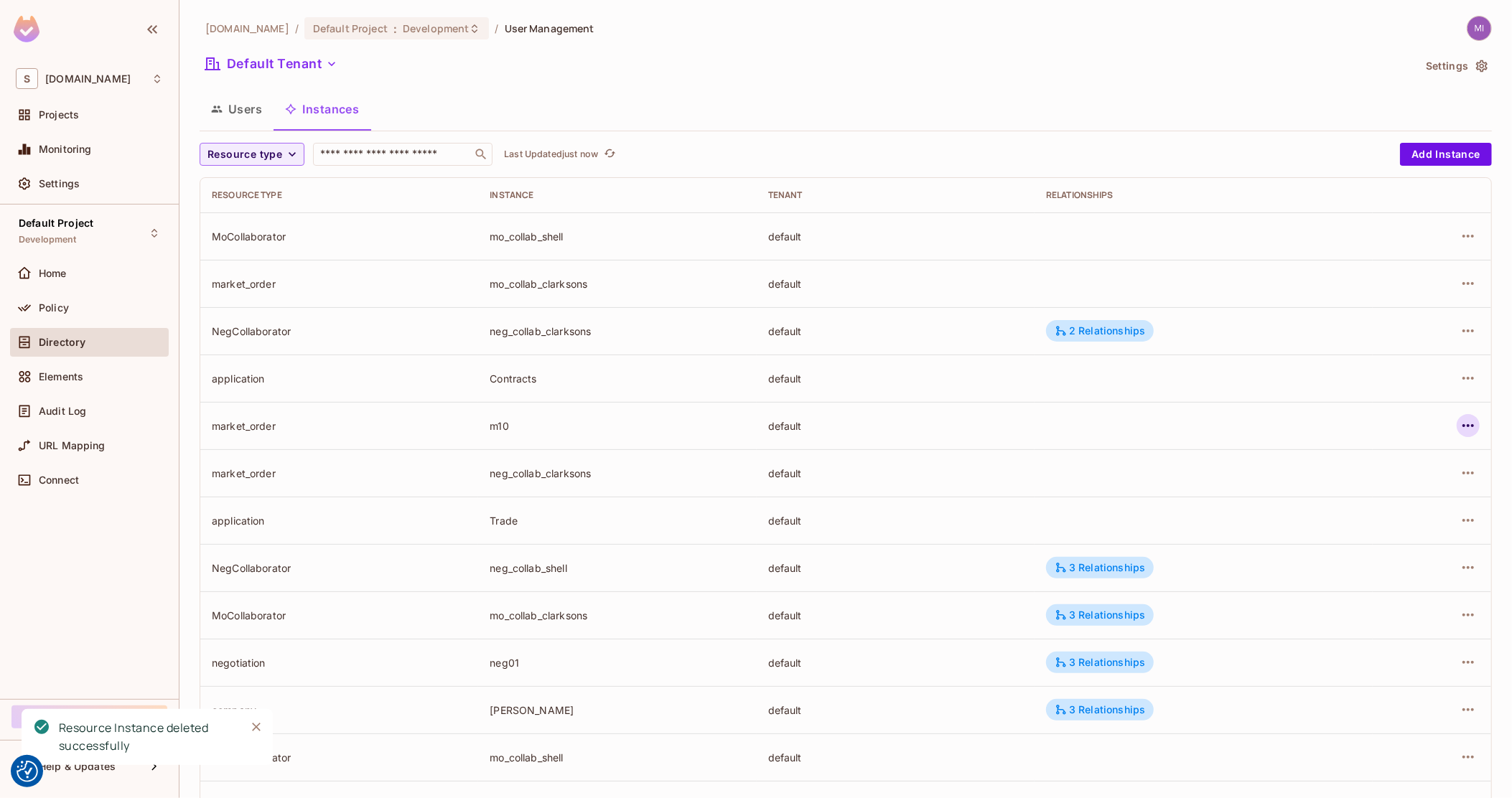
click at [1459, 429] on icon "button" at bounding box center [1467, 425] width 17 height 17
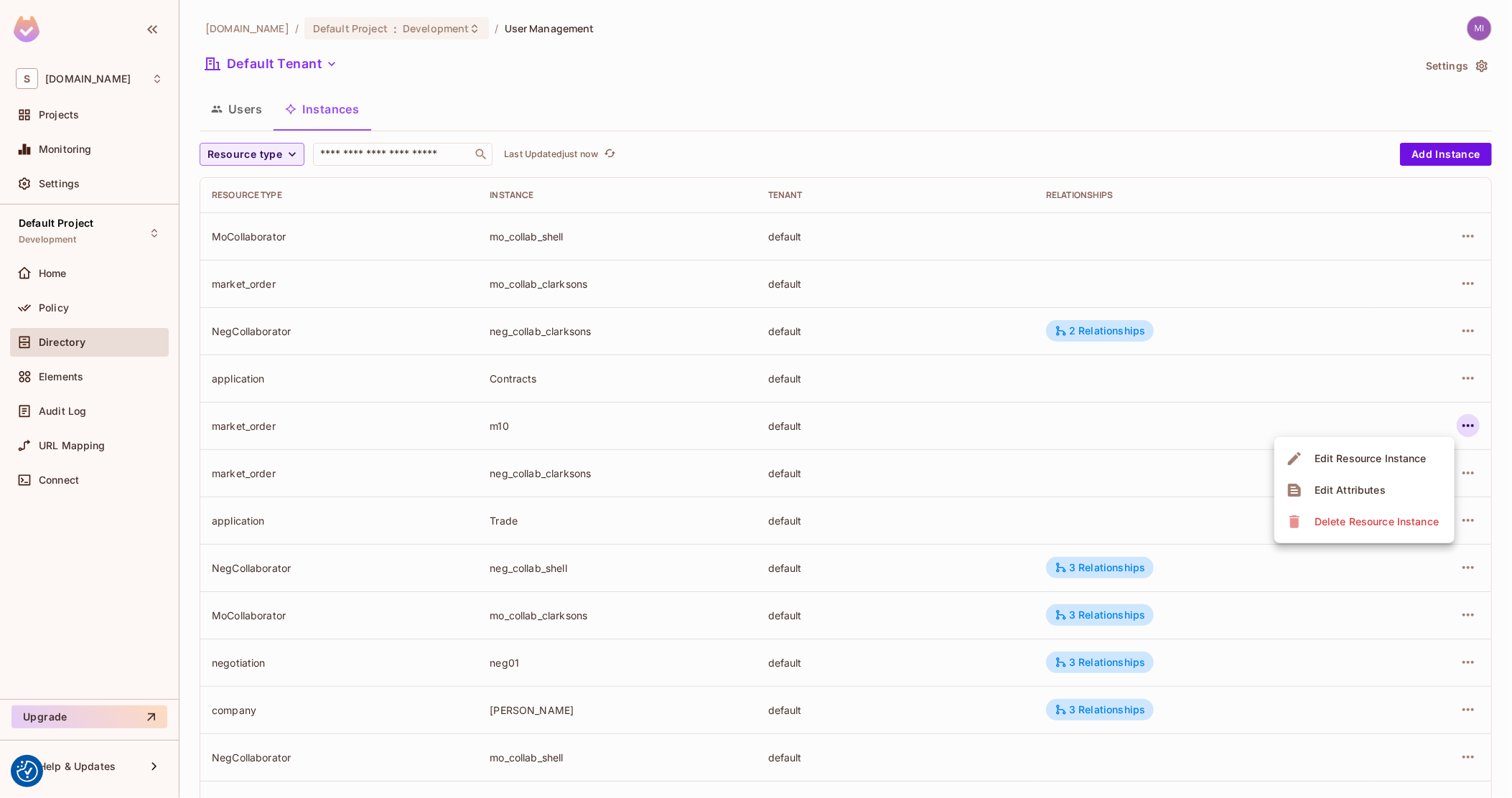
click at [879, 429] on div at bounding box center [756, 399] width 1512 height 798
click at [635, 295] on td "mo_collab_clarksons" at bounding box center [617, 283] width 278 height 48
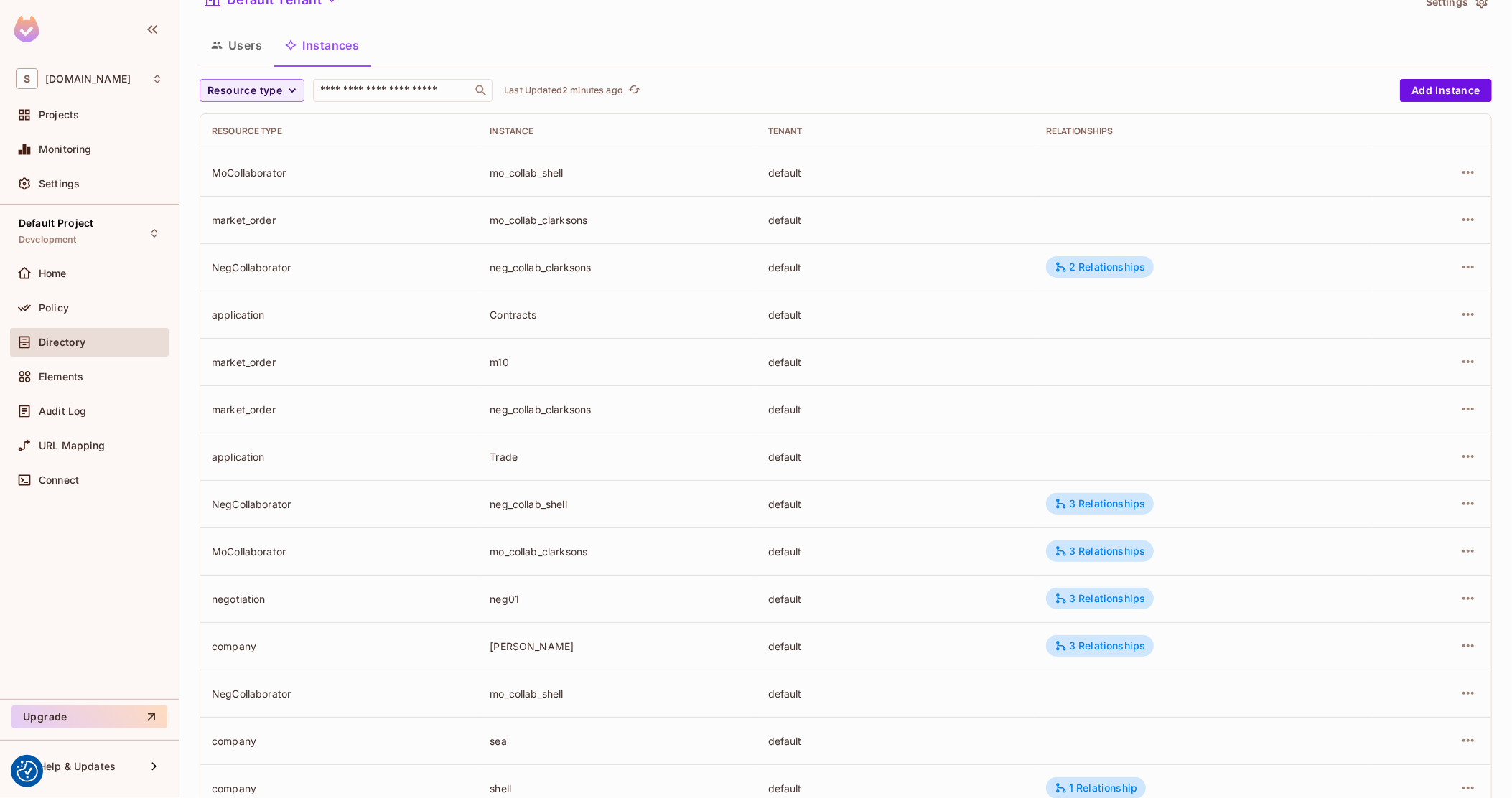
scroll to position [90, 0]
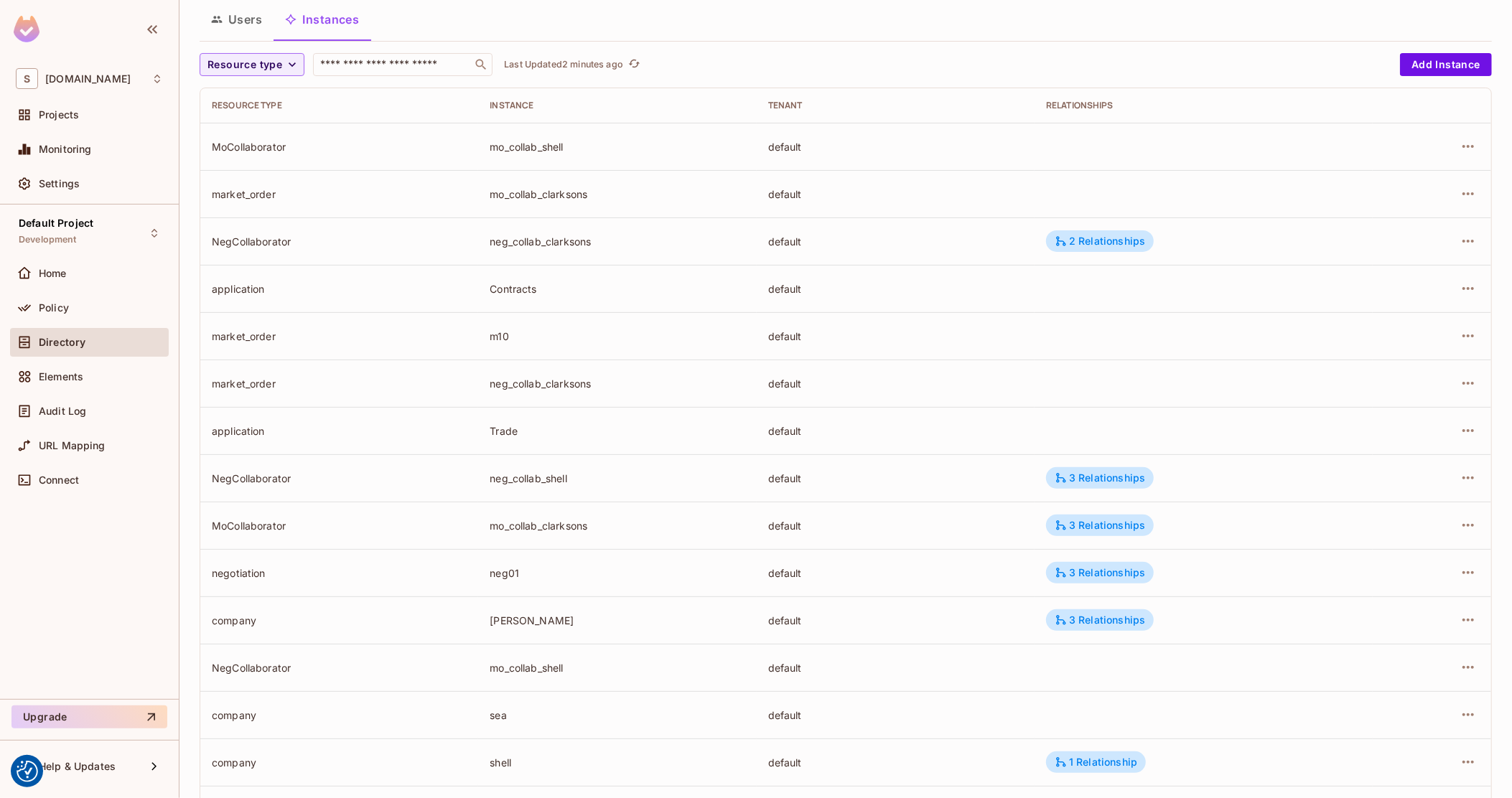
click at [499, 481] on div "neg_collab_shell" at bounding box center [617, 478] width 255 height 14
click at [520, 524] on div "mo_collab_clarksons" at bounding box center [617, 525] width 255 height 14
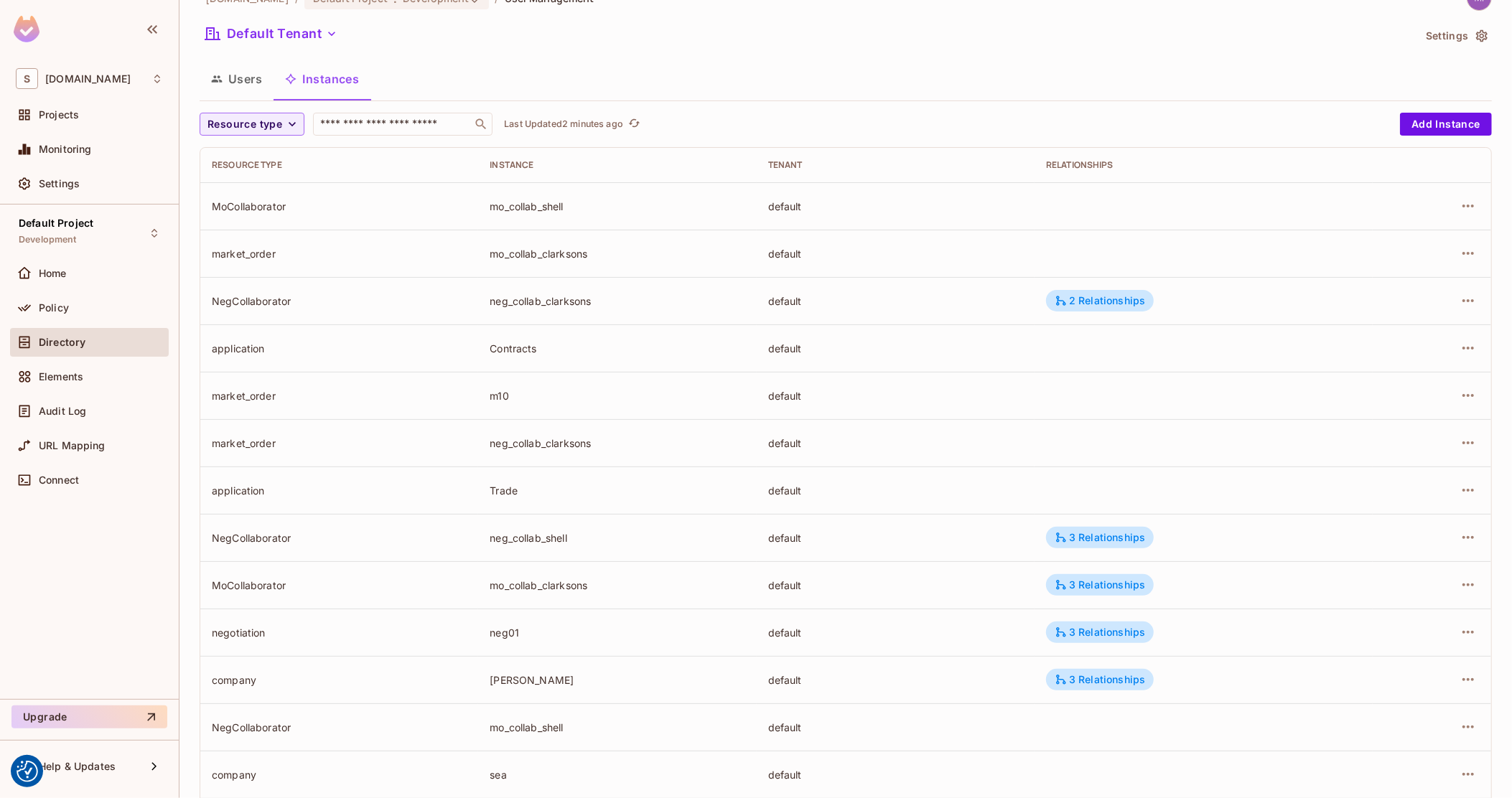
scroll to position [0, 0]
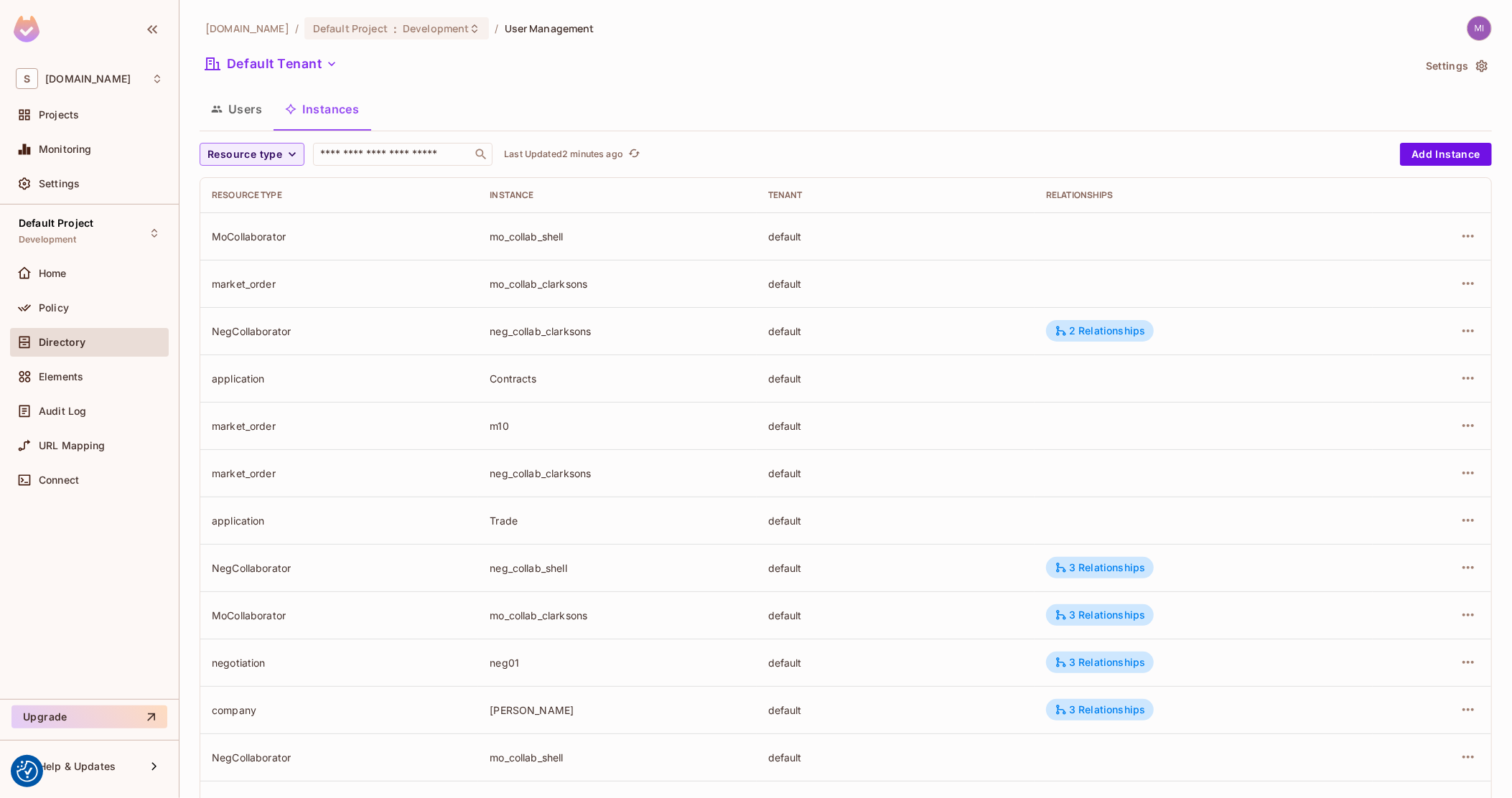
click at [248, 111] on button "Users" at bounding box center [236, 109] width 74 height 36
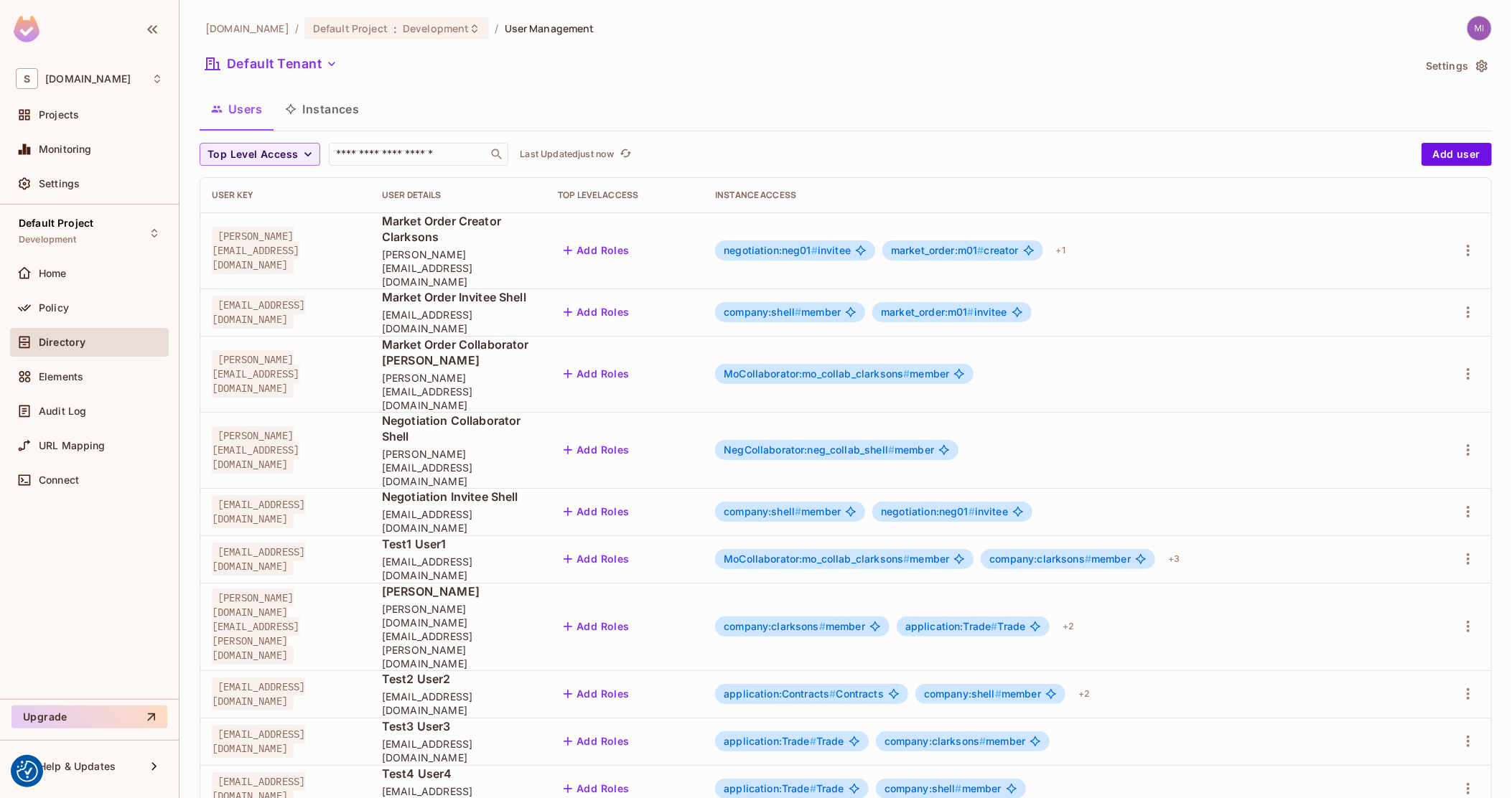
click at [371, 412] on td "[PERSON_NAME][EMAIL_ADDRESS][DOMAIN_NAME]" at bounding box center [285, 450] width 170 height 76
click at [323, 96] on button "Instances" at bounding box center [322, 109] width 97 height 36
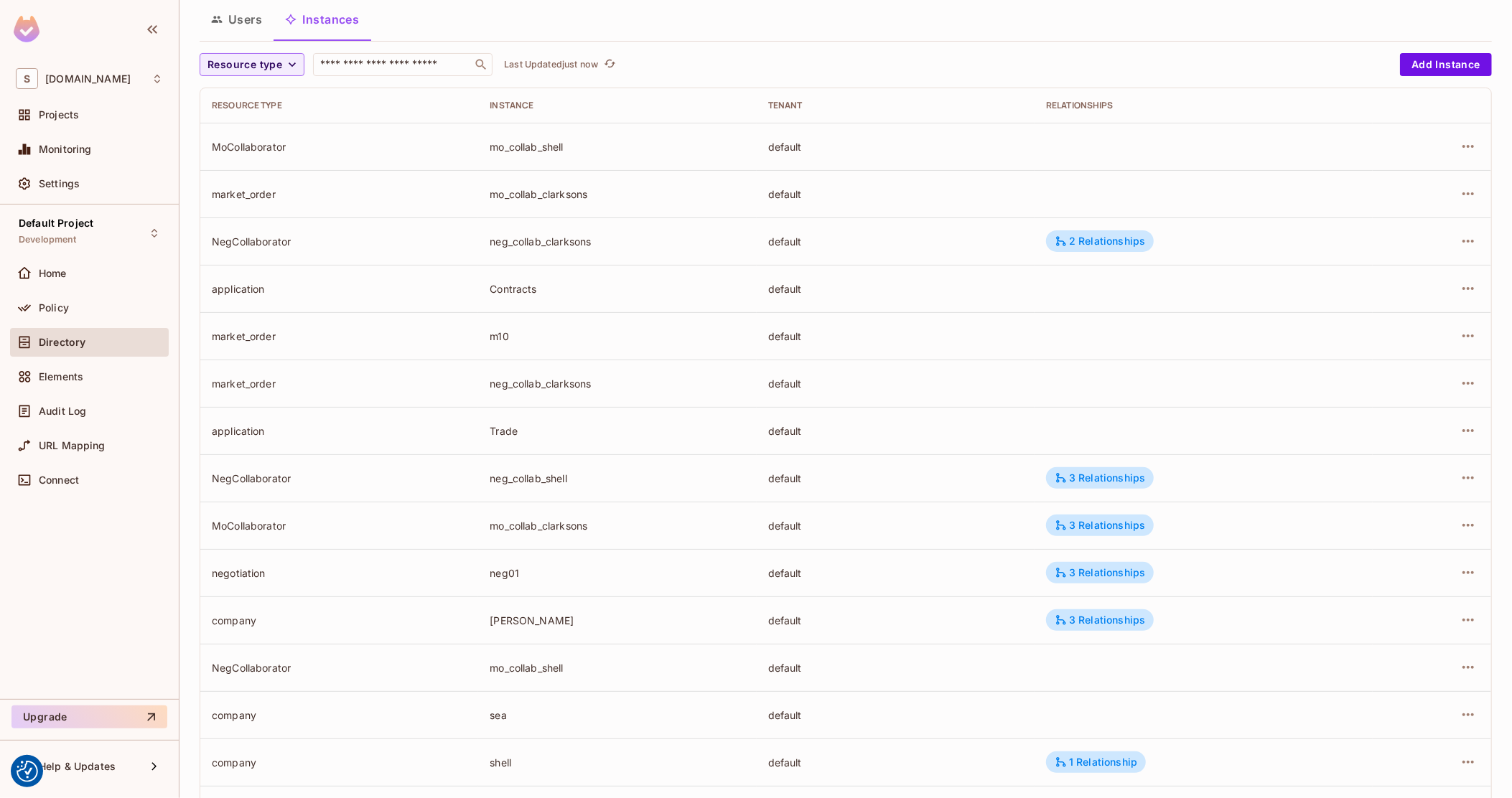
scroll to position [180, 0]
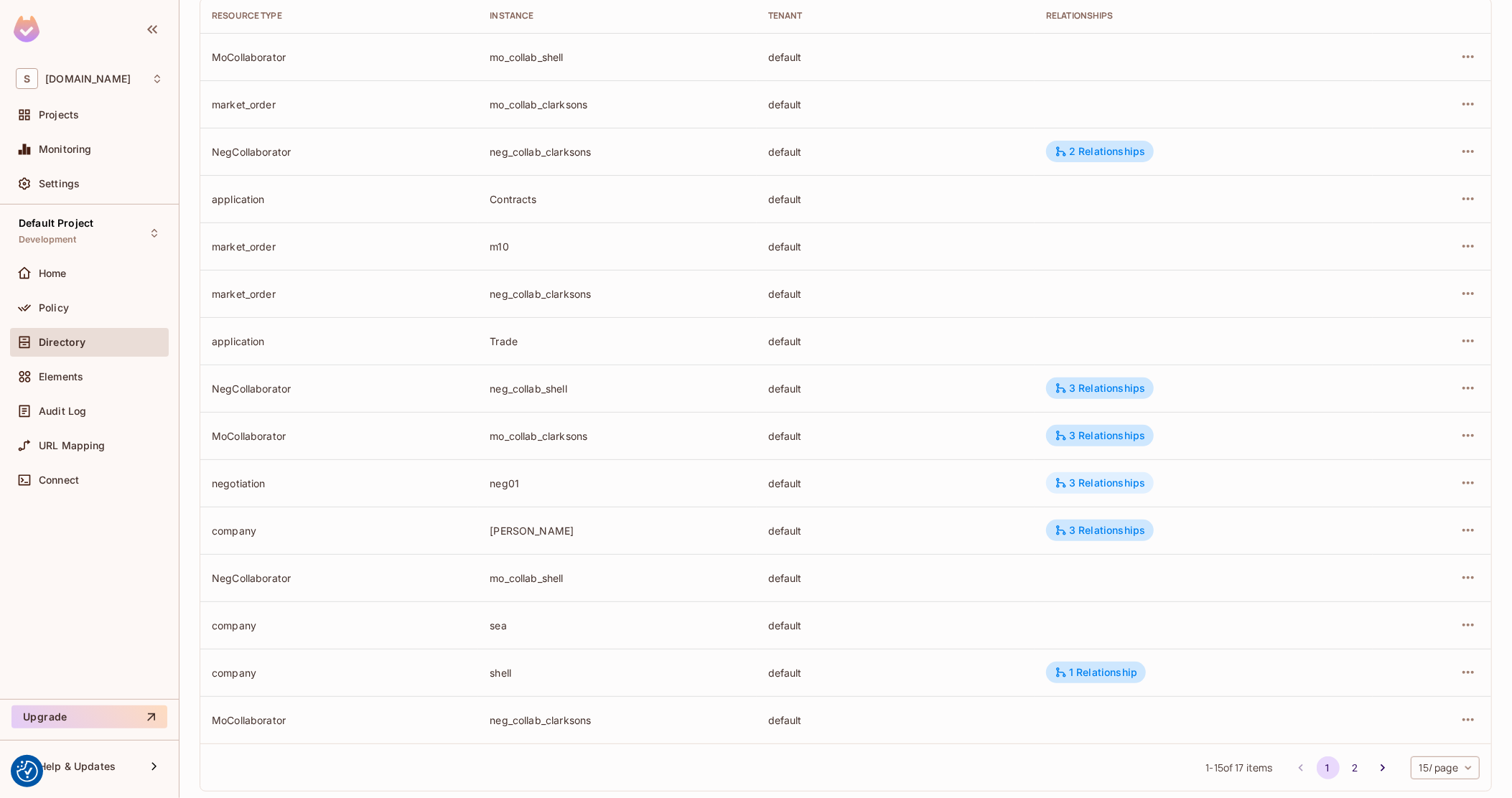
click at [1077, 482] on div "3 Relationships" at bounding box center [1100, 483] width 91 height 13
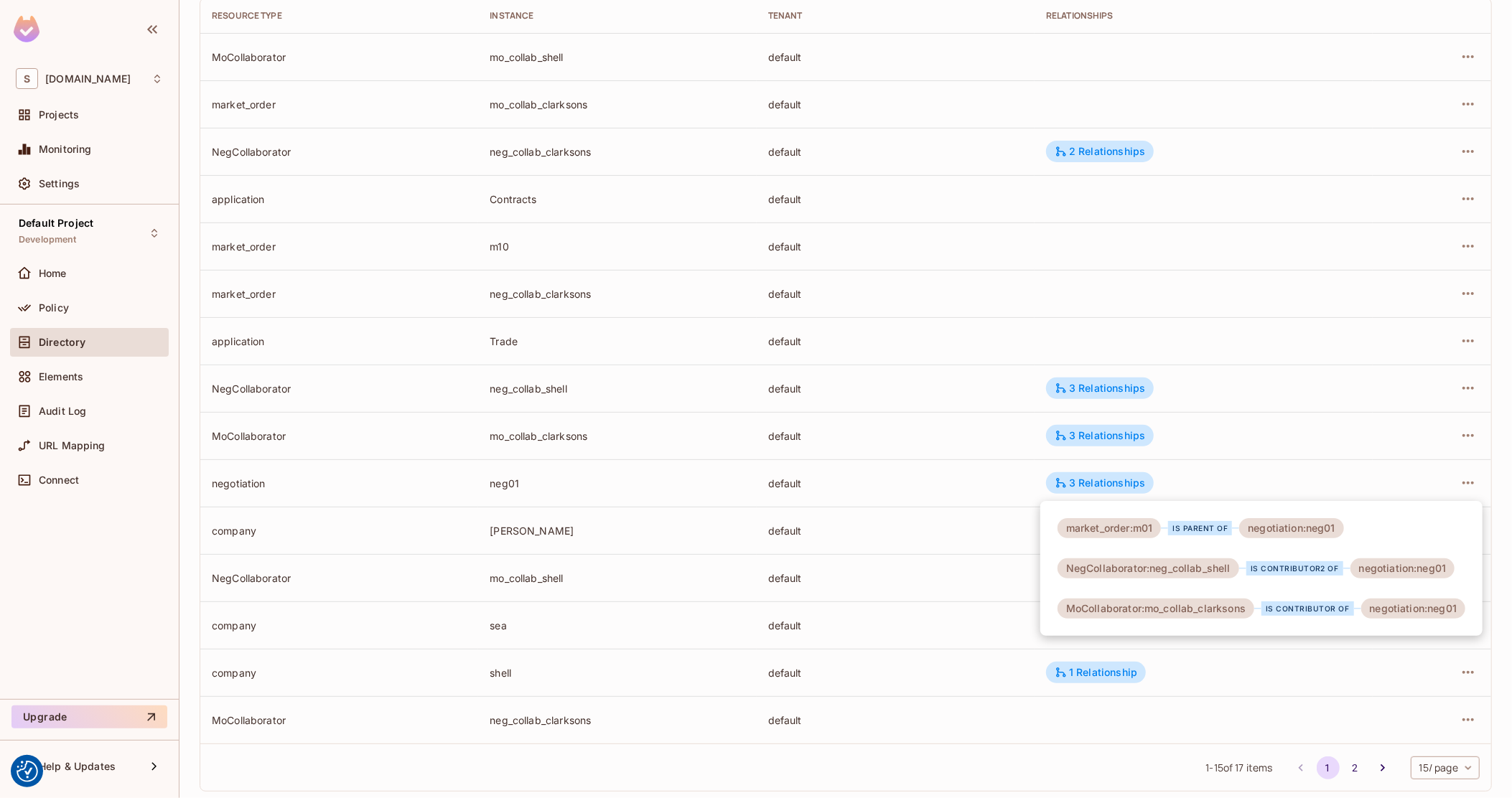
click at [64, 340] on div at bounding box center [756, 399] width 1512 height 798
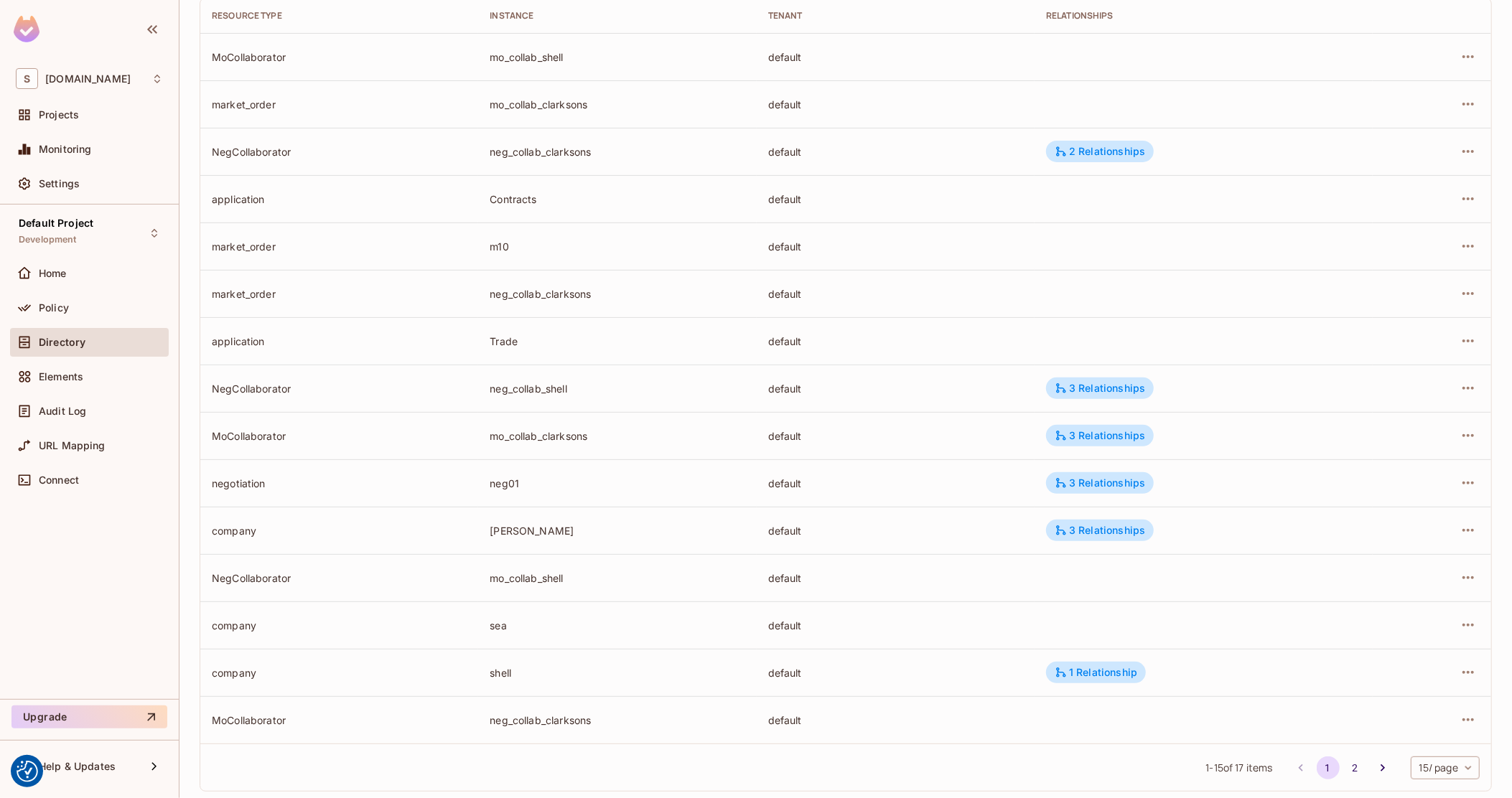
scroll to position [0, 0]
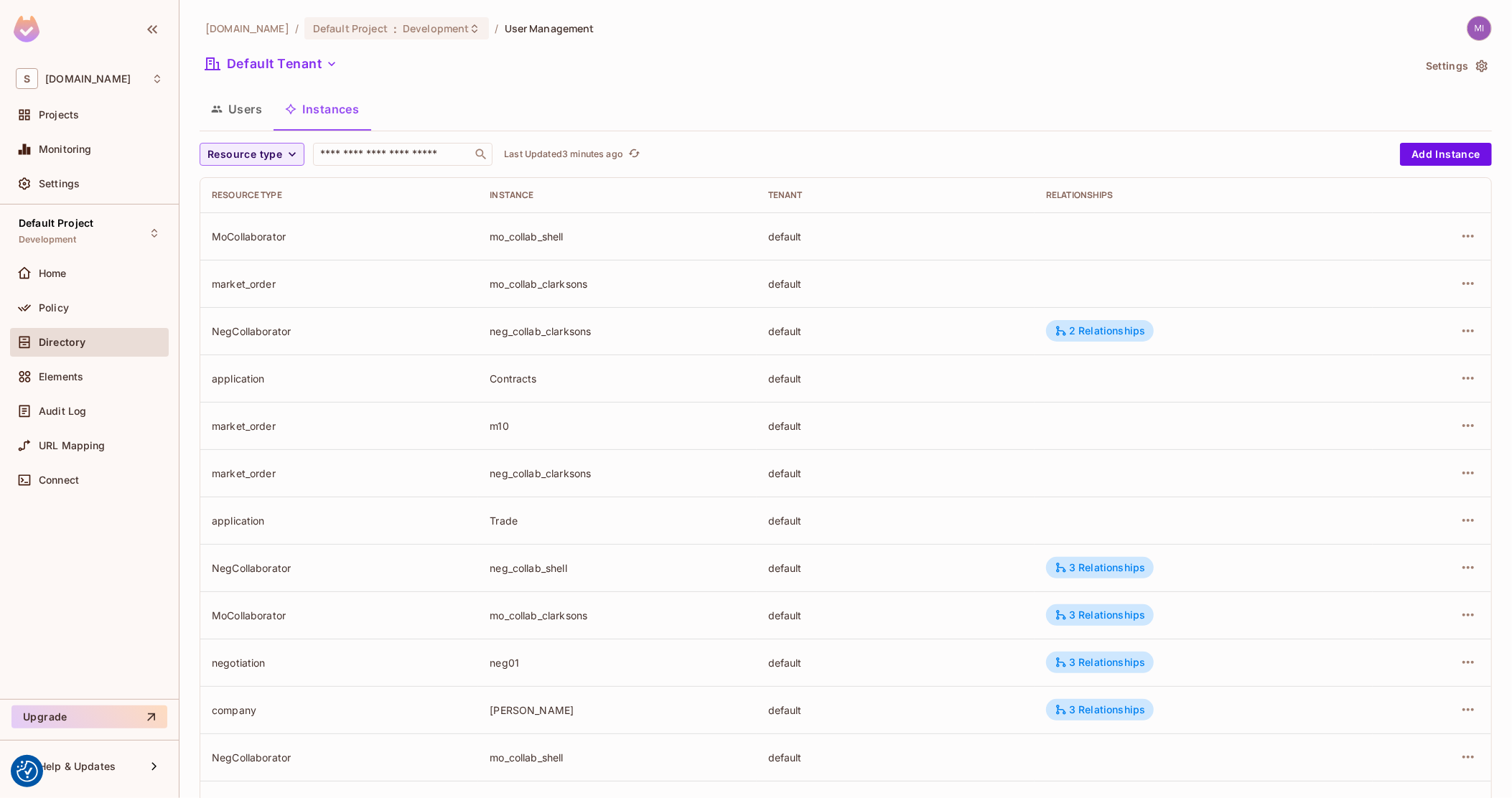
click at [250, 134] on div "[DOMAIN_NAME] / Default Project : Development / User Management Default Tenant …" at bounding box center [846, 499] width 1293 height 967
click at [248, 130] on div "Users Instances" at bounding box center [846, 111] width 1293 height 40
click at [248, 124] on button "Users" at bounding box center [236, 109] width 74 height 36
